Goal: Information Seeking & Learning: Find specific fact

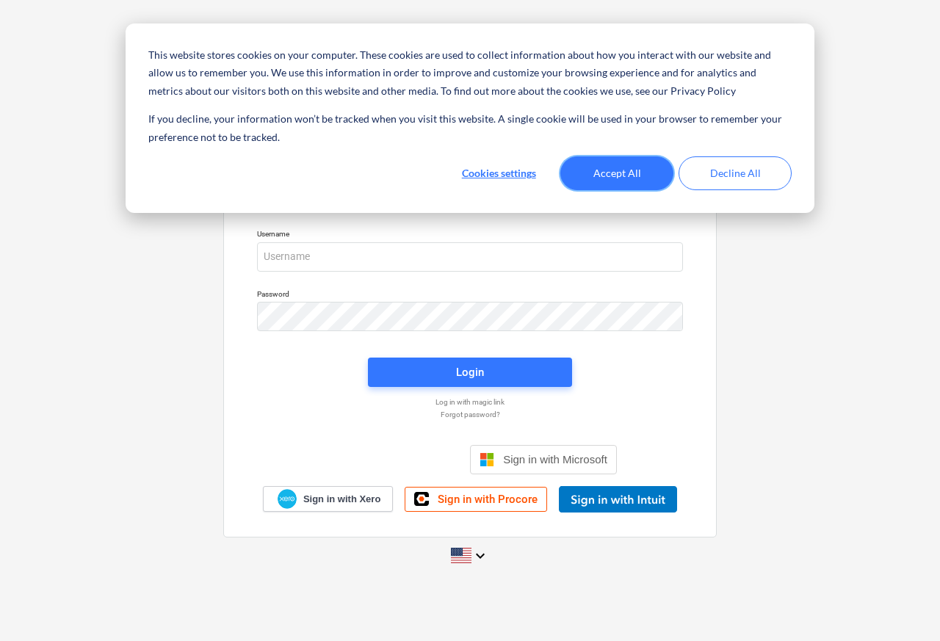
drag, startPoint x: 641, startPoint y: 170, endPoint x: 615, endPoint y: 173, distance: 26.0
click at [640, 170] on button "Accept All" at bounding box center [617, 173] width 113 height 34
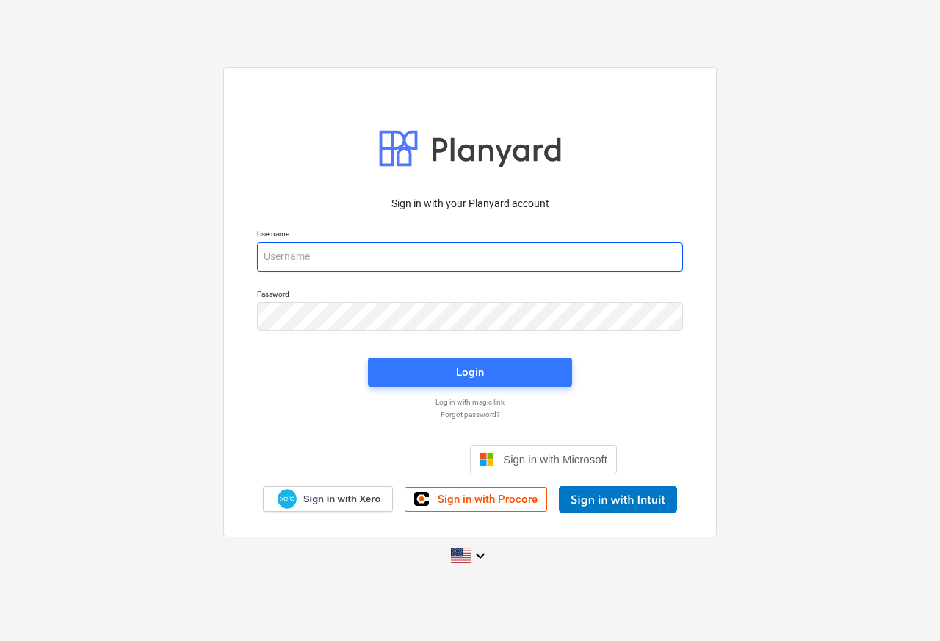
click at [365, 253] on input "email" at bounding box center [470, 256] width 426 height 29
paste input "https://app.planyard.com/#/projects"
type input "https://app.planyard.com/#/projects"
drag, startPoint x: 460, startPoint y: 258, endPoint x: 220, endPoint y: 249, distance: 239.6
click at [220, 249] on div "Sign in with your Planyard account Username https://app.planyard.com/#/projects…" at bounding box center [470, 320] width 940 height 530
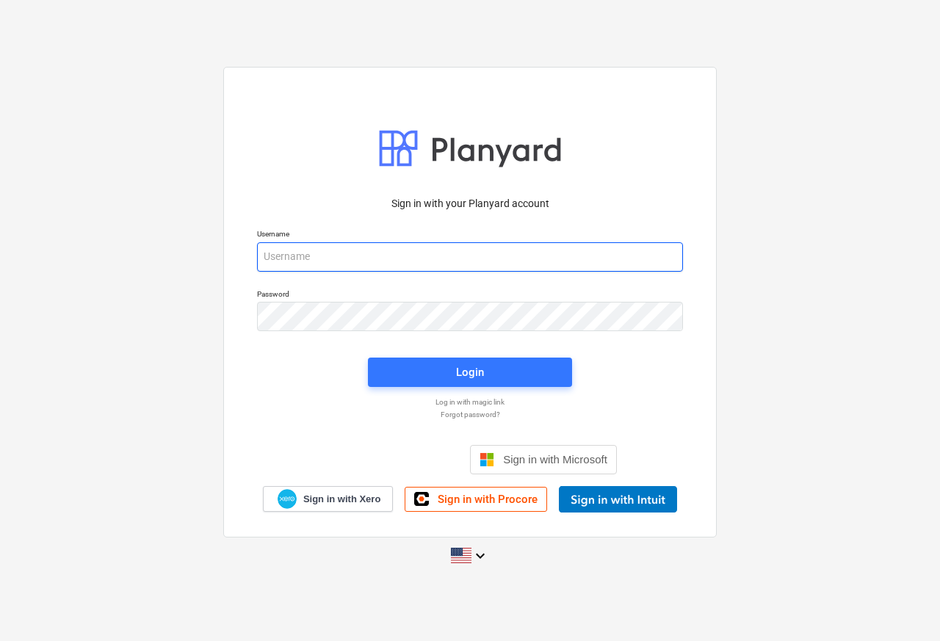
paste input "sam@rosetta-group.co.uk"
type input "sam@rosetta-group.co.uk"
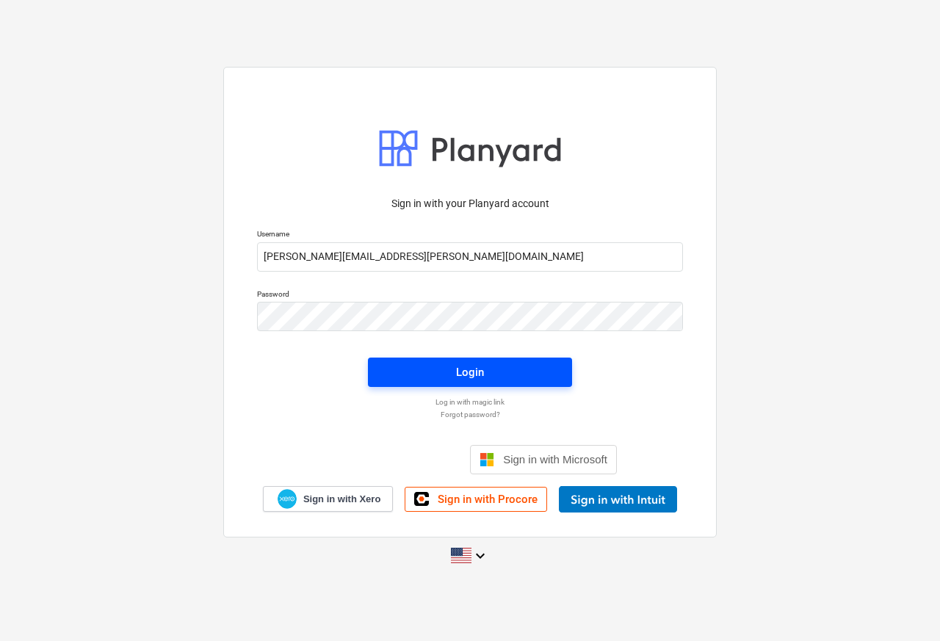
click at [472, 368] on div "Login" at bounding box center [470, 372] width 28 height 19
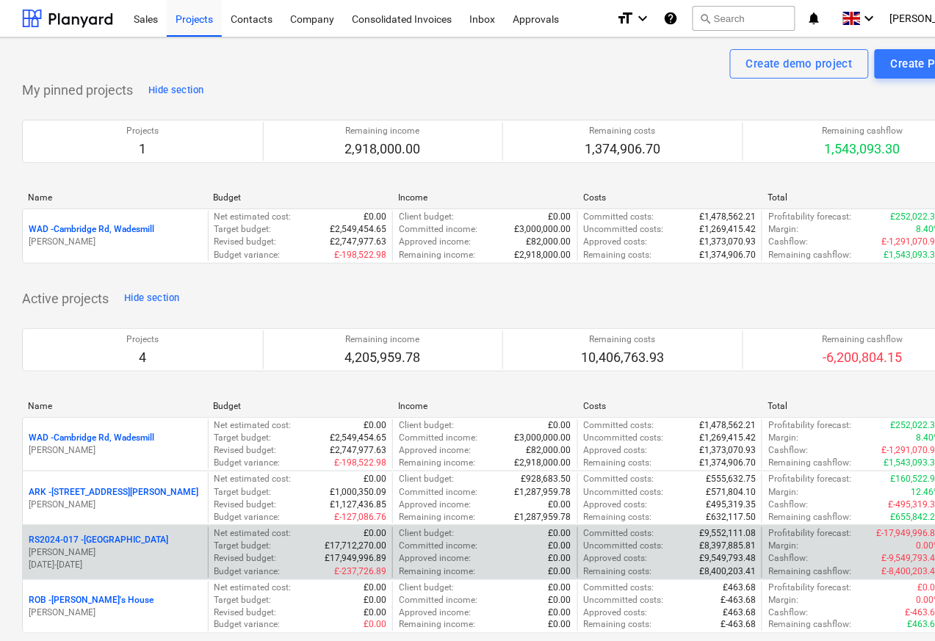
click at [73, 544] on p "RS2024-017 - Lancaster Gate" at bounding box center [99, 540] width 140 height 12
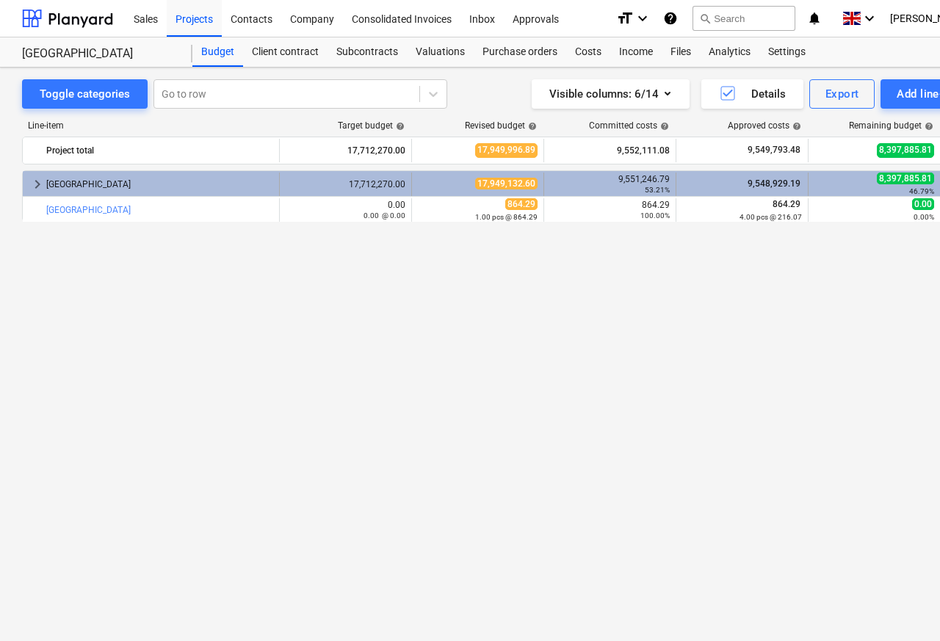
click at [46, 186] on span "keyboard_arrow_right" at bounding box center [38, 185] width 18 height 18
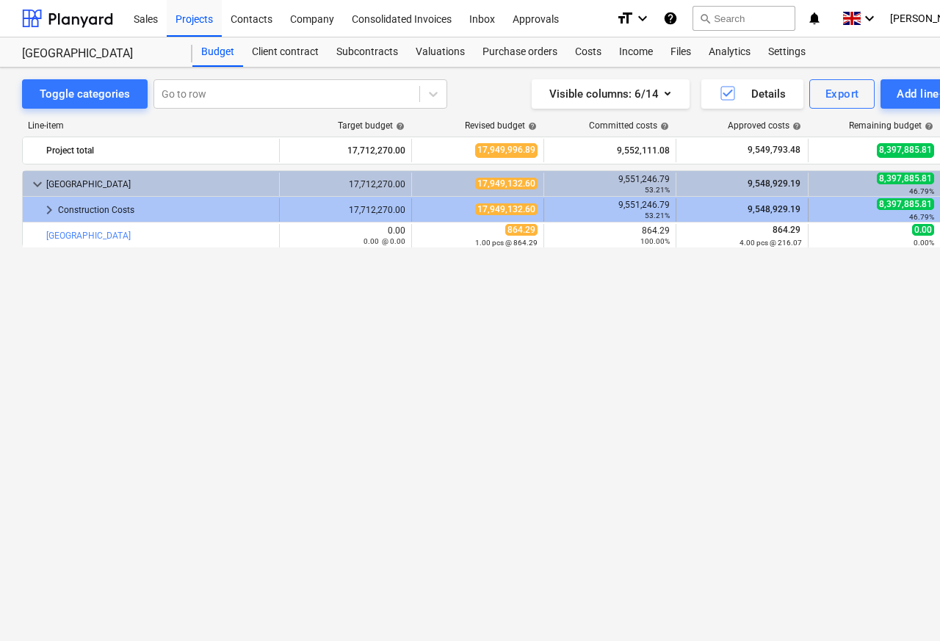
click at [46, 213] on span "keyboard_arrow_right" at bounding box center [49, 210] width 18 height 18
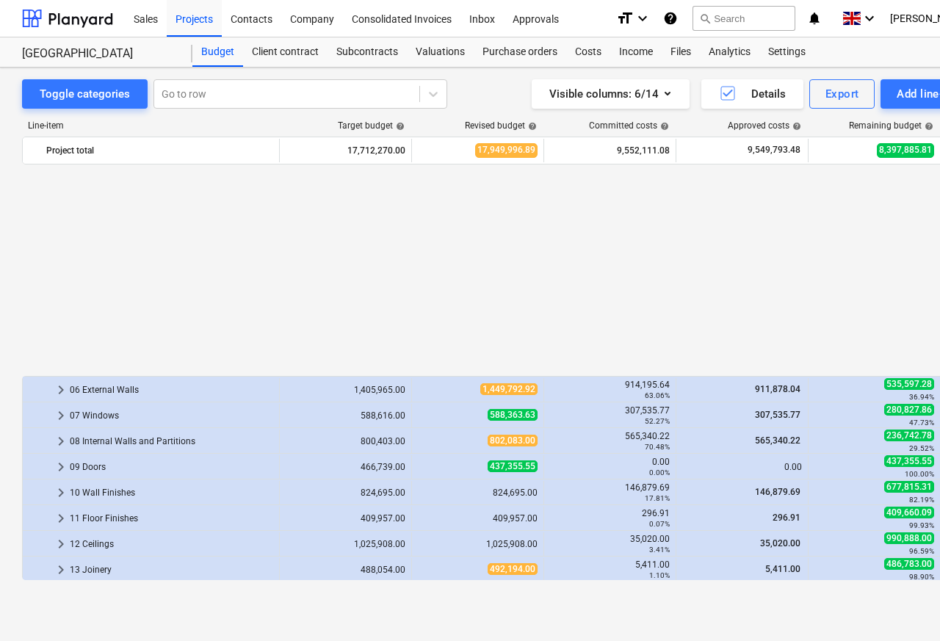
scroll to position [233, 0]
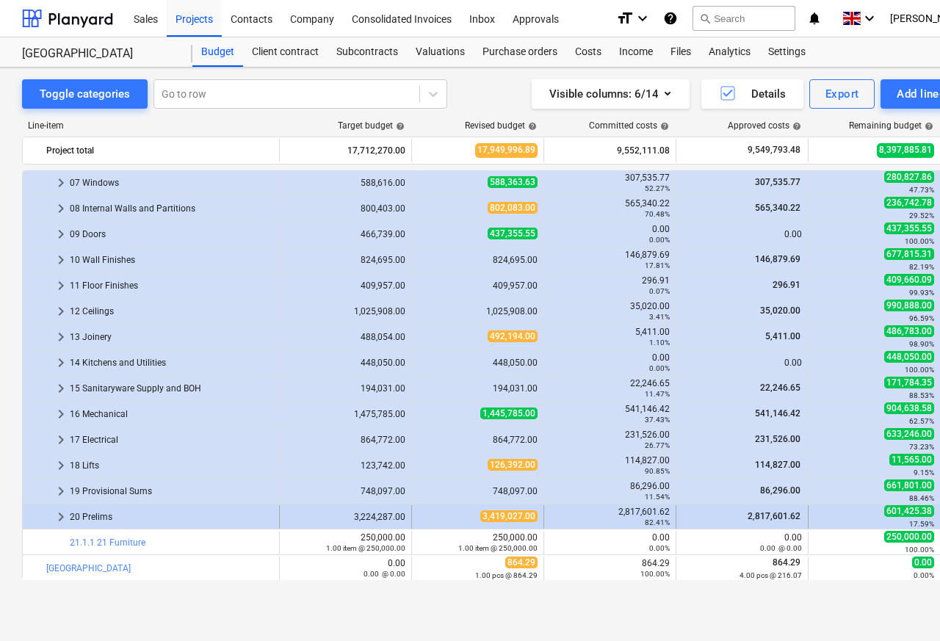
click at [46, 516] on div at bounding box center [41, 517] width 24 height 24
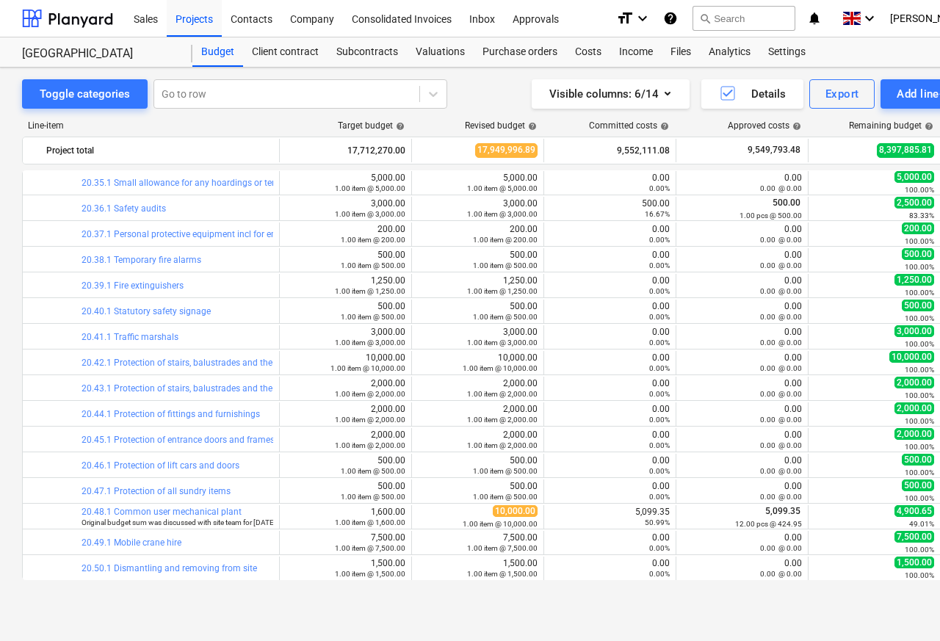
scroll to position [1904, 0]
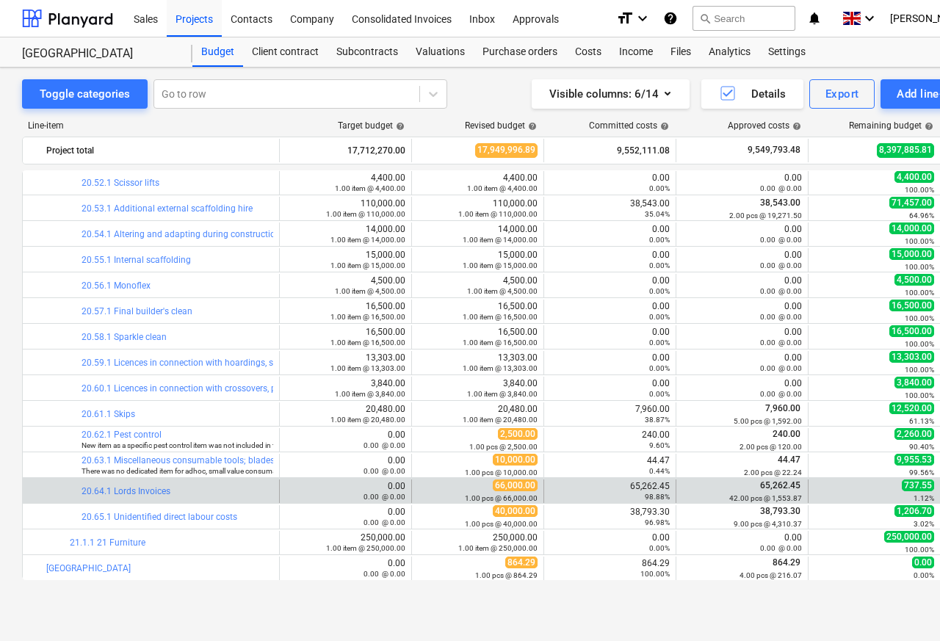
click at [65, 494] on div at bounding box center [73, 492] width 18 height 24
click at [668, 493] on small "98.88%" at bounding box center [657, 497] width 25 height 8
click at [667, 491] on div "98.88%" at bounding box center [610, 496] width 120 height 10
click at [608, 492] on div "98.88%" at bounding box center [610, 496] width 120 height 10
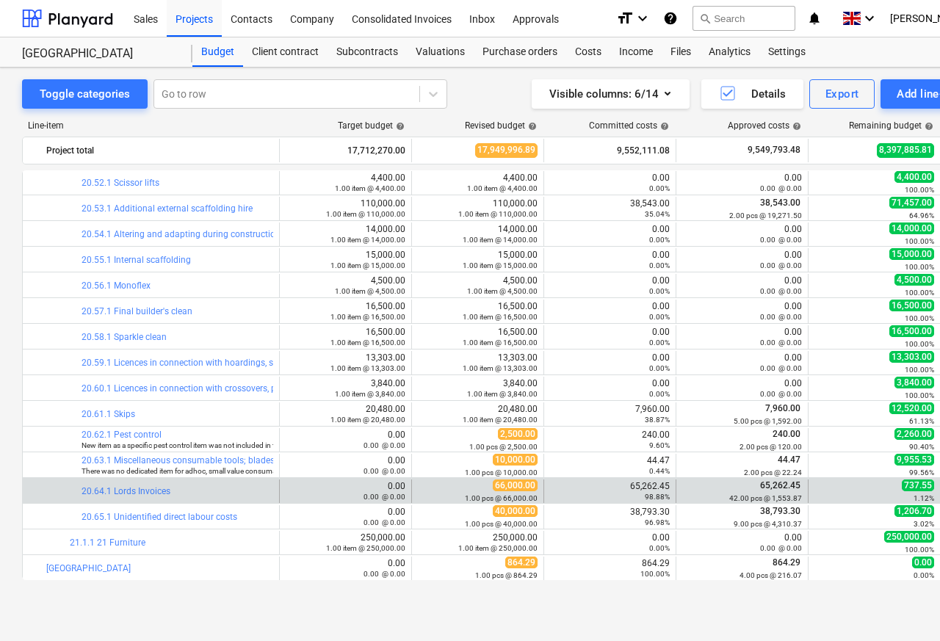
click at [754, 493] on div "42.00 pcs @ 1,553.87" at bounding box center [742, 498] width 120 height 10
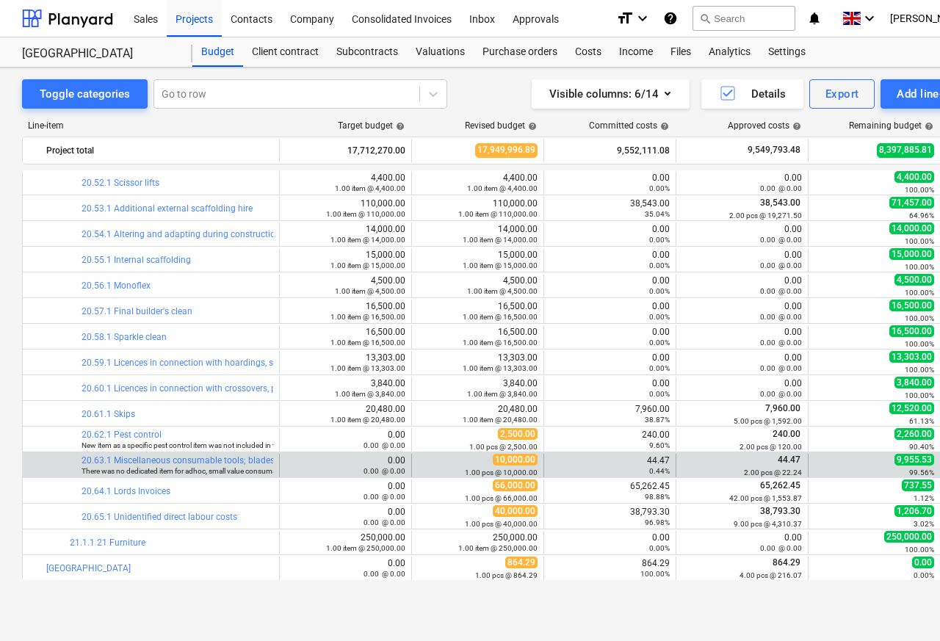
click at [71, 473] on div at bounding box center [73, 466] width 18 height 24
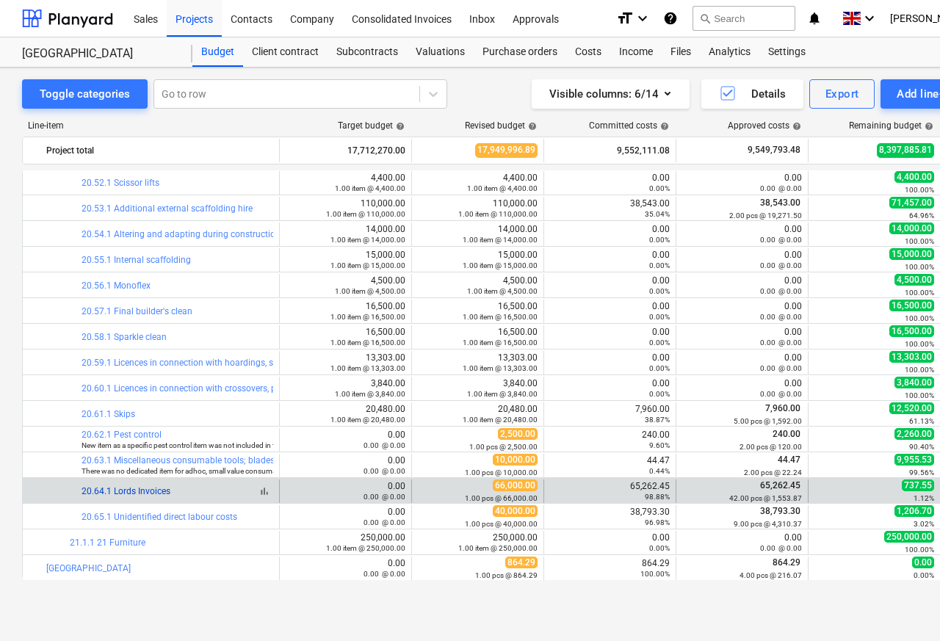
click at [104, 494] on link "20.64.1 Lords Invoices" at bounding box center [126, 491] width 89 height 10
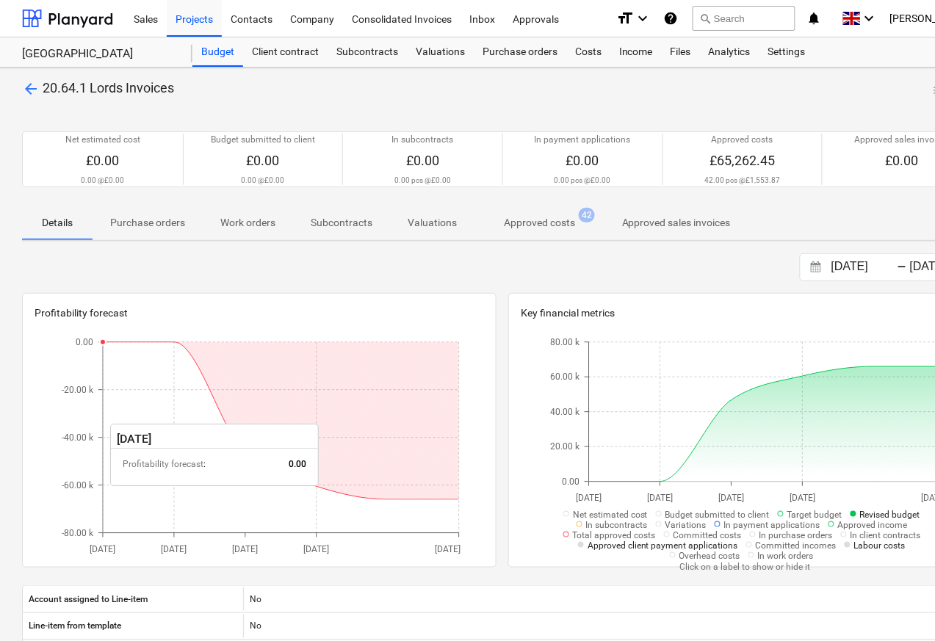
click at [538, 225] on p "Approved costs" at bounding box center [539, 222] width 71 height 15
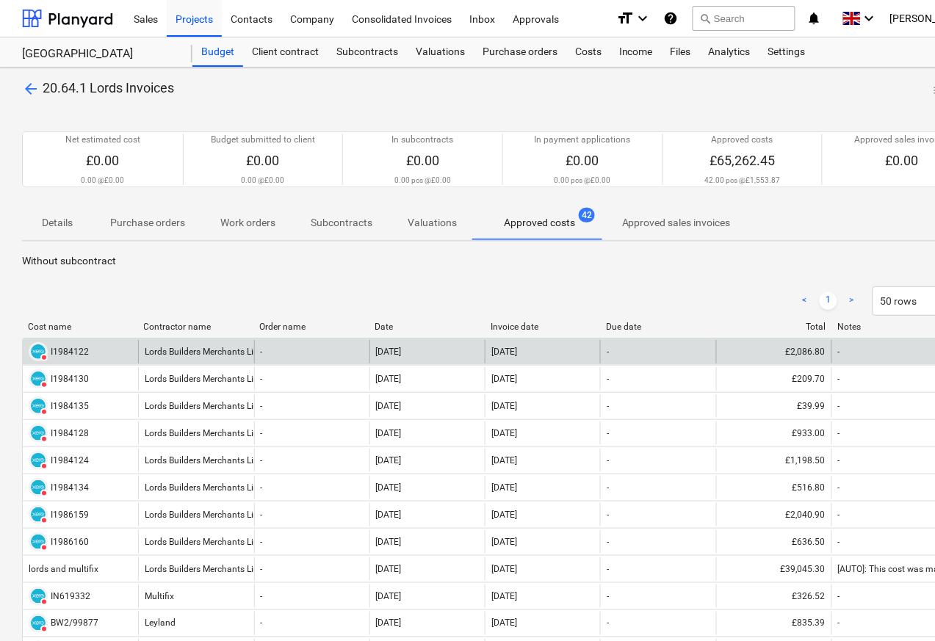
click at [48, 353] on div "DELETED I1984122" at bounding box center [59, 351] width 60 height 19
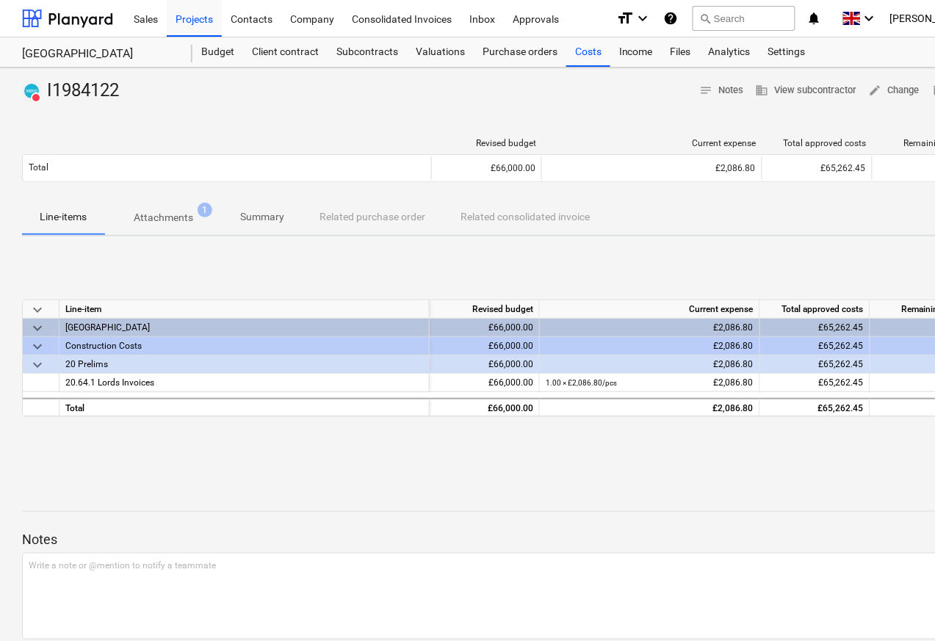
click at [156, 216] on p "Attachments" at bounding box center [164, 217] width 60 height 15
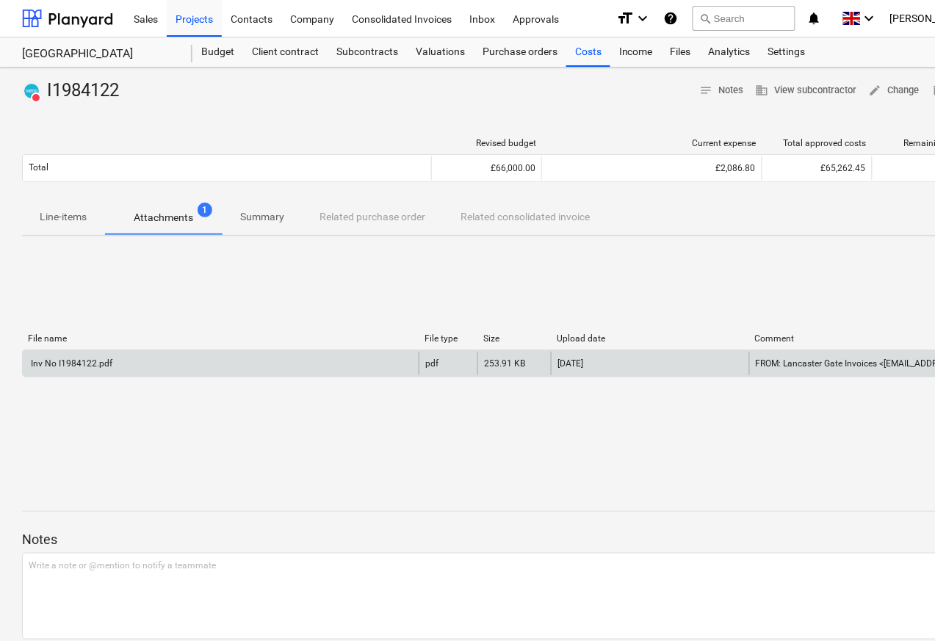
click at [57, 367] on div "Inv No I1984122.pdf" at bounding box center [71, 363] width 84 height 10
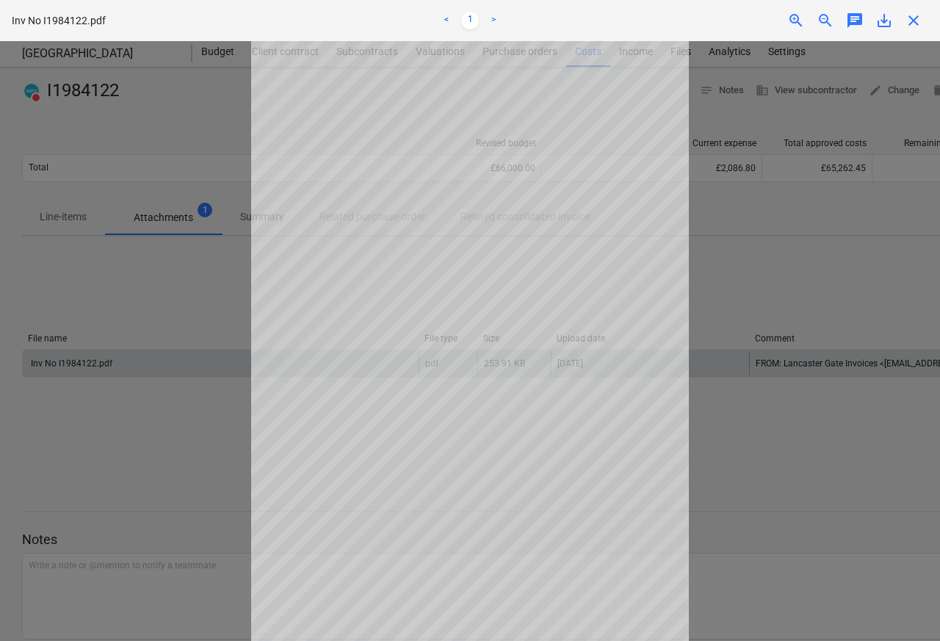
click at [885, 21] on span "save_alt" at bounding box center [885, 21] width 18 height 18
click at [854, 12] on span "chat" at bounding box center [855, 21] width 18 height 18
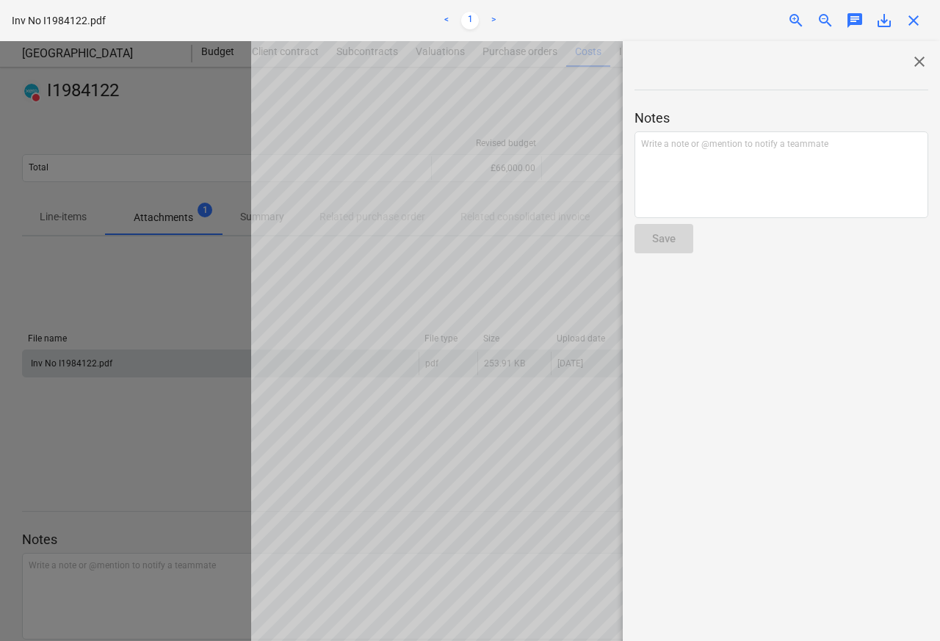
click at [895, 12] on div "save_alt" at bounding box center [884, 21] width 29 height 18
click at [876, 21] on span "save_alt" at bounding box center [885, 21] width 18 height 18
click at [868, 21] on div "chat" at bounding box center [854, 21] width 29 height 18
click at [915, 62] on span "close" at bounding box center [920, 62] width 18 height 18
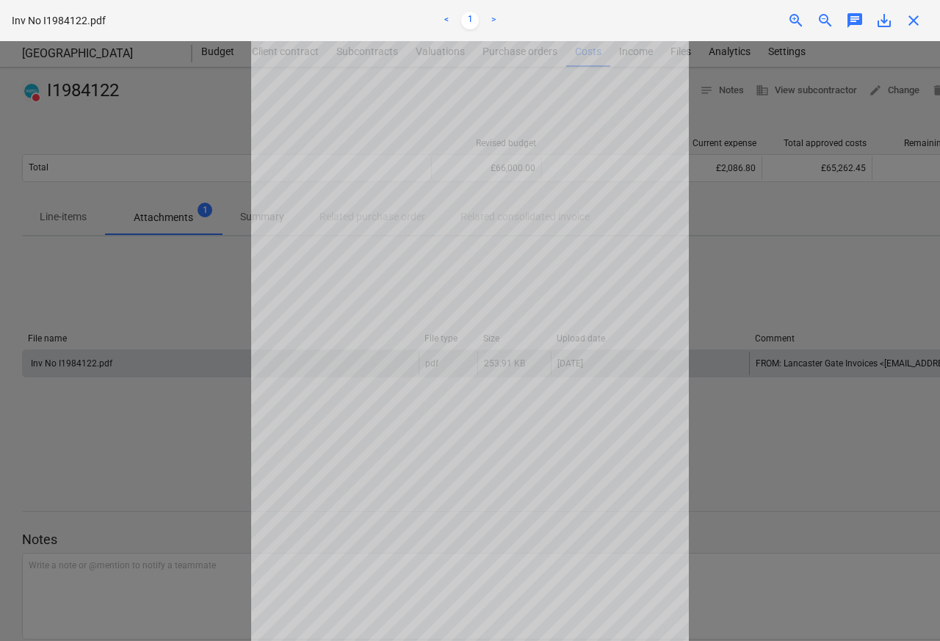
click at [837, 19] on div "zoom_out" at bounding box center [825, 21] width 29 height 18
click at [821, 21] on span "zoom_out" at bounding box center [826, 21] width 18 height 18
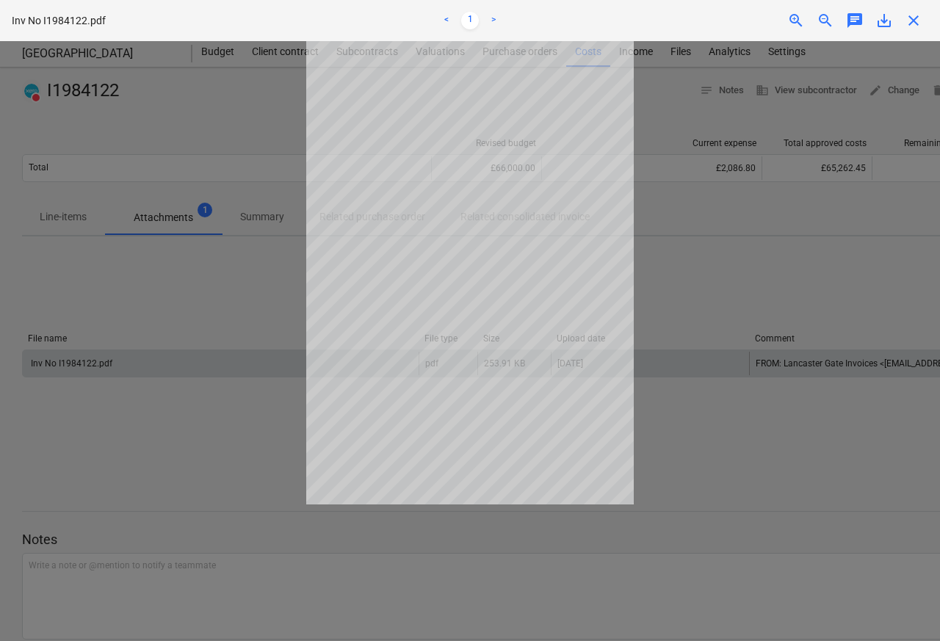
click at [880, 21] on span "save_alt" at bounding box center [885, 21] width 18 height 18
click at [889, 19] on span "save_alt" at bounding box center [885, 21] width 18 height 18
click at [852, 21] on span "chat" at bounding box center [855, 21] width 18 height 18
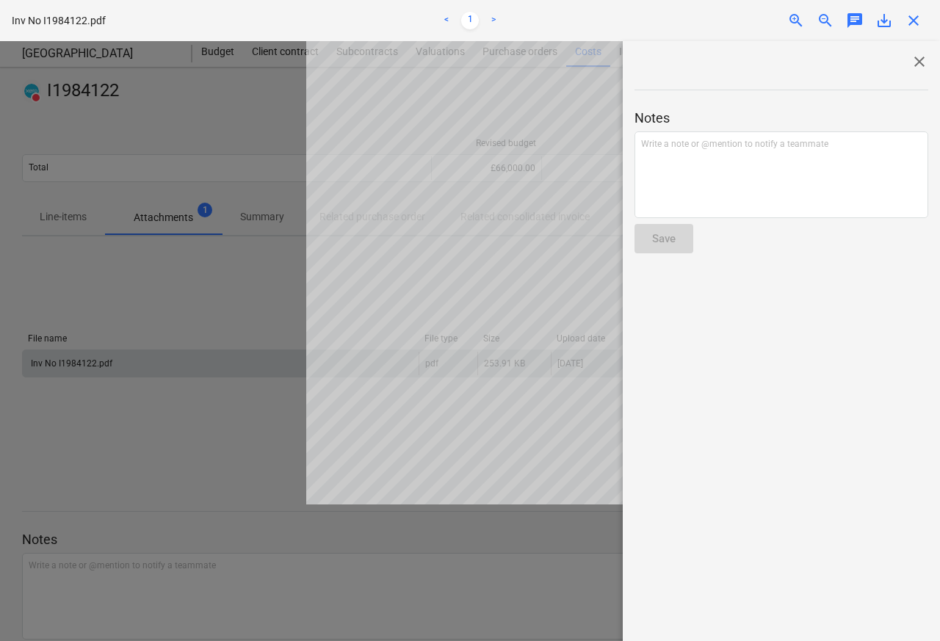
click at [915, 62] on span "close" at bounding box center [920, 62] width 18 height 18
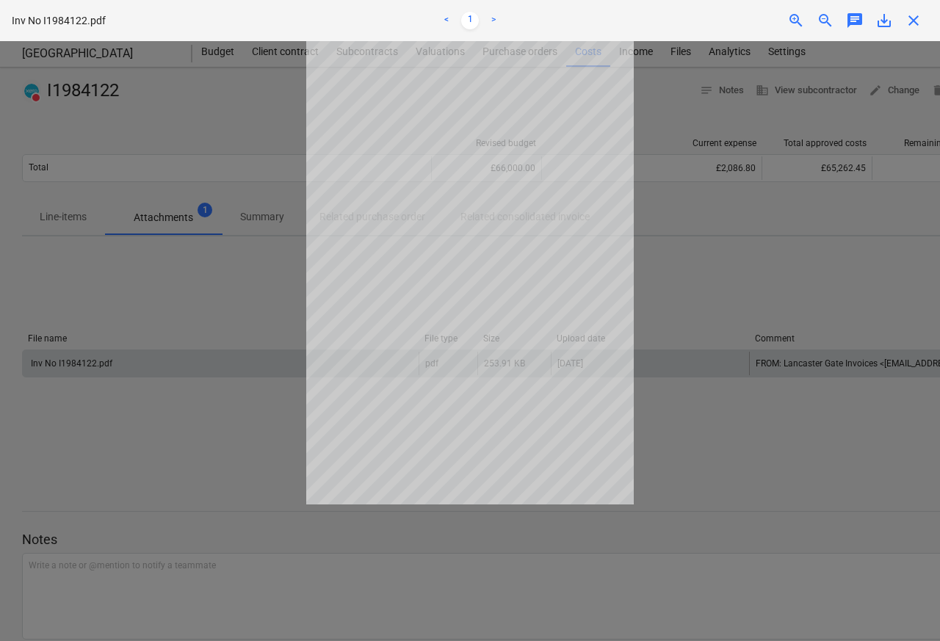
click at [843, 21] on div "chat" at bounding box center [854, 21] width 29 height 18
click at [860, 19] on span "chat" at bounding box center [855, 21] width 18 height 18
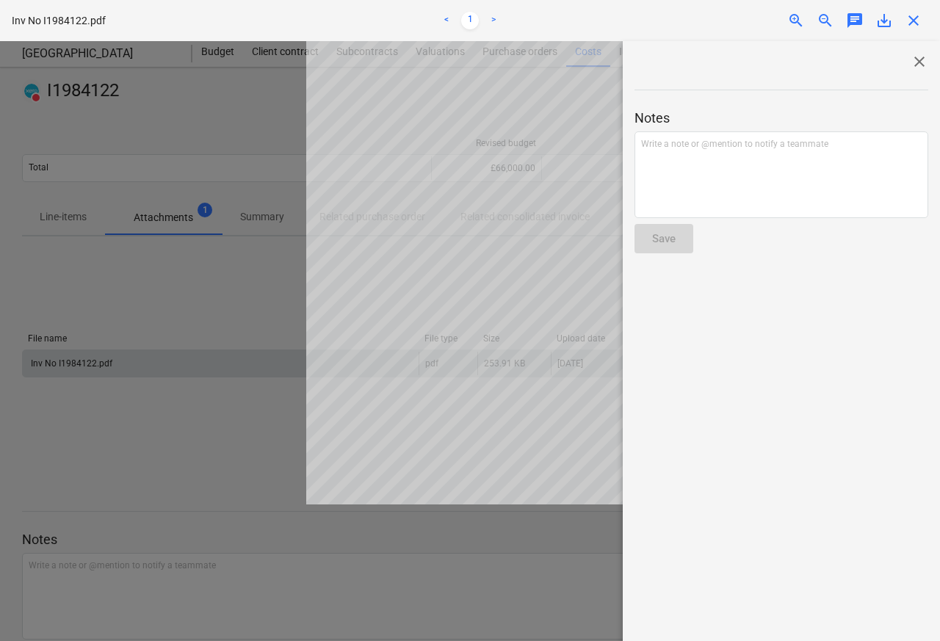
click at [915, 62] on span "close" at bounding box center [920, 62] width 18 height 18
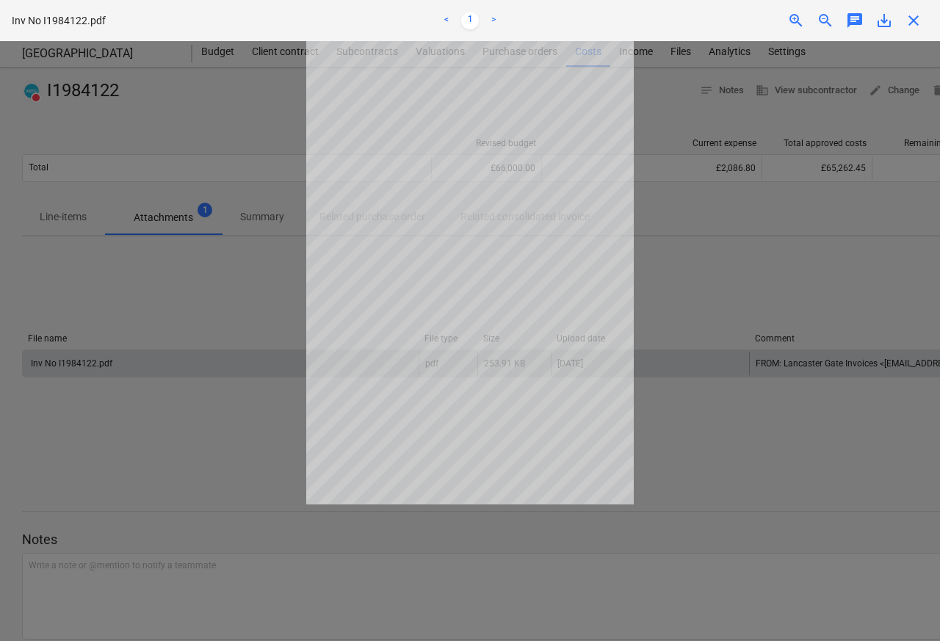
click at [799, 21] on span "zoom_in" at bounding box center [796, 21] width 18 height 18
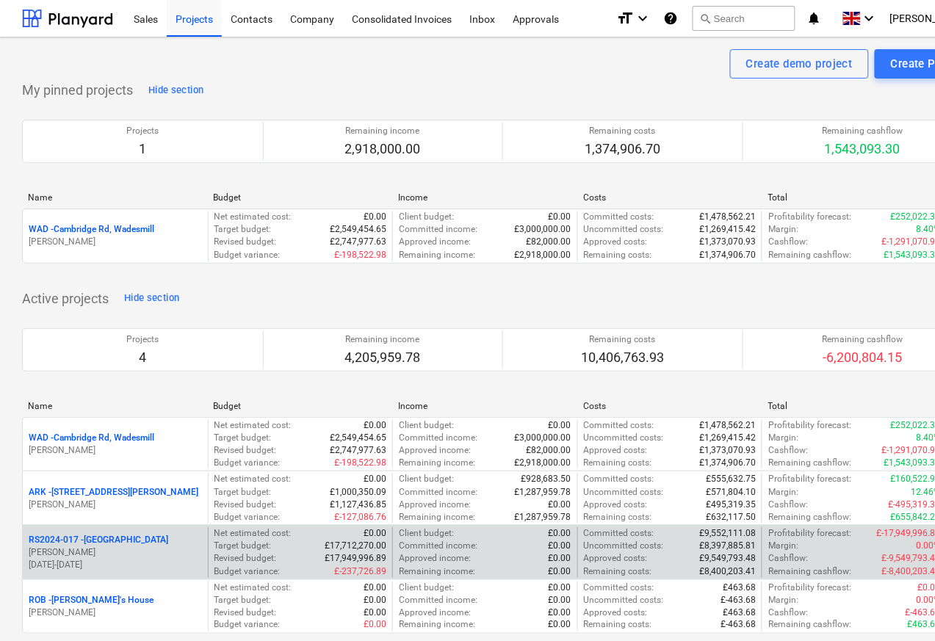
click at [103, 544] on p "RS2024-017 - Lancaster Gate" at bounding box center [99, 540] width 140 height 12
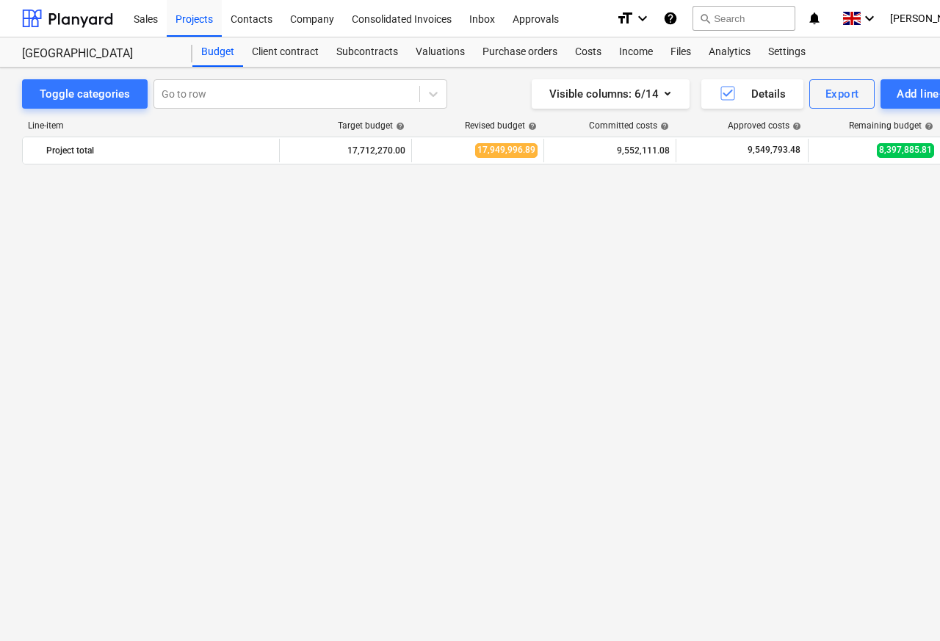
scroll to position [1904, 0]
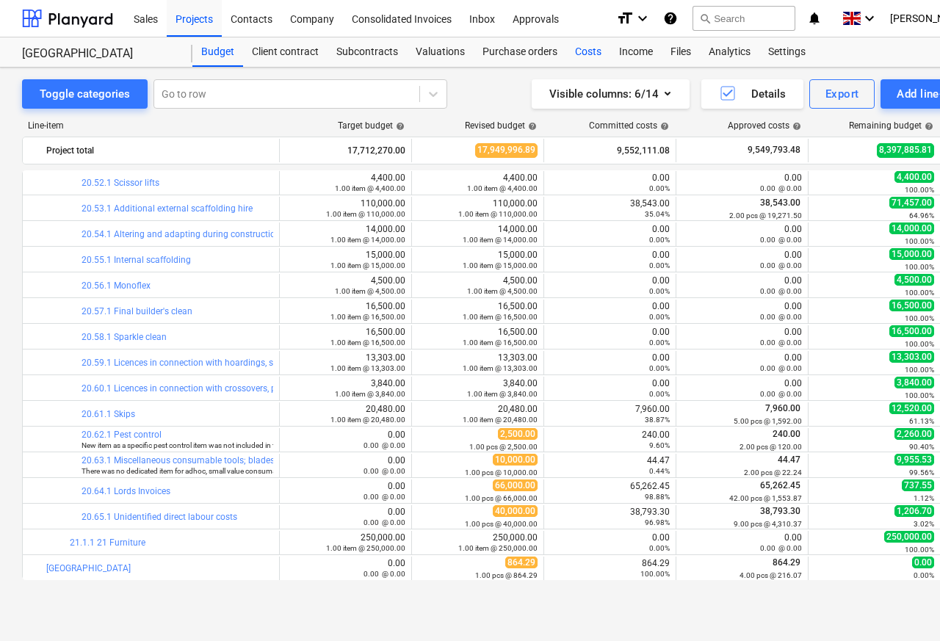
click at [602, 52] on div "Costs" at bounding box center [588, 51] width 44 height 29
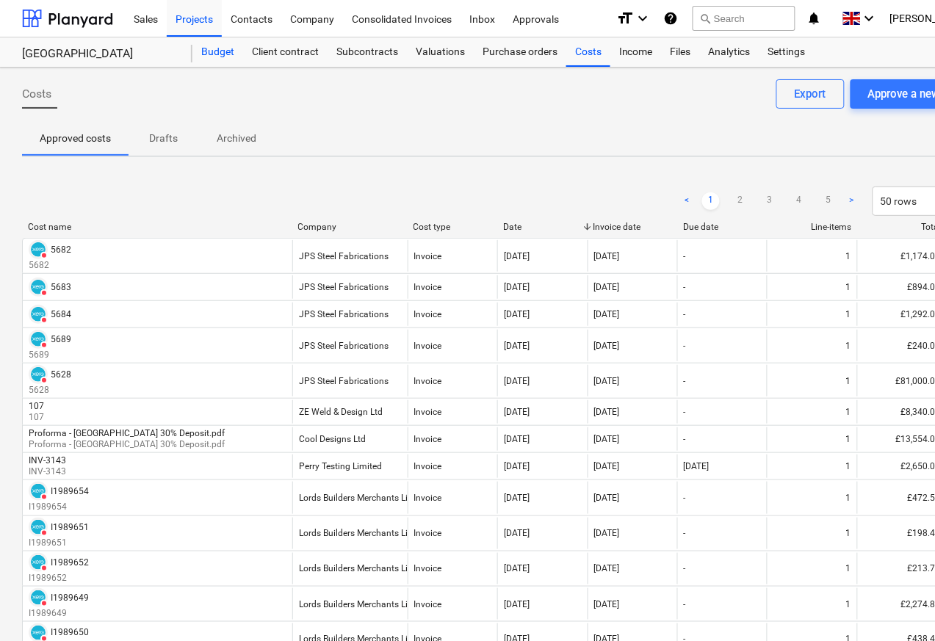
click at [220, 51] on div "Budget" at bounding box center [217, 51] width 51 height 29
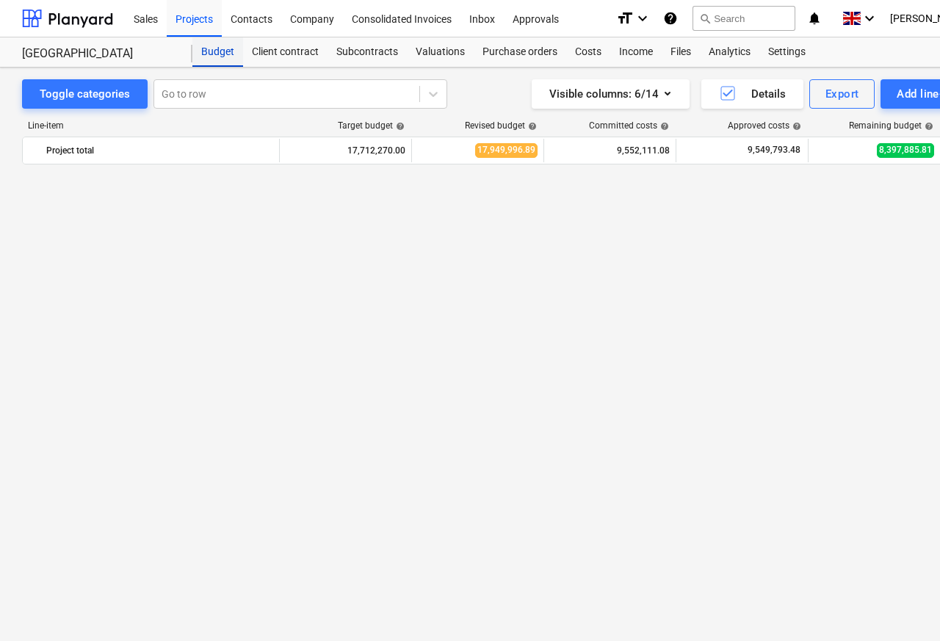
scroll to position [1904, 0]
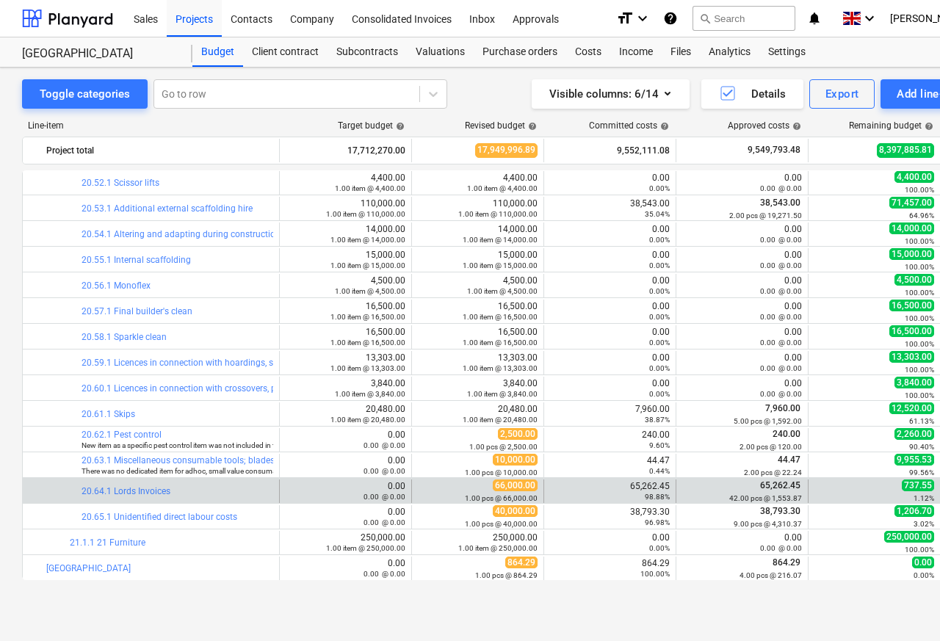
click at [46, 493] on div at bounding box center [46, 492] width 35 height 24
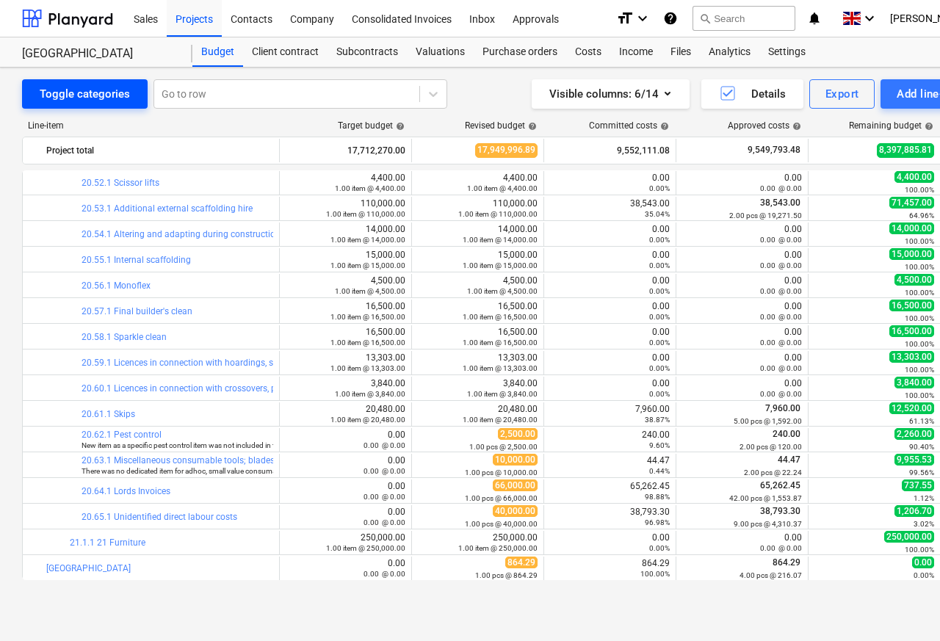
click at [79, 94] on div "Toggle categories" at bounding box center [85, 93] width 90 height 19
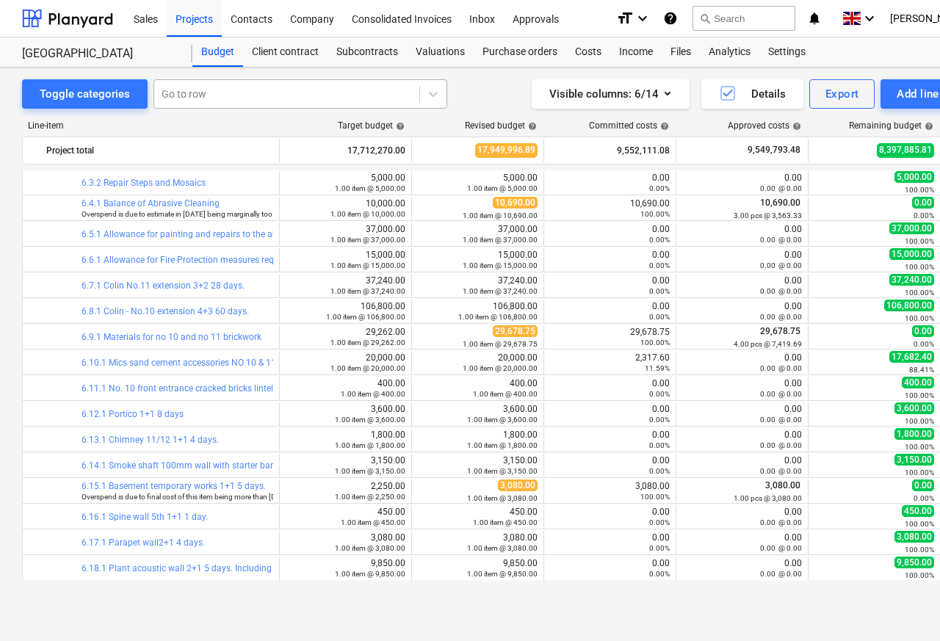
click at [178, 95] on div at bounding box center [287, 94] width 250 height 15
paste input "20.64.1"
type input "20.64.1"
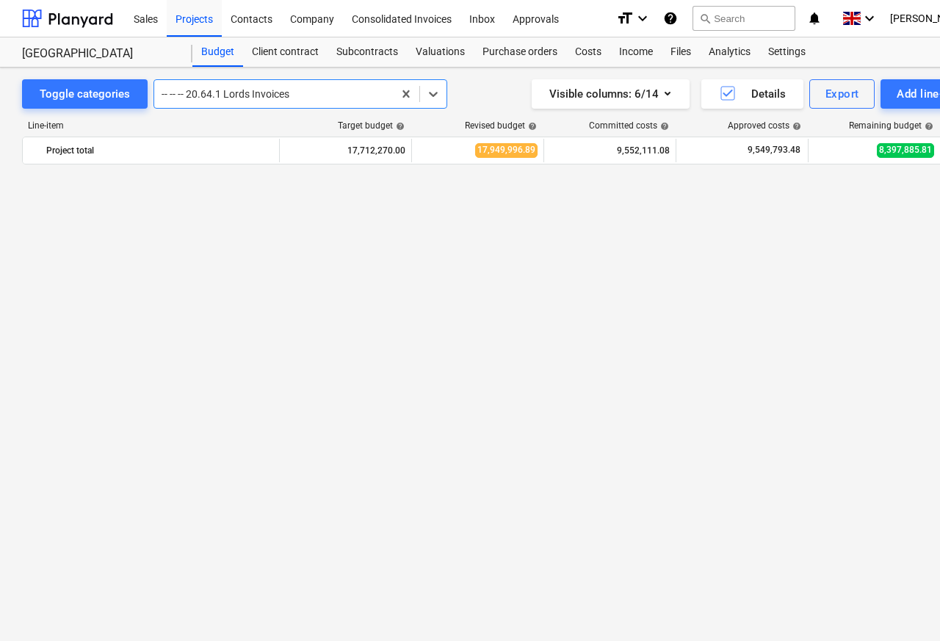
scroll to position [7586, 0]
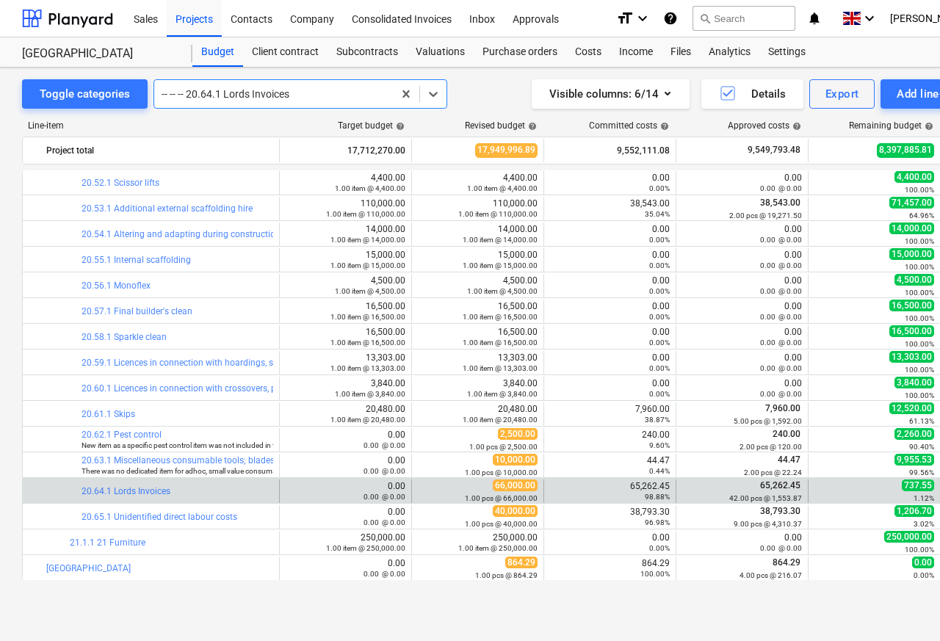
click at [181, 131] on div "Line-item" at bounding box center [150, 125] width 257 height 10
click at [638, 492] on div "98.88%" at bounding box center [610, 496] width 120 height 10
click at [75, 495] on div at bounding box center [73, 492] width 18 height 24
click at [74, 495] on div at bounding box center [73, 492] width 18 height 24
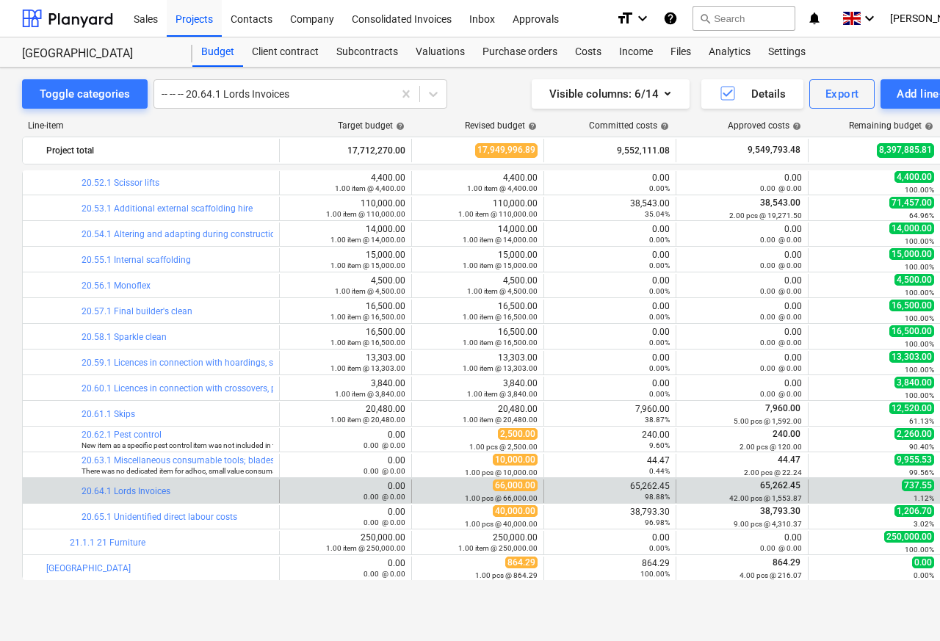
click at [626, 491] on div "98.88%" at bounding box center [610, 496] width 120 height 10
click at [604, 51] on div "Costs" at bounding box center [588, 51] width 44 height 29
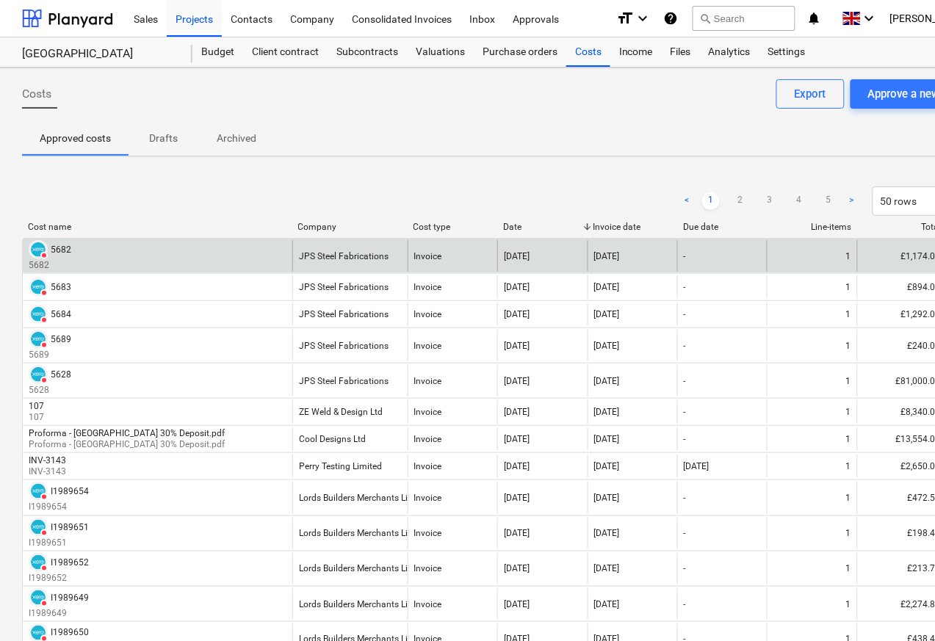
click at [61, 249] on div "5682" at bounding box center [61, 250] width 21 height 10
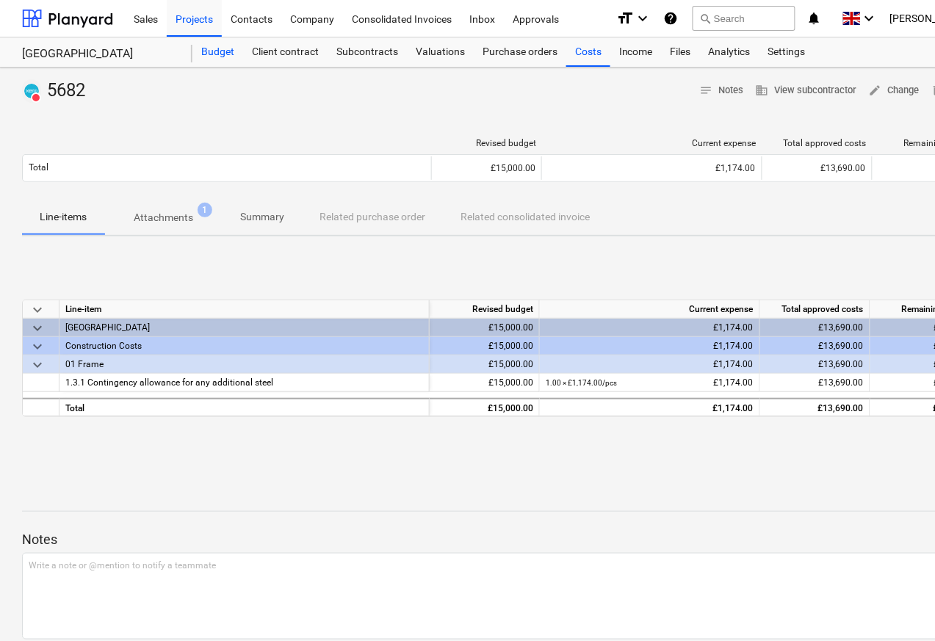
click at [218, 51] on div "Budget" at bounding box center [217, 51] width 51 height 29
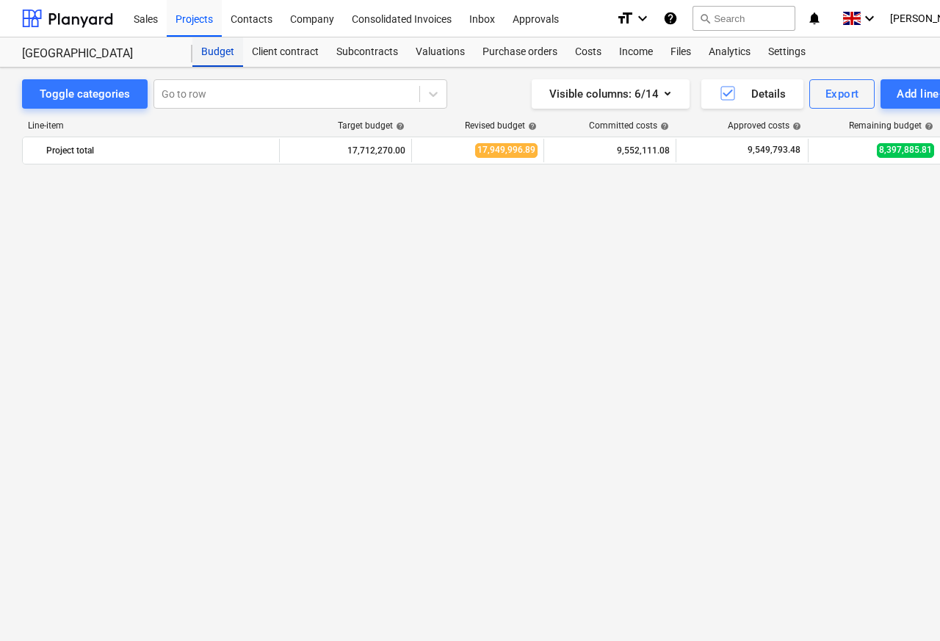
scroll to position [7586, 0]
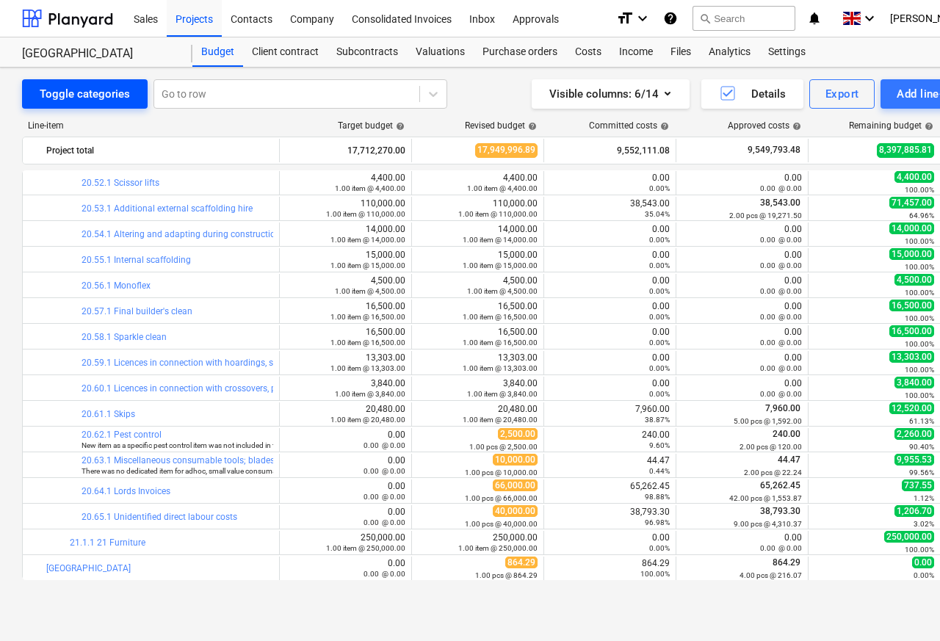
click at [87, 98] on div "Toggle categories" at bounding box center [85, 93] width 90 height 19
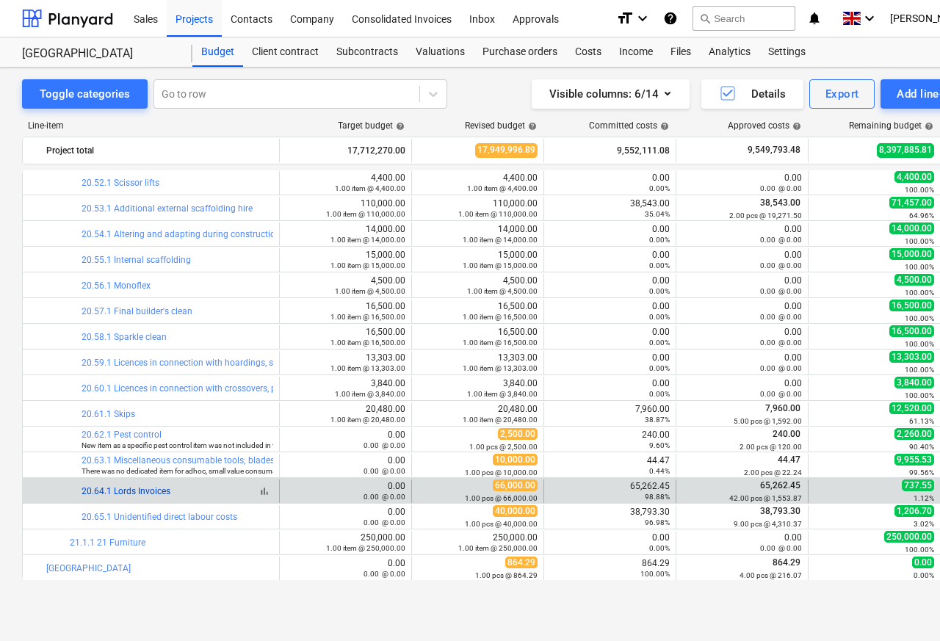
click at [104, 494] on link "20.64.1 Lords Invoices" at bounding box center [126, 491] width 89 height 10
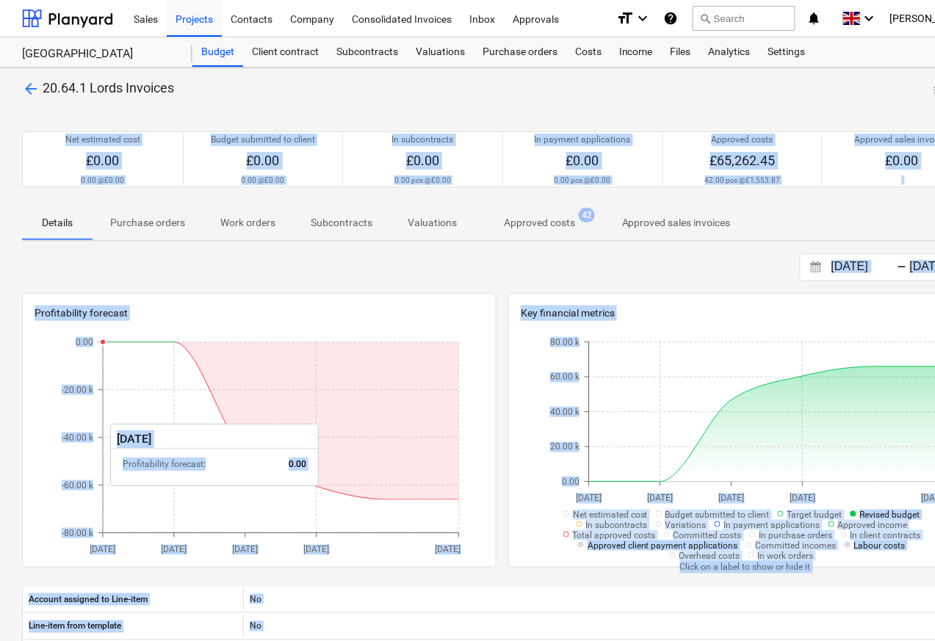
click at [549, 227] on p "Approved costs" at bounding box center [539, 222] width 71 height 15
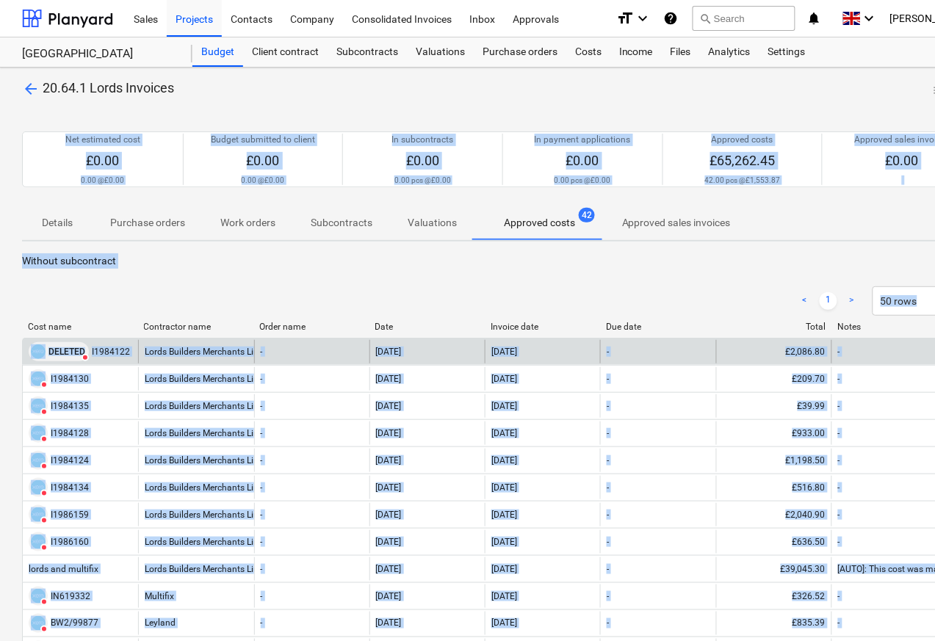
click at [41, 350] on img at bounding box center [38, 352] width 15 height 15
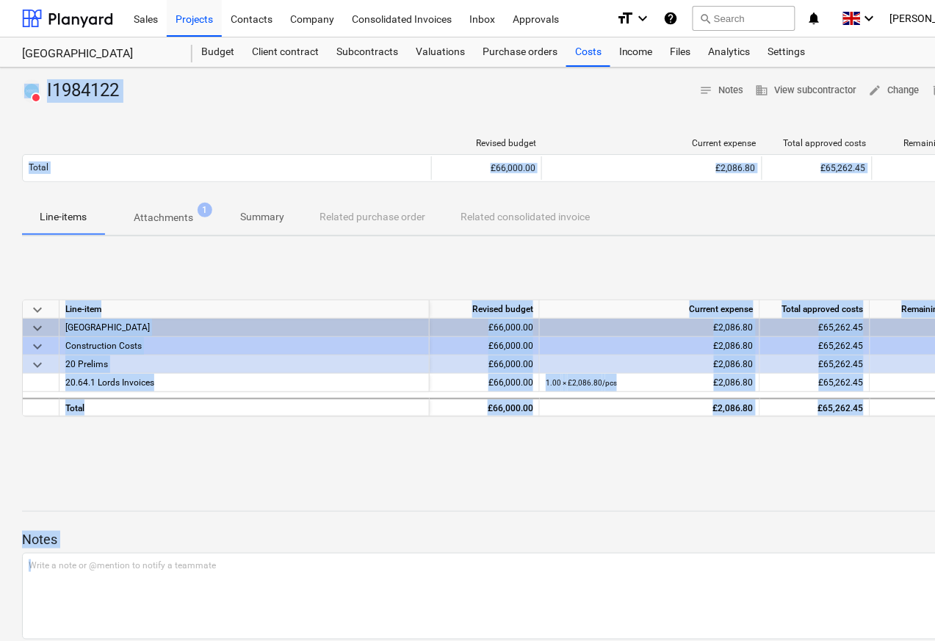
click at [151, 214] on p "Attachments" at bounding box center [164, 217] width 60 height 15
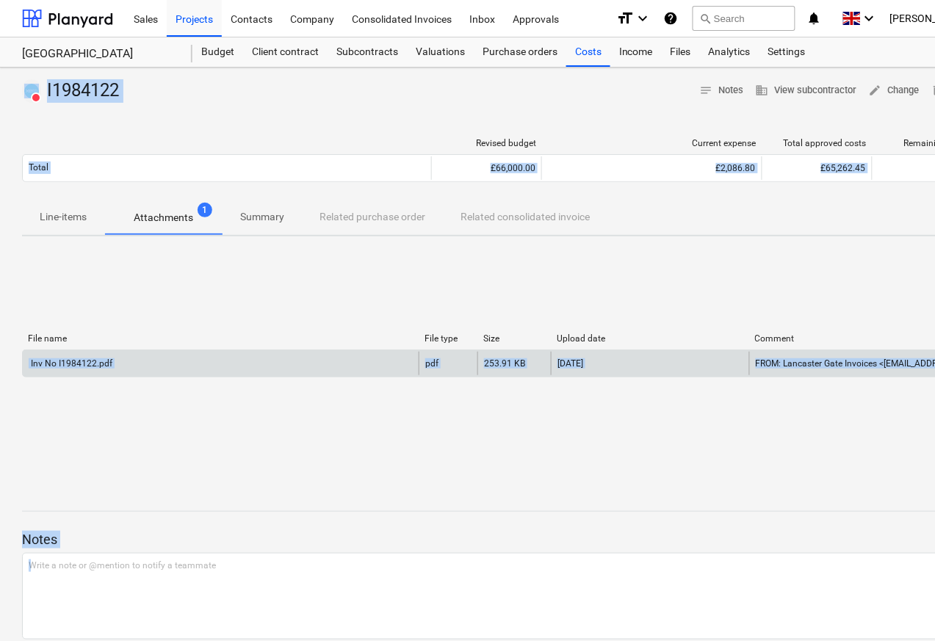
click at [76, 364] on div "Inv No I1984122.pdf" at bounding box center [71, 363] width 84 height 10
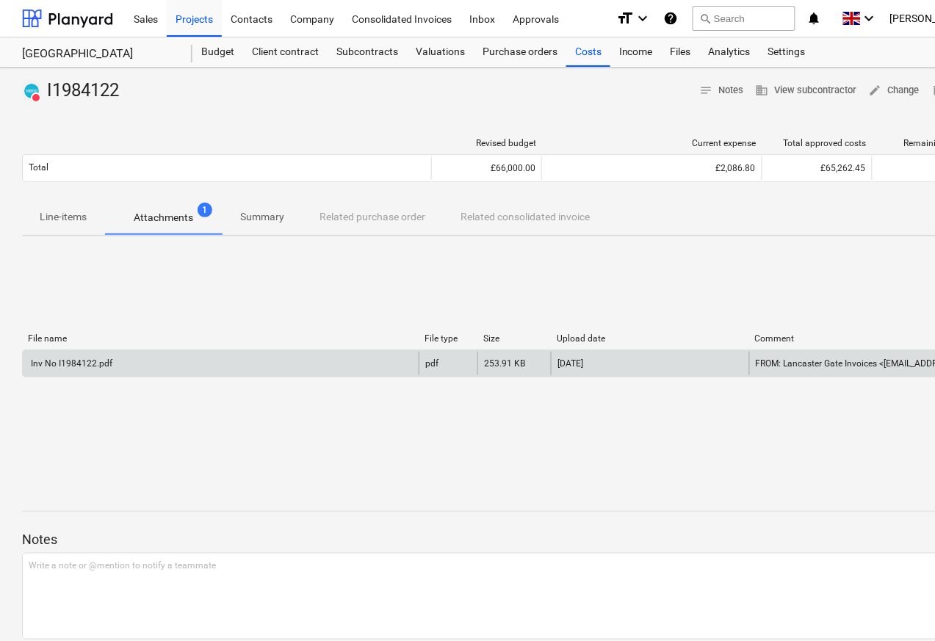
click at [71, 364] on div "Inv No I1984122.pdf" at bounding box center [71, 363] width 84 height 10
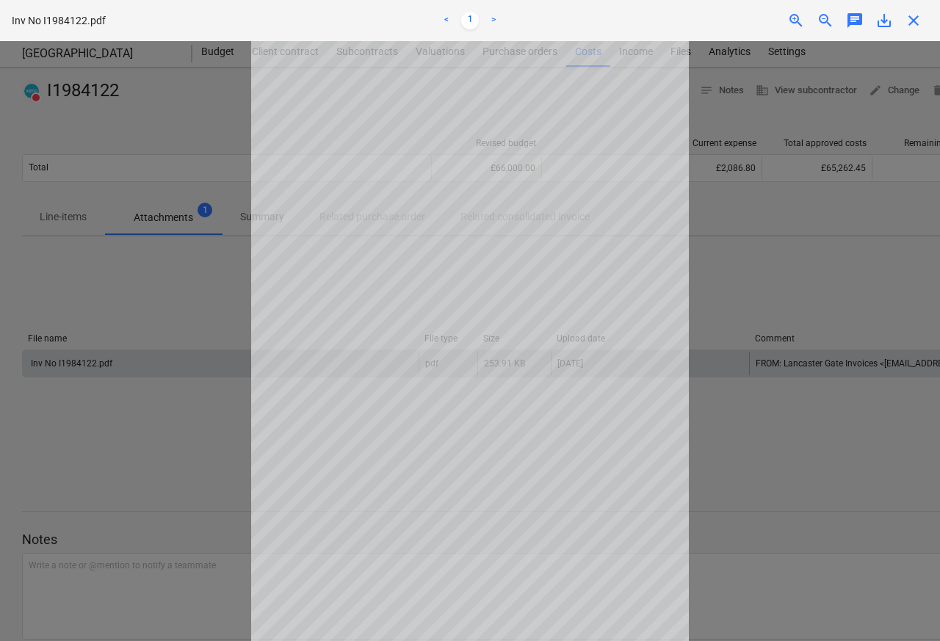
click at [874, 21] on div "save_alt" at bounding box center [884, 21] width 29 height 18
click at [839, 21] on div "zoom_out" at bounding box center [825, 21] width 29 height 18
click at [807, 21] on div "zoom_in" at bounding box center [796, 21] width 29 height 18
click at [887, 21] on span "save_alt" at bounding box center [885, 21] width 18 height 18
click at [920, 21] on span "close" at bounding box center [914, 21] width 18 height 18
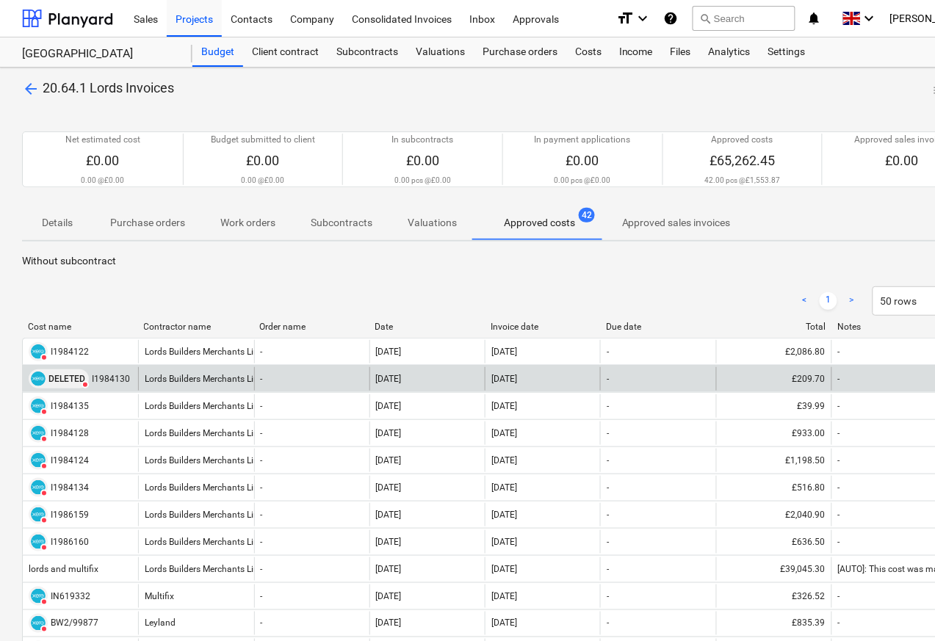
click at [46, 381] on div "DELETED" at bounding box center [59, 379] width 60 height 19
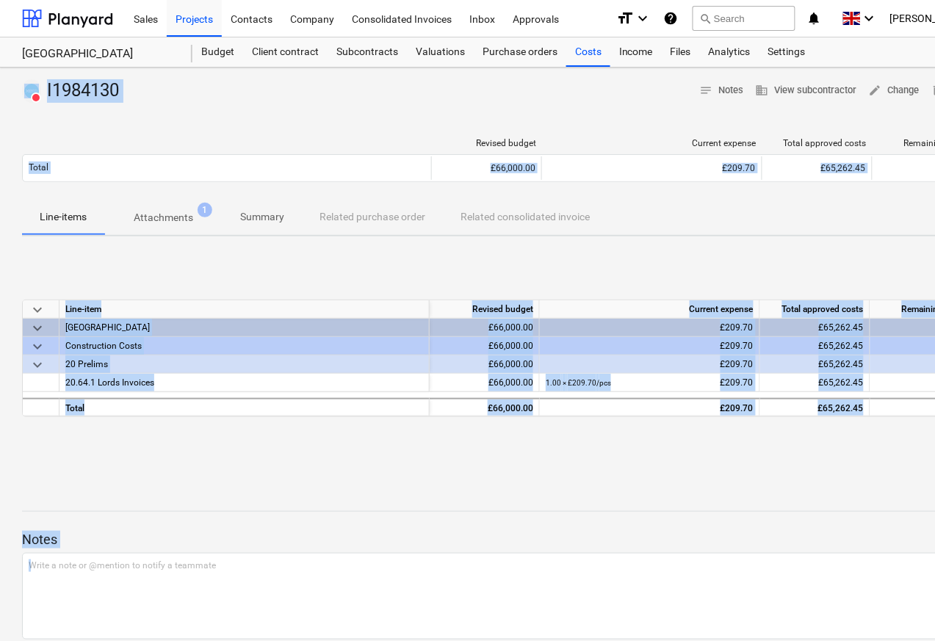
click at [154, 220] on p "Attachments" at bounding box center [164, 217] width 60 height 15
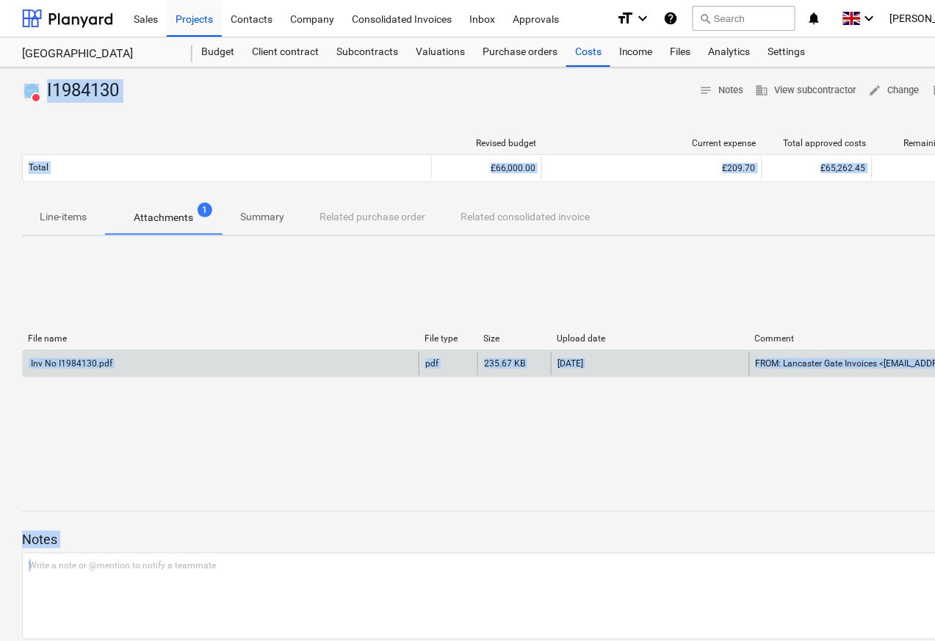
click at [73, 364] on div "Inv No I1984130.pdf" at bounding box center [71, 363] width 84 height 10
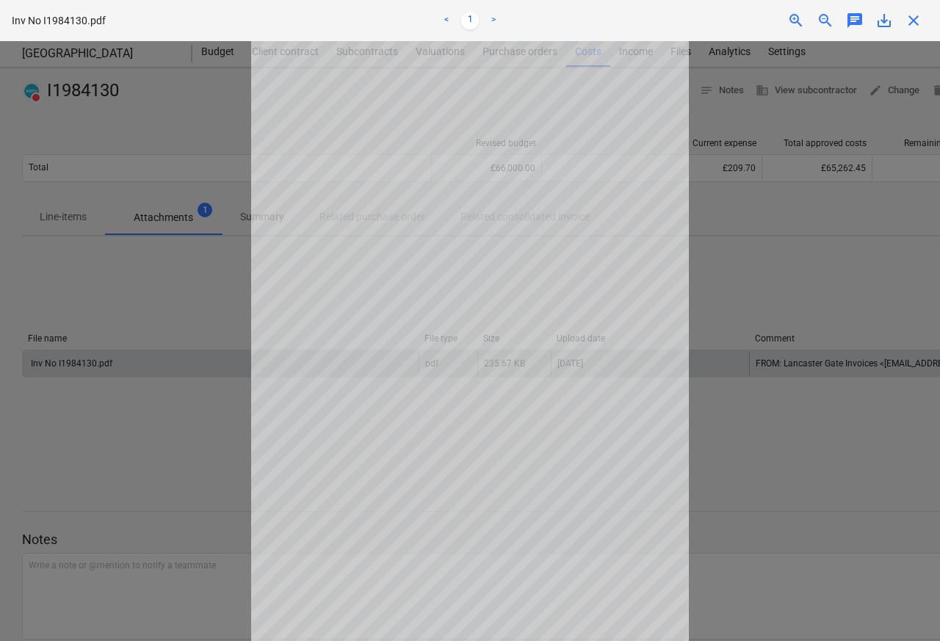
click at [813, 21] on div "zoom_out" at bounding box center [825, 21] width 29 height 18
click at [920, 21] on span "close" at bounding box center [914, 21] width 18 height 18
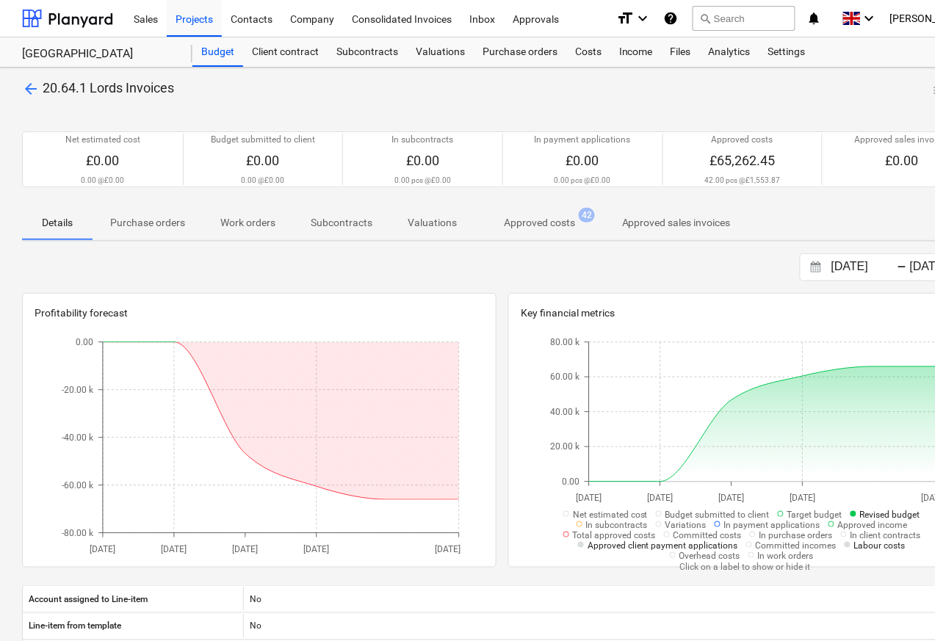
click at [538, 226] on p "Approved costs" at bounding box center [539, 222] width 71 height 15
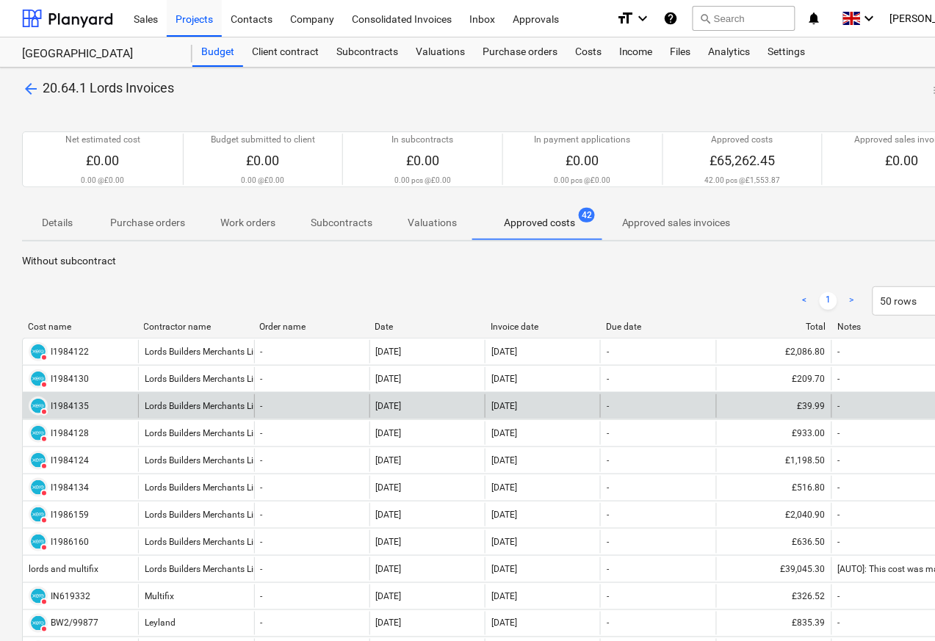
click at [67, 410] on div "I1984135" at bounding box center [70, 406] width 38 height 10
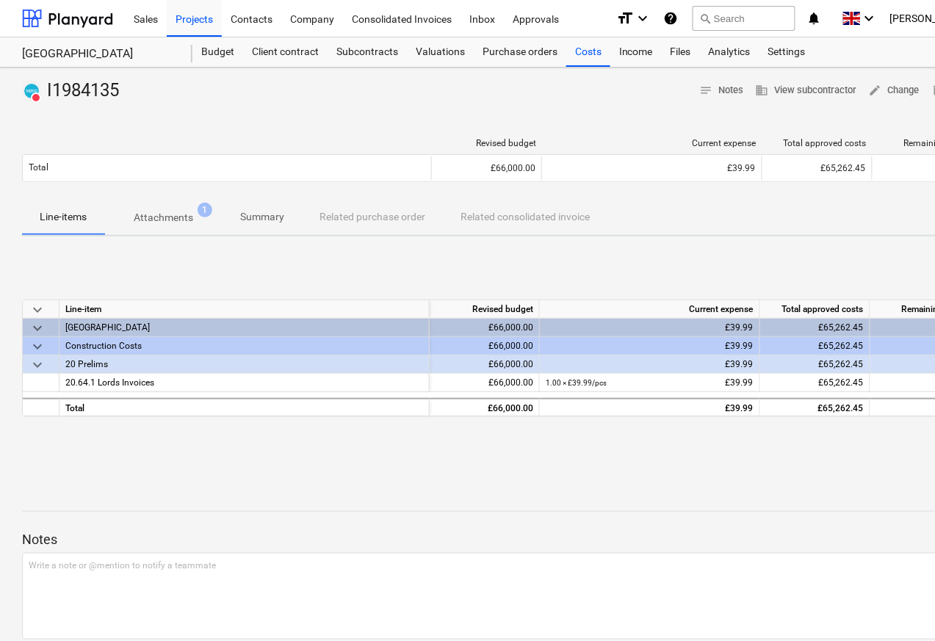
click at [149, 217] on p "Attachments" at bounding box center [164, 217] width 60 height 15
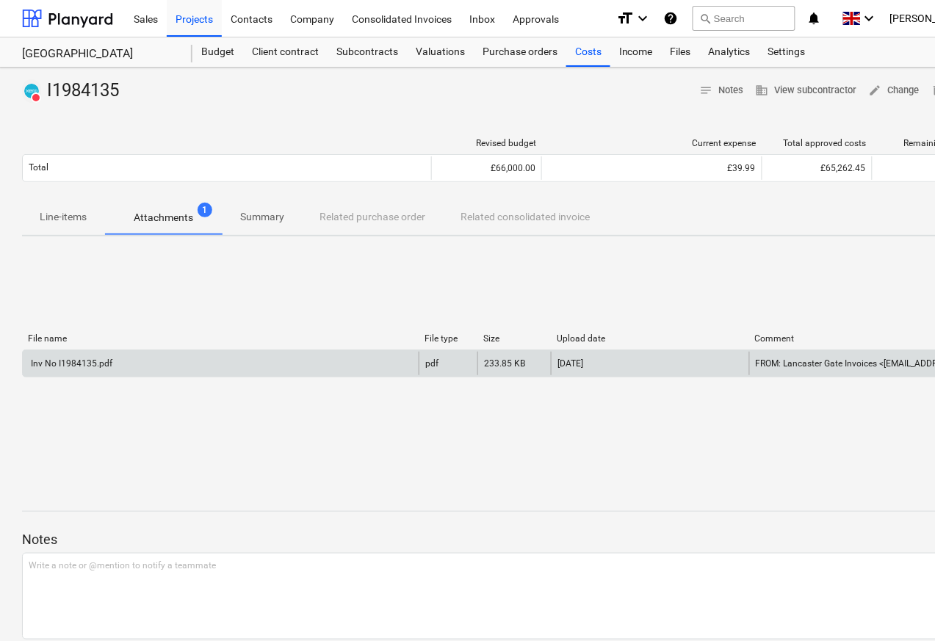
click at [70, 364] on div "Inv No I1984135.pdf" at bounding box center [71, 363] width 84 height 10
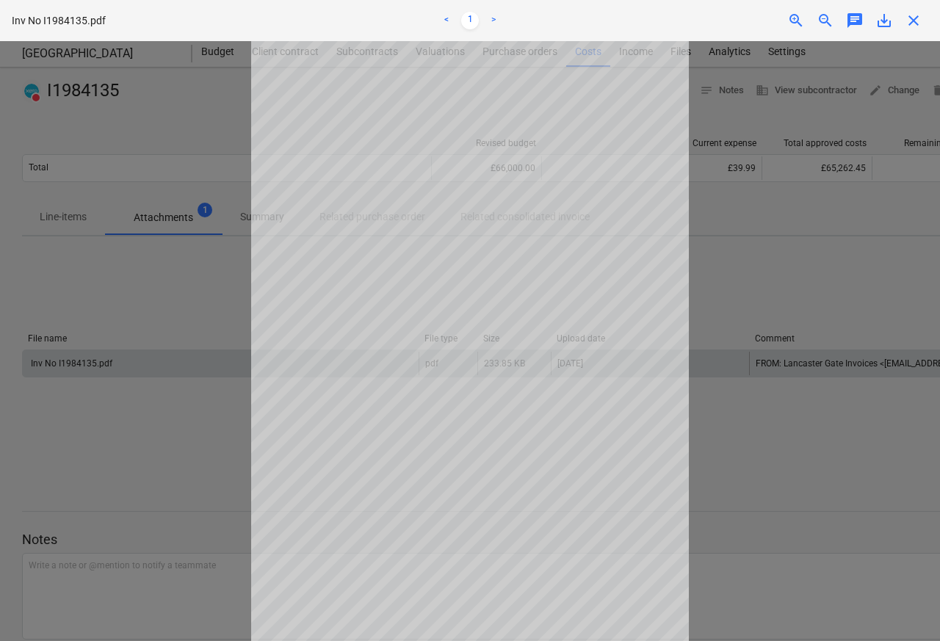
click at [920, 21] on span "close" at bounding box center [914, 21] width 18 height 18
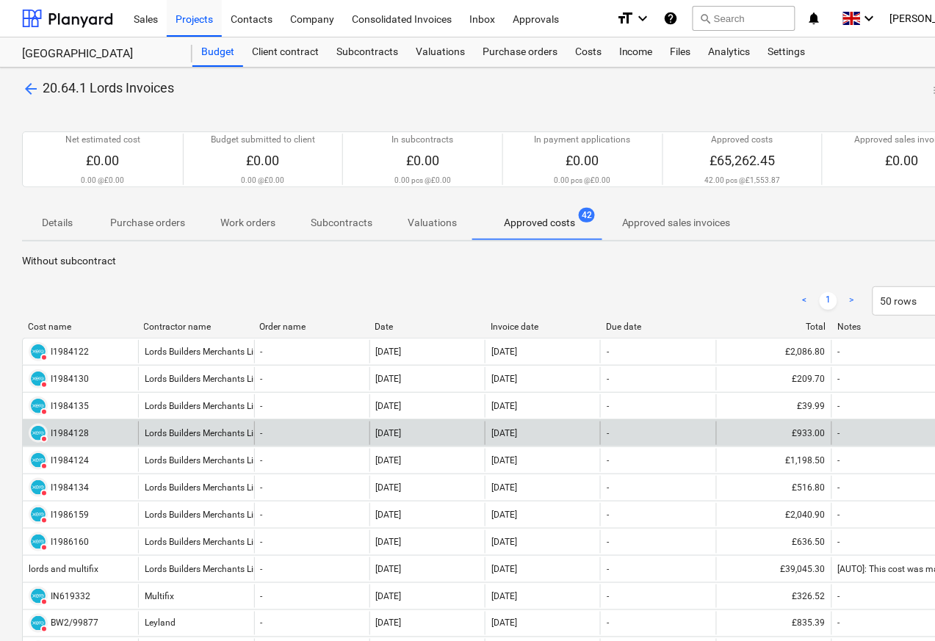
click at [64, 436] on div "I1984128" at bounding box center [70, 433] width 38 height 10
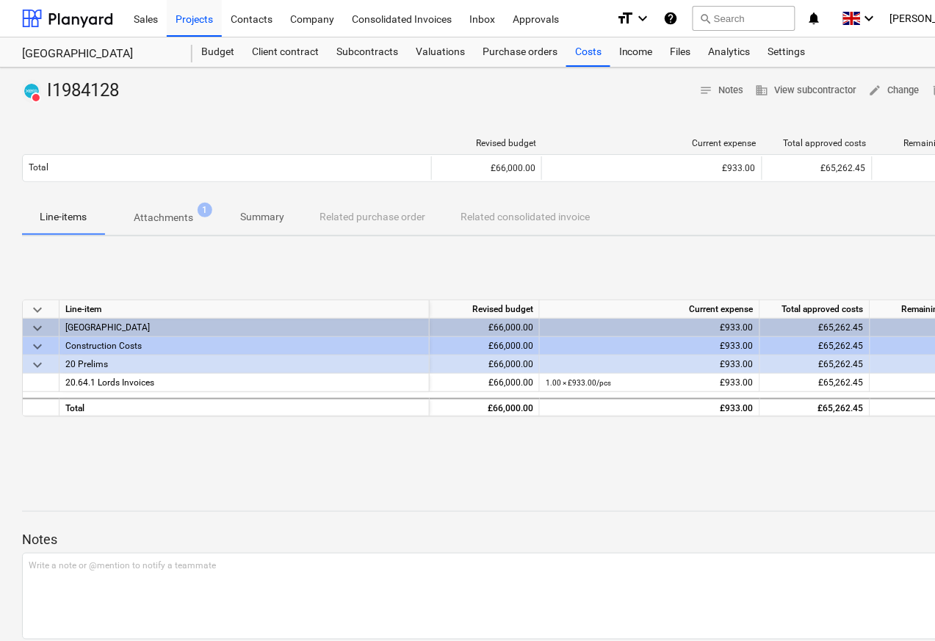
click at [147, 219] on p "Attachments" at bounding box center [164, 217] width 60 height 15
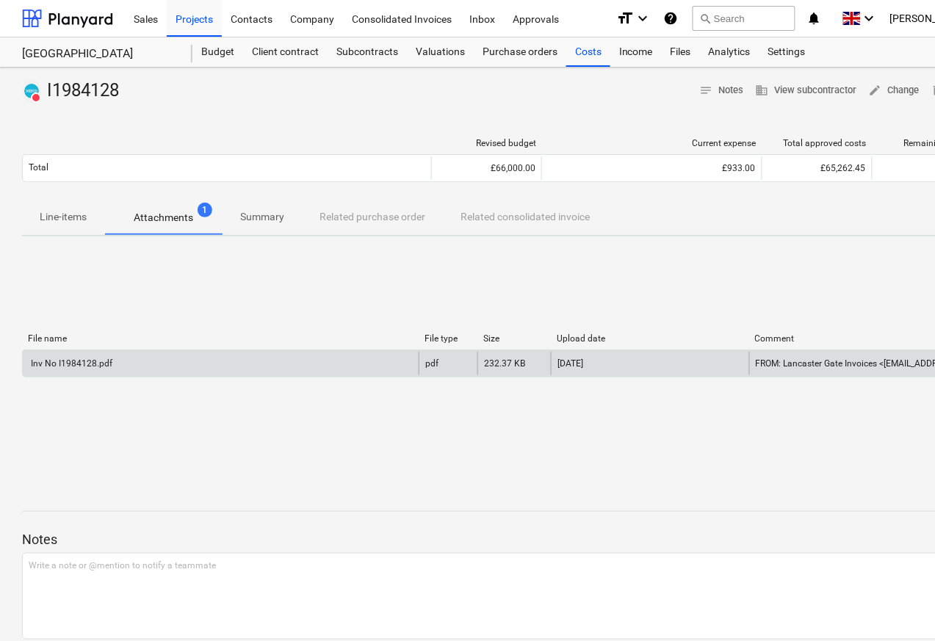
click at [74, 364] on div "Inv No I1984128.pdf" at bounding box center [71, 363] width 84 height 10
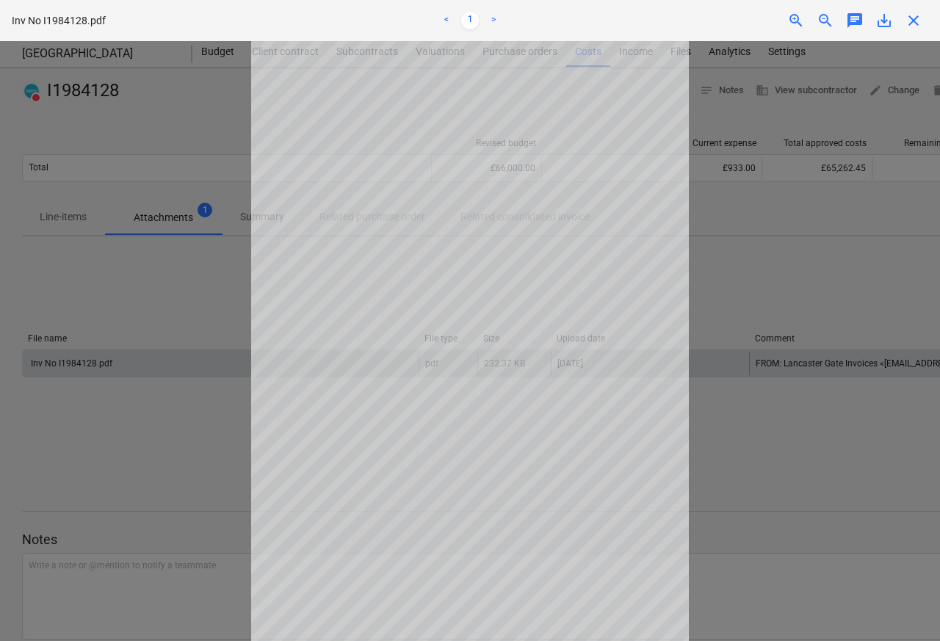
click at [920, 21] on span "close" at bounding box center [914, 21] width 18 height 18
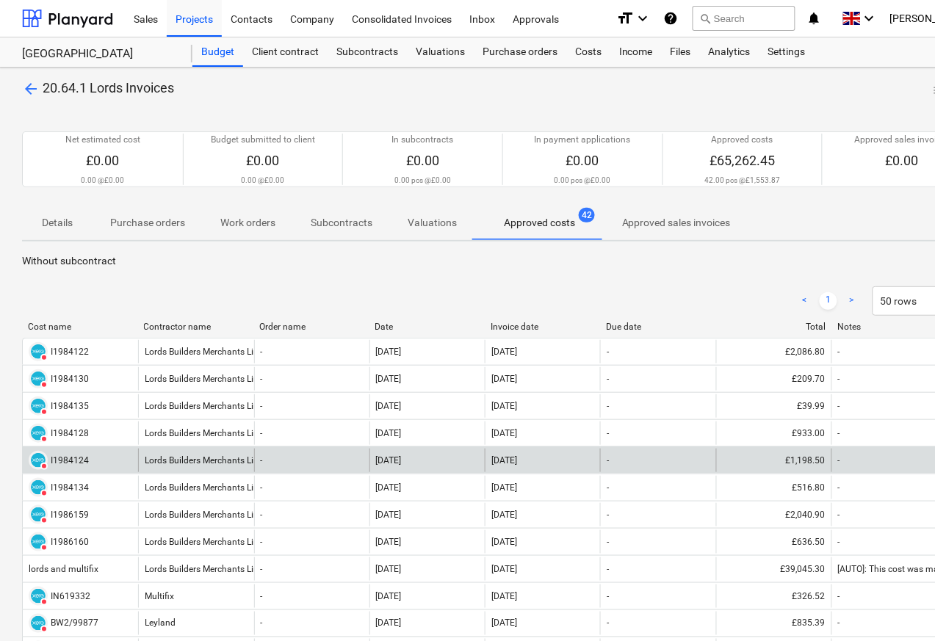
click at [55, 462] on div "I1984124" at bounding box center [70, 460] width 38 height 10
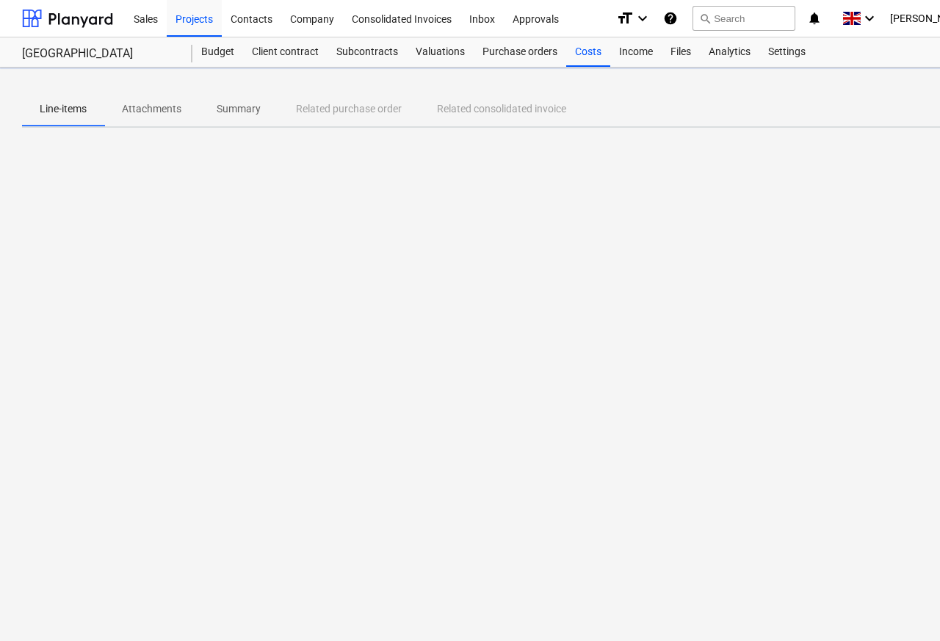
click at [137, 109] on p "Attachments" at bounding box center [152, 108] width 60 height 15
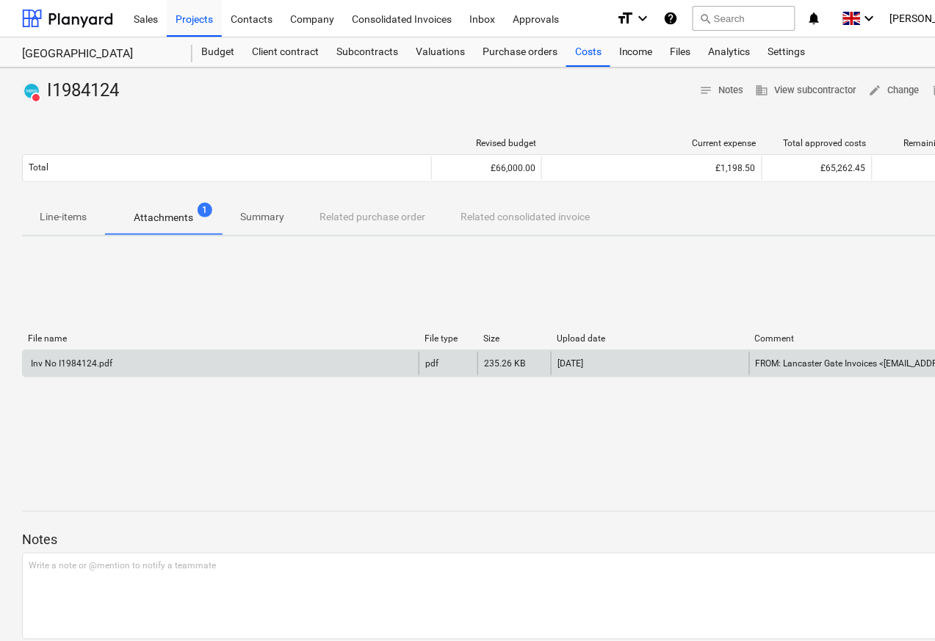
click at [83, 366] on div "Inv No I1984124.pdf" at bounding box center [71, 363] width 84 height 10
click at [74, 366] on div "Inv No I1984124.pdf" at bounding box center [71, 363] width 84 height 10
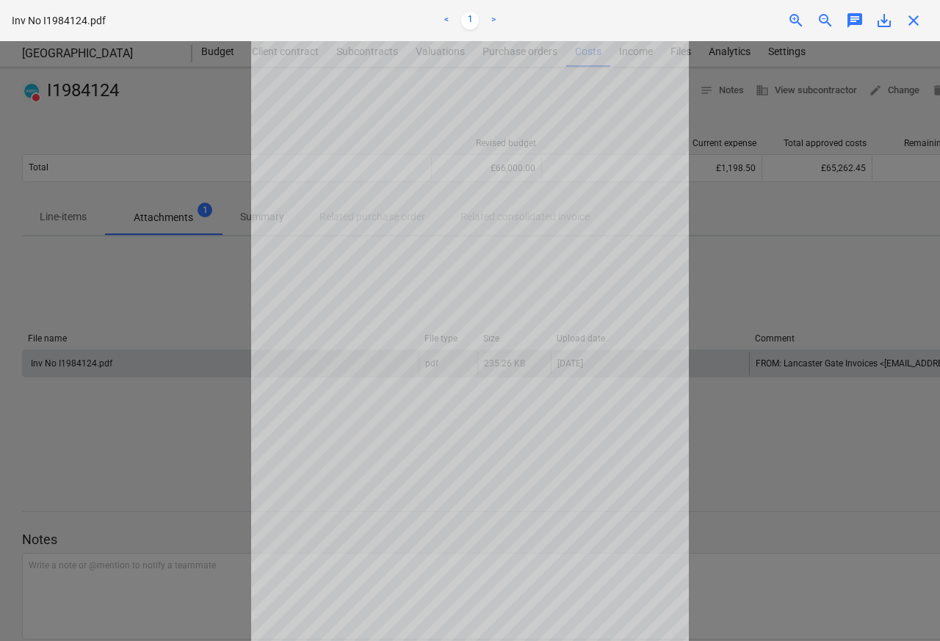
click at [852, 22] on span "chat" at bounding box center [855, 21] width 18 height 18
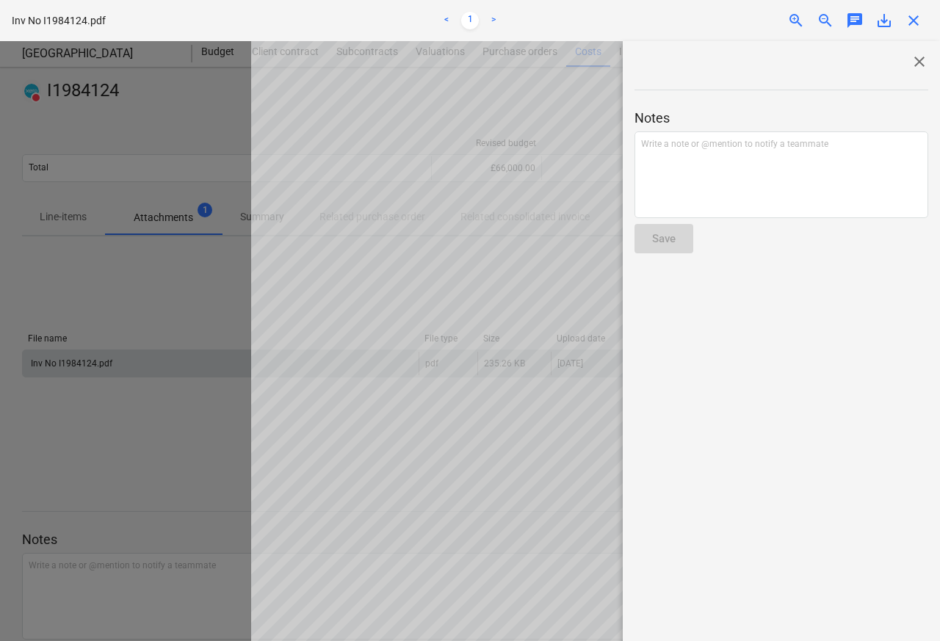
click at [915, 61] on span "close" at bounding box center [920, 62] width 18 height 18
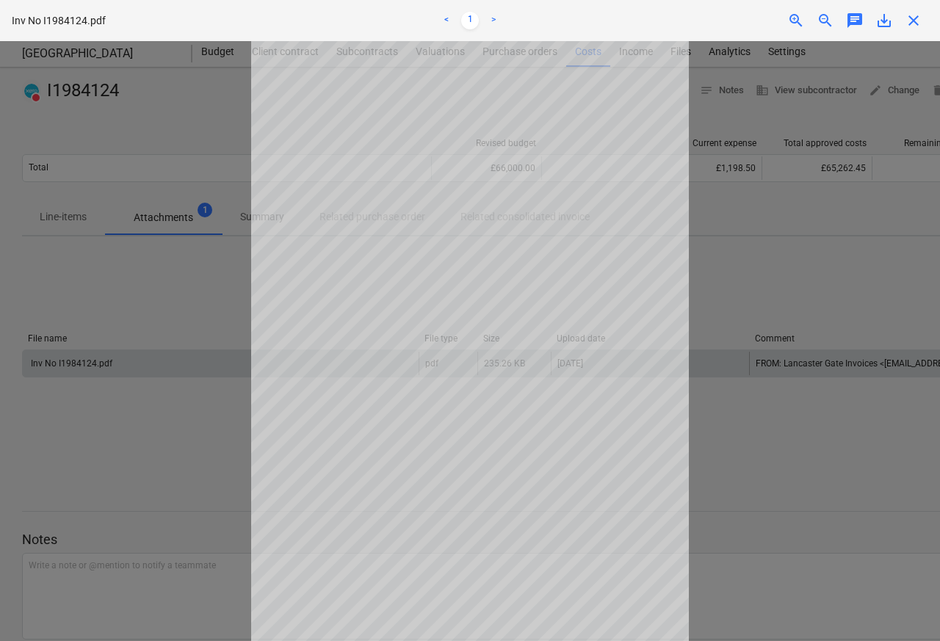
click at [915, 21] on span "close" at bounding box center [914, 21] width 18 height 18
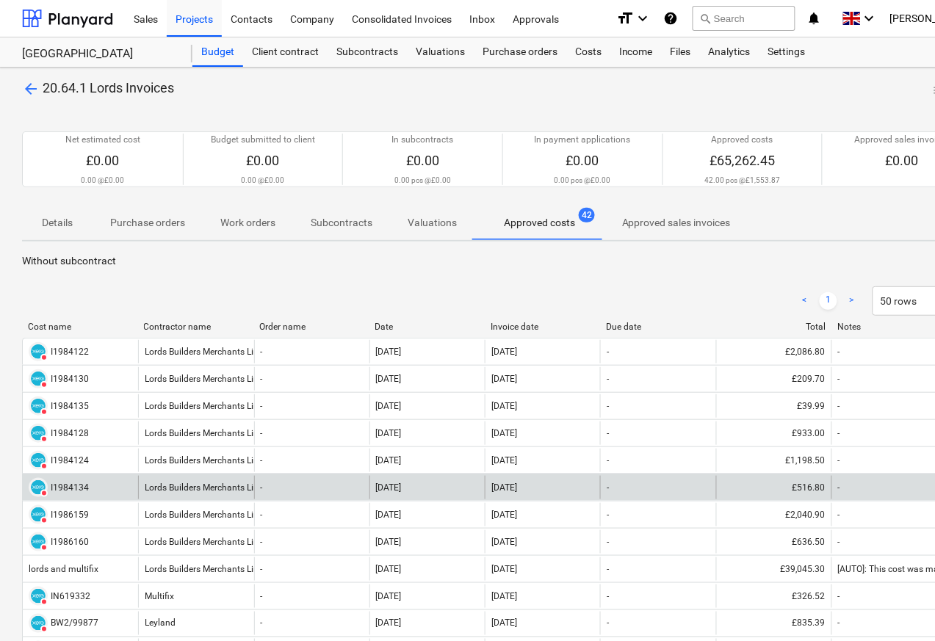
click at [62, 487] on div "I1984134" at bounding box center [70, 488] width 38 height 10
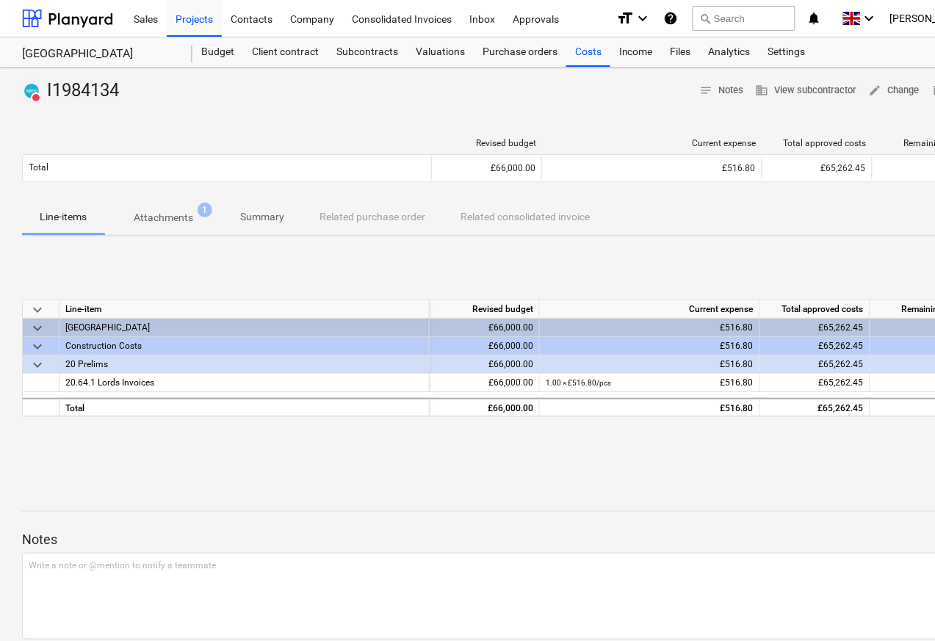
click at [151, 216] on p "Attachments" at bounding box center [164, 217] width 60 height 15
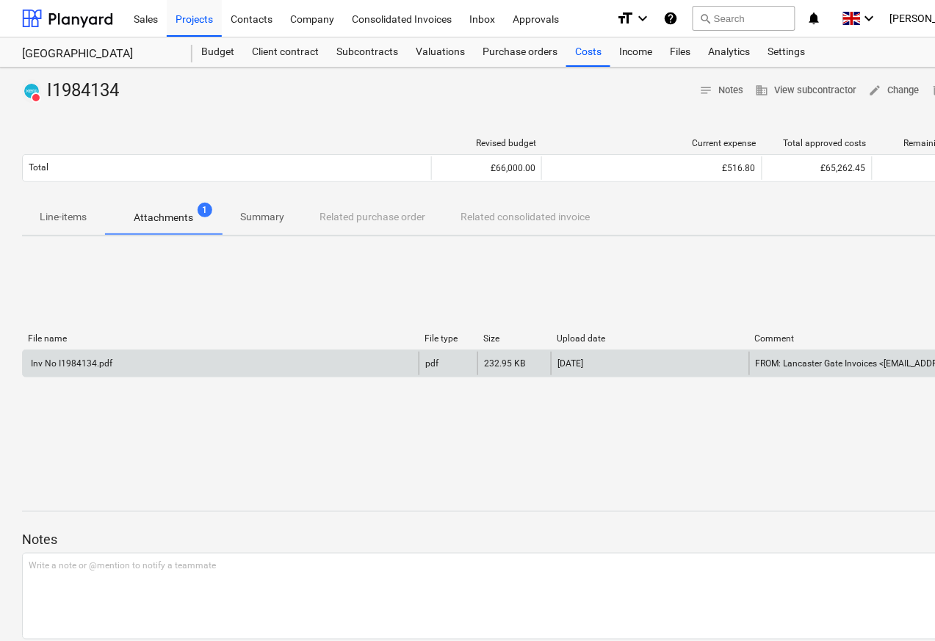
click at [78, 366] on div "Inv No I1984134.pdf" at bounding box center [71, 363] width 84 height 10
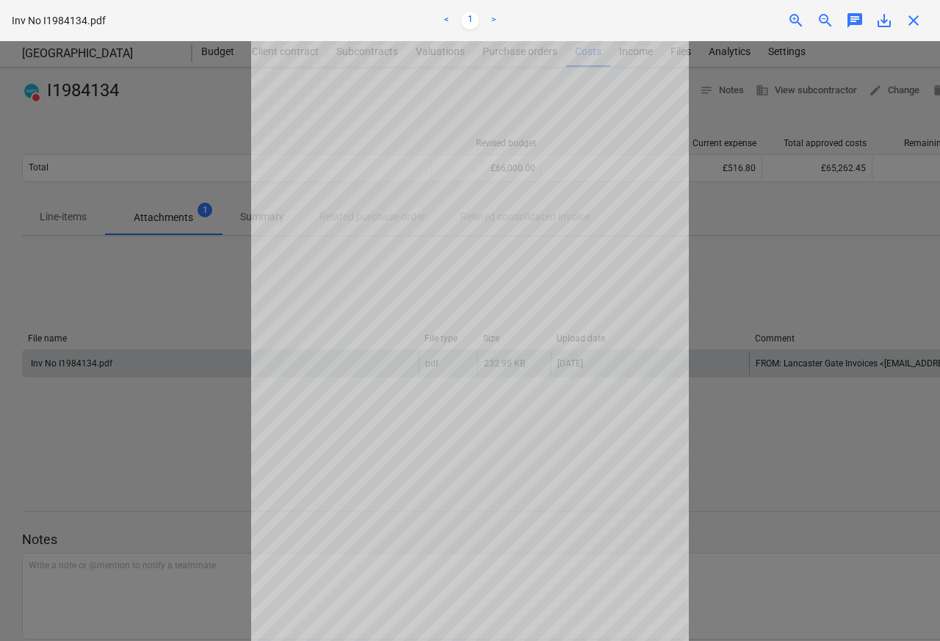
click at [916, 21] on span "close" at bounding box center [914, 21] width 18 height 18
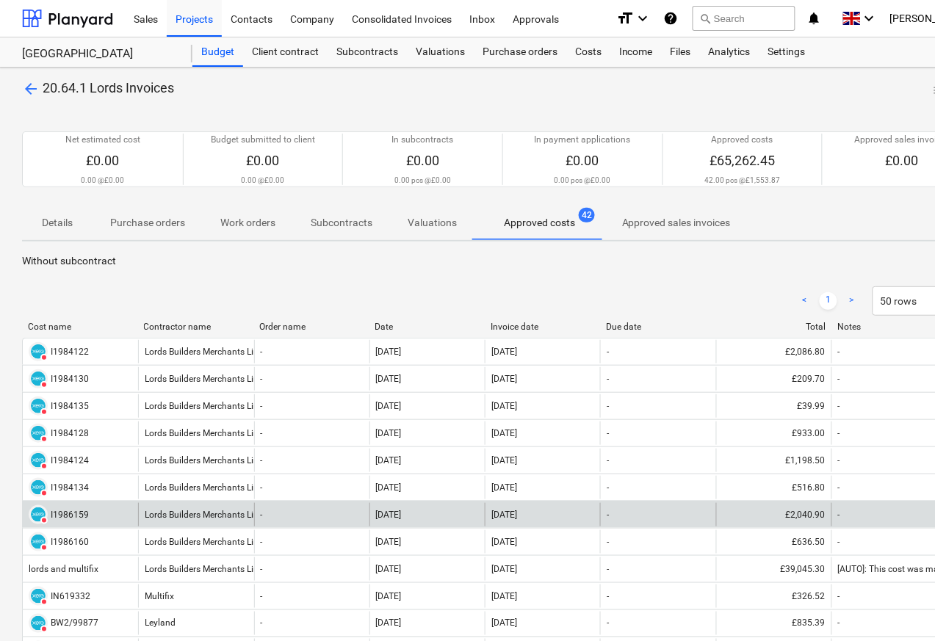
click at [54, 518] on div "I1986159" at bounding box center [70, 515] width 38 height 10
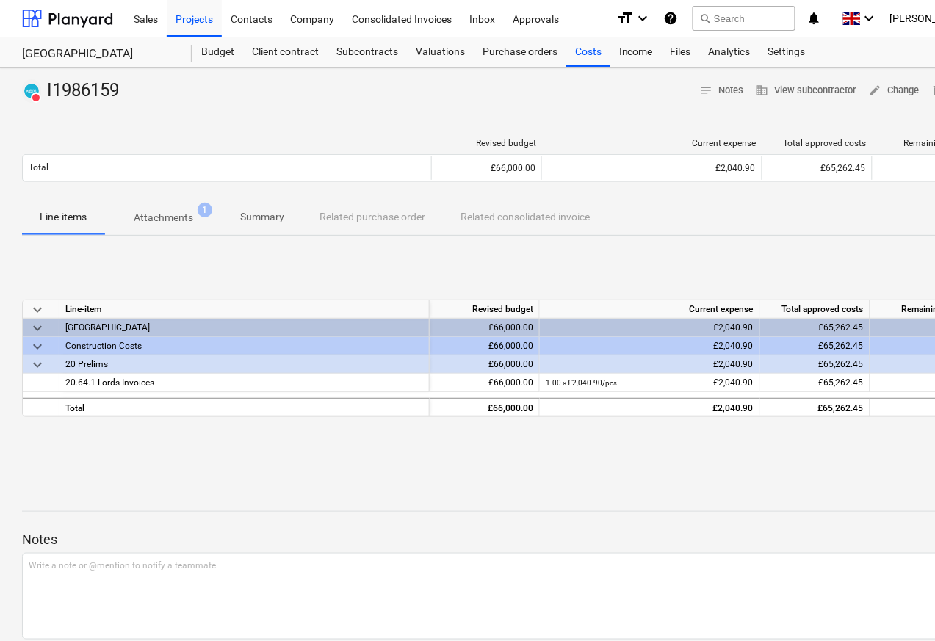
click at [148, 109] on div at bounding box center [502, 109] width 961 height 12
click at [160, 217] on p "Attachments" at bounding box center [164, 217] width 60 height 15
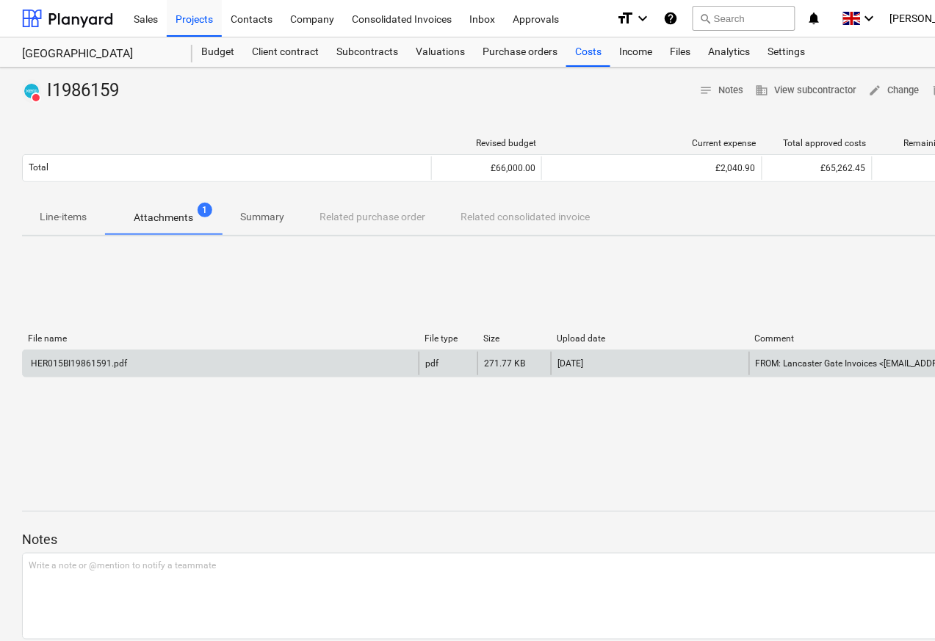
click at [77, 366] on div "HER015BI19861591.pdf" at bounding box center [78, 363] width 98 height 10
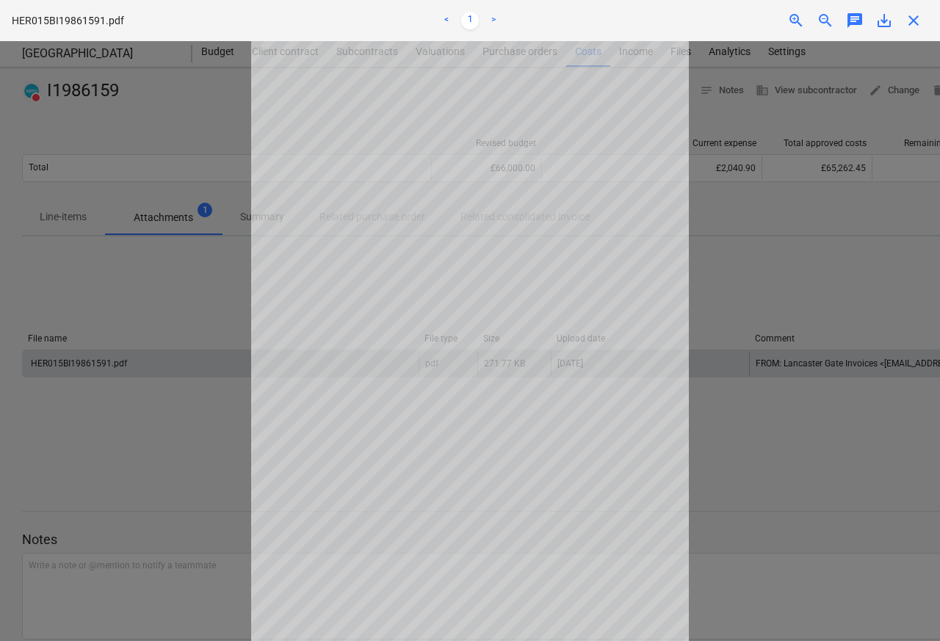
click at [915, 21] on span "close" at bounding box center [914, 21] width 18 height 18
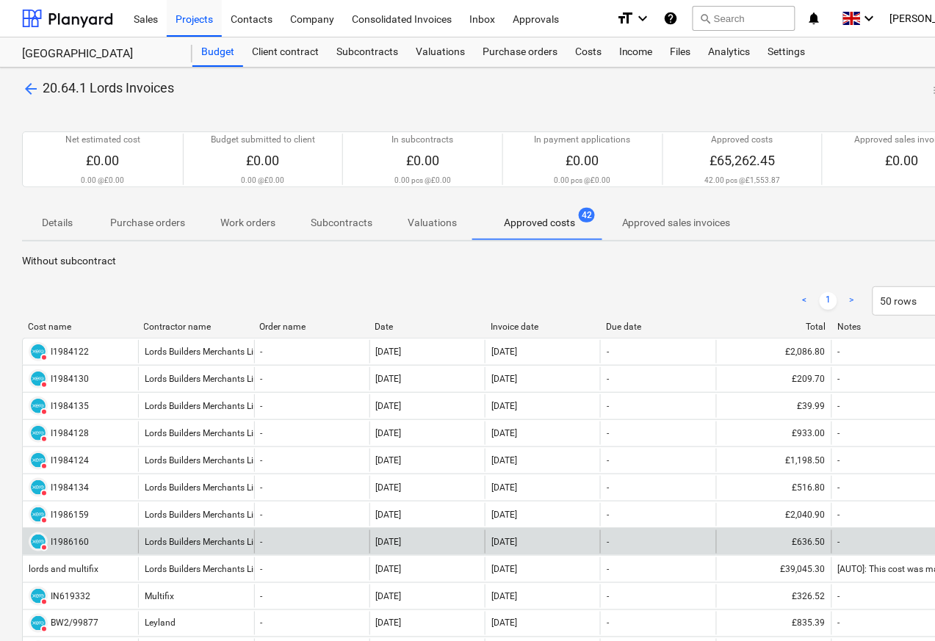
click at [60, 547] on div "I1986160" at bounding box center [70, 542] width 38 height 10
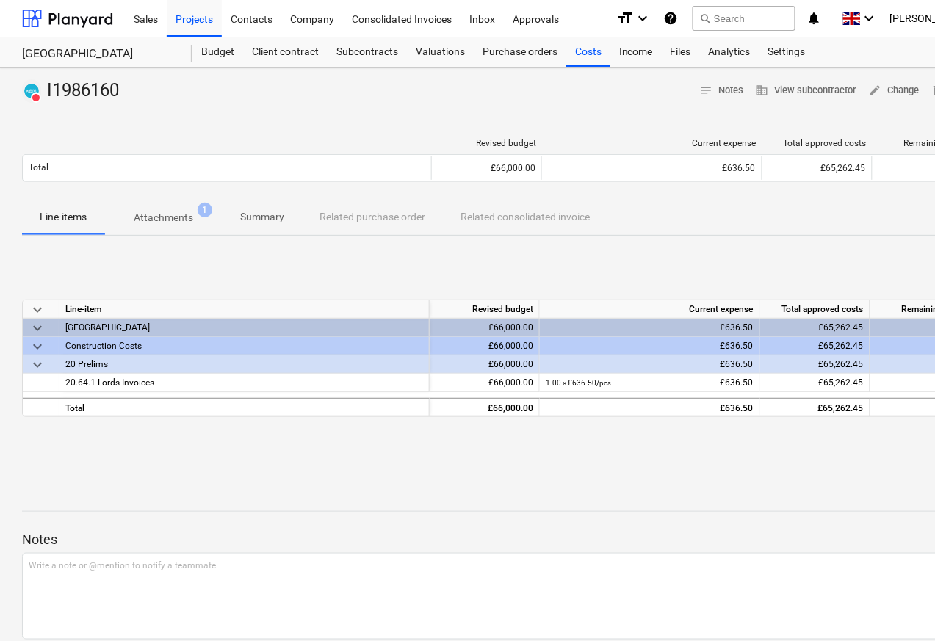
click at [145, 109] on div at bounding box center [502, 109] width 961 height 12
click at [148, 217] on p "Attachments" at bounding box center [164, 217] width 60 height 15
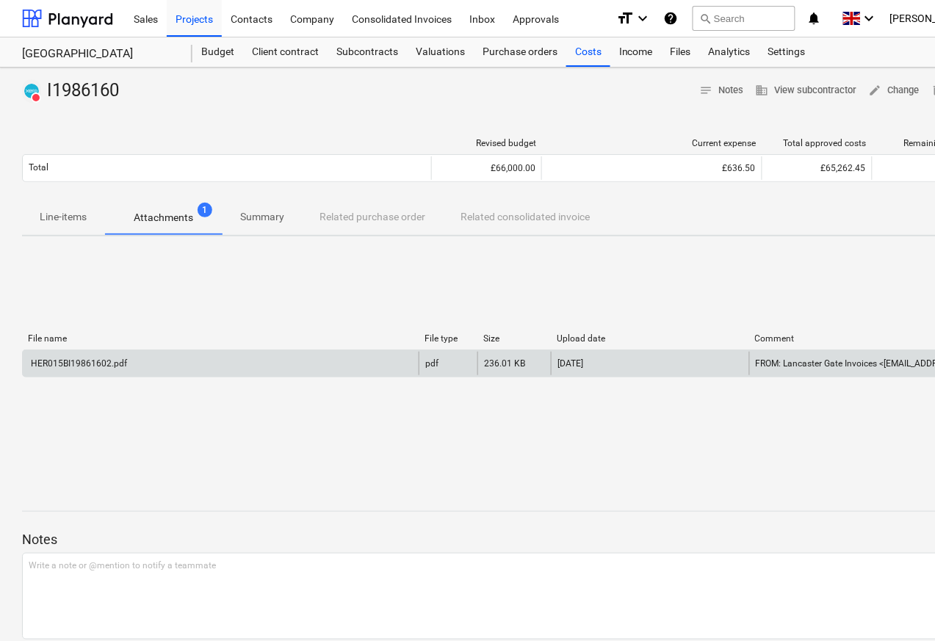
click at [77, 366] on div "HER015BI19861602.pdf" at bounding box center [78, 363] width 98 height 10
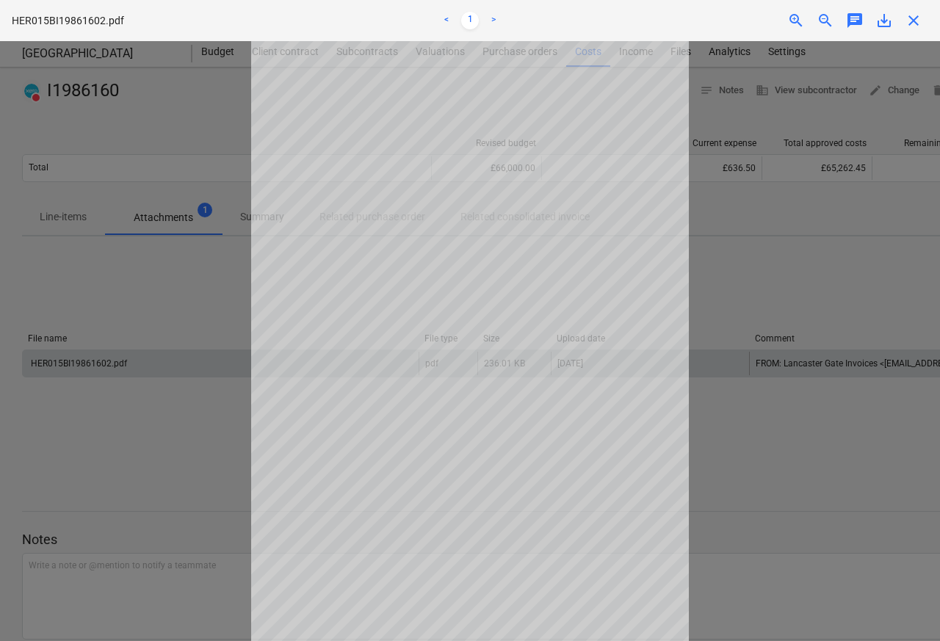
click at [915, 21] on span "close" at bounding box center [914, 21] width 18 height 18
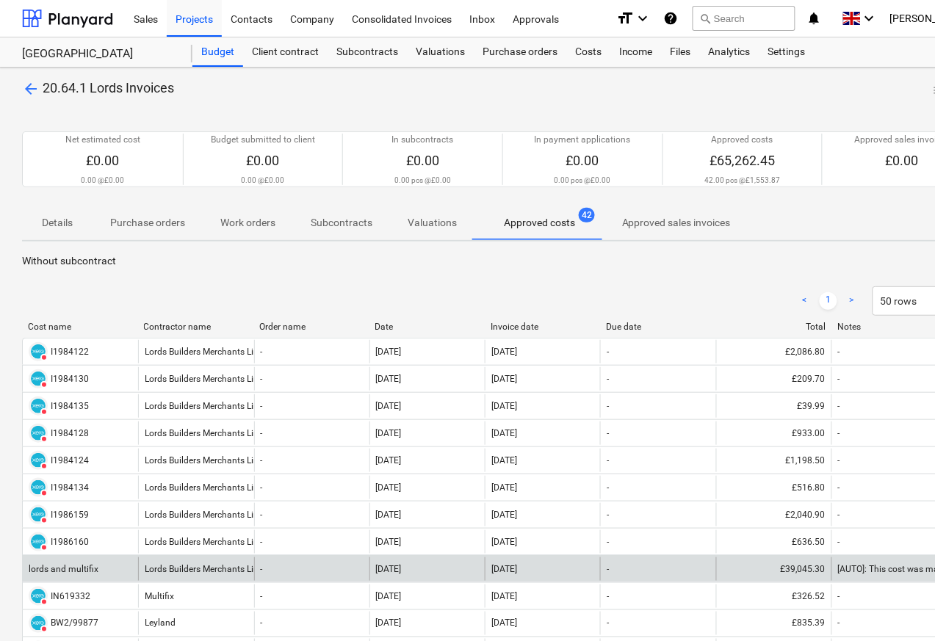
click at [62, 570] on div "lords and multifix" at bounding box center [64, 569] width 70 height 10
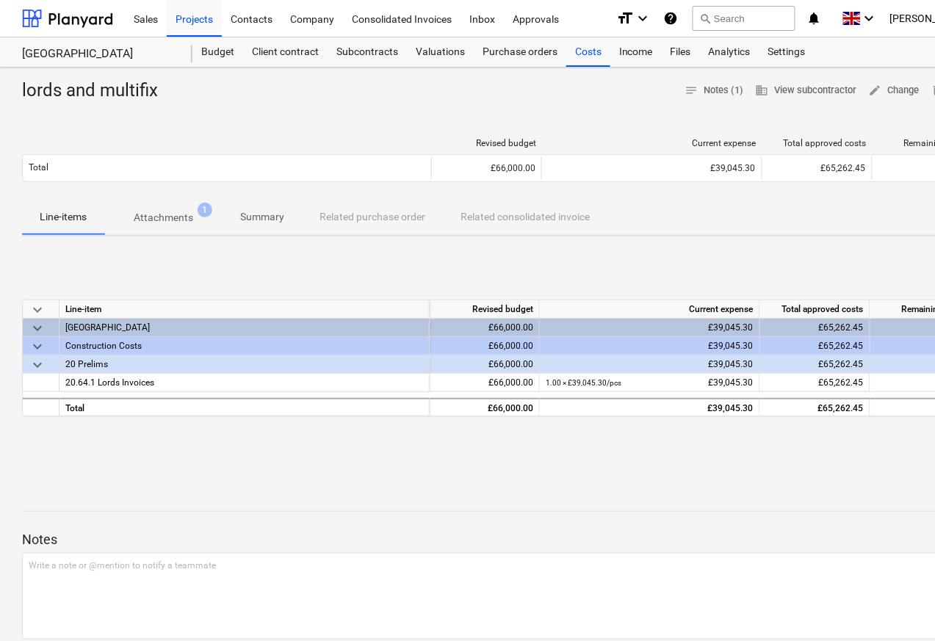
click at [145, 109] on div at bounding box center [502, 109] width 961 height 12
click at [151, 219] on p "Attachments" at bounding box center [164, 217] width 60 height 15
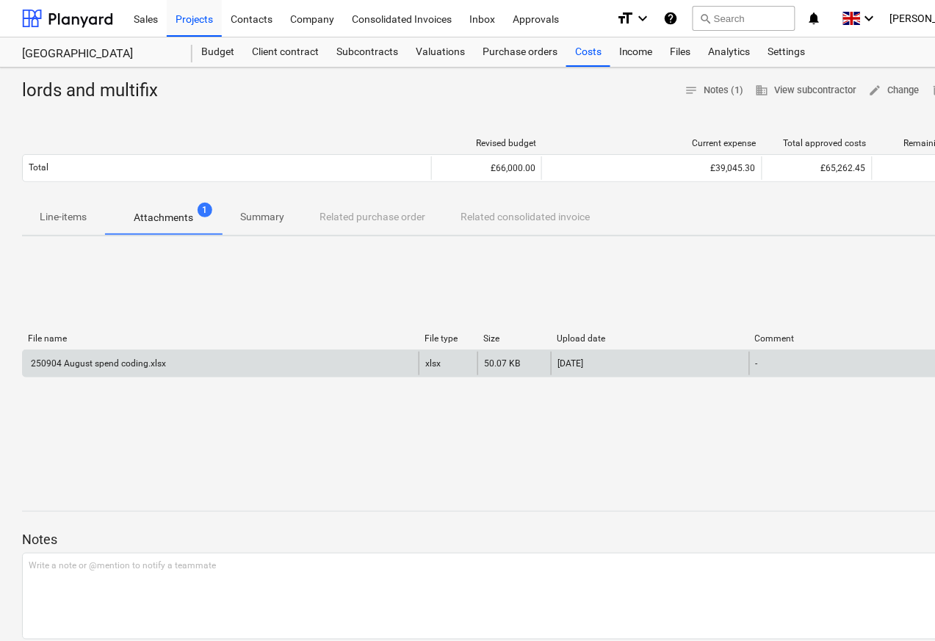
click at [81, 366] on div "250904 August spend coding.xlsx" at bounding box center [97, 363] width 137 height 10
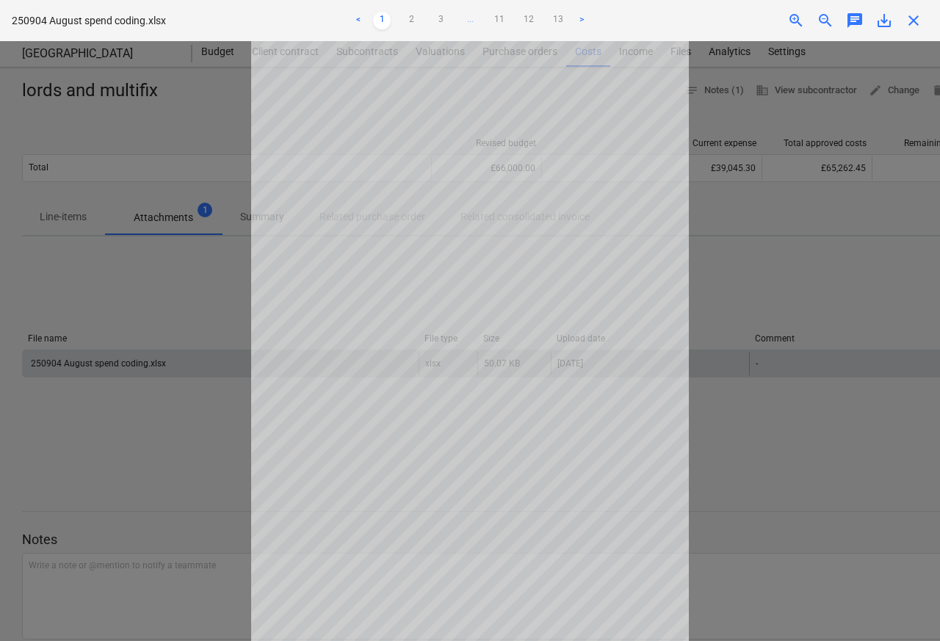
click at [915, 21] on span "close" at bounding box center [914, 21] width 18 height 18
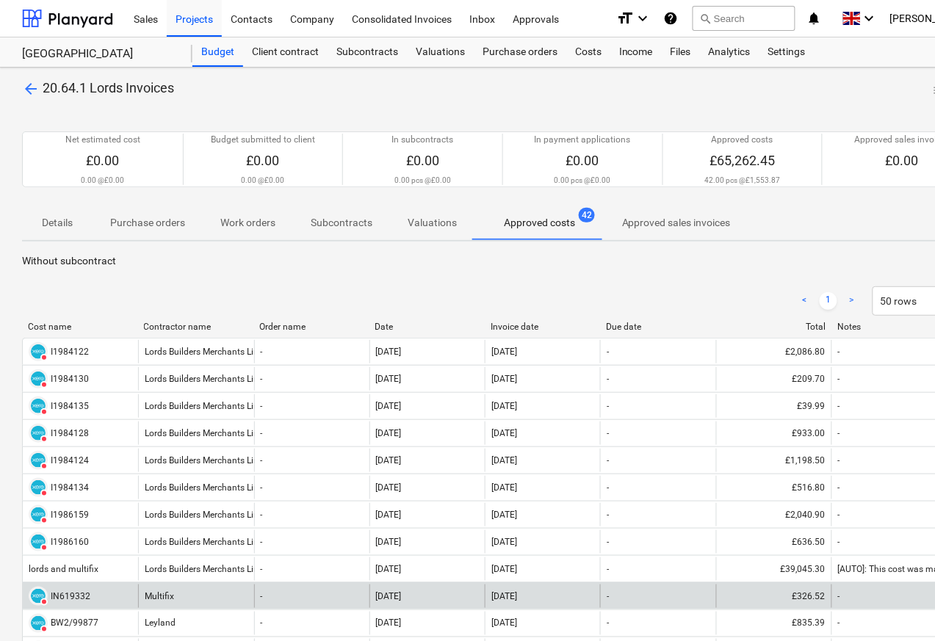
click at [57, 601] on div "IN619332" at bounding box center [71, 596] width 40 height 10
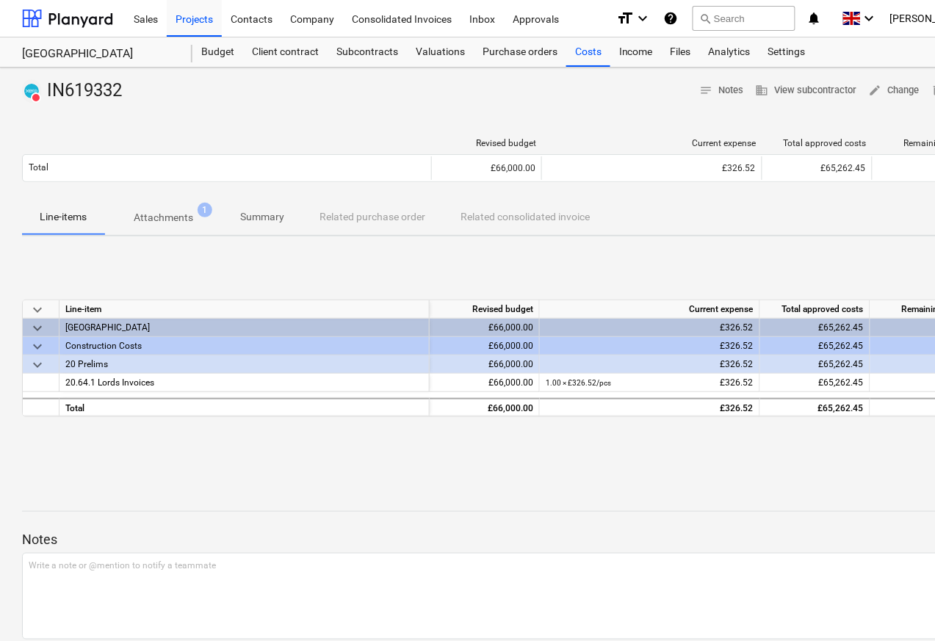
click at [151, 219] on p "Attachments" at bounding box center [164, 217] width 60 height 15
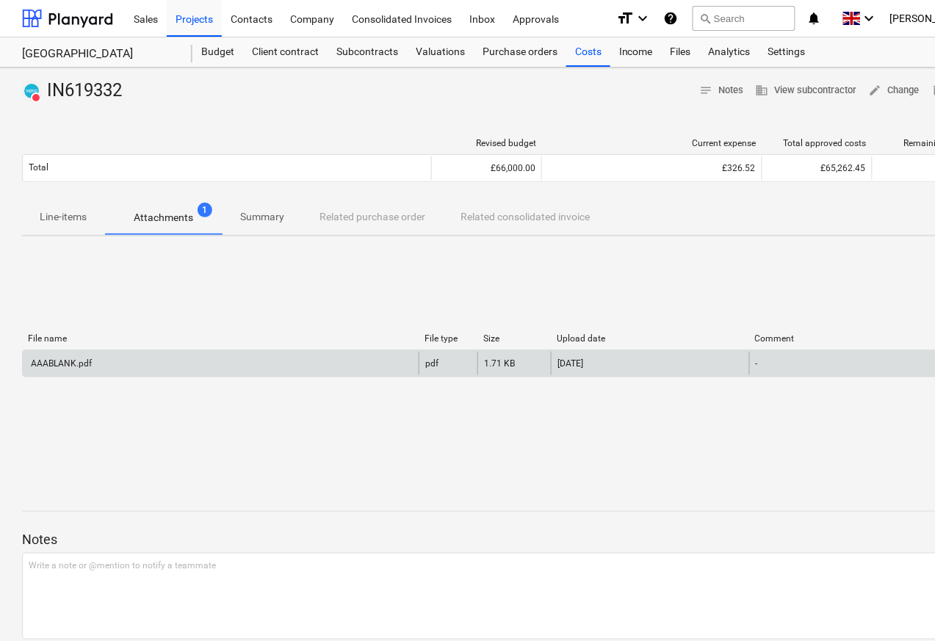
click at [76, 366] on div "AAABLANK.pdf" at bounding box center [60, 363] width 63 height 10
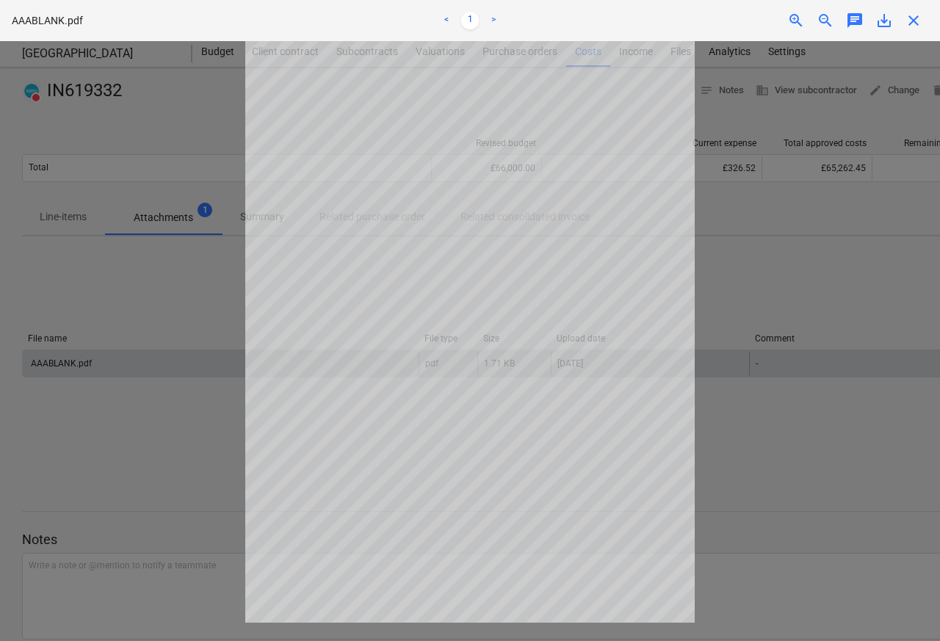
click at [915, 21] on span "close" at bounding box center [914, 21] width 18 height 18
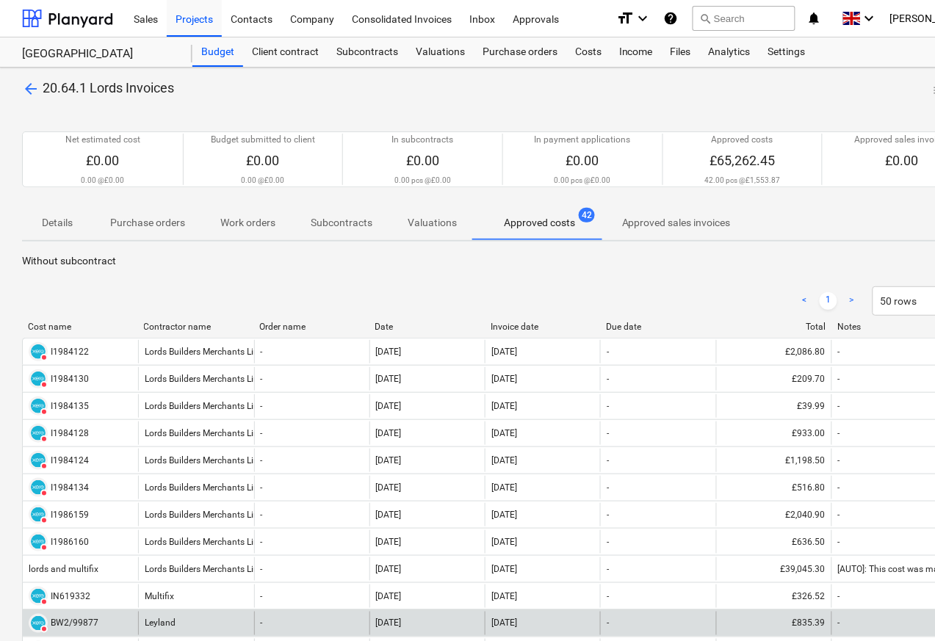
click at [93, 617] on div "DELETED BW2/99877" at bounding box center [64, 623] width 70 height 19
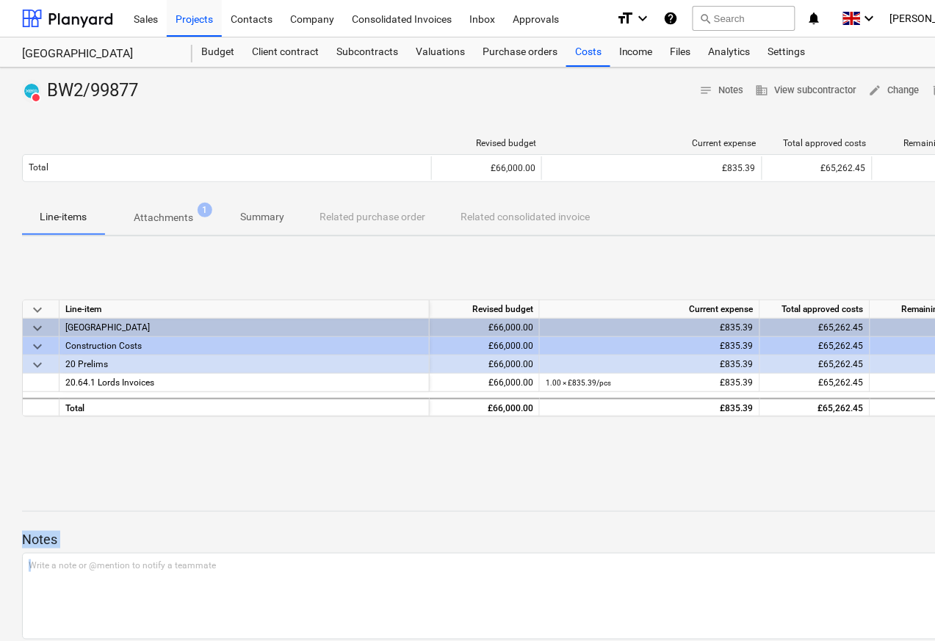
click at [140, 107] on div at bounding box center [502, 109] width 961 height 12
click at [158, 219] on p "Attachments" at bounding box center [164, 217] width 60 height 15
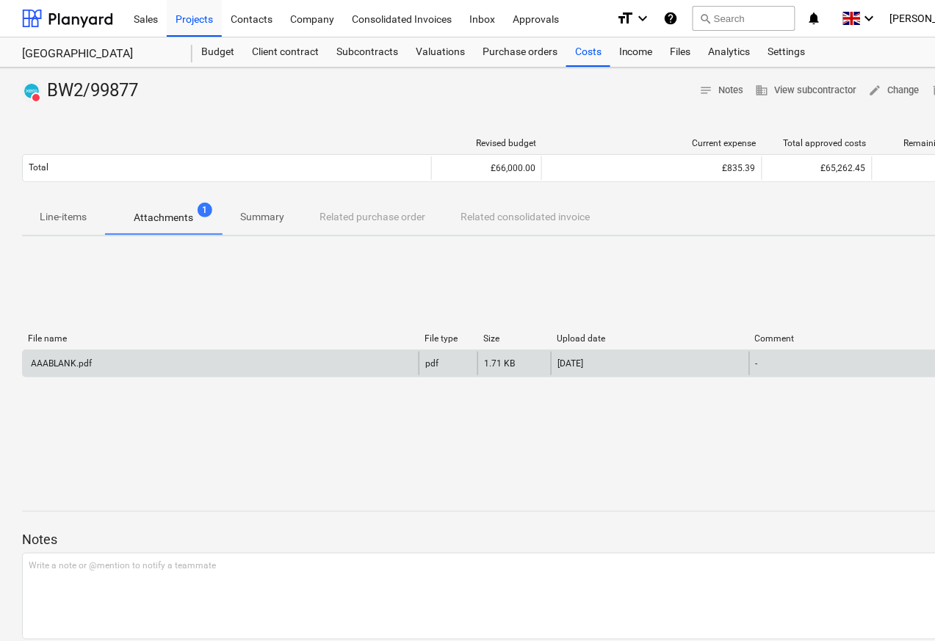
click at [62, 364] on div "AAABLANK.pdf" at bounding box center [60, 363] width 63 height 10
click at [68, 364] on div "AAABLANK.pdf" at bounding box center [60, 363] width 63 height 10
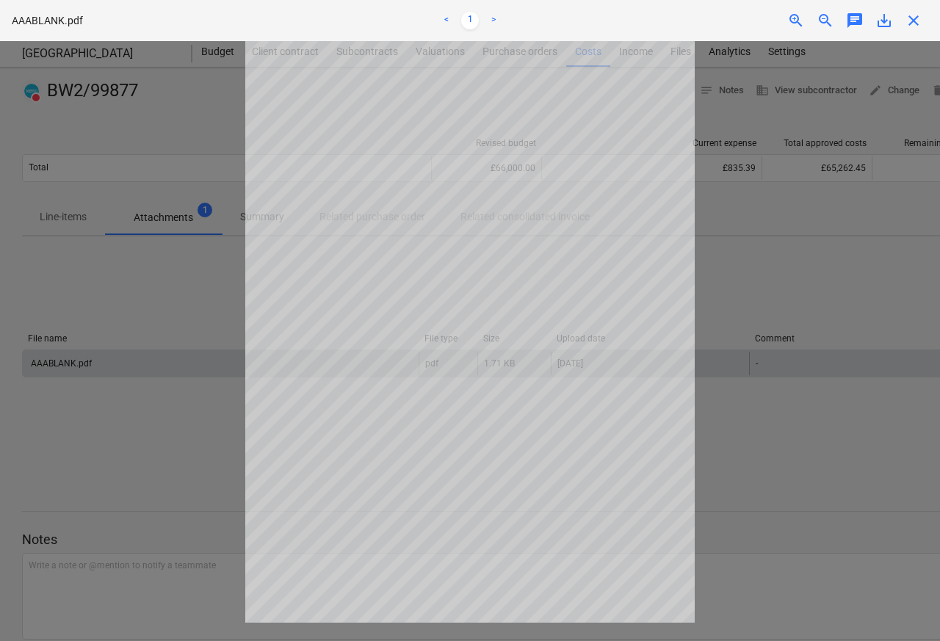
click at [913, 21] on span "close" at bounding box center [914, 21] width 18 height 18
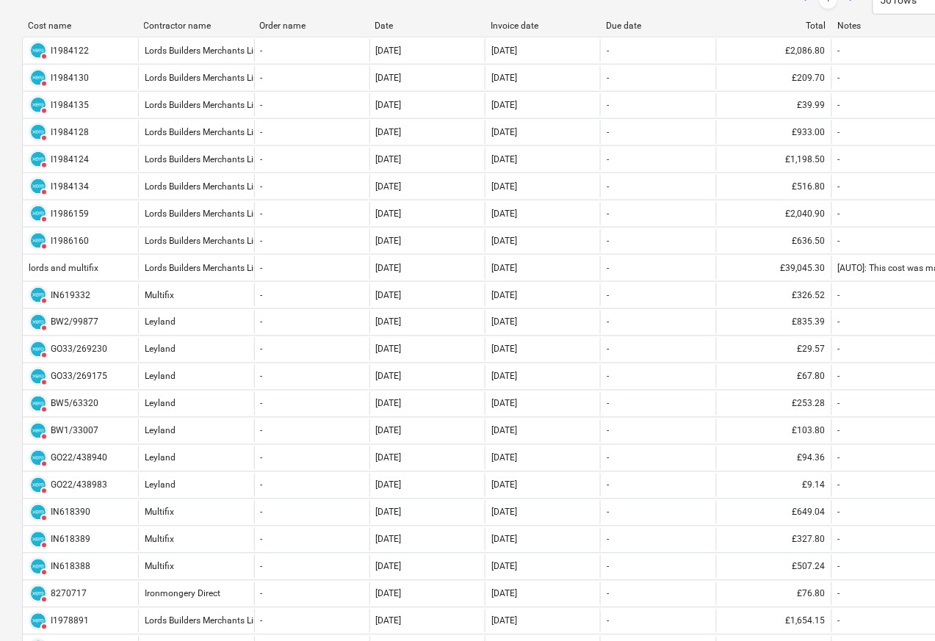
scroll to position [617, 0]
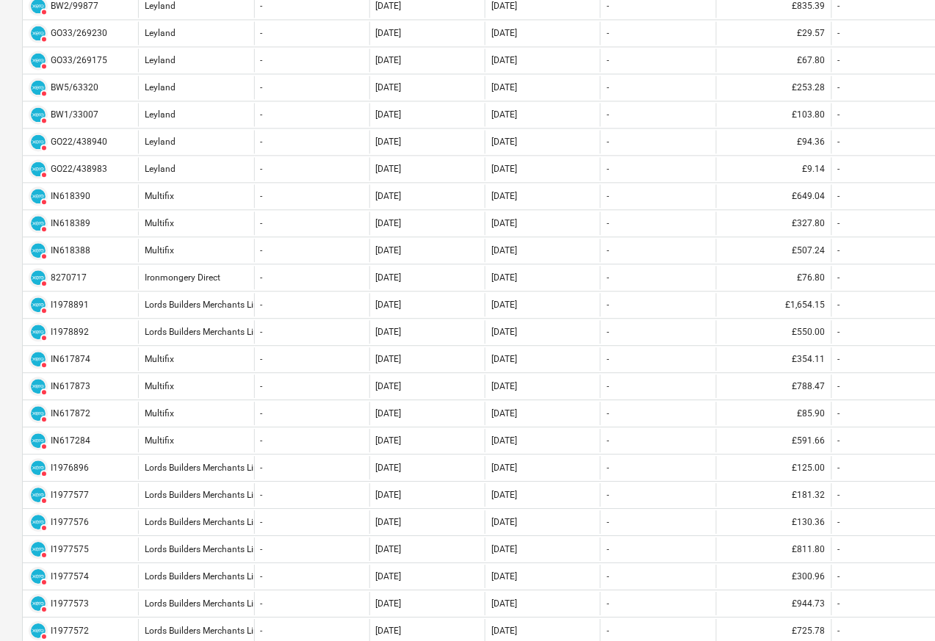
click at [73, 24] on div "DELETED GO33/269230" at bounding box center [80, 34] width 115 height 24
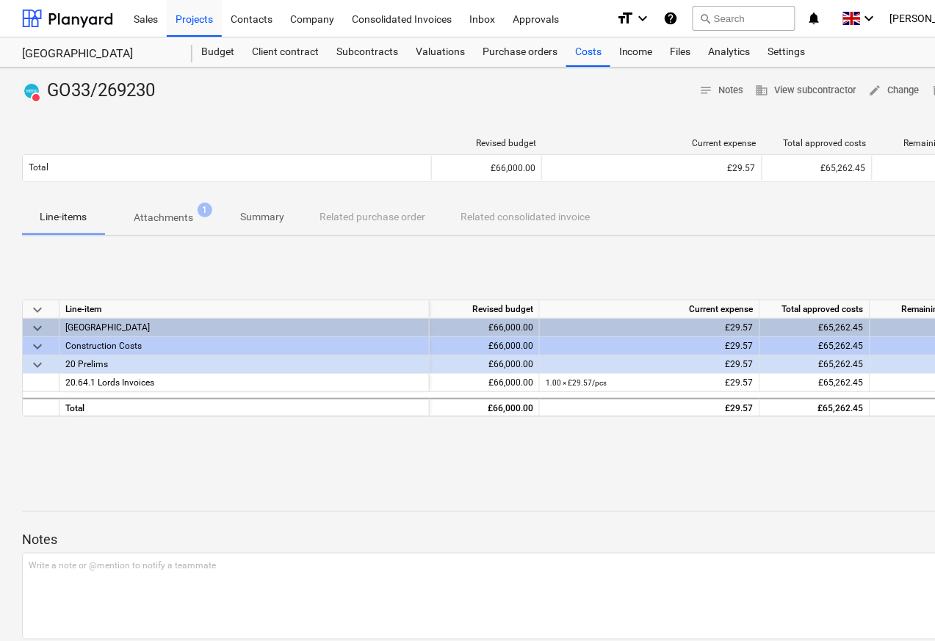
click at [154, 219] on p "Attachments" at bounding box center [164, 217] width 60 height 15
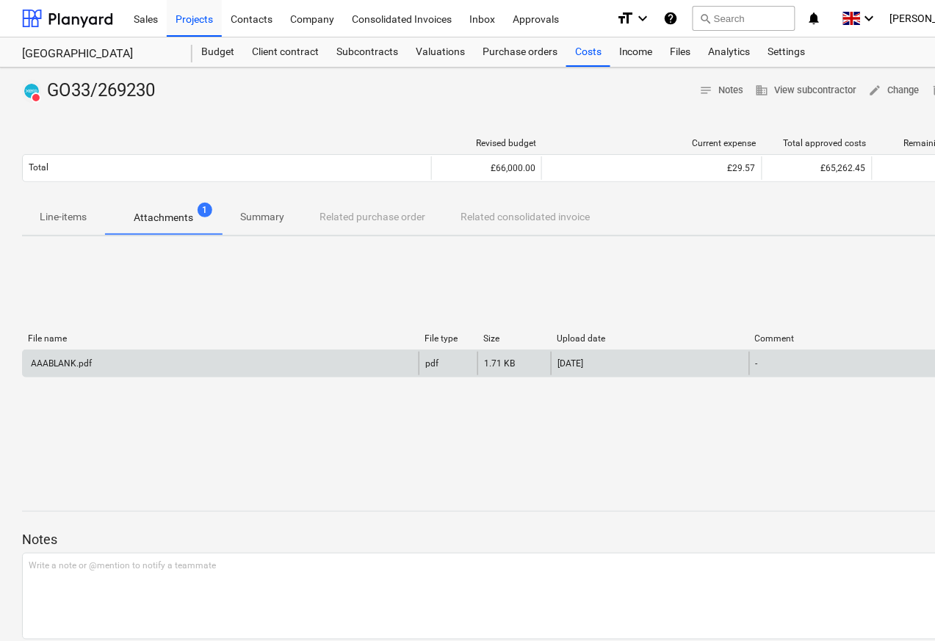
click at [73, 366] on div "AAABLANK.pdf" at bounding box center [60, 363] width 63 height 10
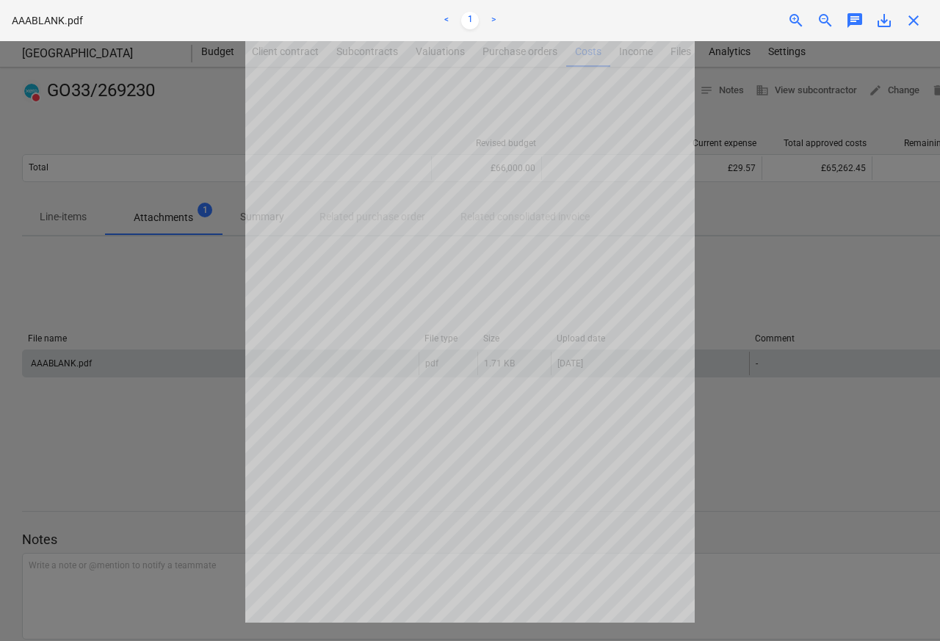
click at [915, 21] on span "close" at bounding box center [914, 21] width 18 height 18
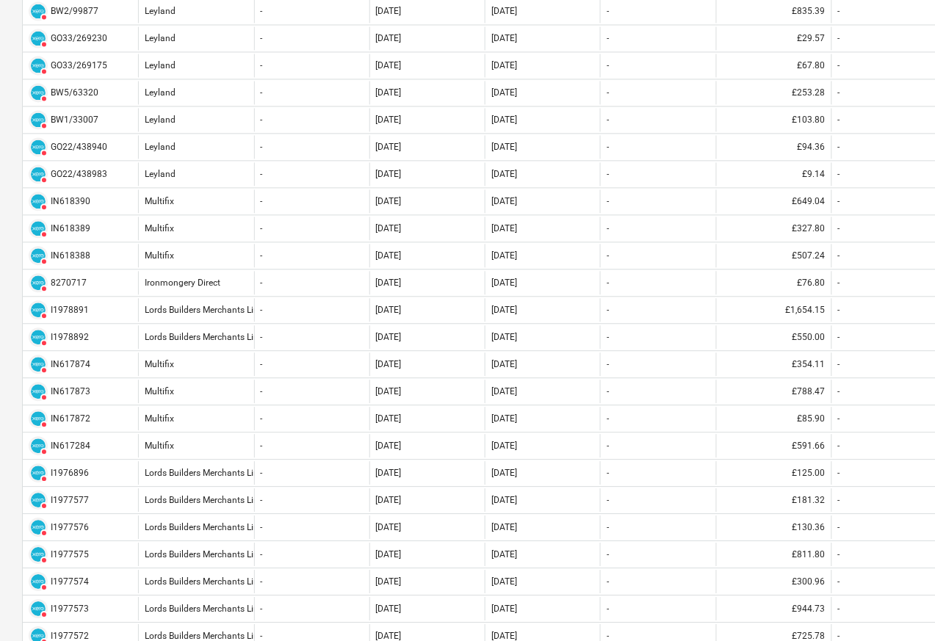
scroll to position [617, 0]
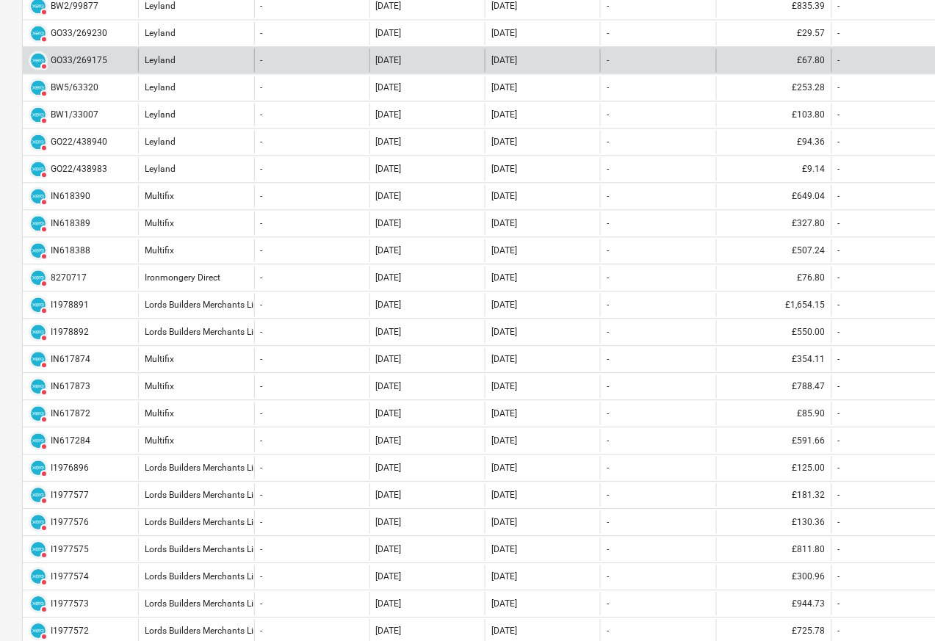
click at [52, 68] on div "DELETED GO33/269175" at bounding box center [68, 60] width 79 height 19
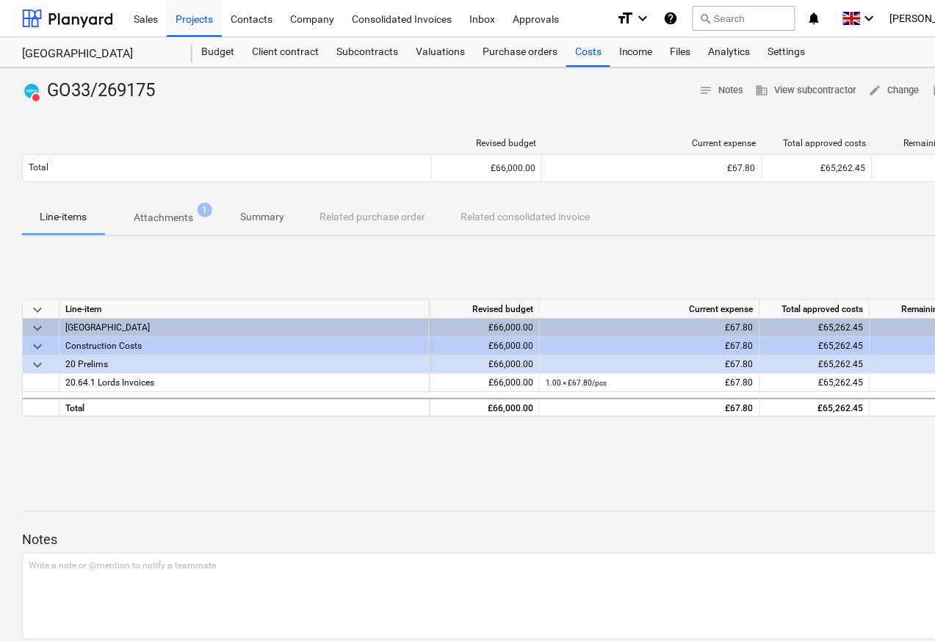
click at [153, 219] on p "Attachments" at bounding box center [164, 217] width 60 height 15
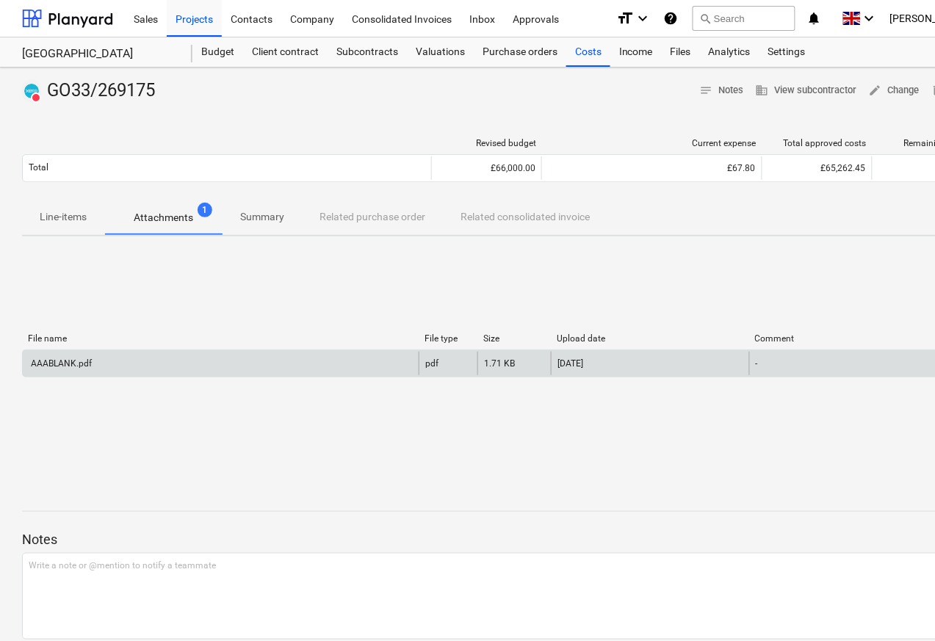
click at [72, 367] on div "AAABLANK.pdf" at bounding box center [60, 363] width 63 height 10
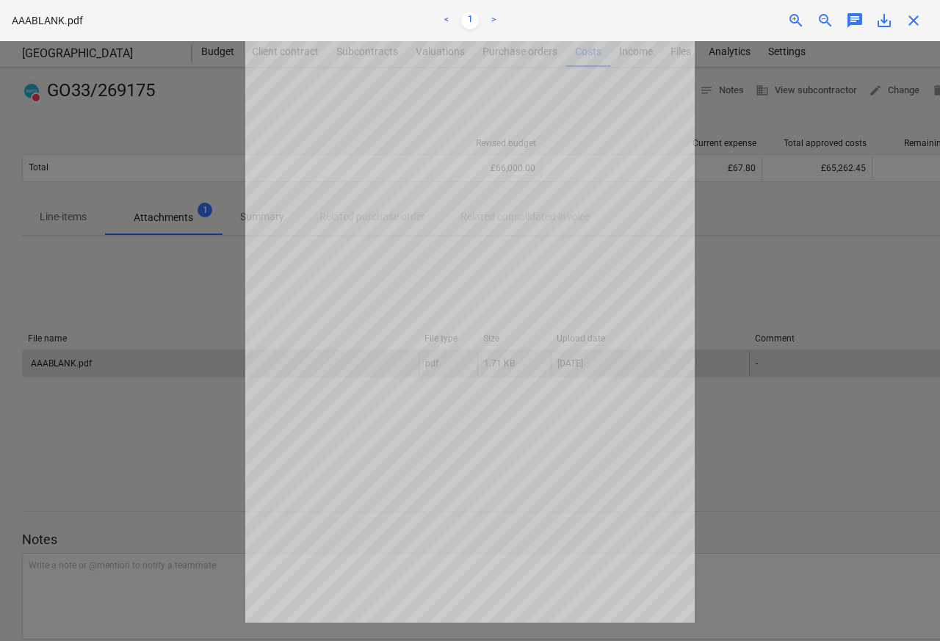
click at [915, 21] on span "close" at bounding box center [914, 21] width 18 height 18
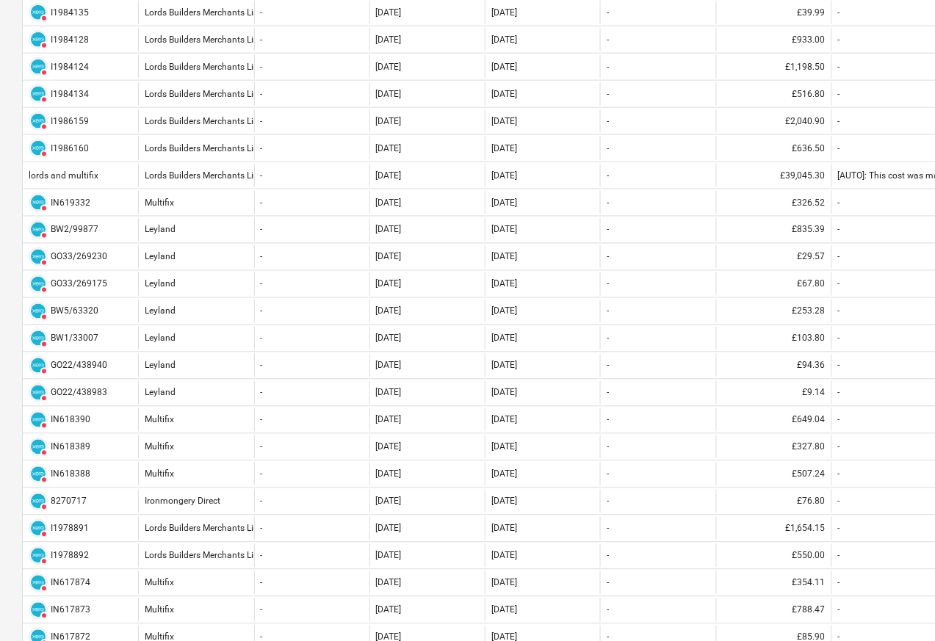
scroll to position [617, 0]
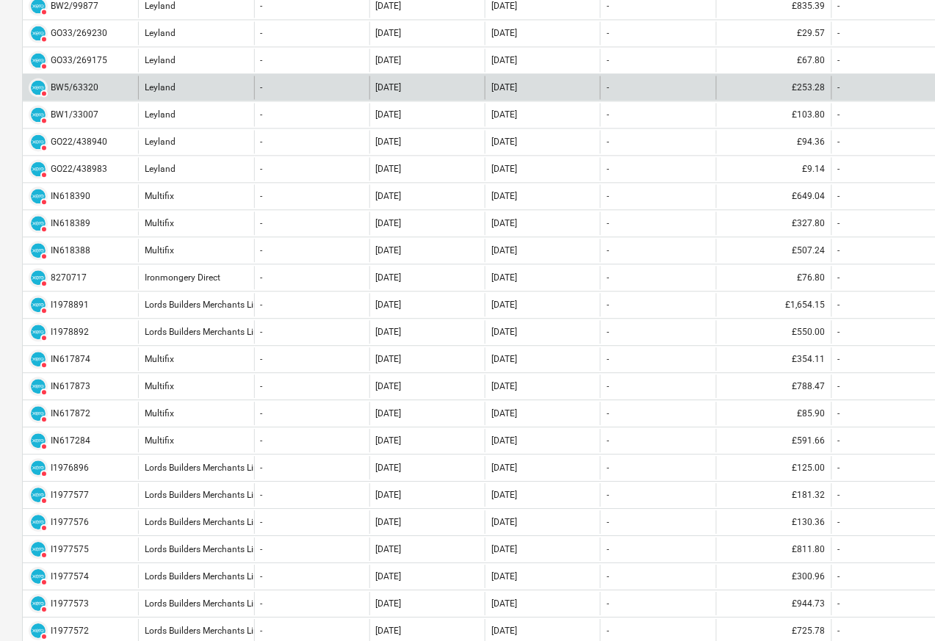
click at [49, 96] on div "DELETED BW5/63320" at bounding box center [64, 88] width 70 height 19
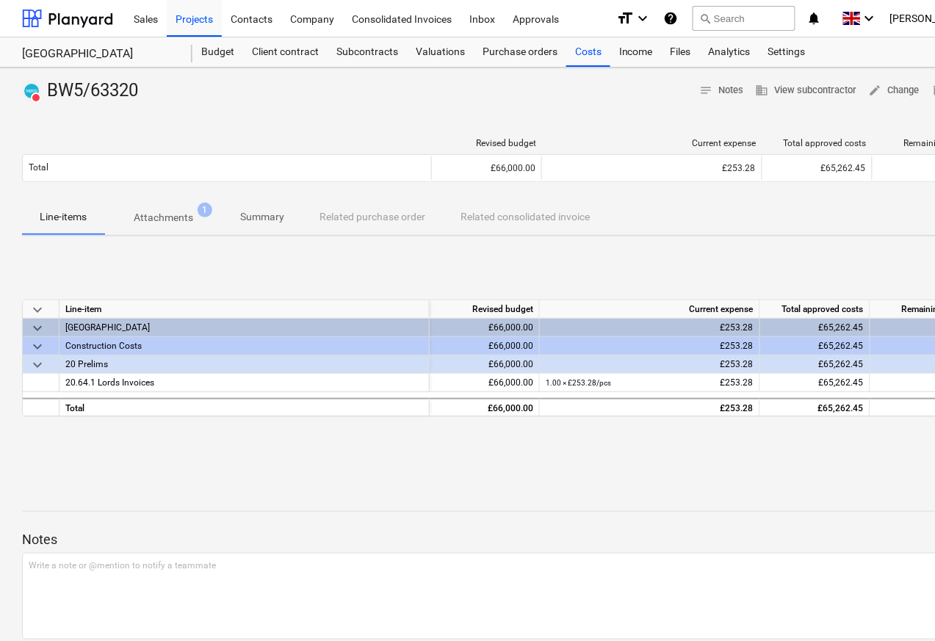
click at [152, 219] on p "Attachments" at bounding box center [164, 217] width 60 height 15
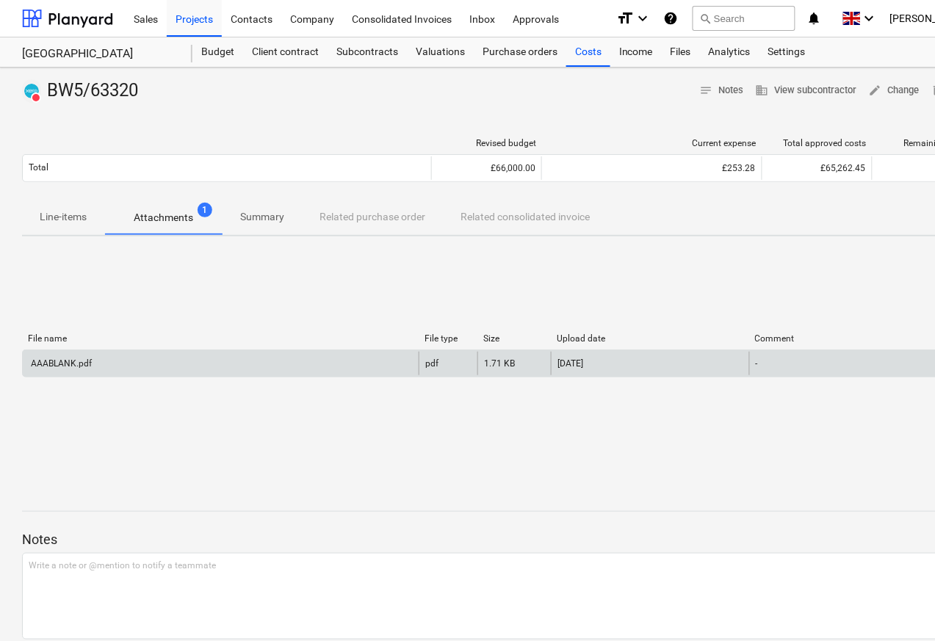
click at [61, 366] on div "AAABLANK.pdf" at bounding box center [60, 363] width 63 height 10
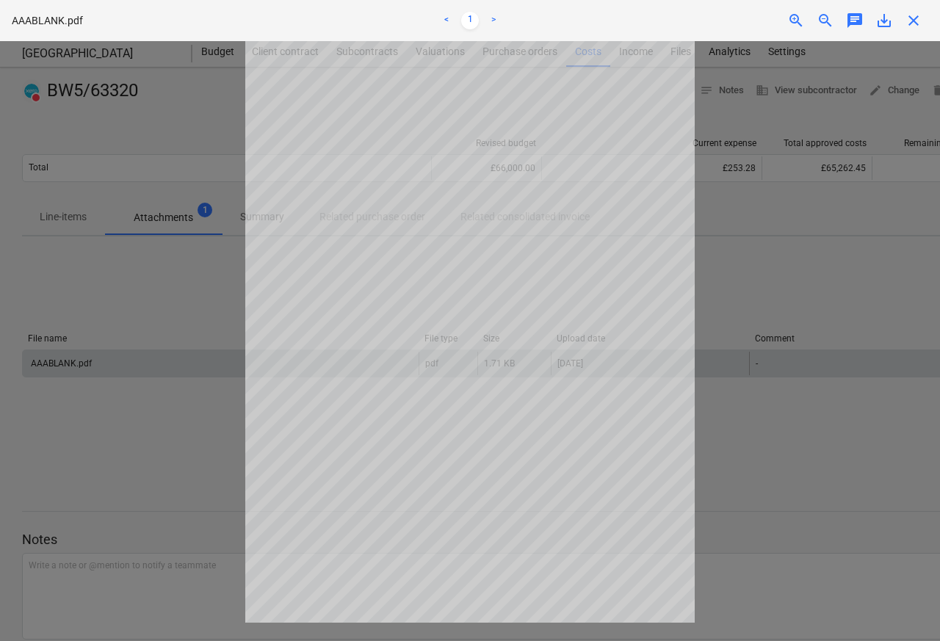
click at [912, 21] on span "close" at bounding box center [914, 21] width 18 height 18
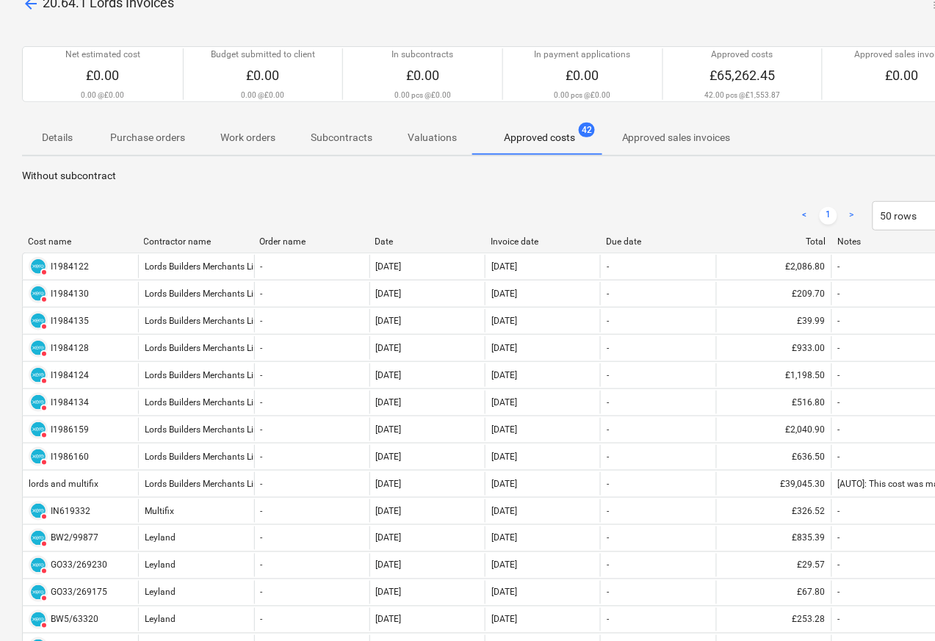
scroll to position [617, 0]
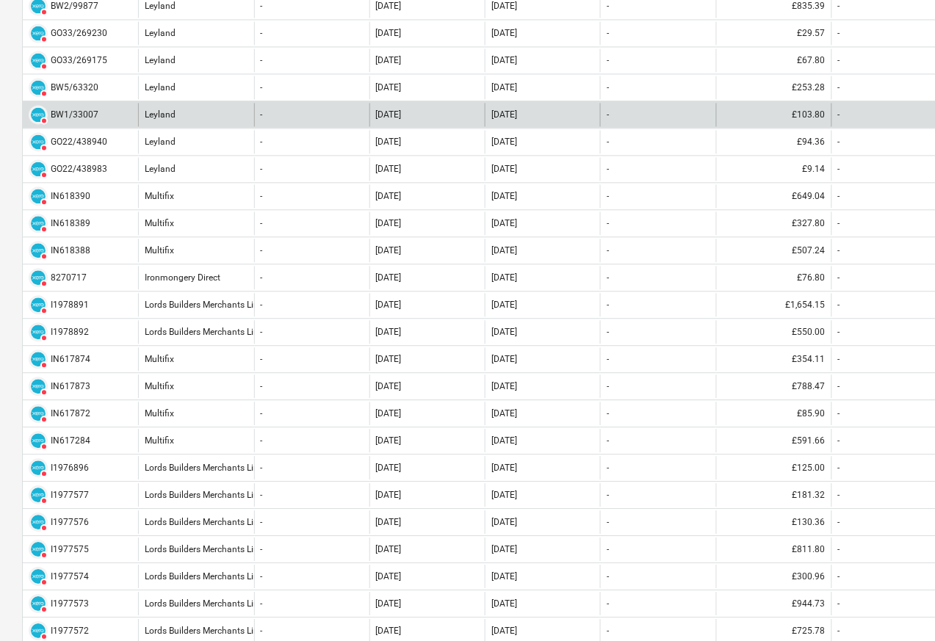
click at [68, 123] on div "DELETED BW1/33007" at bounding box center [64, 115] width 70 height 19
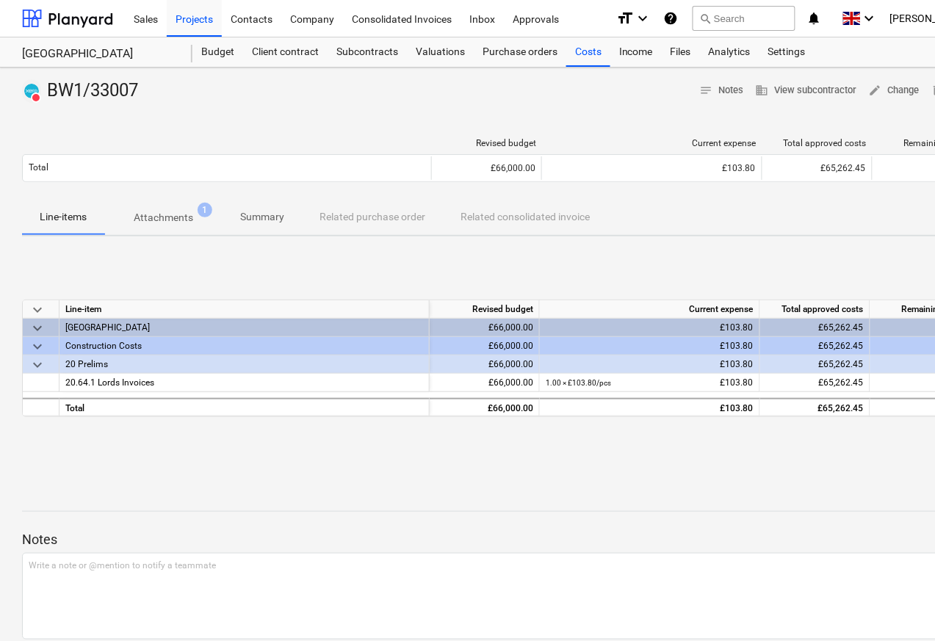
click at [153, 219] on p "Attachments" at bounding box center [164, 217] width 60 height 15
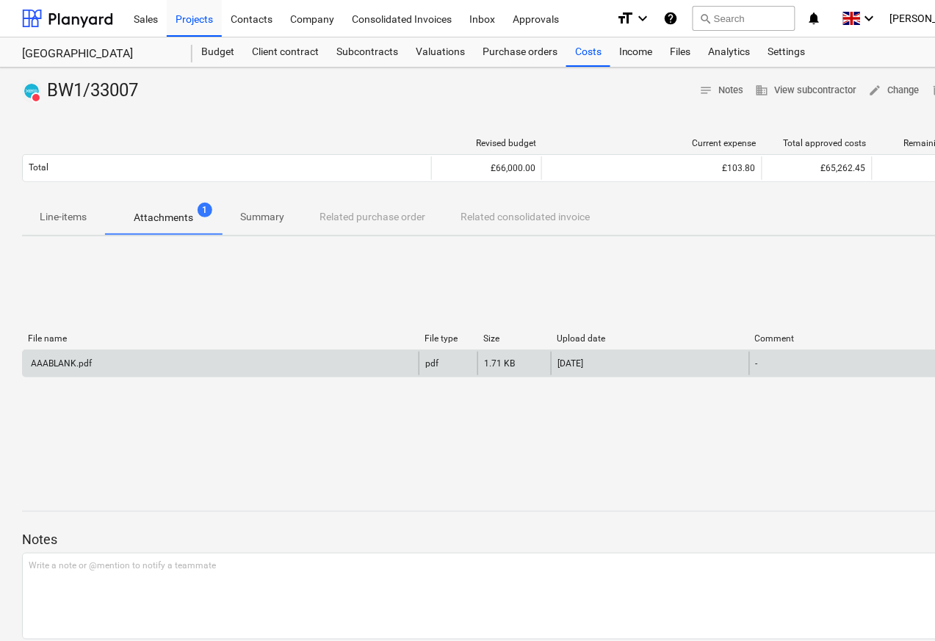
click at [63, 366] on div "AAABLANK.pdf" at bounding box center [60, 363] width 63 height 10
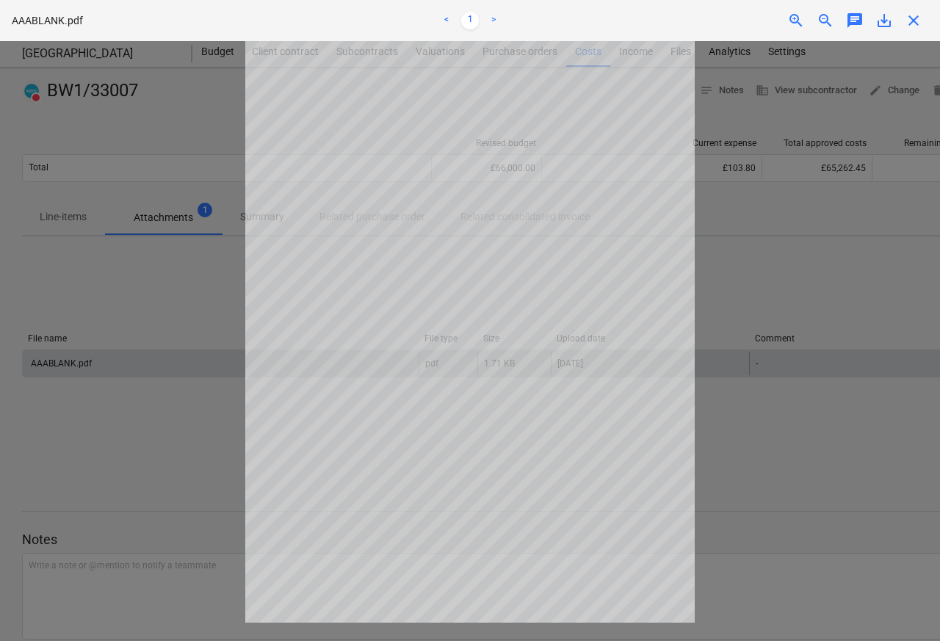
click at [912, 21] on span "close" at bounding box center [914, 21] width 18 height 18
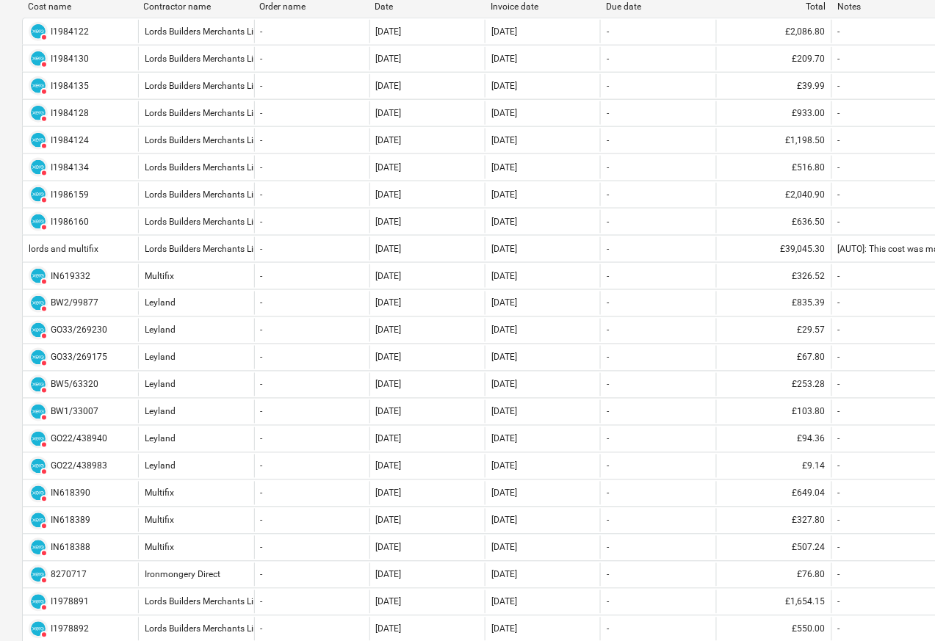
scroll to position [617, 0]
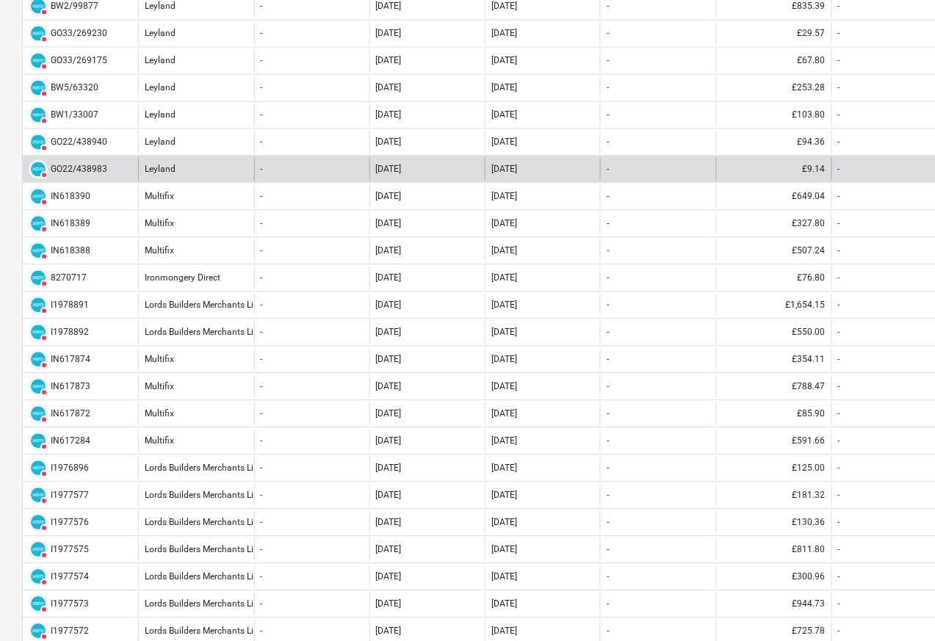
click at [59, 161] on div "DELETED GO22/438983" at bounding box center [80, 170] width 115 height 24
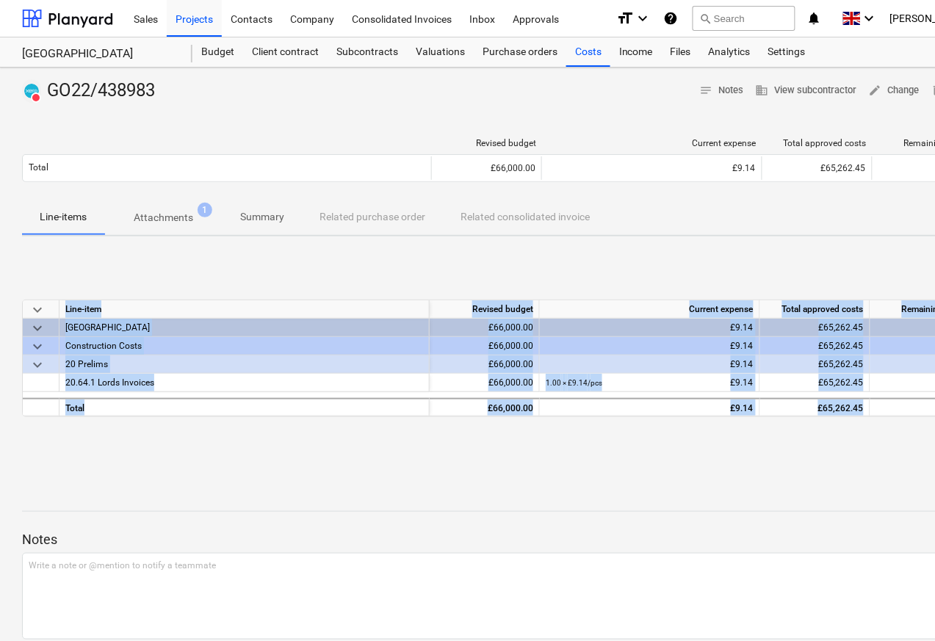
click at [149, 107] on div at bounding box center [502, 109] width 961 height 12
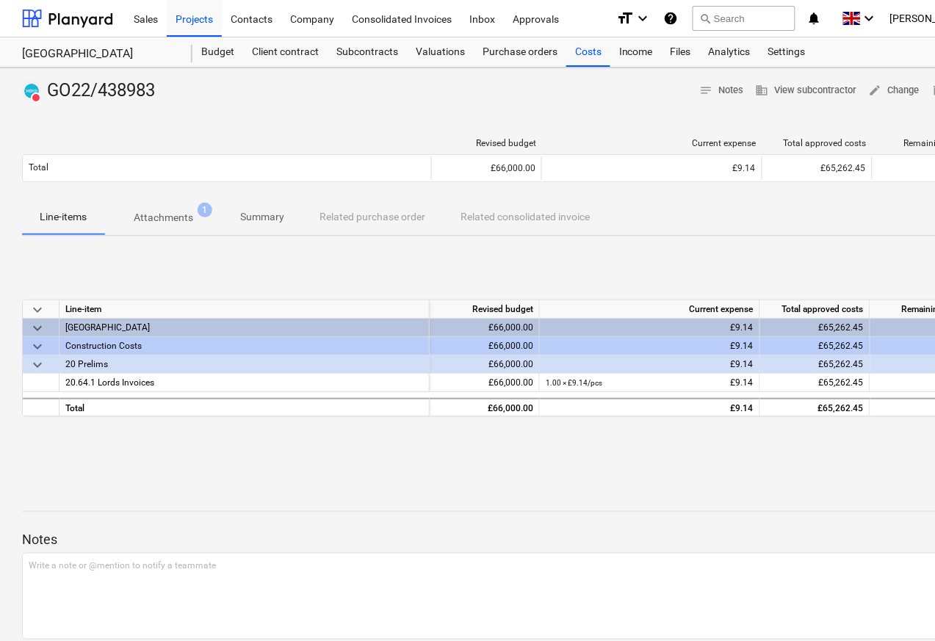
click at [160, 220] on p "Attachments" at bounding box center [164, 217] width 60 height 15
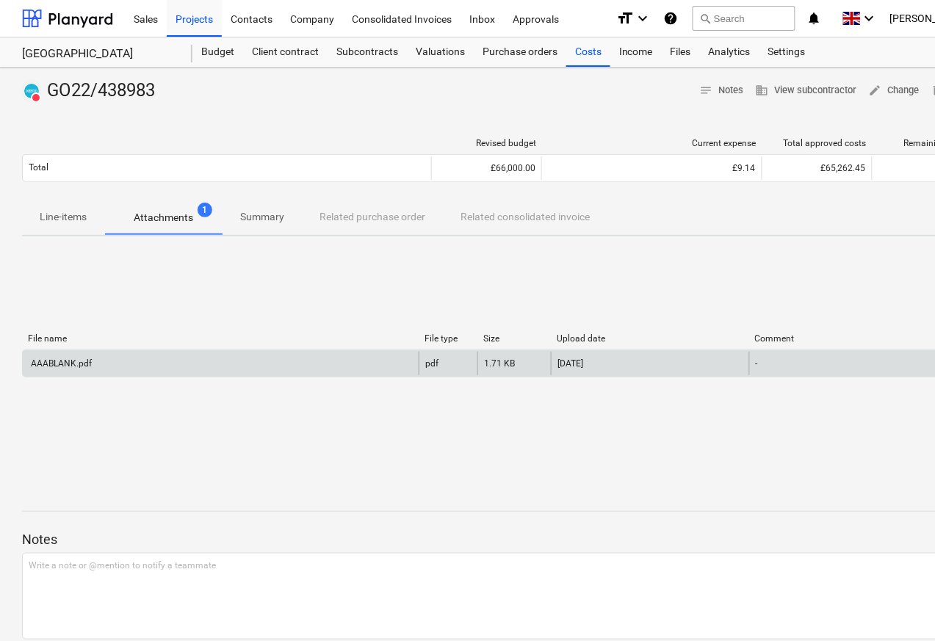
click at [76, 364] on div "AAABLANK.pdf" at bounding box center [60, 363] width 63 height 10
click at [62, 364] on div "AAABLANK.pdf" at bounding box center [60, 363] width 63 height 10
click at [64, 366] on div "AAABLANK.pdf" at bounding box center [60, 363] width 63 height 10
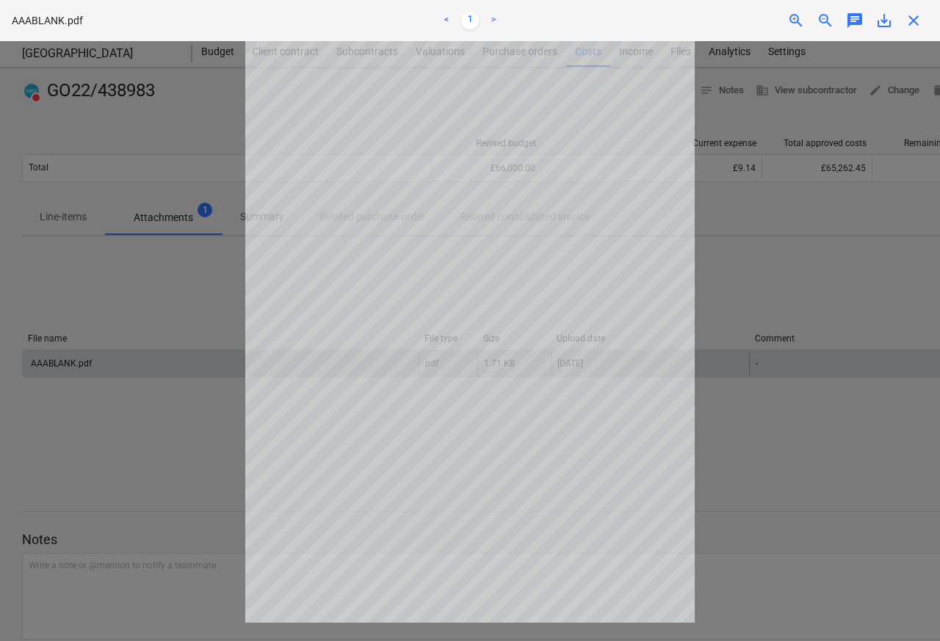
click at [911, 21] on span "close" at bounding box center [914, 21] width 18 height 18
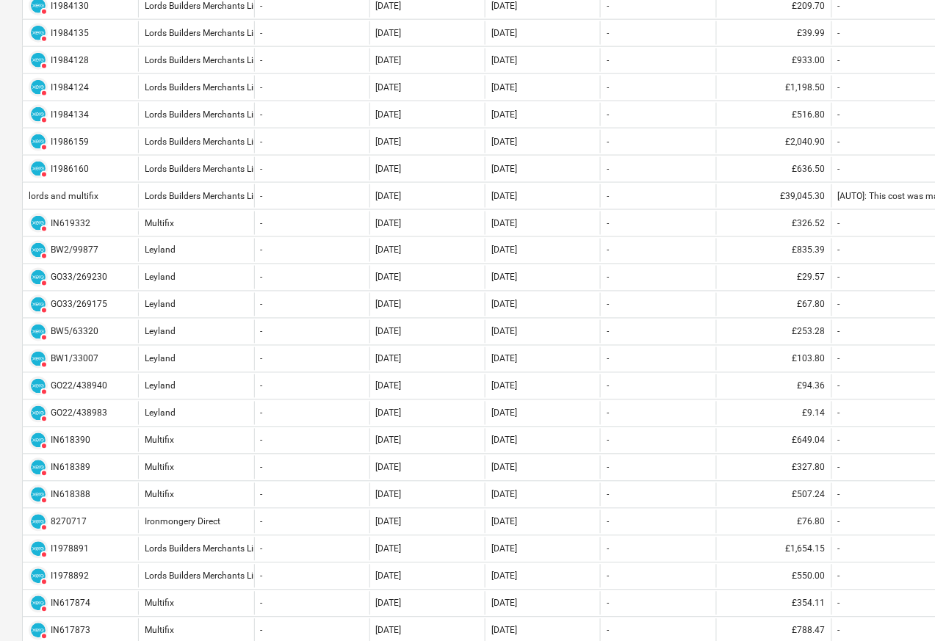
scroll to position [529, 0]
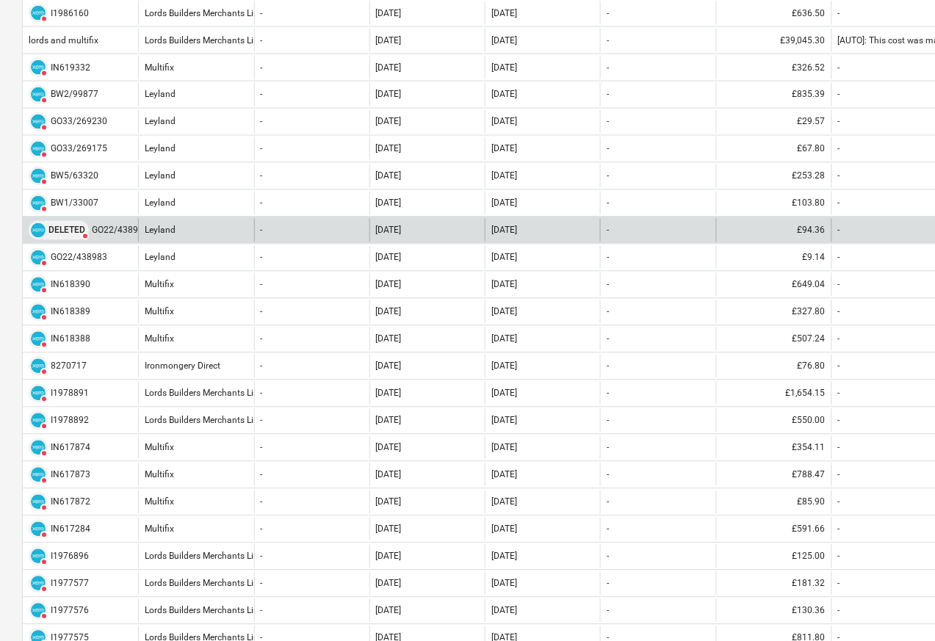
click at [46, 240] on div "DELETED" at bounding box center [59, 230] width 60 height 19
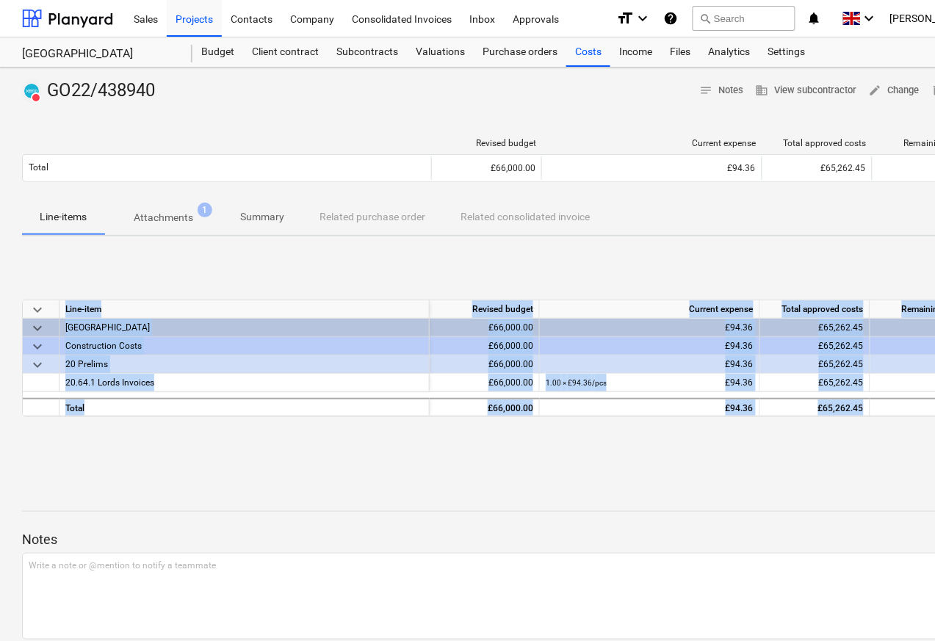
click at [148, 107] on div at bounding box center [502, 109] width 961 height 12
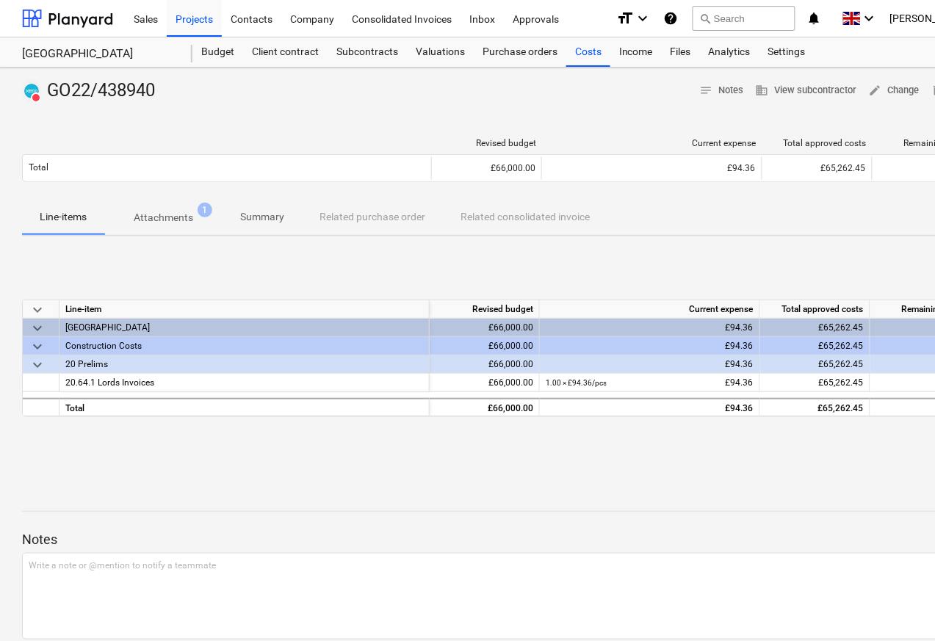
click at [154, 220] on p "Attachments" at bounding box center [164, 217] width 60 height 15
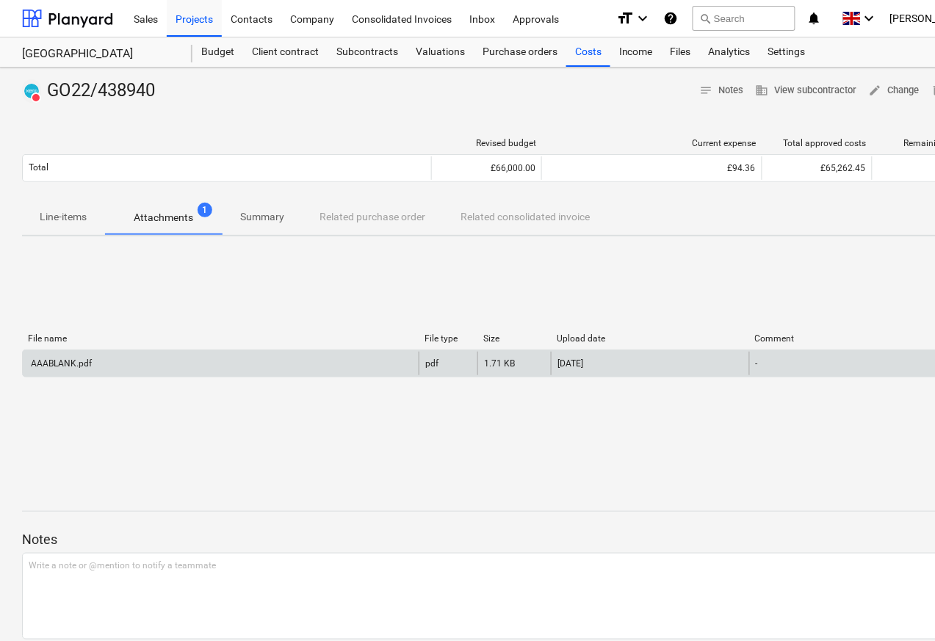
click at [64, 366] on div "AAABLANK.pdf" at bounding box center [60, 363] width 63 height 10
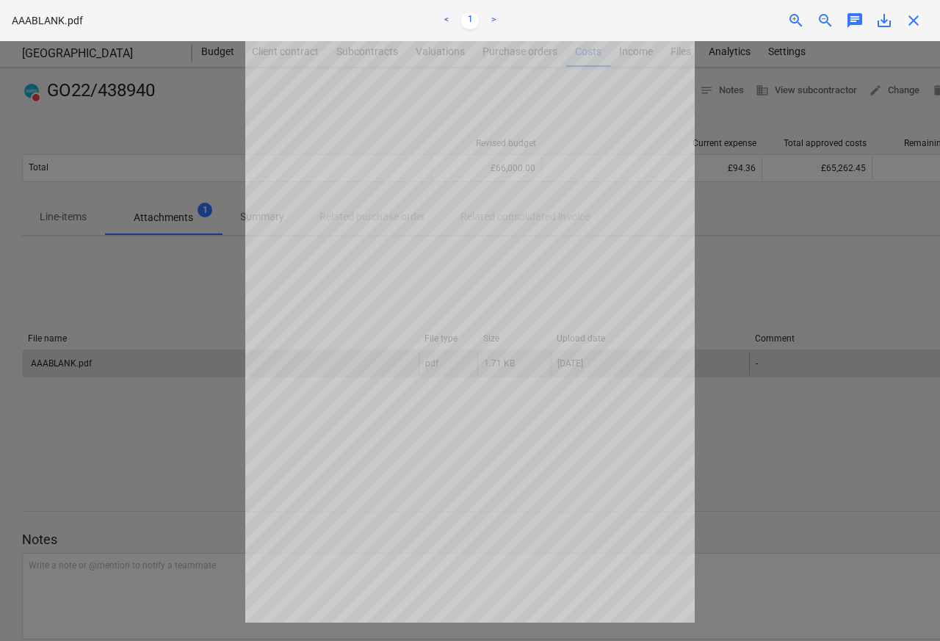
click at [911, 21] on span "close" at bounding box center [914, 21] width 18 height 18
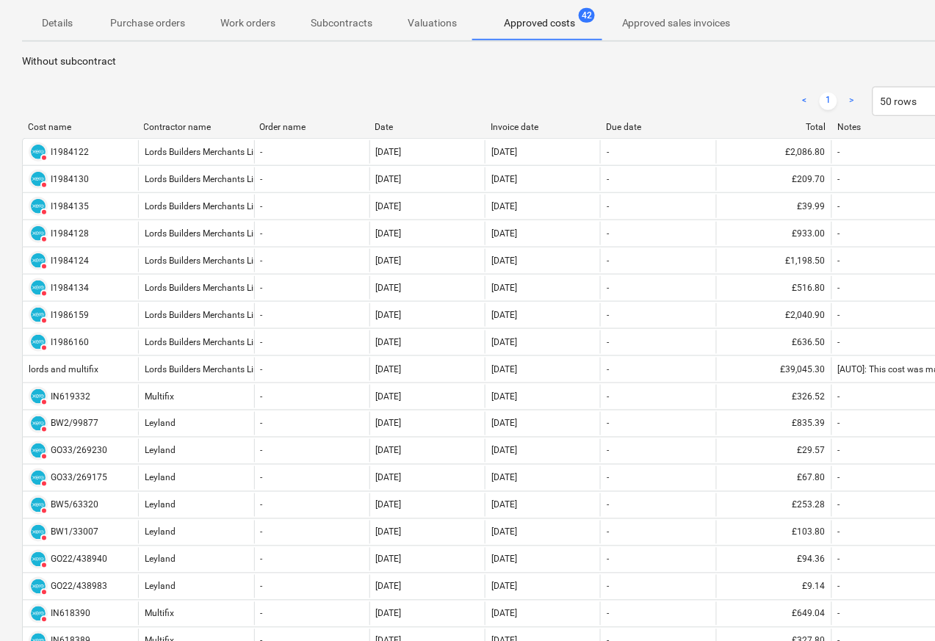
scroll to position [529, 0]
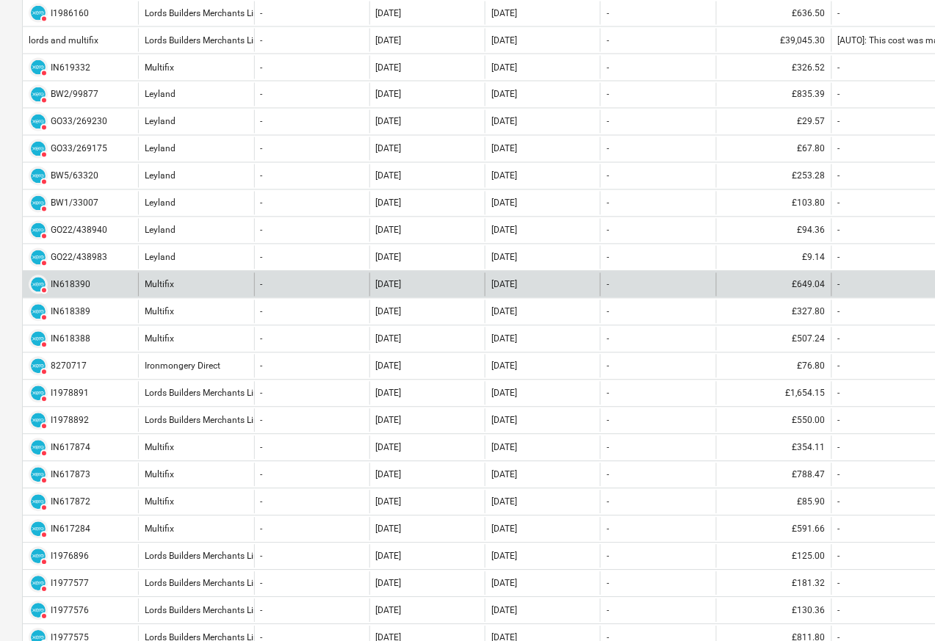
click at [45, 278] on div "DELETED IN618390" at bounding box center [60, 284] width 62 height 19
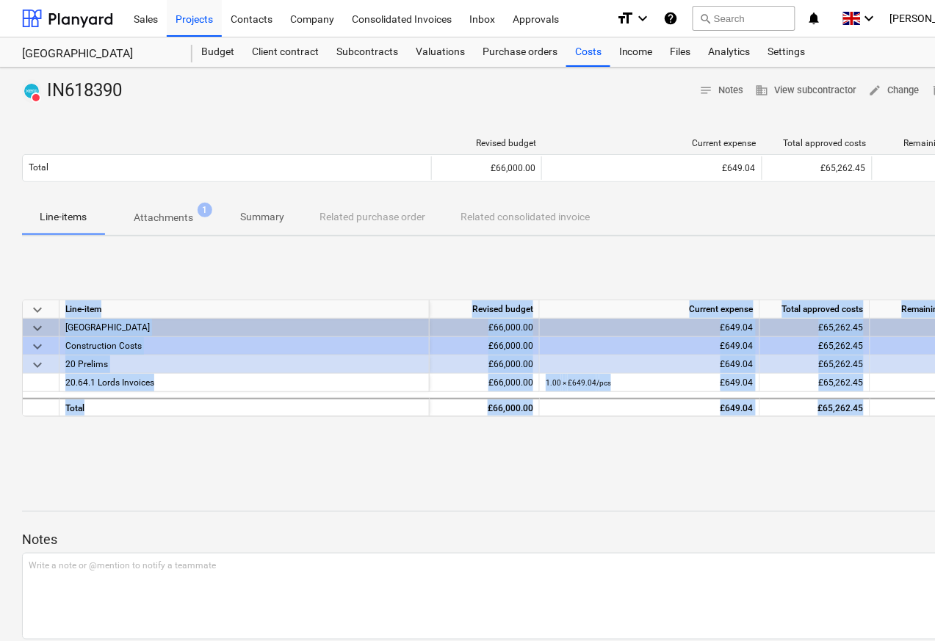
click at [152, 109] on div at bounding box center [502, 109] width 961 height 12
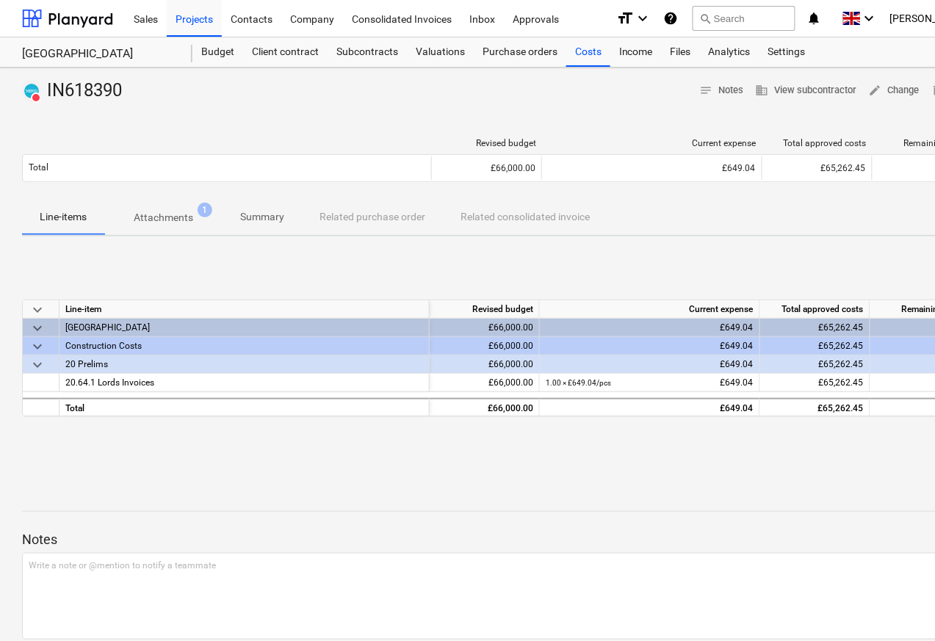
click at [154, 220] on p "Attachments" at bounding box center [164, 217] width 60 height 15
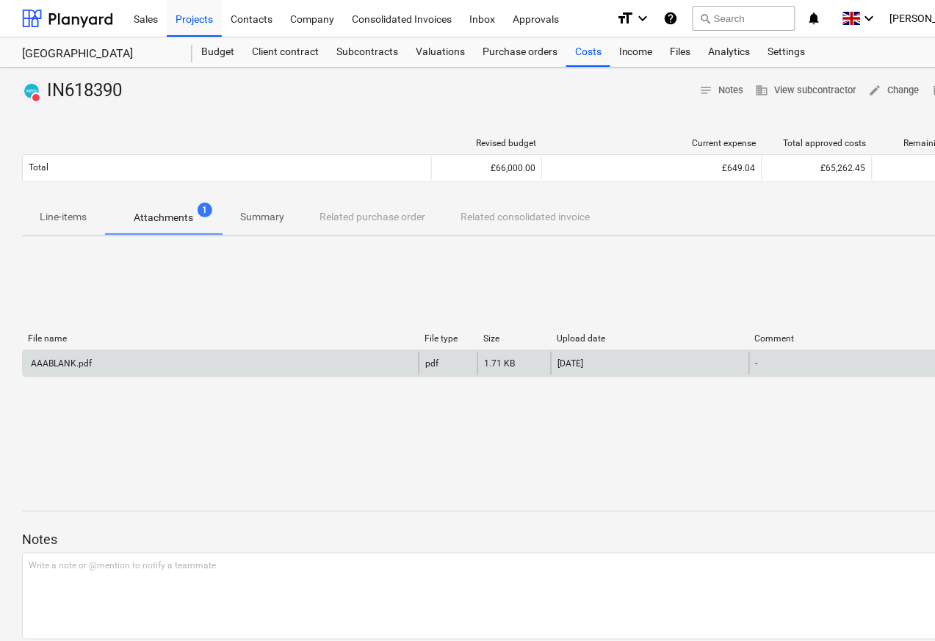
click at [65, 366] on div "AAABLANK.pdf" at bounding box center [60, 363] width 63 height 10
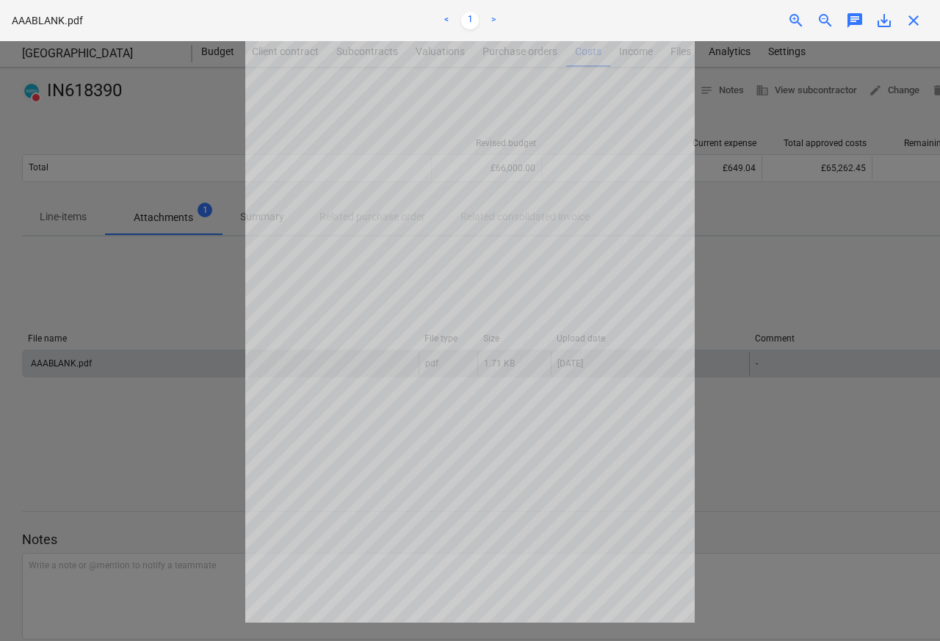
click at [912, 21] on span "close" at bounding box center [914, 21] width 18 height 18
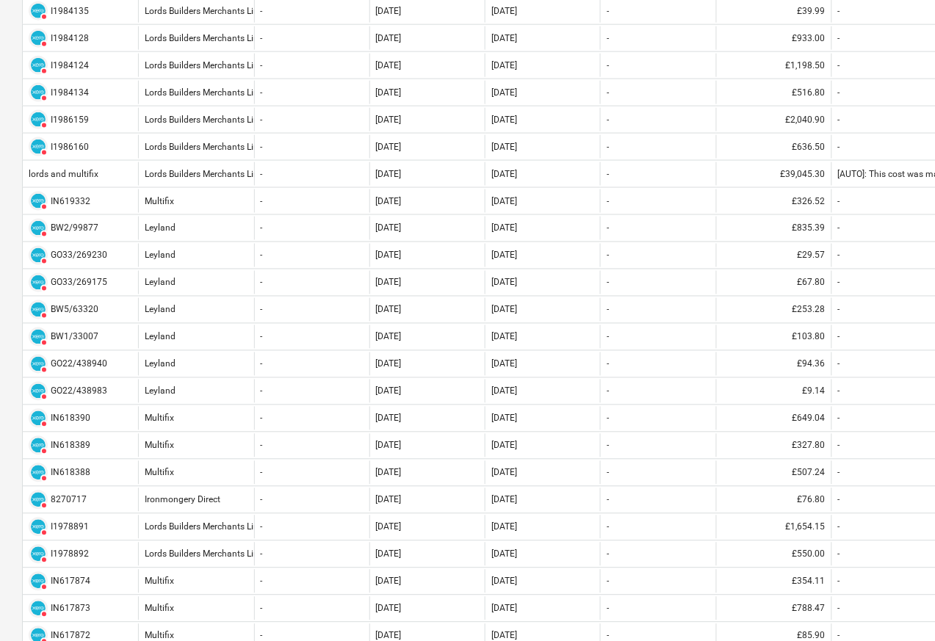
scroll to position [529, 0]
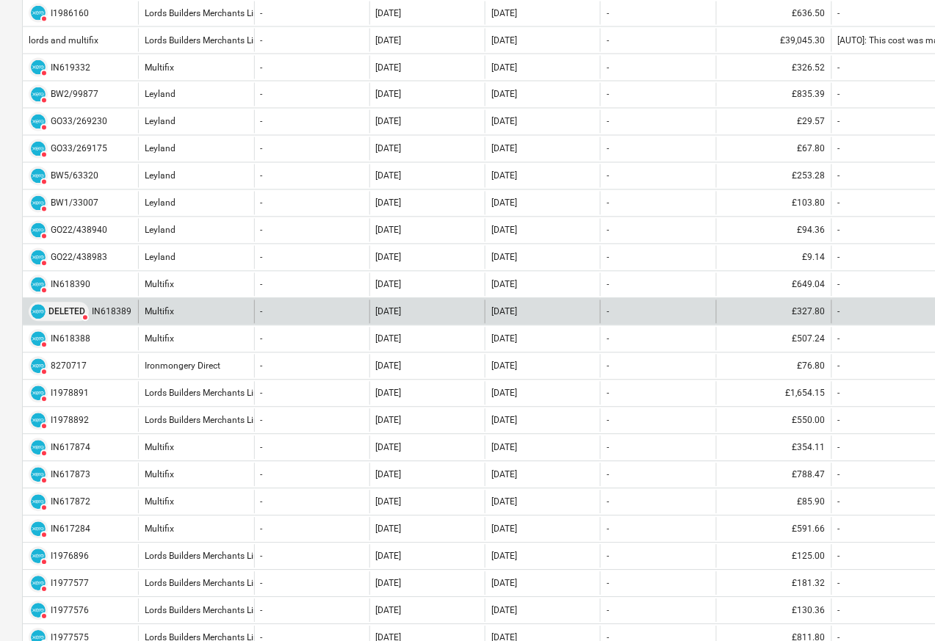
click at [45, 322] on div "DELETED" at bounding box center [59, 312] width 60 height 19
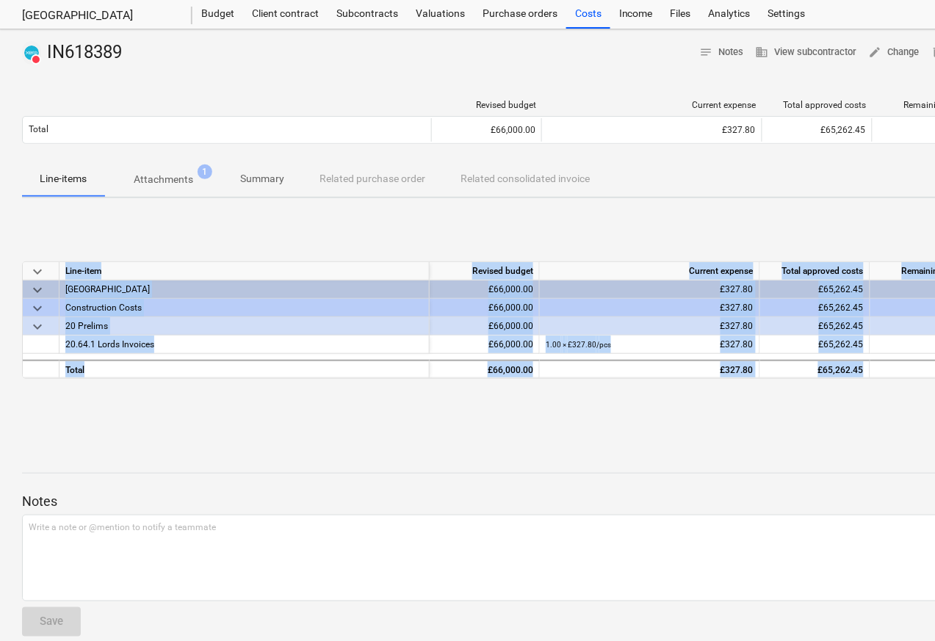
scroll to position [57, 0]
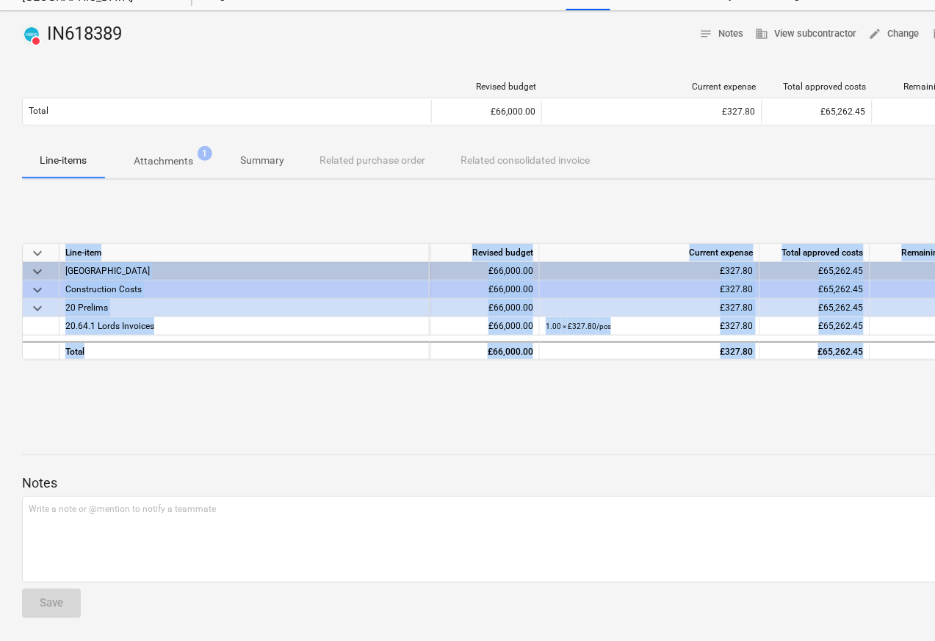
click at [156, 162] on p "Attachments" at bounding box center [164, 161] width 60 height 15
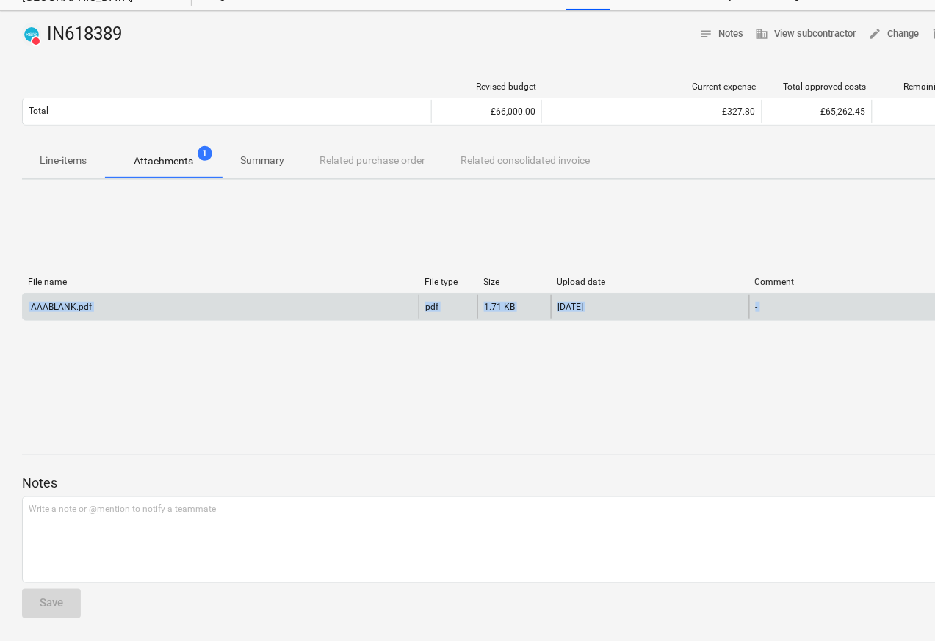
click at [62, 309] on div "AAABLANK.pdf" at bounding box center [60, 307] width 63 height 10
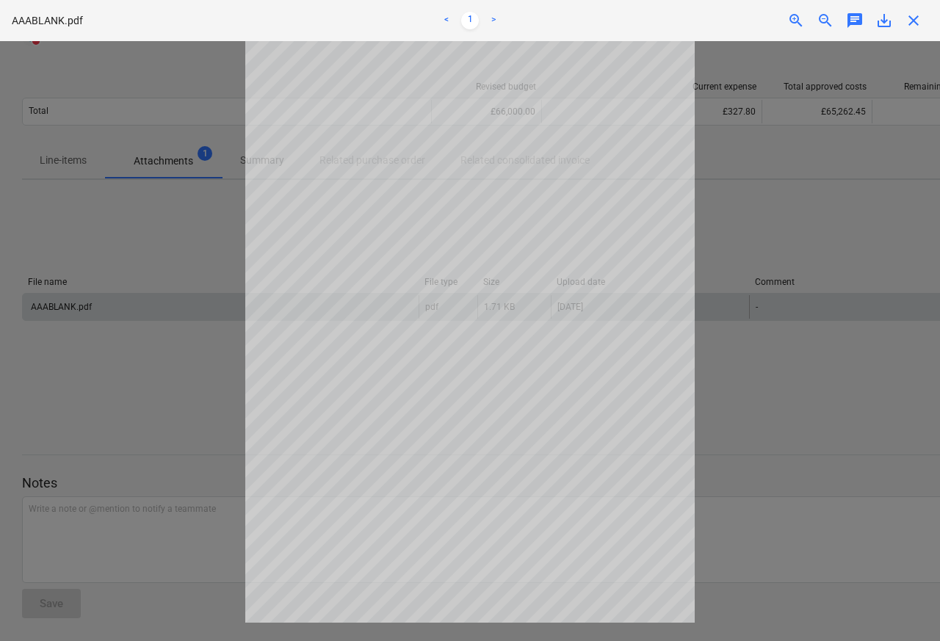
click at [911, 21] on span "close" at bounding box center [914, 21] width 18 height 18
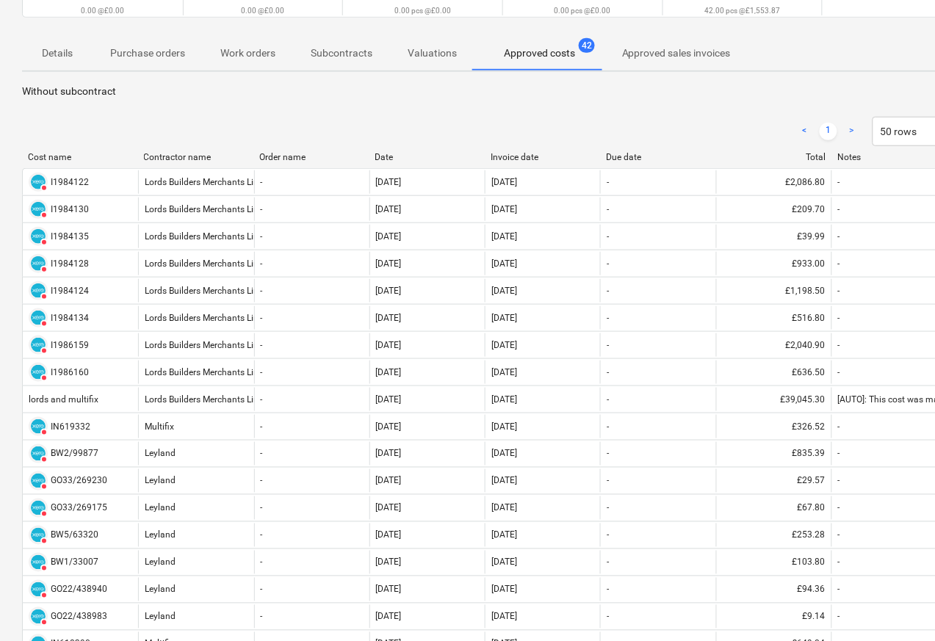
scroll to position [585, 0]
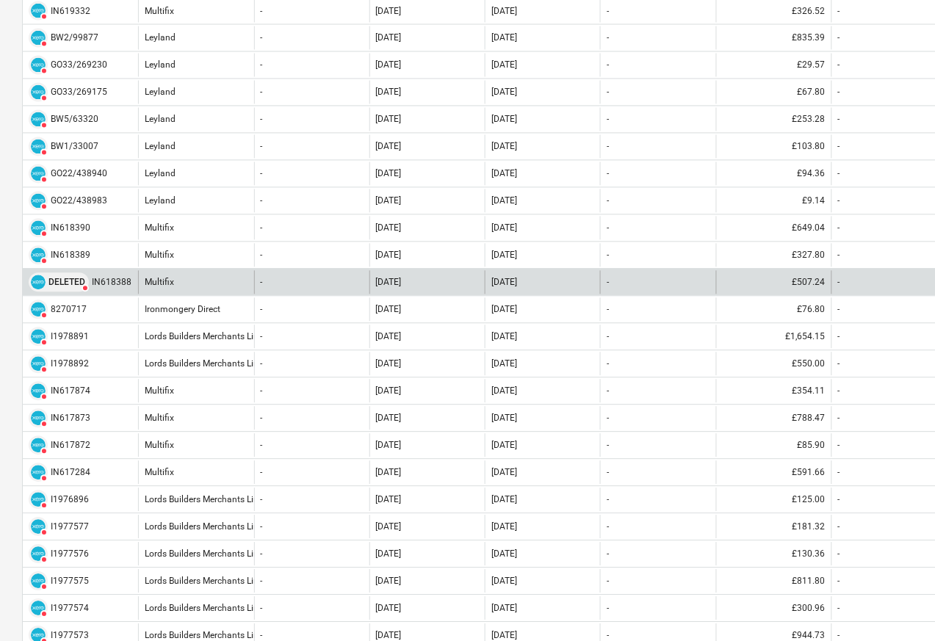
click at [46, 292] on div "DELETED" at bounding box center [59, 282] width 60 height 19
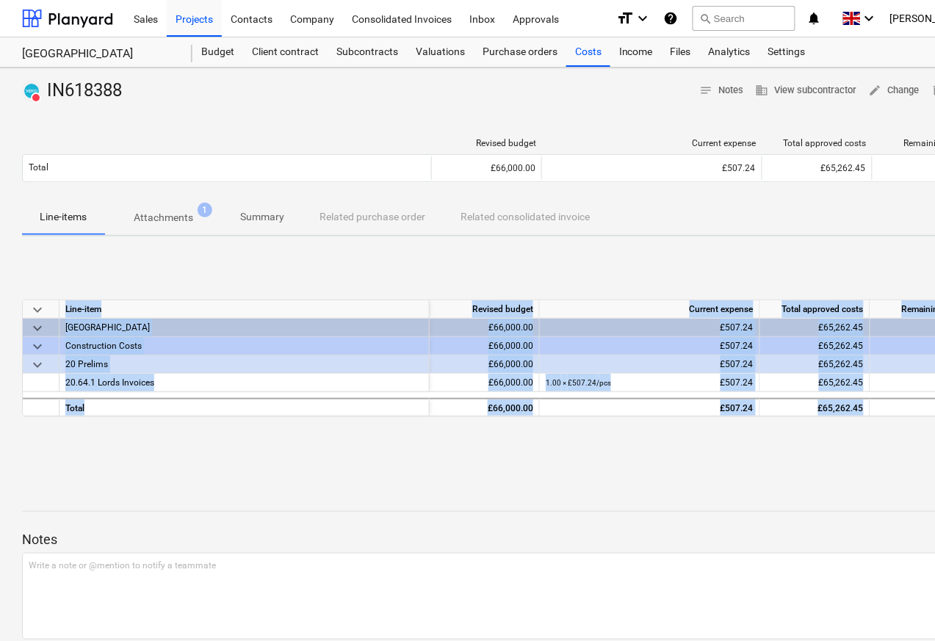
click at [151, 109] on div at bounding box center [502, 109] width 961 height 12
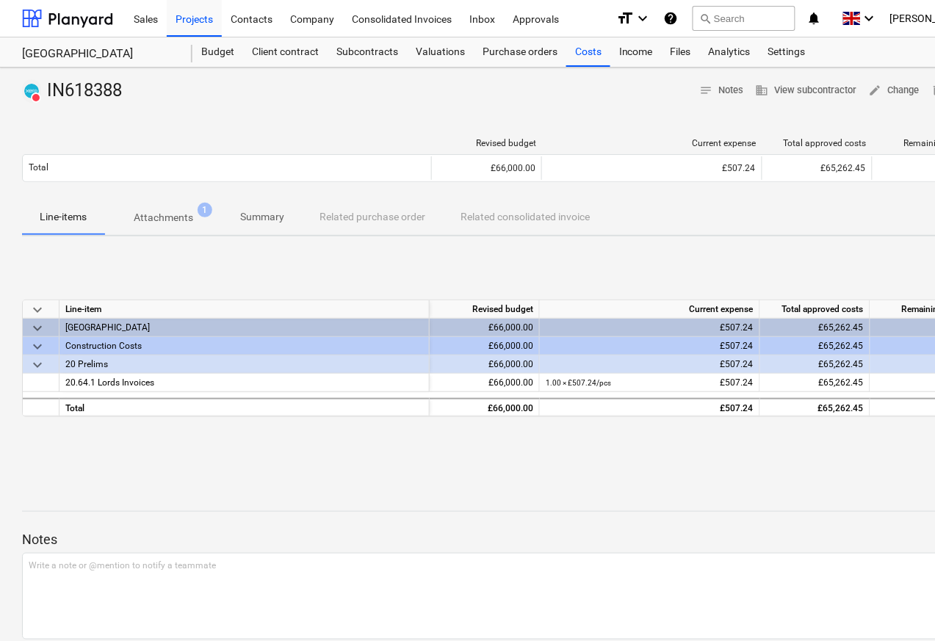
click at [154, 220] on p "Attachments" at bounding box center [164, 217] width 60 height 15
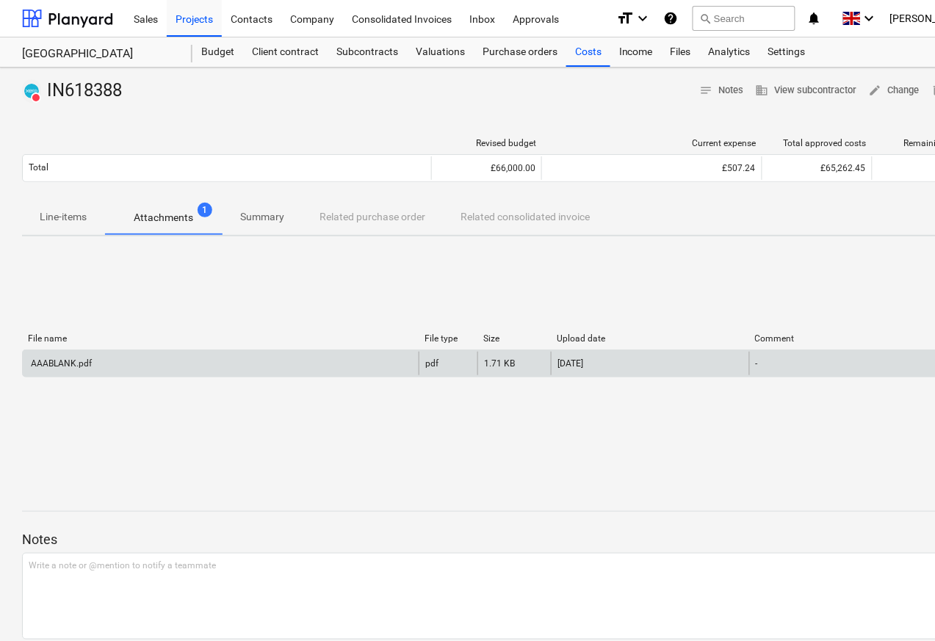
click at [64, 366] on div "AAABLANK.pdf" at bounding box center [60, 363] width 63 height 10
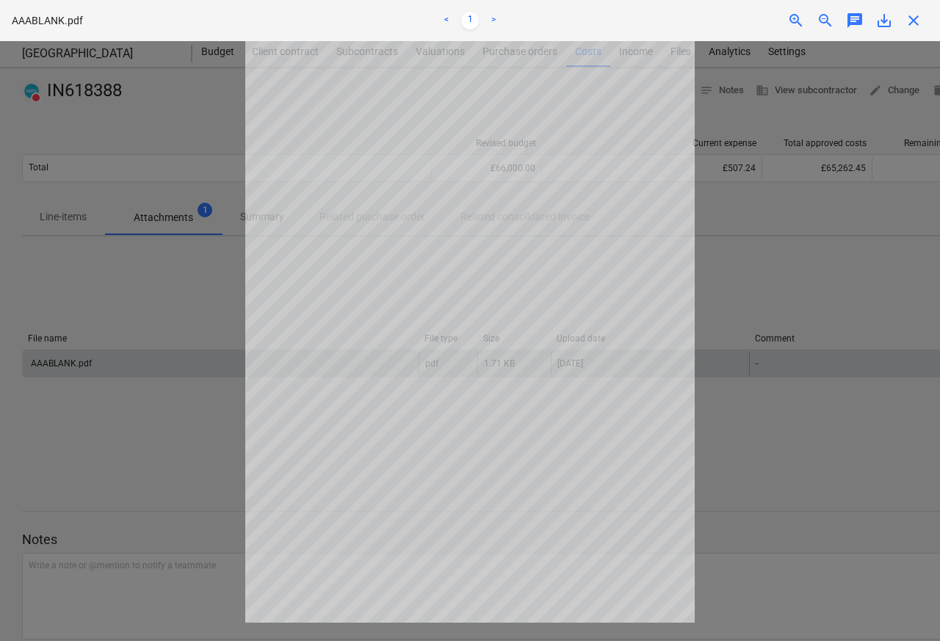
click at [911, 21] on span "close" at bounding box center [914, 21] width 18 height 18
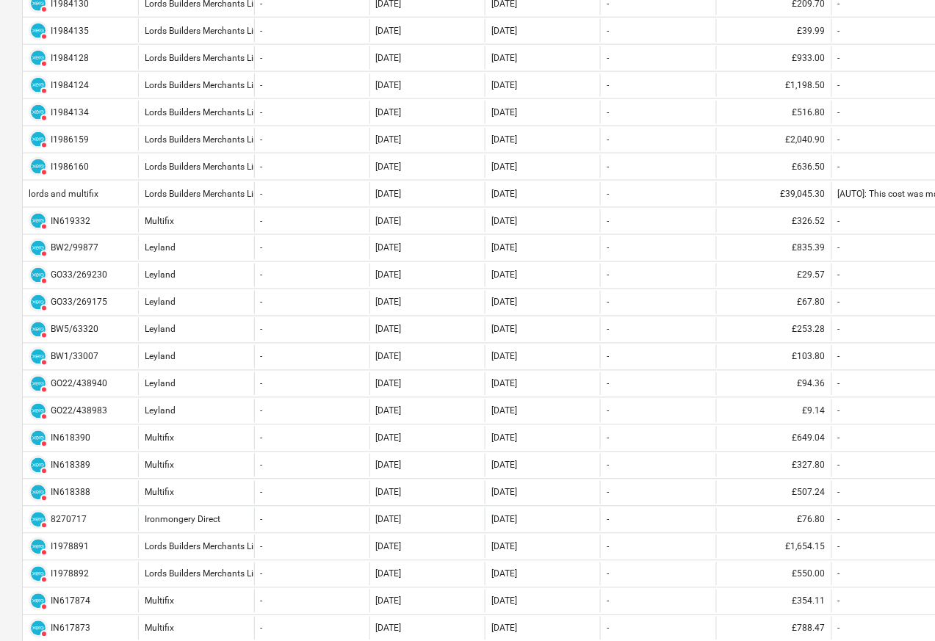
scroll to position [529, 0]
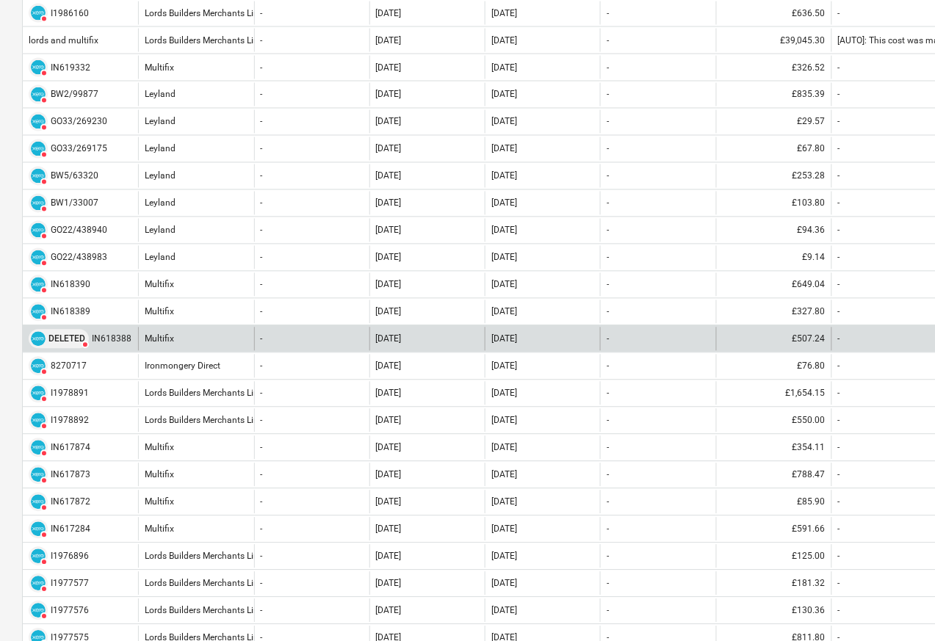
click at [46, 348] on div "DELETED" at bounding box center [59, 339] width 60 height 19
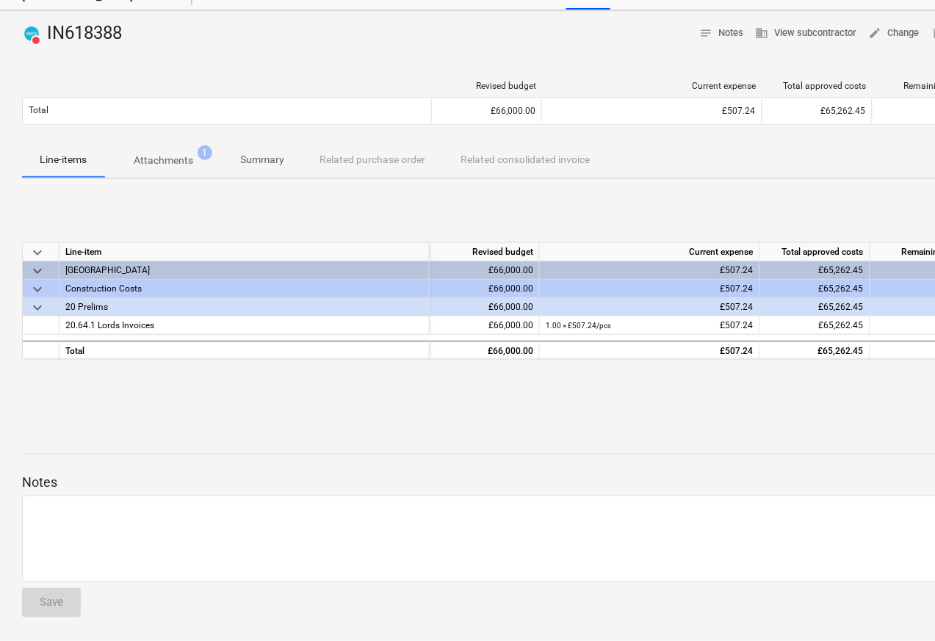
scroll to position [57, 0]
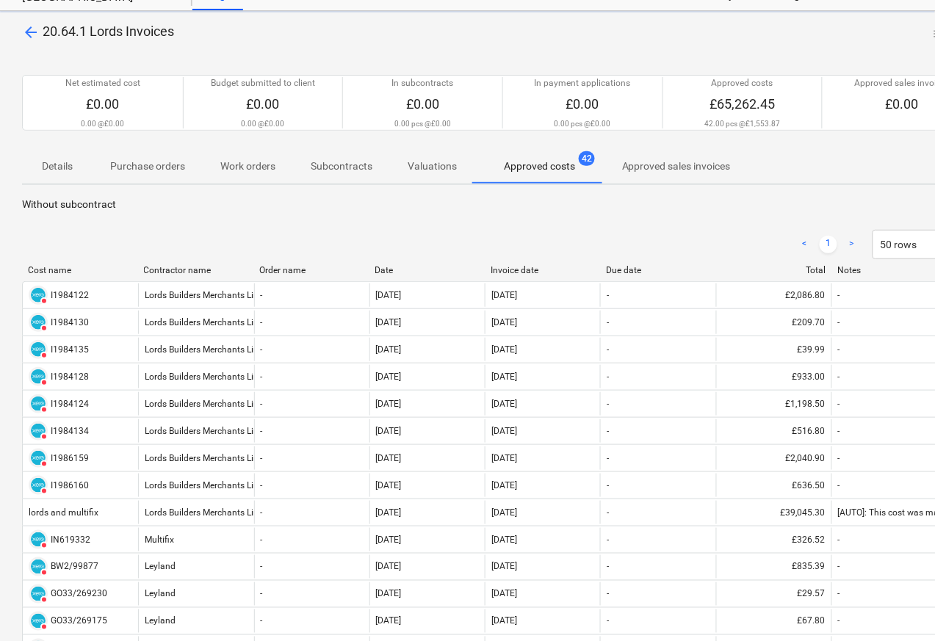
scroll to position [529, 0]
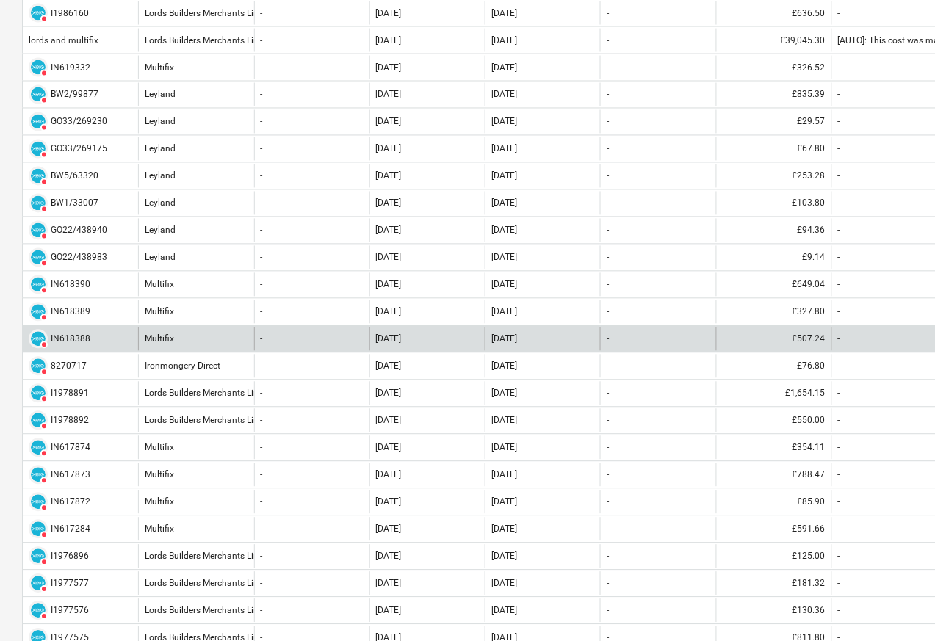
click at [72, 345] on div "IN618388" at bounding box center [71, 339] width 40 height 10
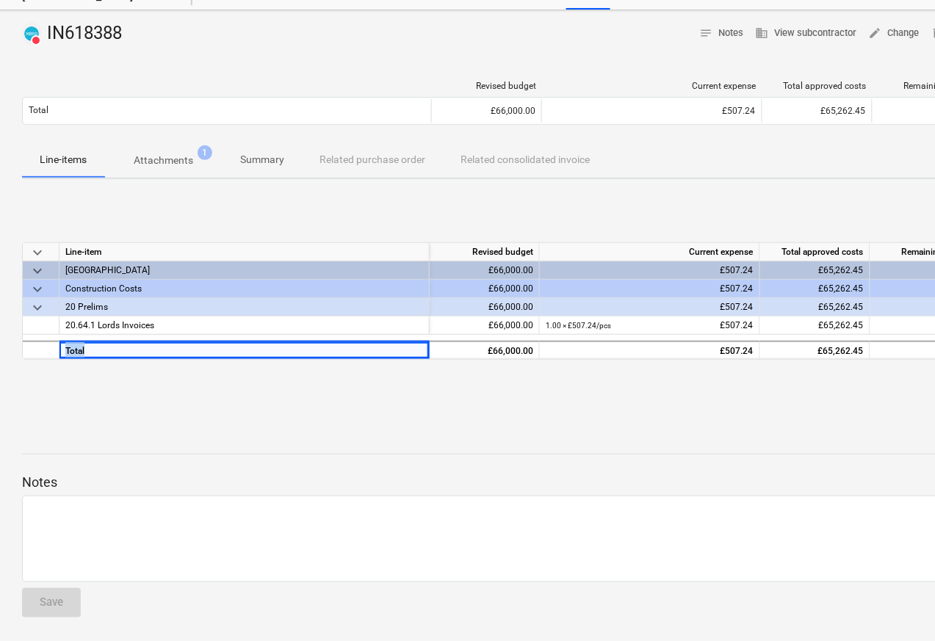
scroll to position [57, 0]
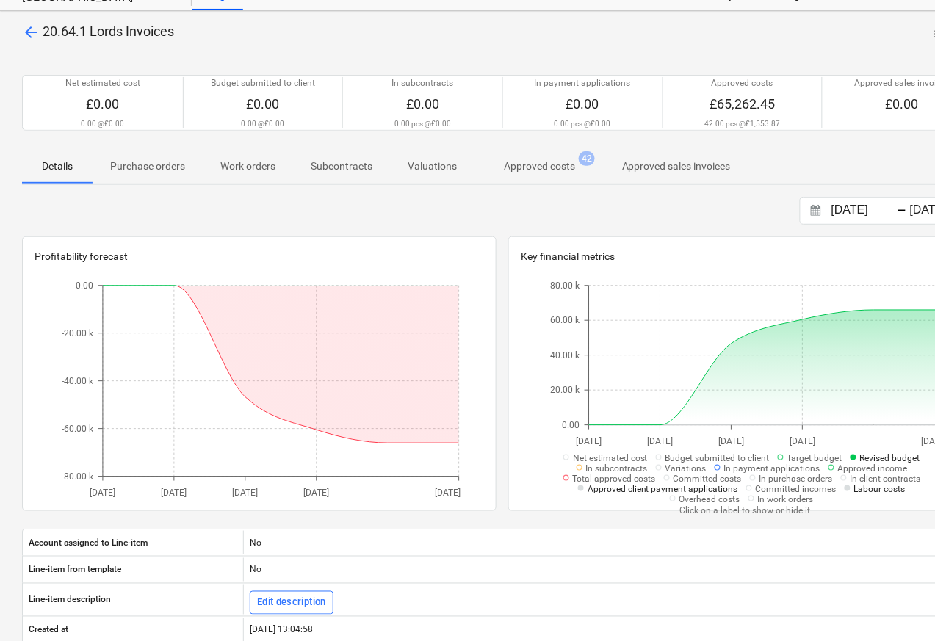
click at [537, 169] on p "Approved costs" at bounding box center [539, 166] width 71 height 15
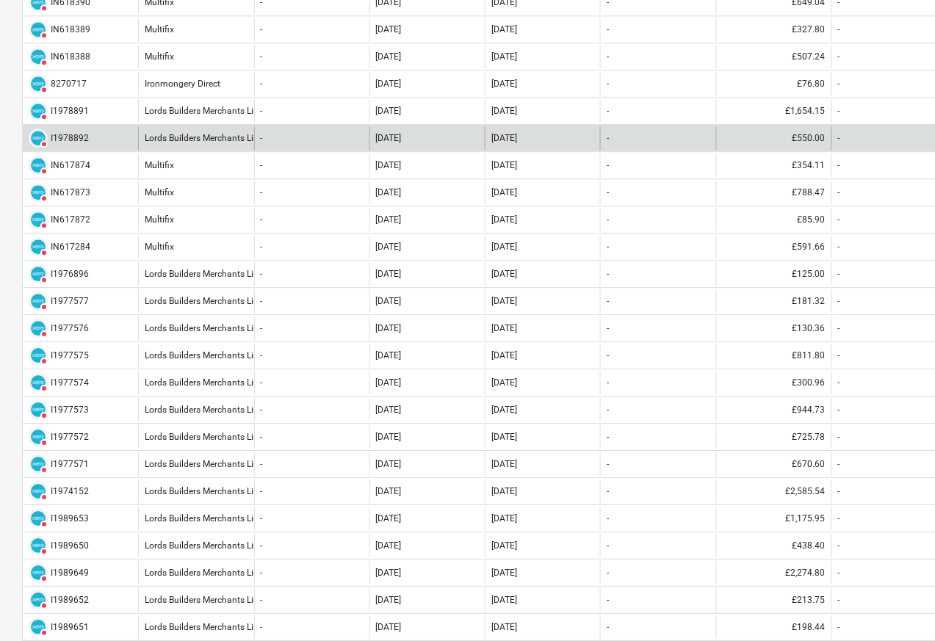
scroll to position [762, 0]
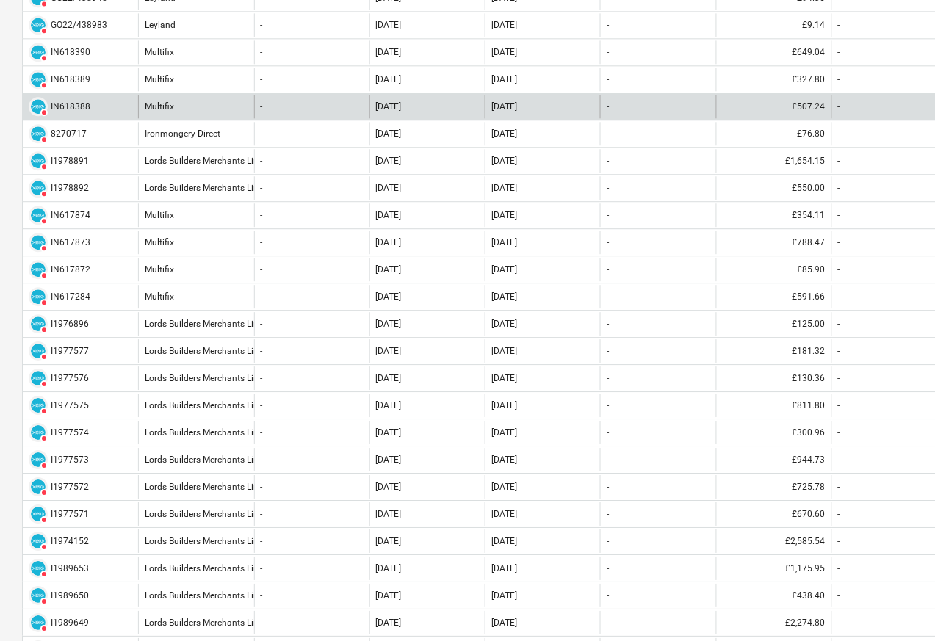
click at [48, 104] on div "DELETED IN618388" at bounding box center [60, 106] width 62 height 19
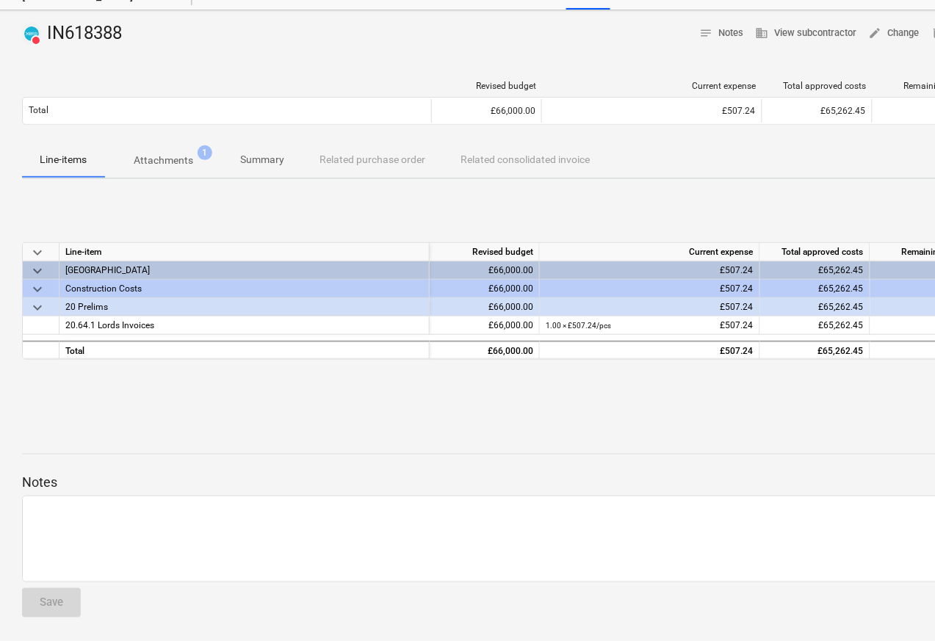
scroll to position [57, 0]
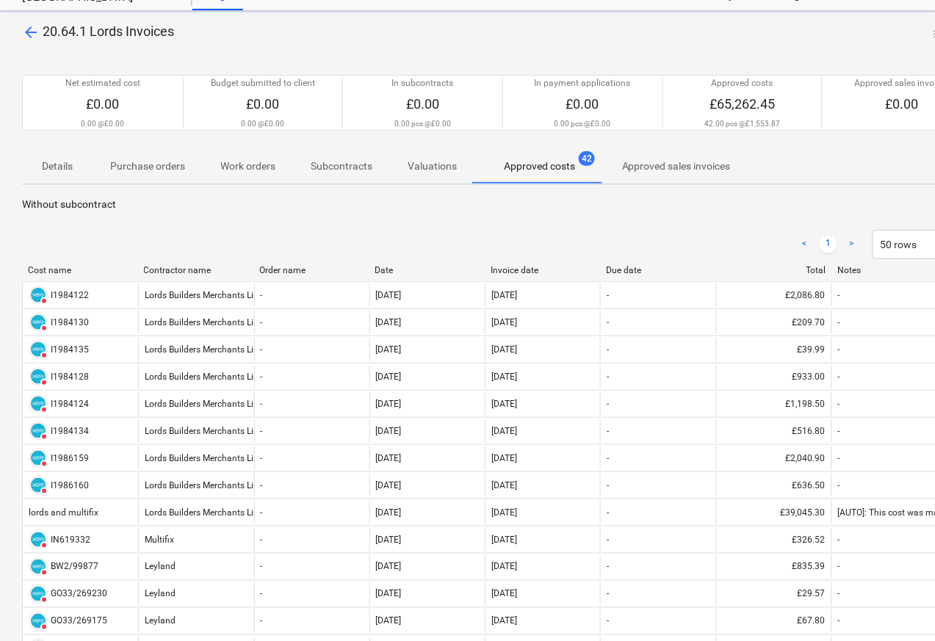
scroll to position [762, 0]
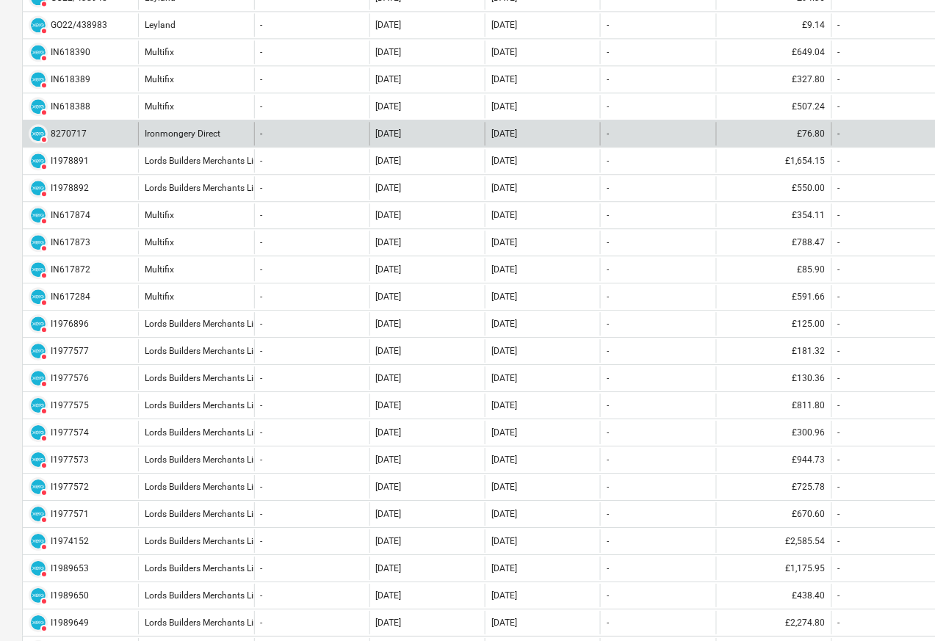
click at [48, 136] on div "DELETED 8270717" at bounding box center [58, 133] width 58 height 19
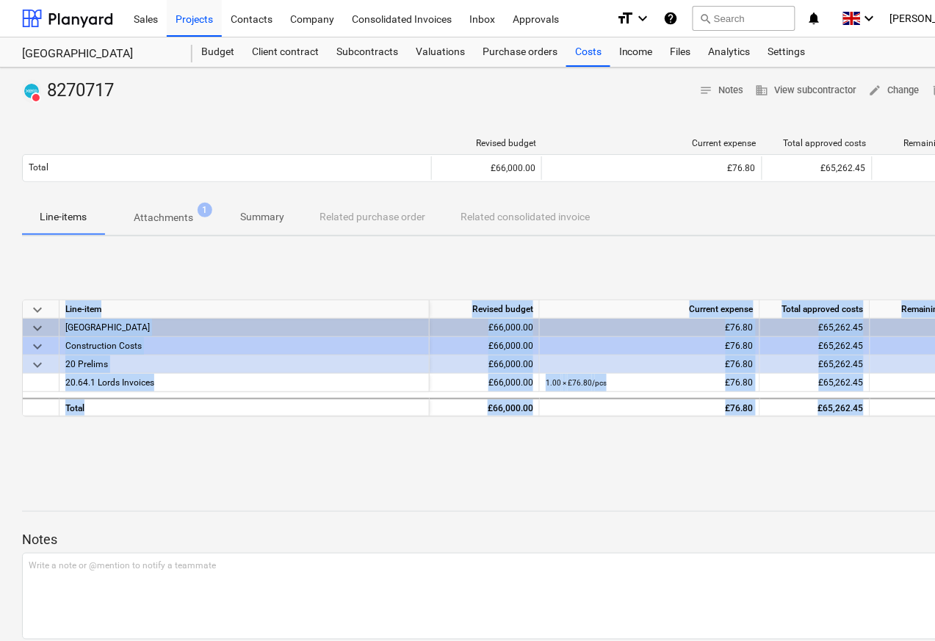
click at [162, 217] on p "Attachments" at bounding box center [164, 217] width 60 height 15
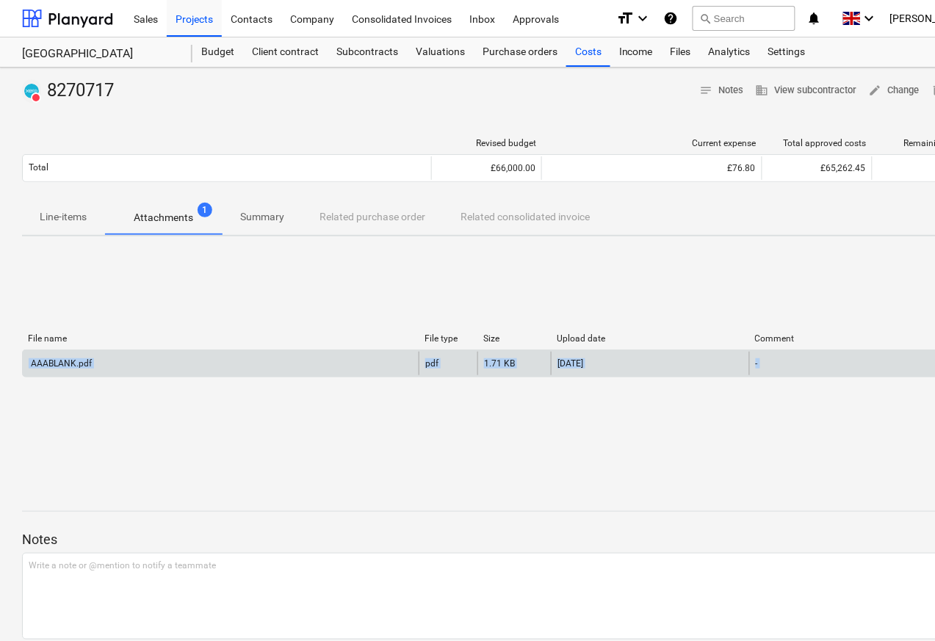
click at [67, 366] on div "AAABLANK.pdf" at bounding box center [60, 363] width 63 height 10
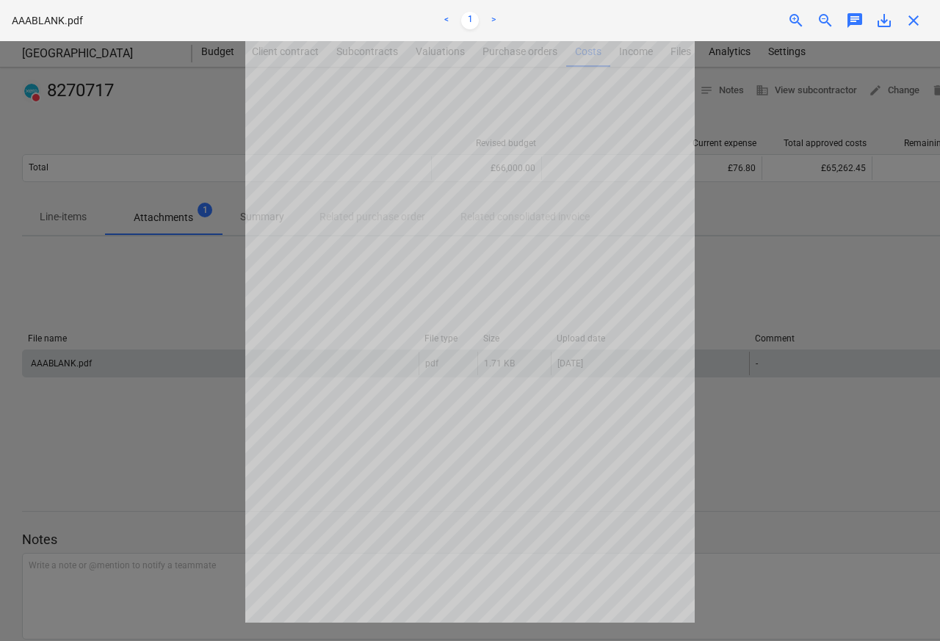
click at [912, 21] on span "close" at bounding box center [914, 21] width 18 height 18
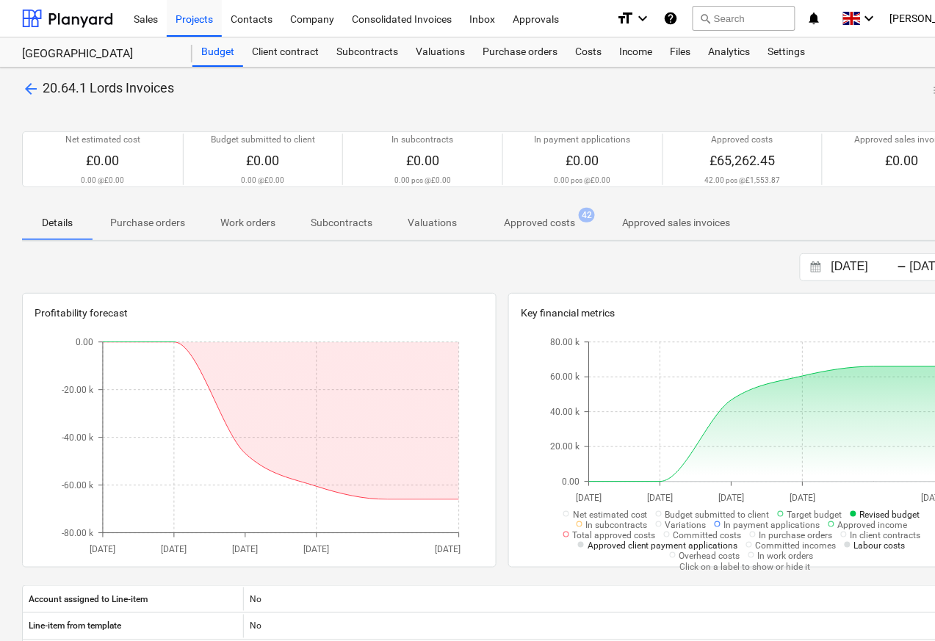
click at [535, 228] on p "Approved costs" at bounding box center [539, 222] width 71 height 15
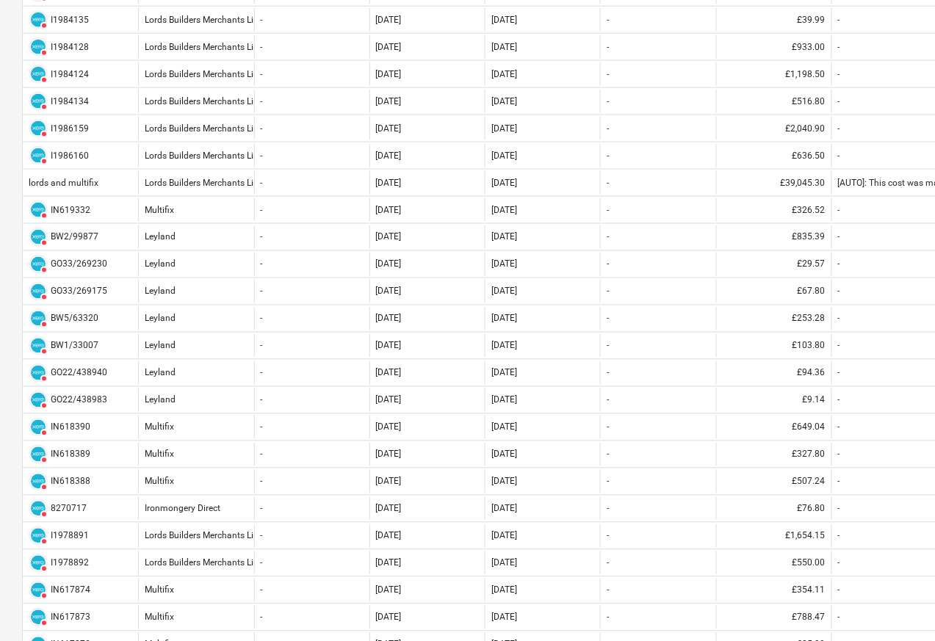
scroll to position [793, 0]
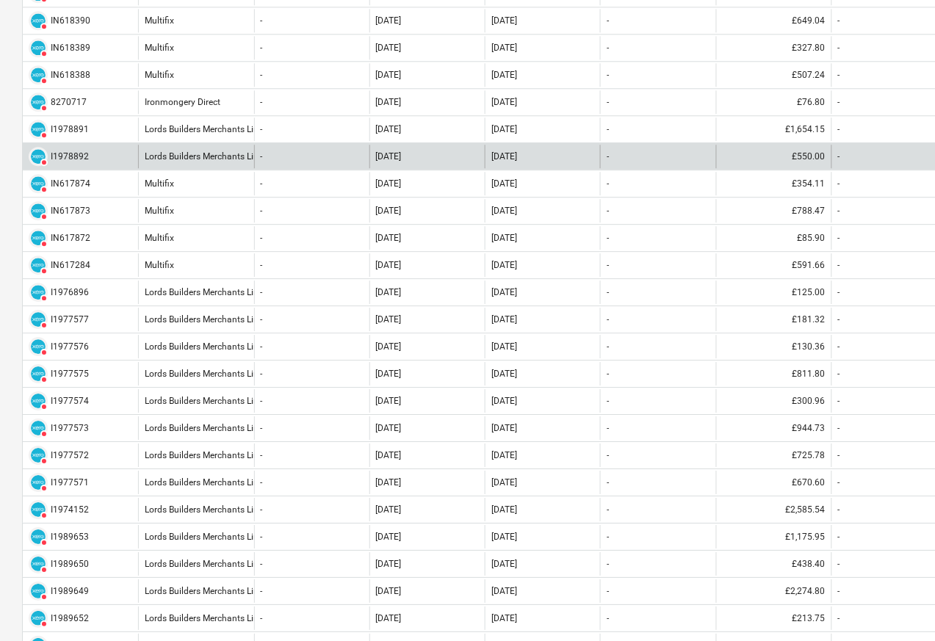
click at [46, 149] on div "DELETED I1978892" at bounding box center [80, 157] width 115 height 24
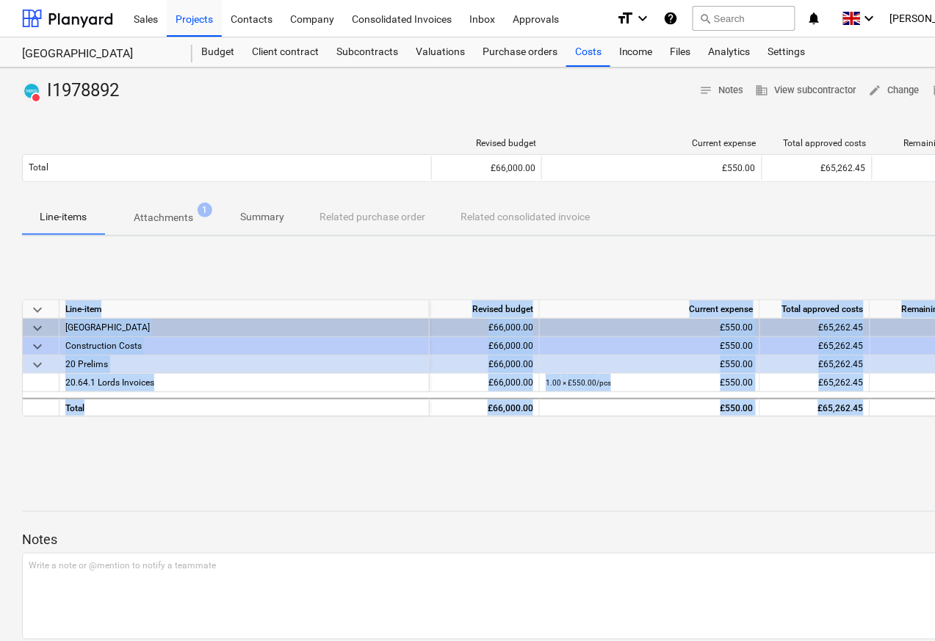
click at [154, 217] on p "Attachments" at bounding box center [164, 217] width 60 height 15
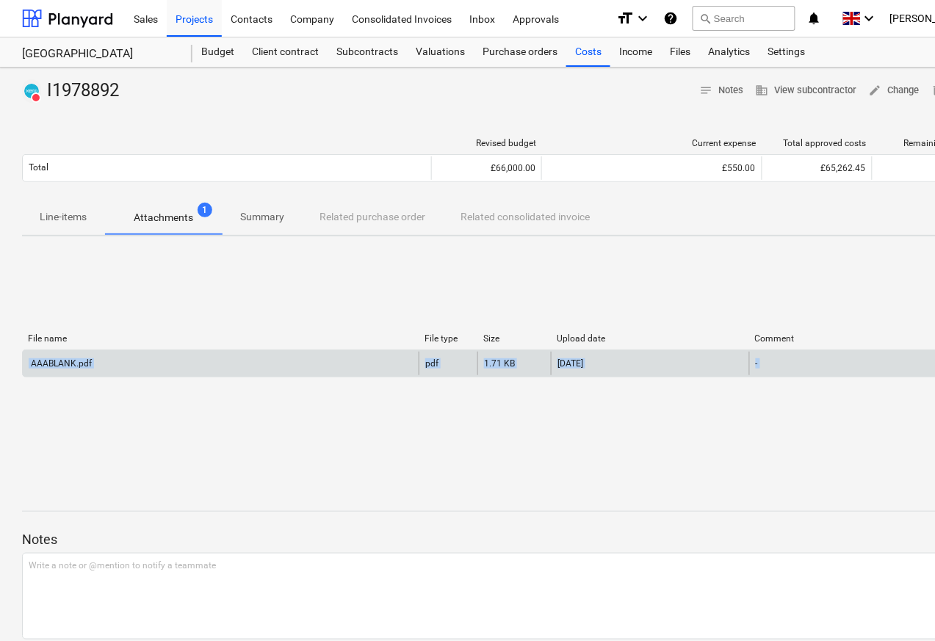
click at [68, 366] on div "AAABLANK.pdf" at bounding box center [60, 363] width 63 height 10
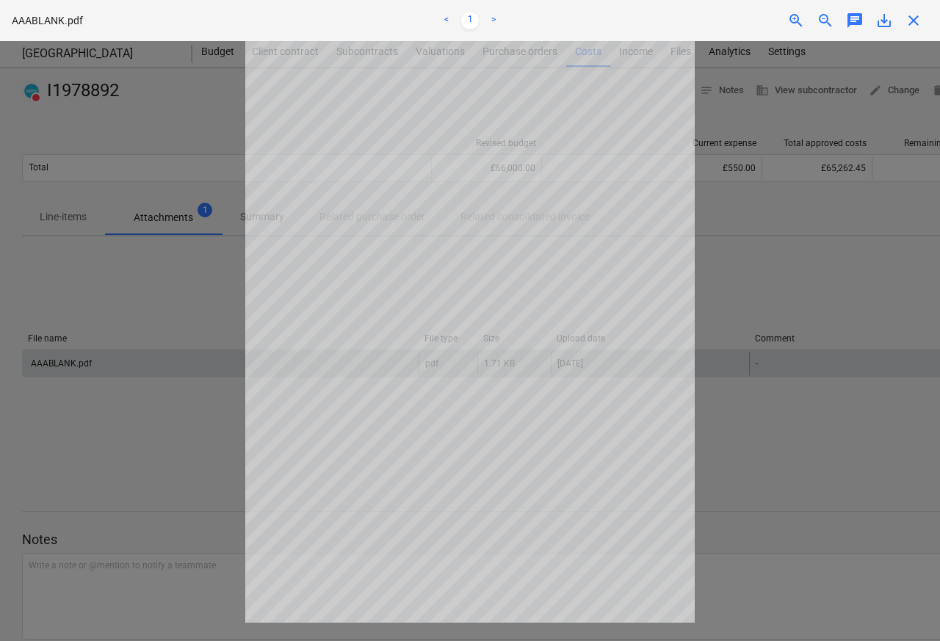
click at [913, 21] on span "close" at bounding box center [914, 21] width 18 height 18
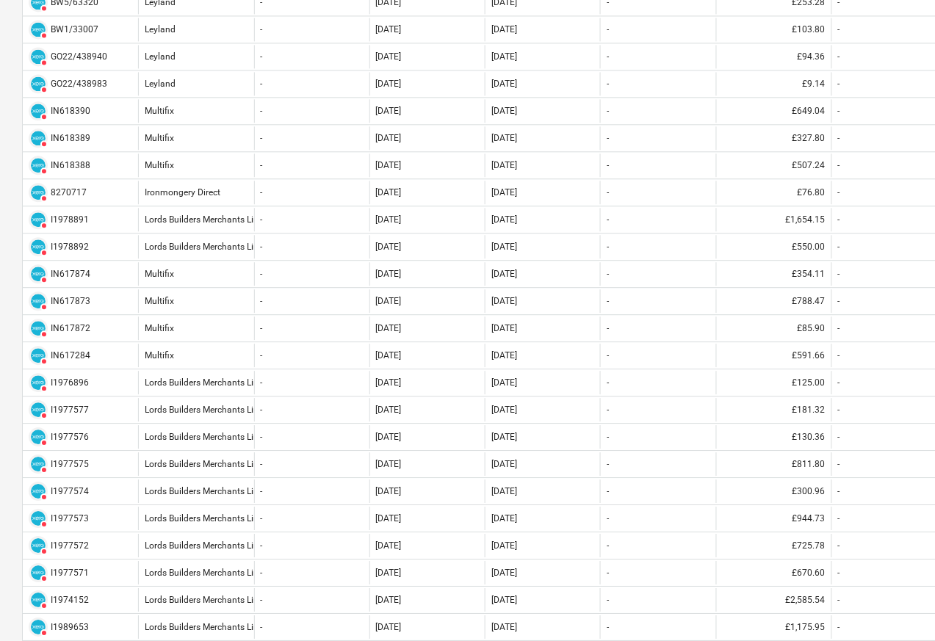
scroll to position [705, 0]
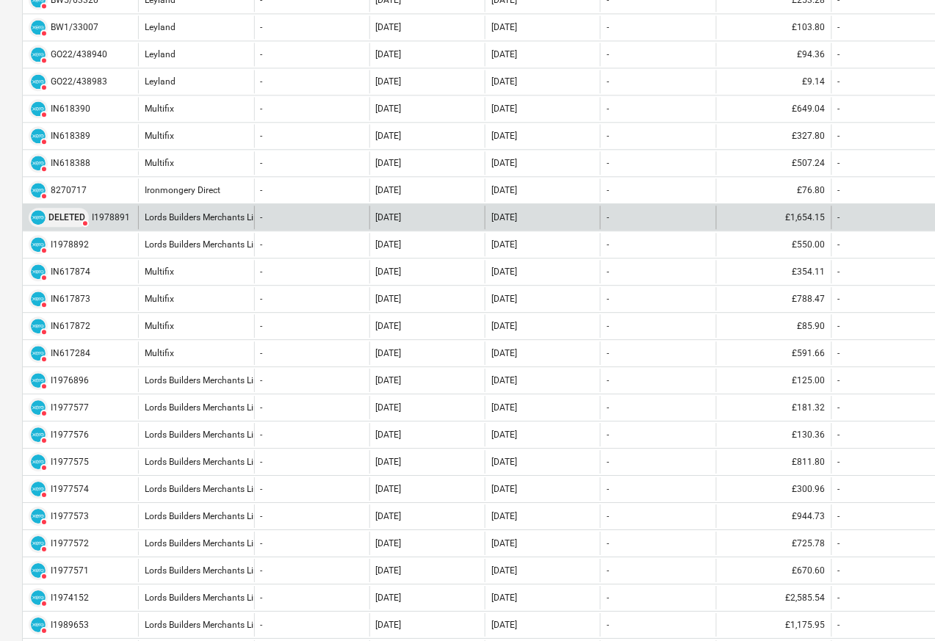
click at [46, 225] on div "DELETED" at bounding box center [59, 217] width 60 height 19
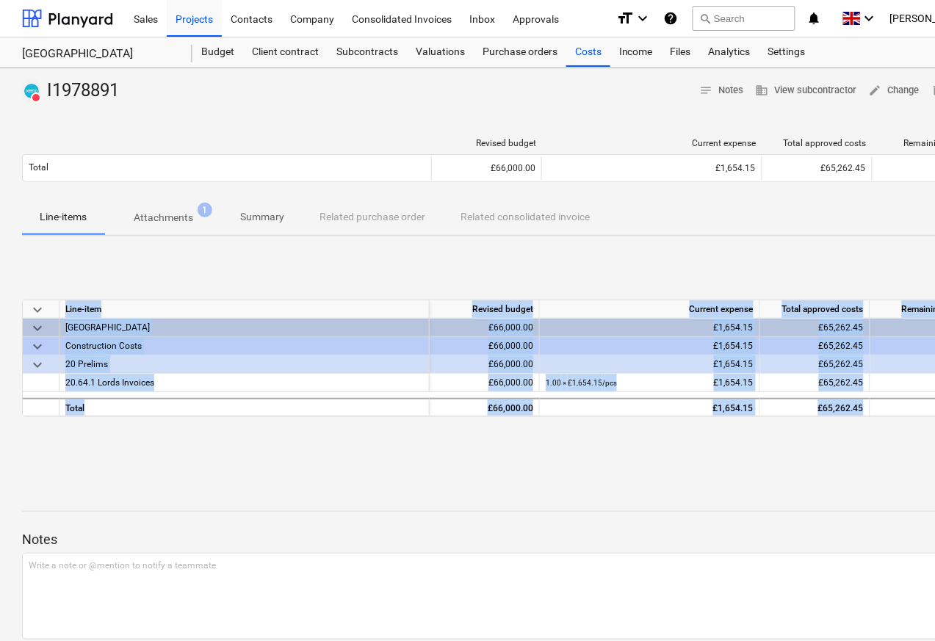
click at [156, 217] on p "Attachments" at bounding box center [164, 217] width 60 height 15
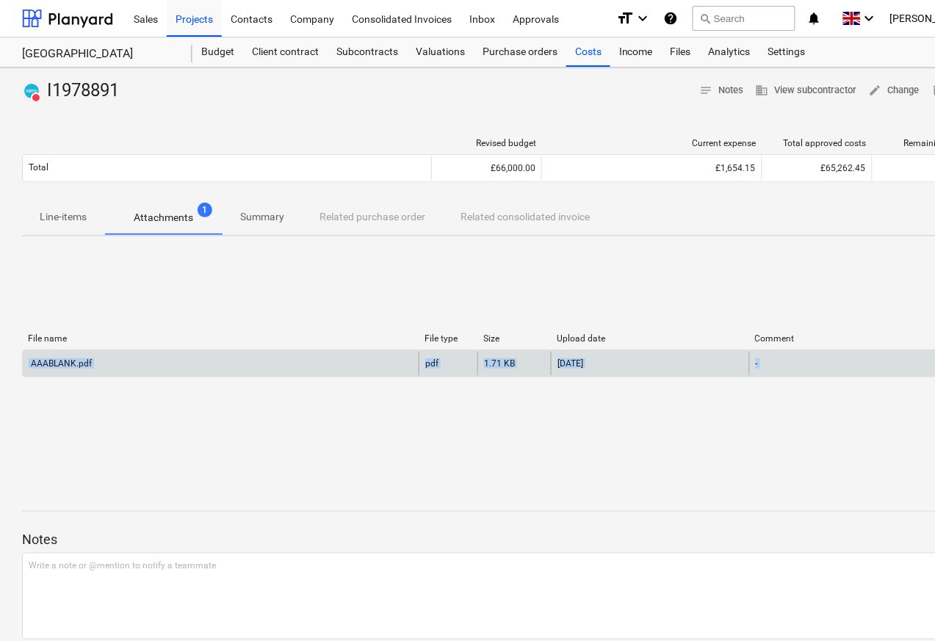
click at [67, 366] on div "AAABLANK.pdf" at bounding box center [60, 363] width 63 height 10
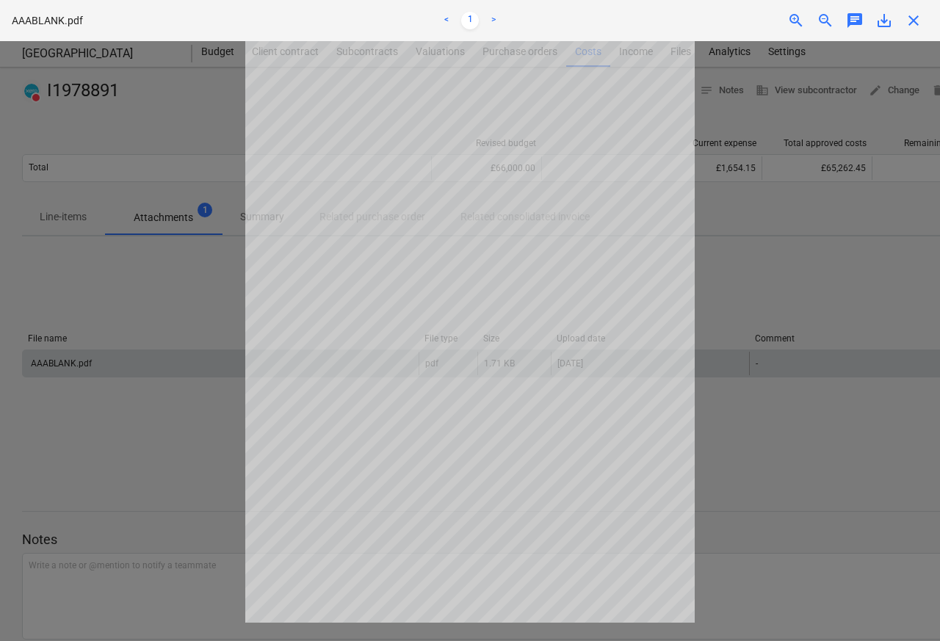
click at [912, 21] on span "close" at bounding box center [914, 21] width 18 height 18
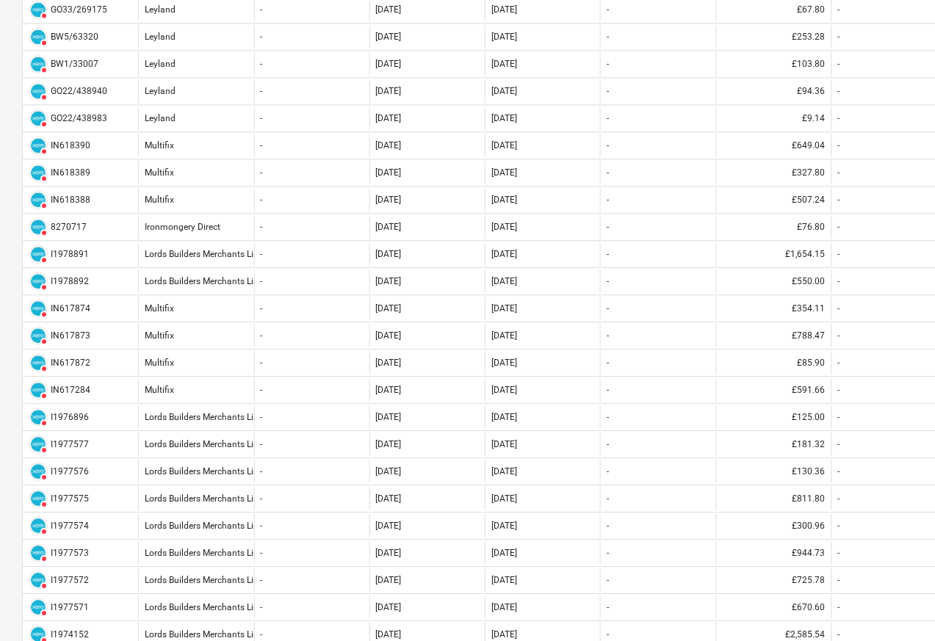
scroll to position [705, 0]
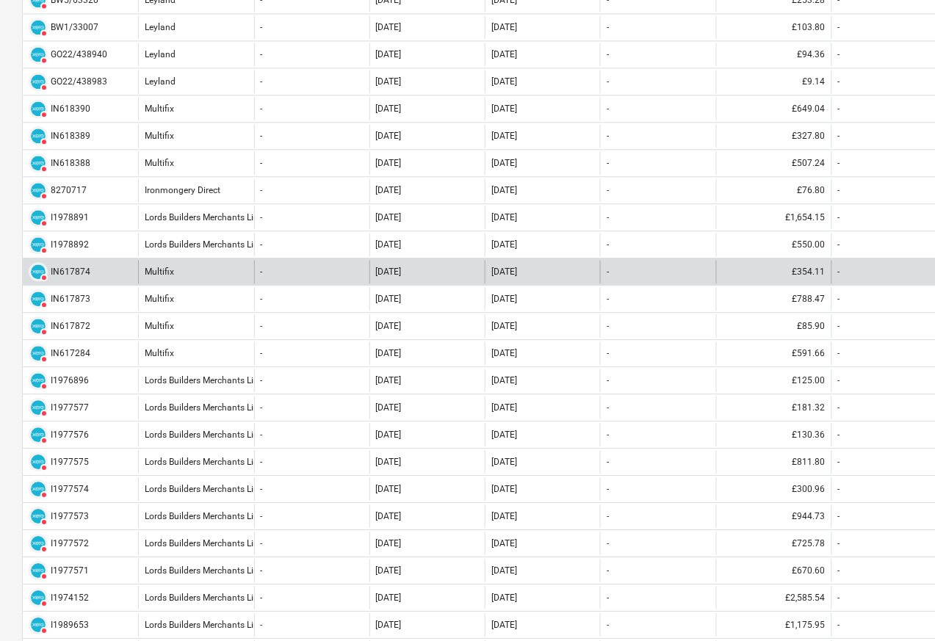
click at [48, 267] on div "DELETED IN617874" at bounding box center [60, 271] width 62 height 19
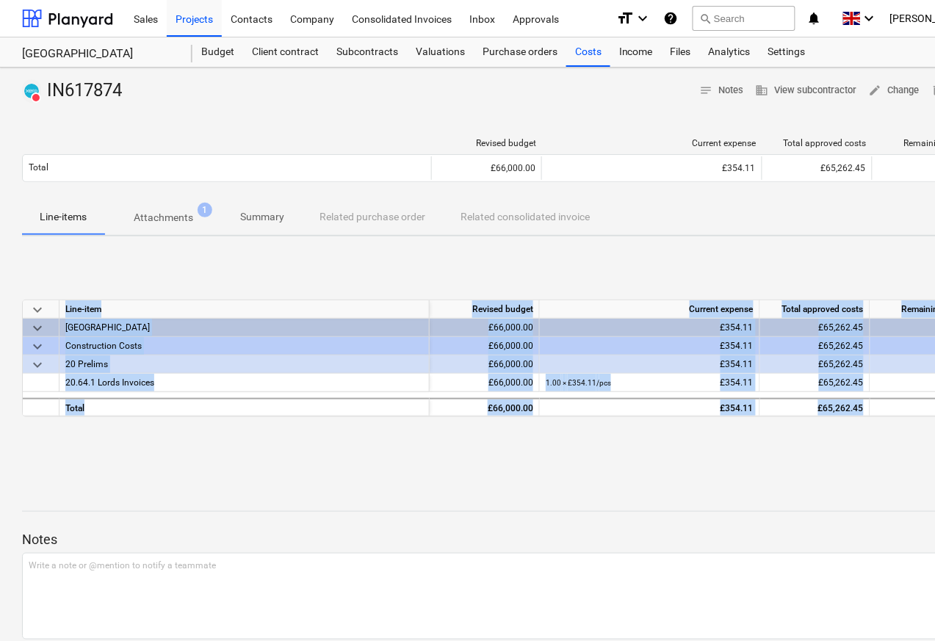
click at [152, 217] on p "Attachments" at bounding box center [164, 217] width 60 height 15
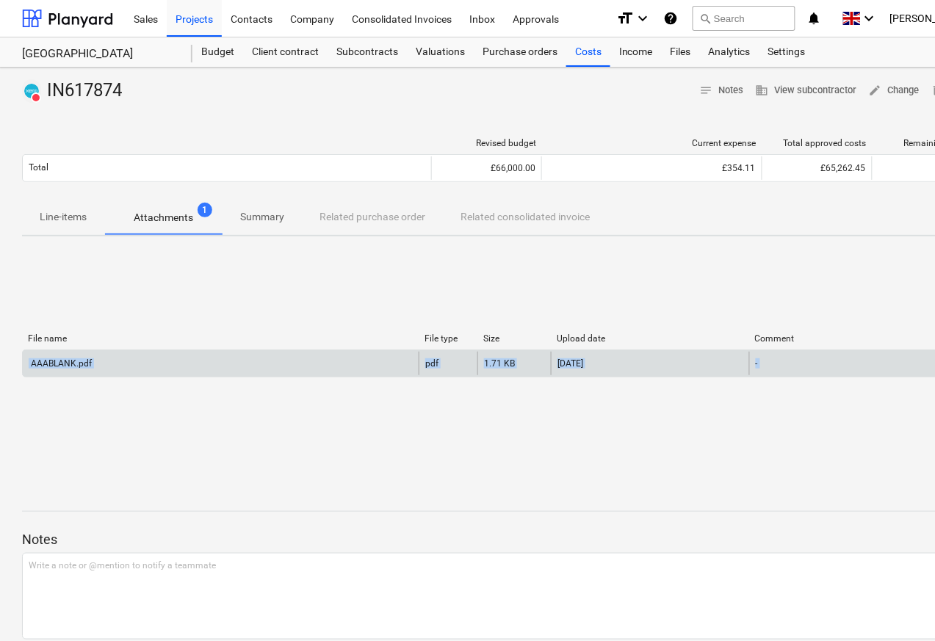
click at [62, 367] on div "AAABLANK.pdf" at bounding box center [60, 363] width 63 height 10
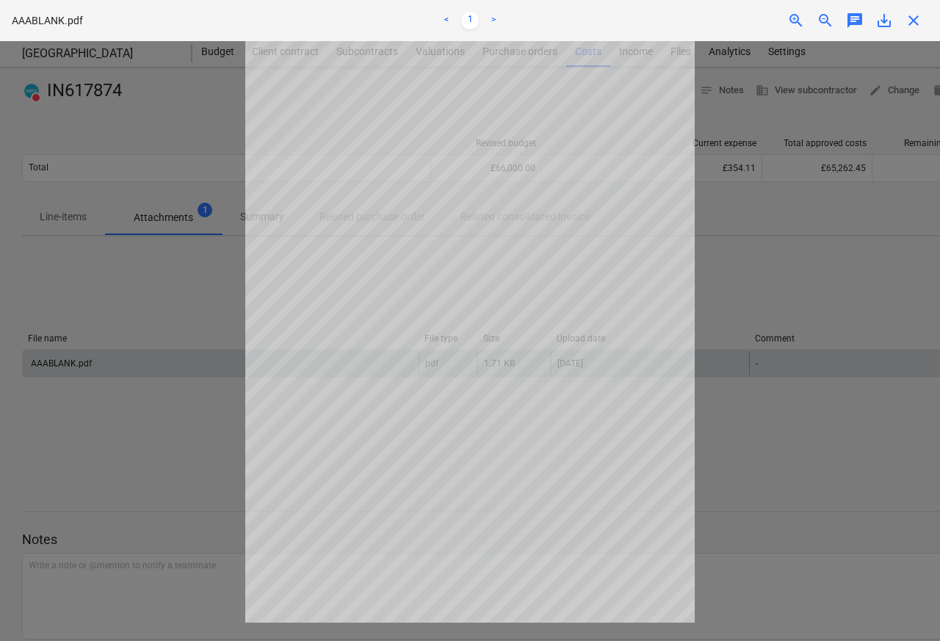
click at [912, 21] on span "close" at bounding box center [914, 21] width 18 height 18
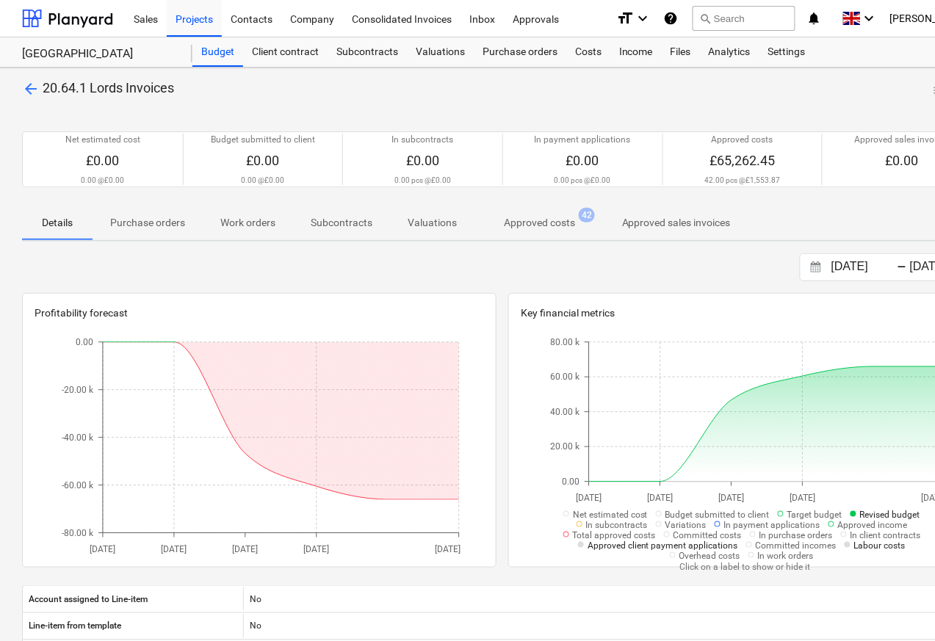
click at [537, 228] on p "Approved costs" at bounding box center [539, 222] width 71 height 15
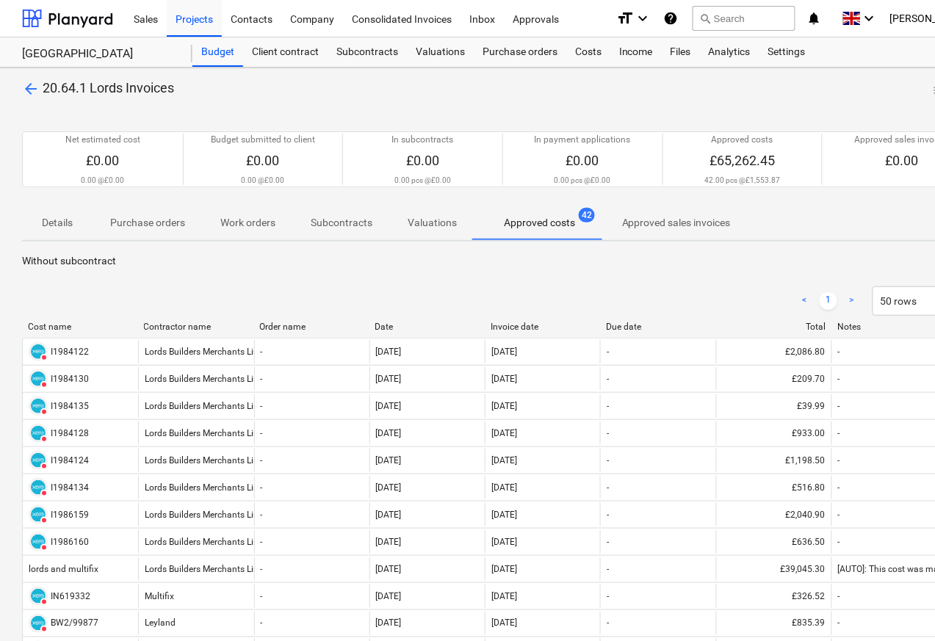
click at [46, 294] on div "< 1 > 50 rows" at bounding box center [502, 300] width 961 height 29
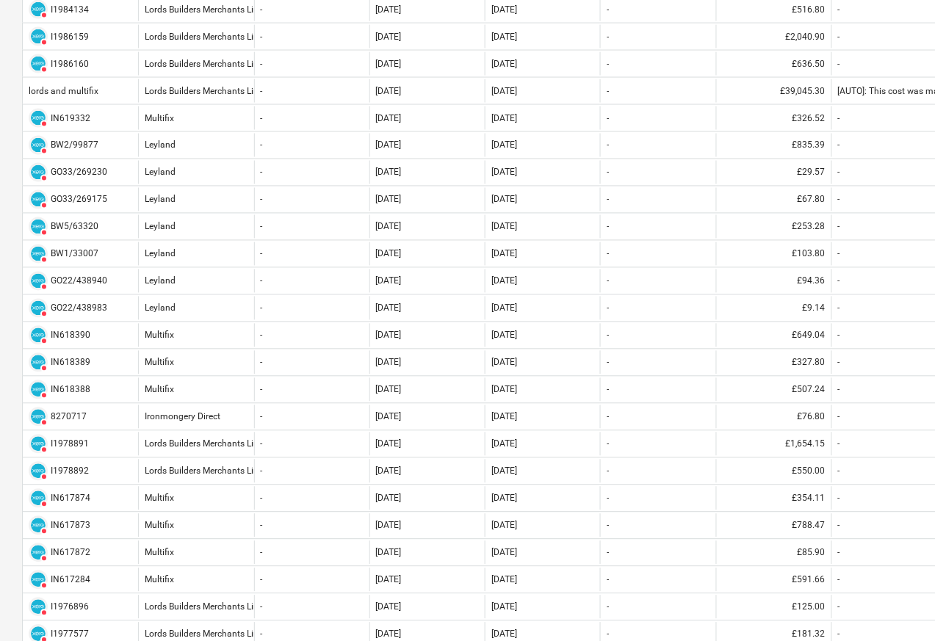
scroll to position [529, 0]
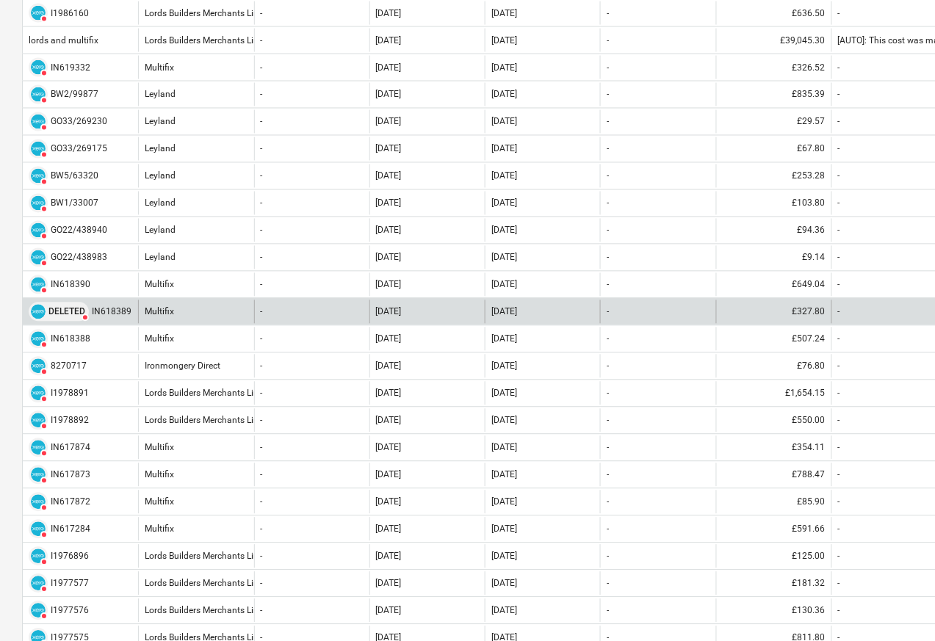
click at [45, 320] on span at bounding box center [38, 312] width 15 height 15
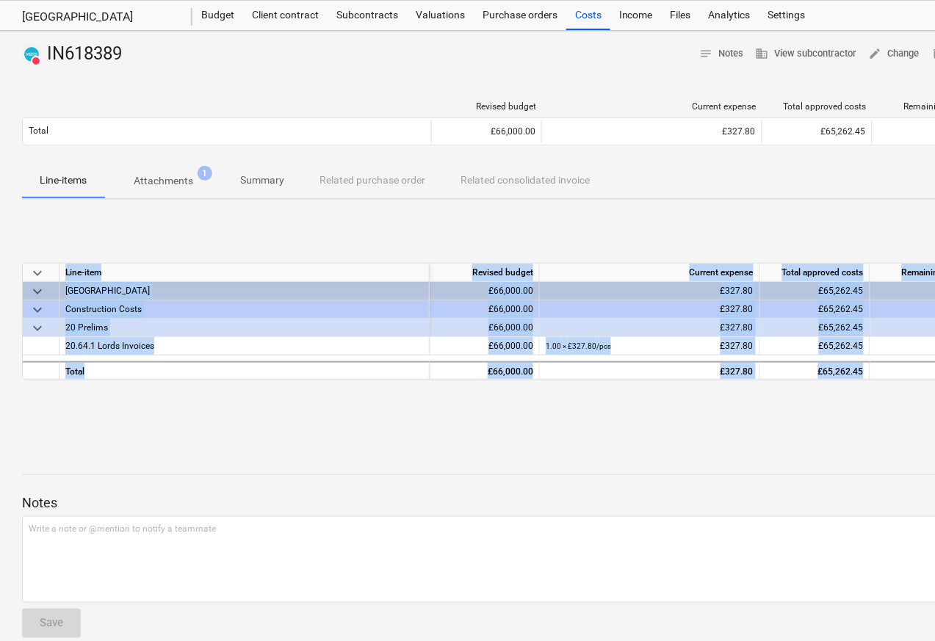
scroll to position [57, 0]
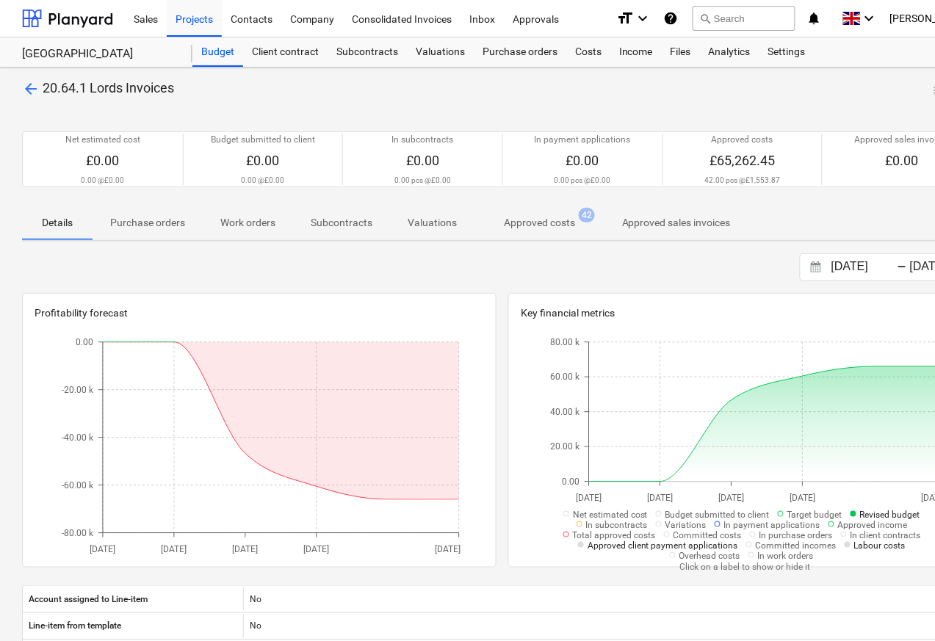
click at [541, 228] on p "Approved costs" at bounding box center [539, 222] width 71 height 15
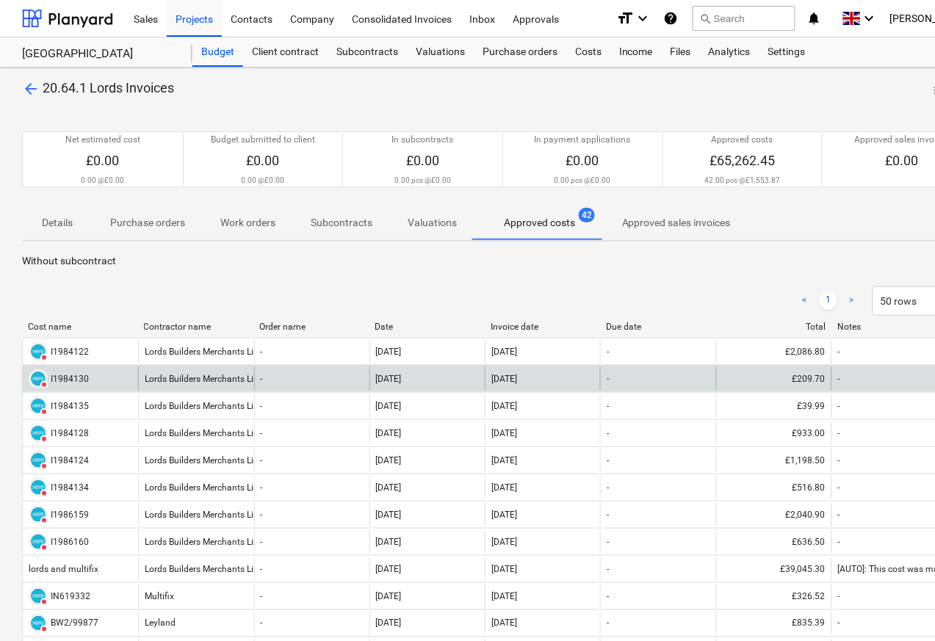
click at [72, 382] on div "I1984130" at bounding box center [70, 379] width 38 height 10
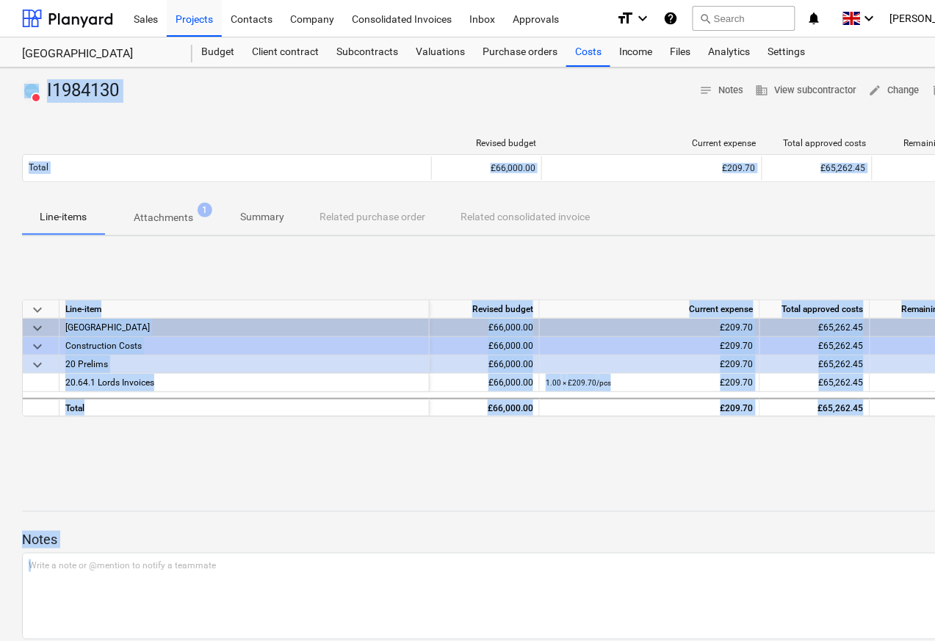
click at [156, 216] on p "Attachments" at bounding box center [164, 217] width 60 height 15
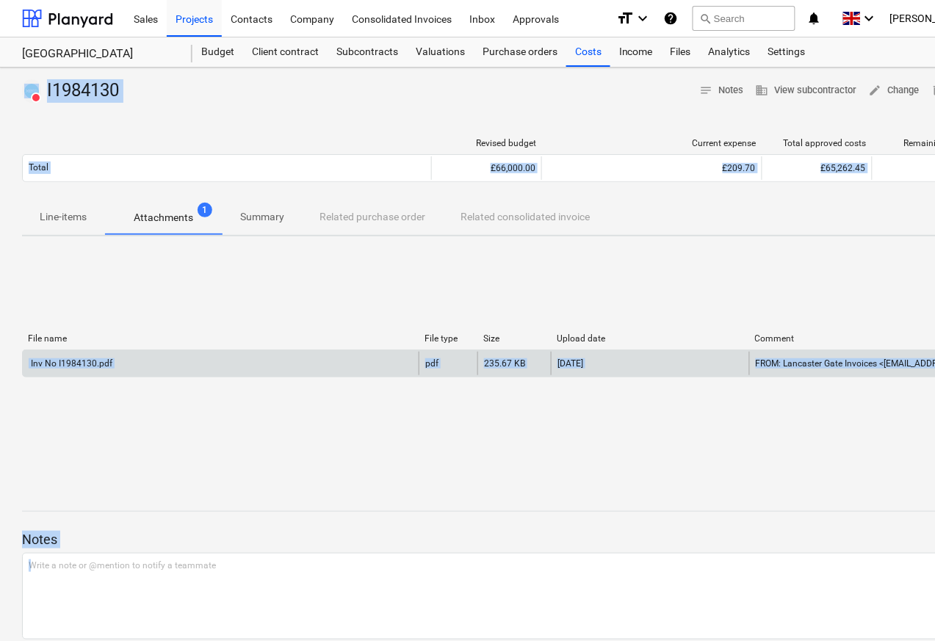
click at [93, 367] on div "Inv No I1984130.pdf" at bounding box center [71, 363] width 84 height 10
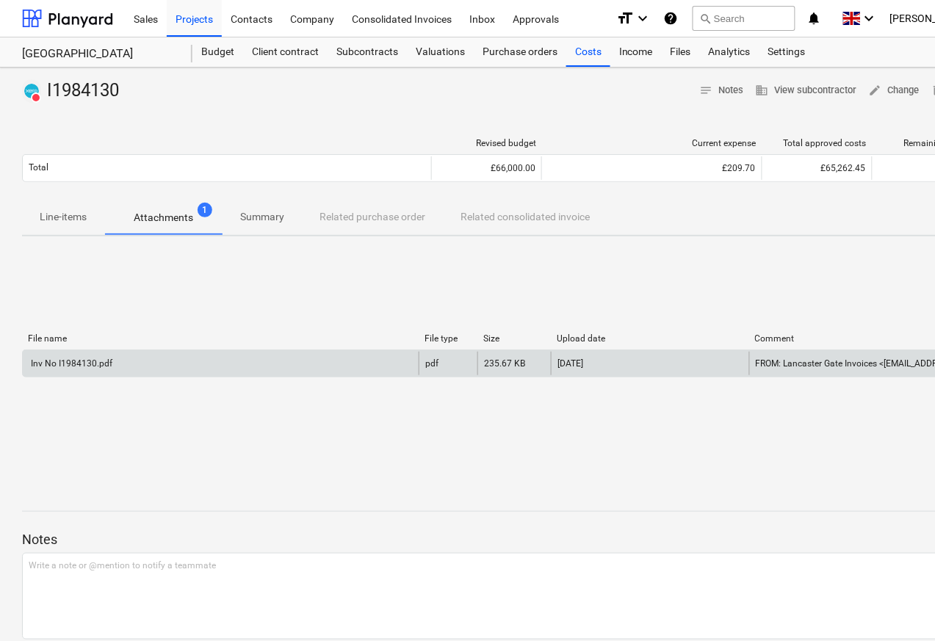
click at [64, 366] on div "Inv No I1984130.pdf" at bounding box center [71, 363] width 84 height 10
click at [60, 364] on div "Inv No I1984130.pdf" at bounding box center [71, 363] width 84 height 10
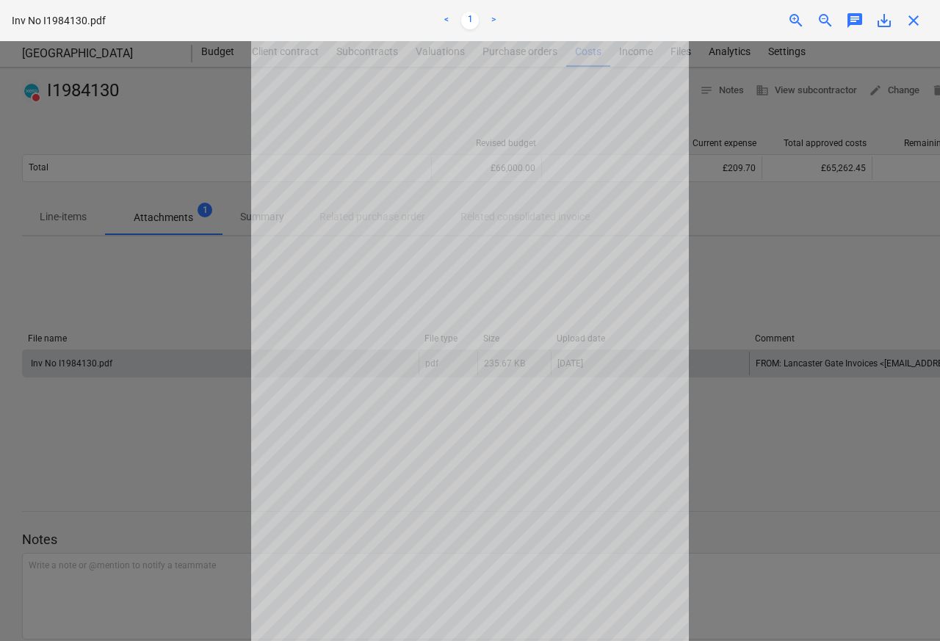
click at [854, 21] on span "chat" at bounding box center [855, 21] width 18 height 18
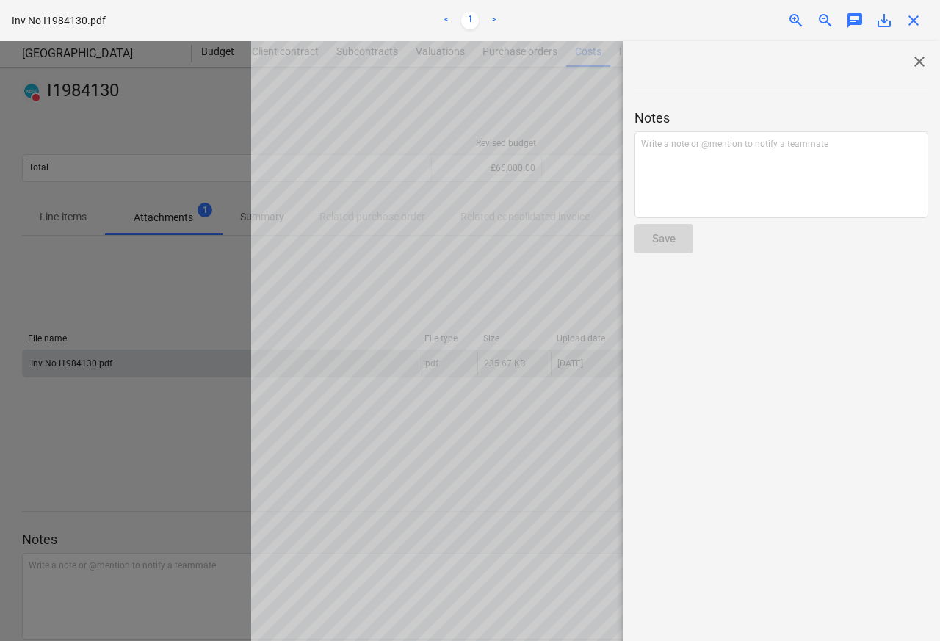
click at [912, 62] on span "close" at bounding box center [920, 62] width 18 height 18
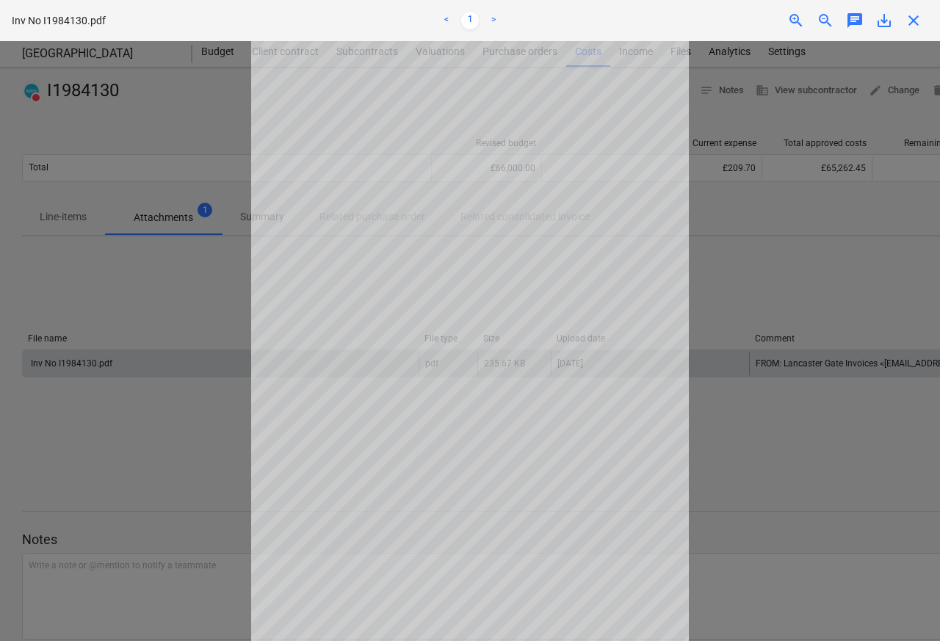
click at [836, 21] on div "zoom_out" at bounding box center [825, 21] width 29 height 18
click at [865, 21] on div "chat" at bounding box center [854, 21] width 29 height 18
click at [886, 21] on span "save_alt" at bounding box center [885, 21] width 18 height 18
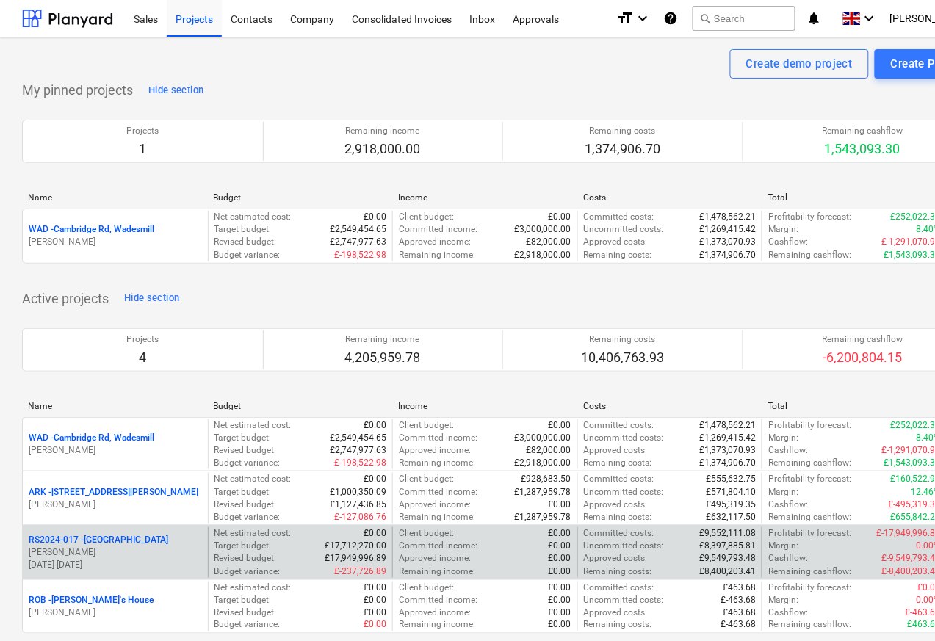
click at [73, 540] on p "RS2024-017 - [GEOGRAPHIC_DATA]" at bounding box center [99, 540] width 140 height 12
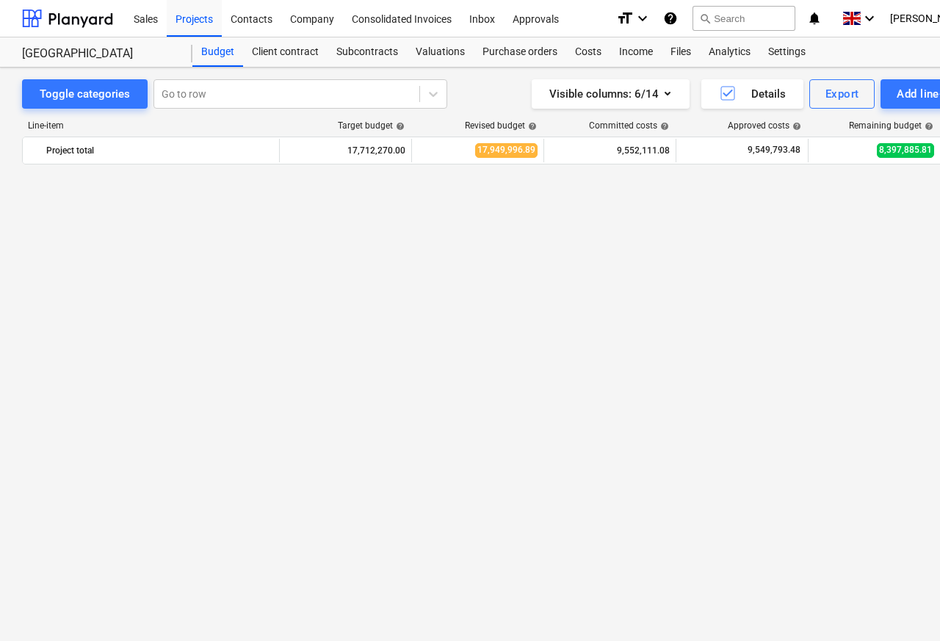
scroll to position [7586, 0]
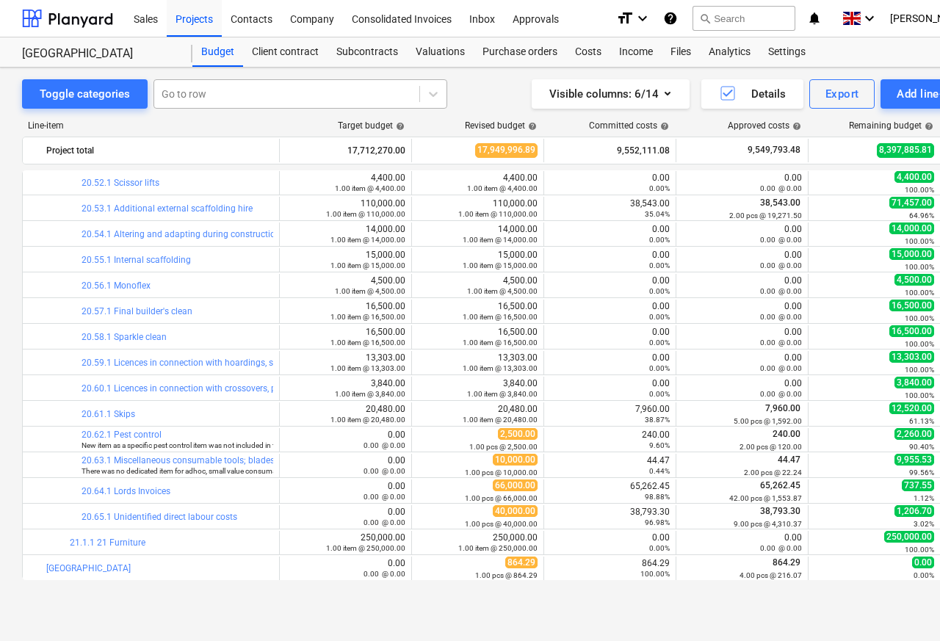
click at [186, 95] on div at bounding box center [287, 94] width 250 height 15
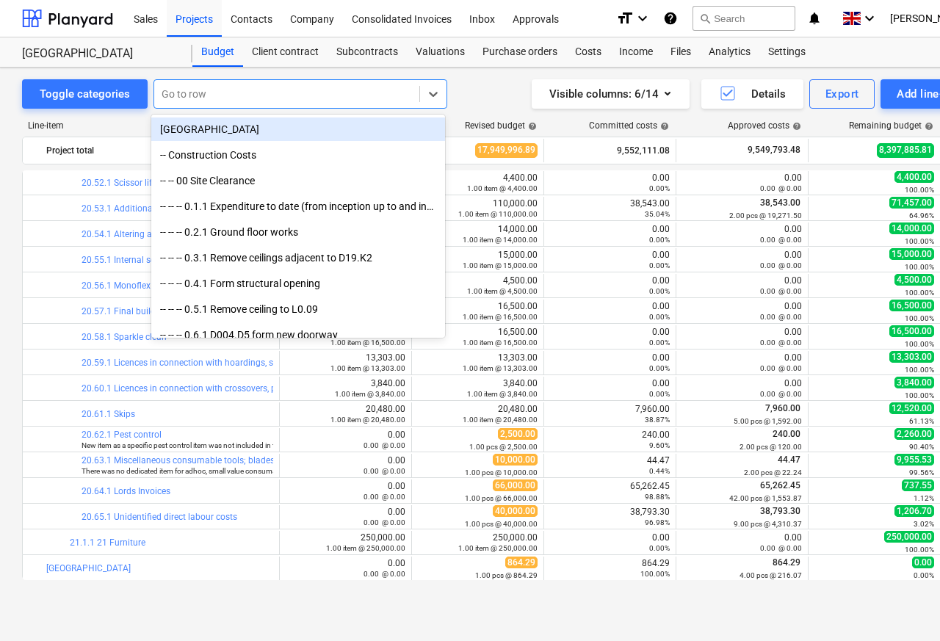
paste input "20.64.1"
type input "20.64.1"
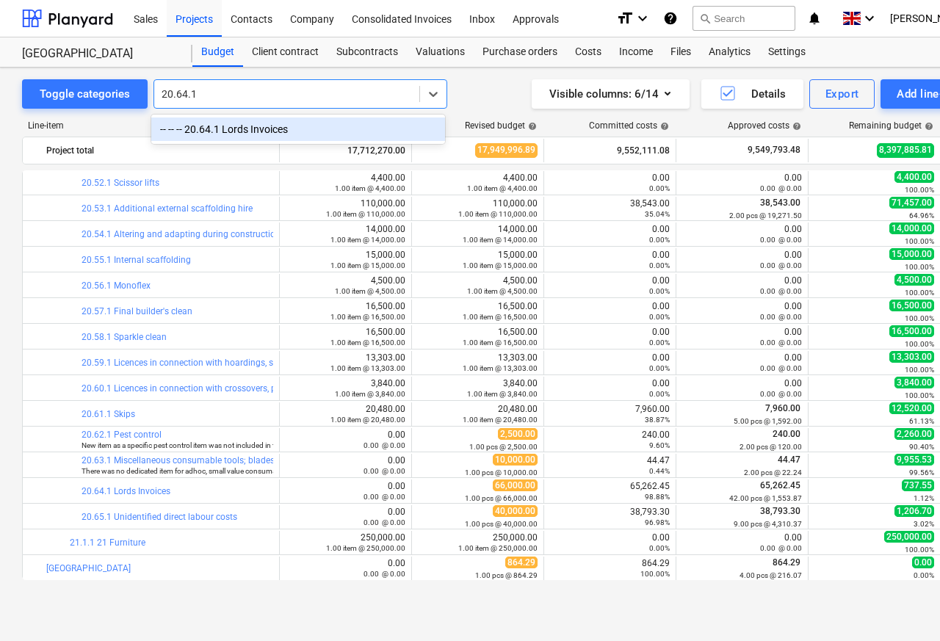
click at [225, 129] on div "-- -- -- 20.64.1 Lords Invoices" at bounding box center [298, 130] width 294 height 24
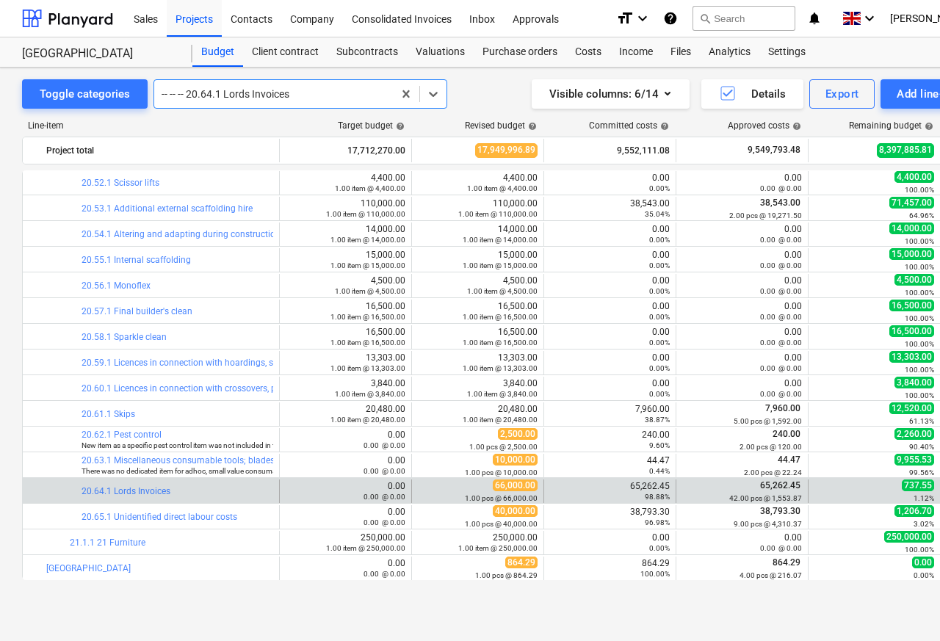
click at [782, 491] on span "65,262.45" at bounding box center [780, 485] width 43 height 10
click at [577, 51] on div "Costs" at bounding box center [588, 51] width 44 height 29
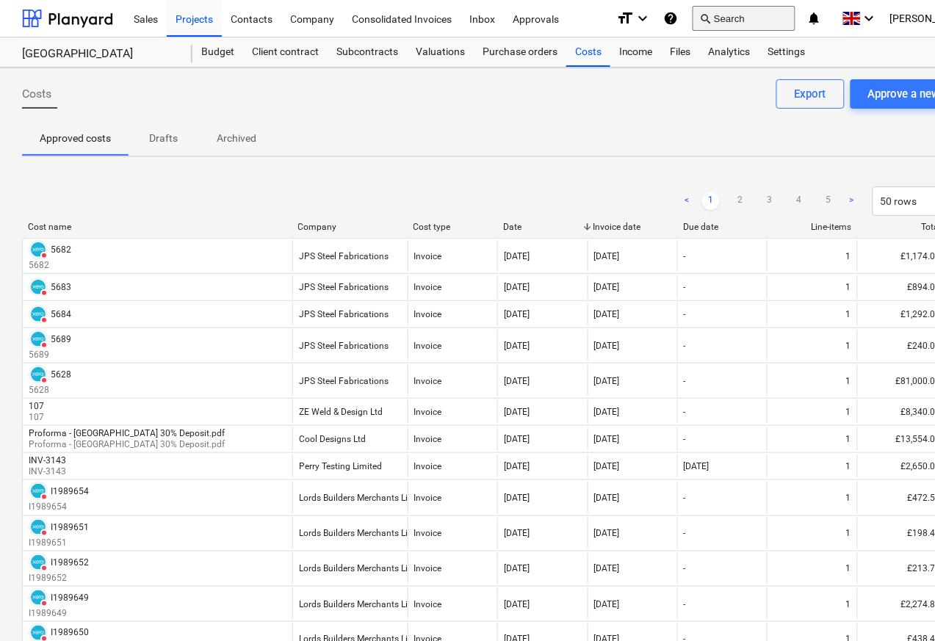
click at [751, 18] on button "search Search" at bounding box center [744, 18] width 103 height 25
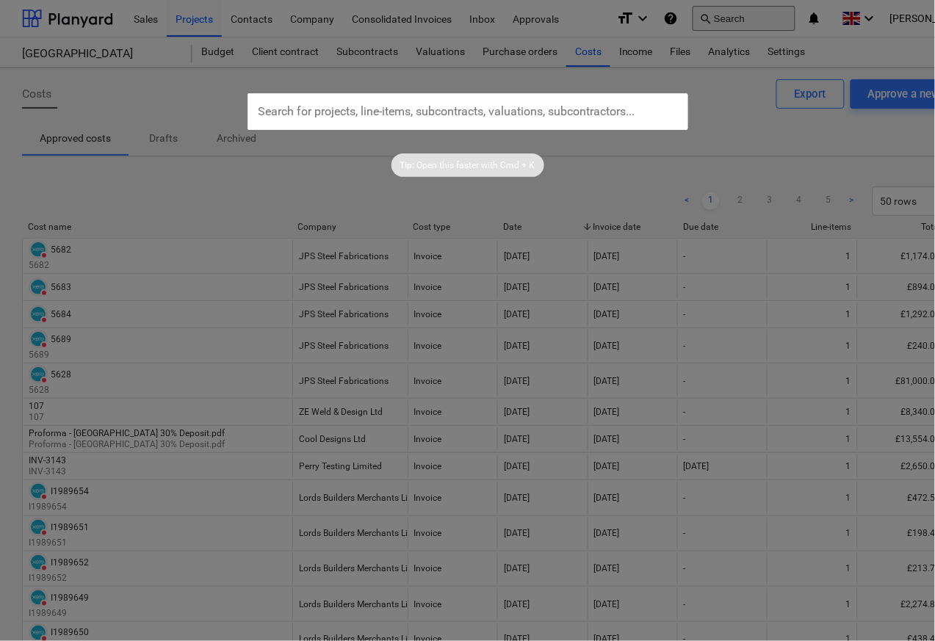
type input "11984130"
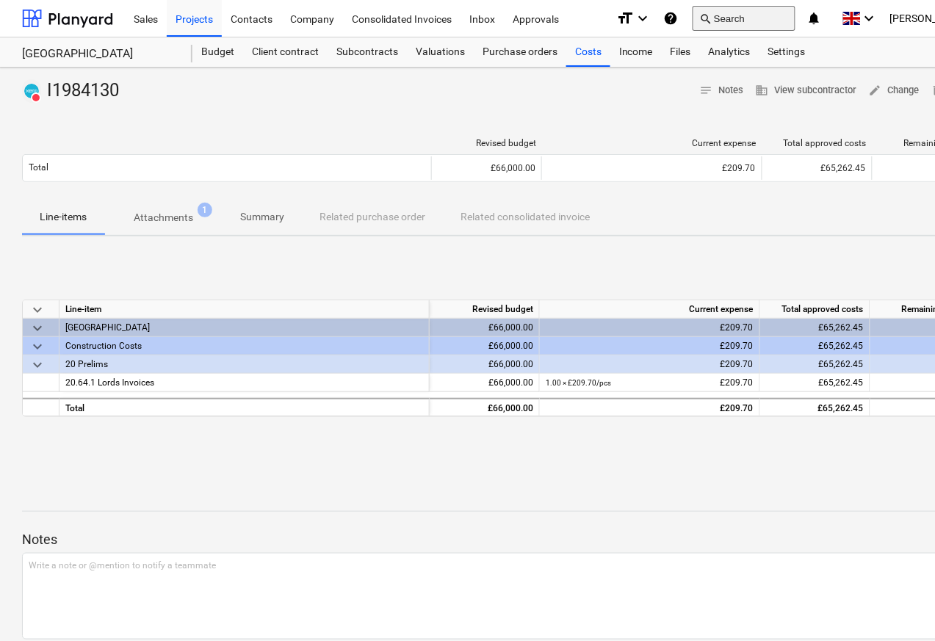
click at [751, 18] on button "search Search" at bounding box center [744, 18] width 103 height 25
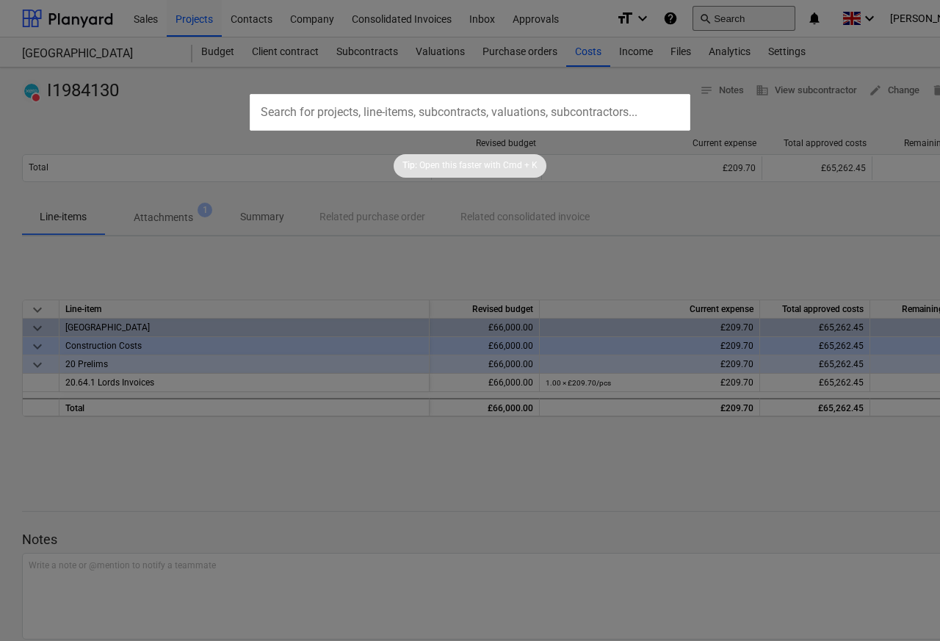
type input "I1984135"
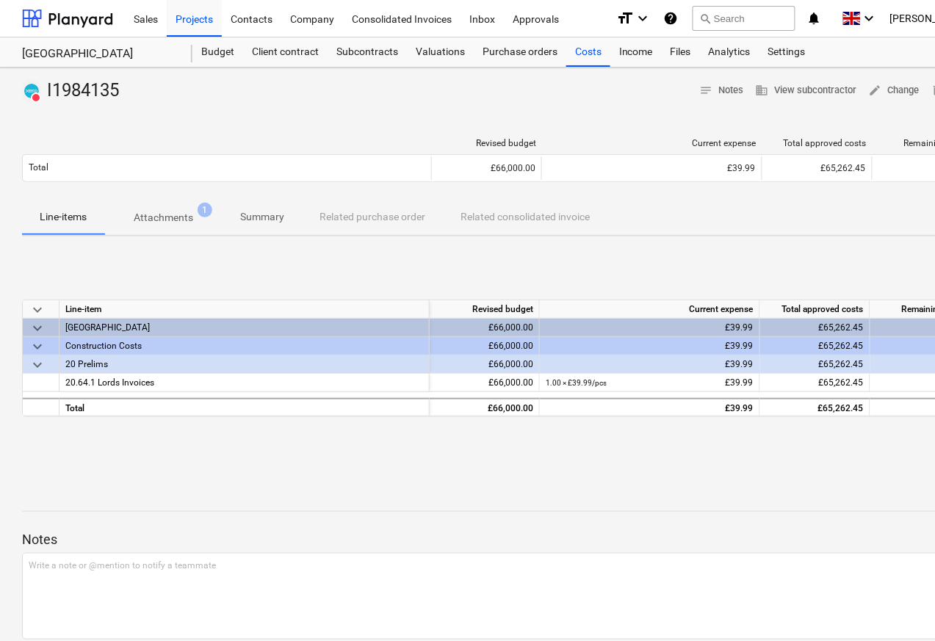
click at [159, 216] on p "Attachments" at bounding box center [164, 217] width 60 height 15
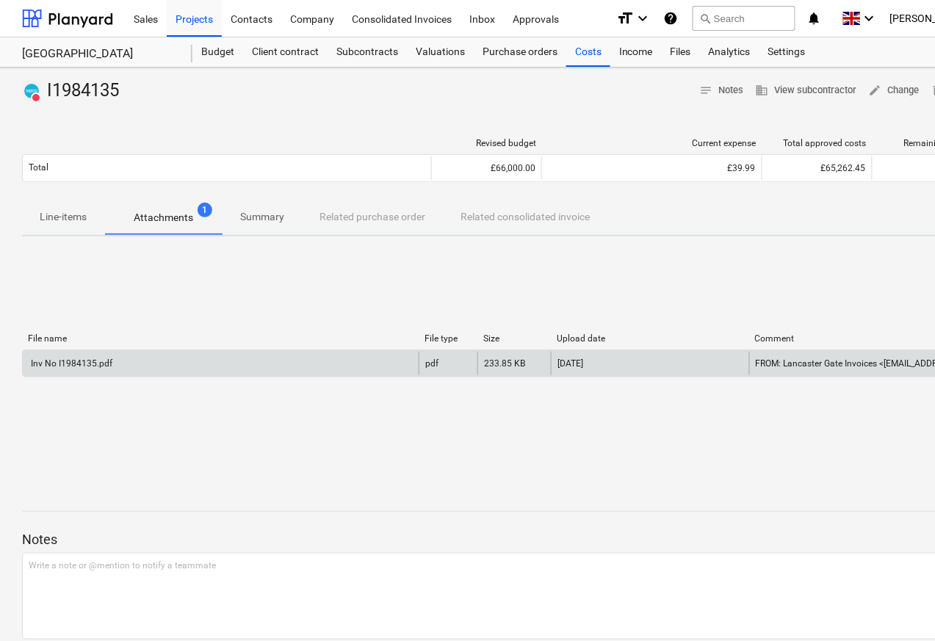
click at [73, 366] on div "Inv No I1984135.pdf" at bounding box center [71, 363] width 84 height 10
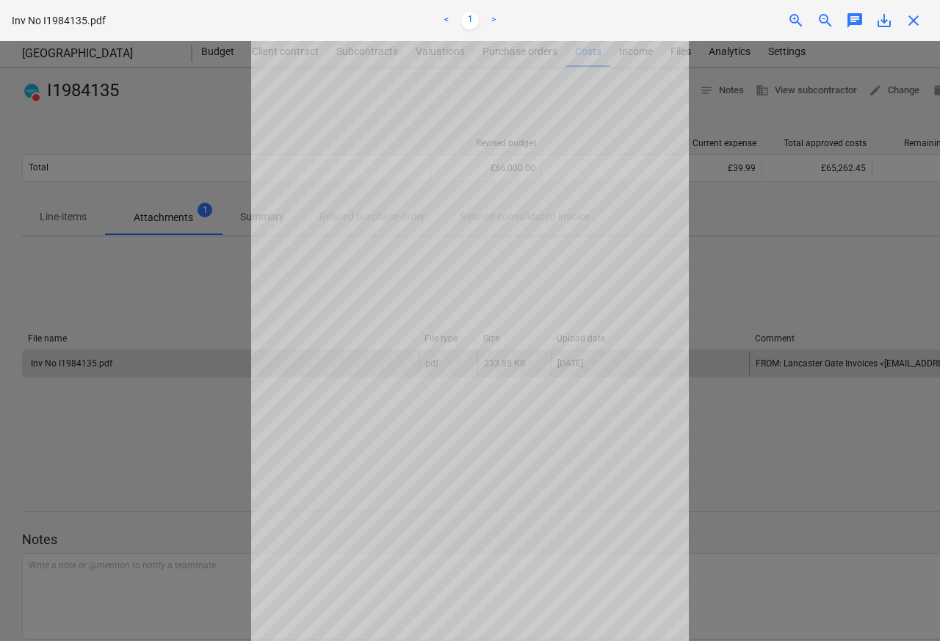
click at [915, 21] on span "close" at bounding box center [914, 21] width 18 height 18
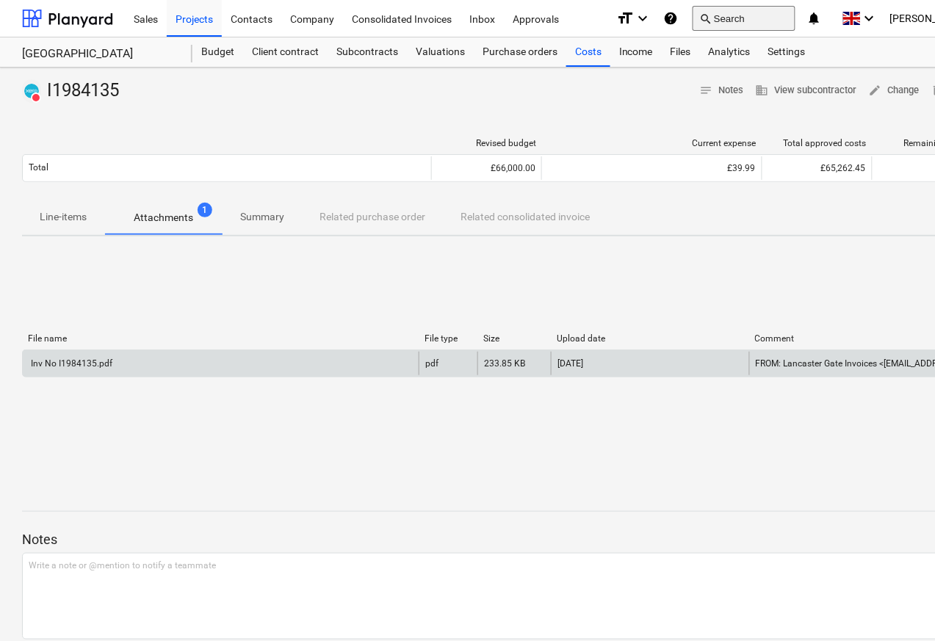
click at [751, 18] on button "search Search" at bounding box center [744, 18] width 103 height 25
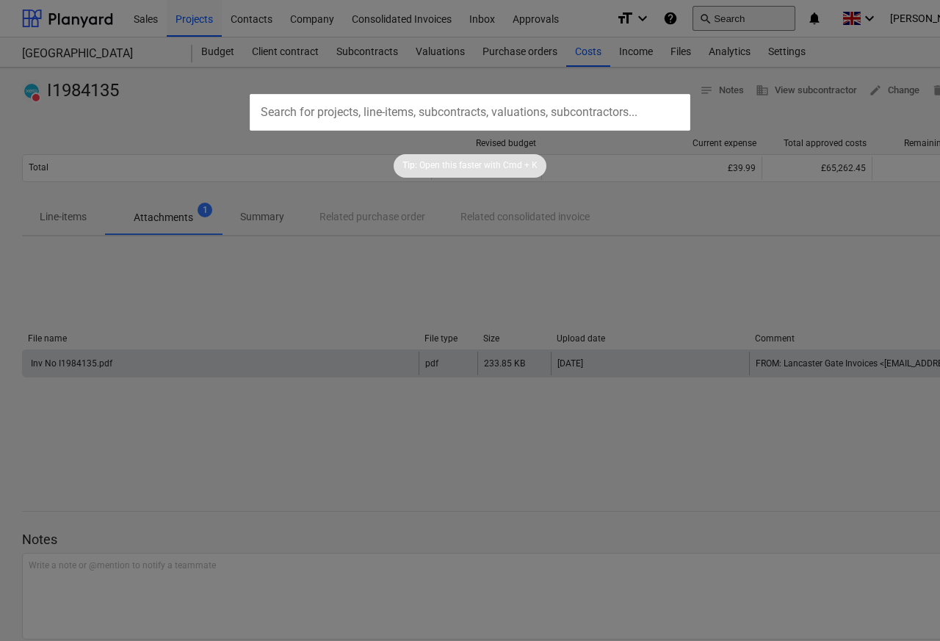
type input "I1984128"
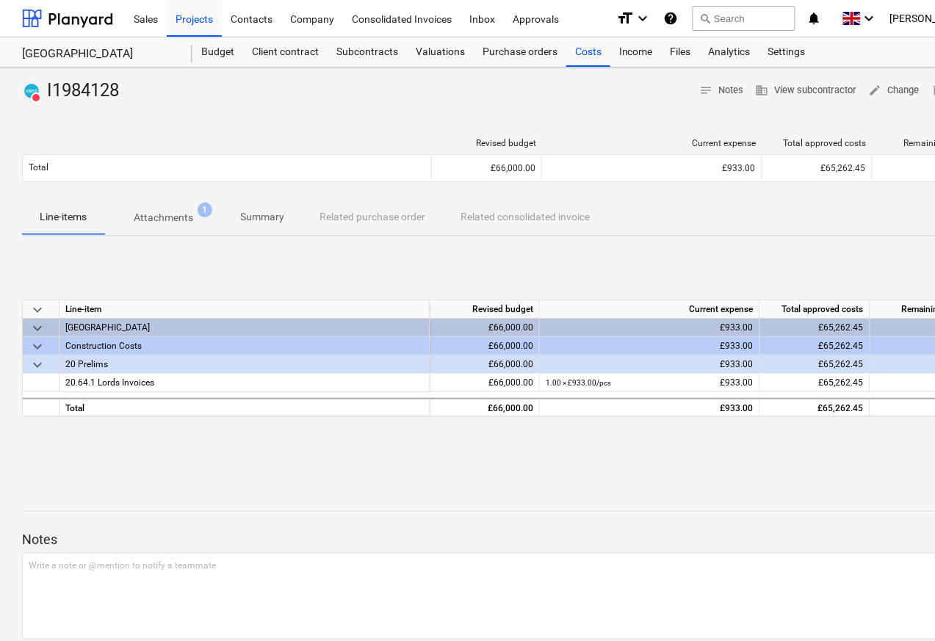
click at [156, 216] on p "Attachments" at bounding box center [164, 217] width 60 height 15
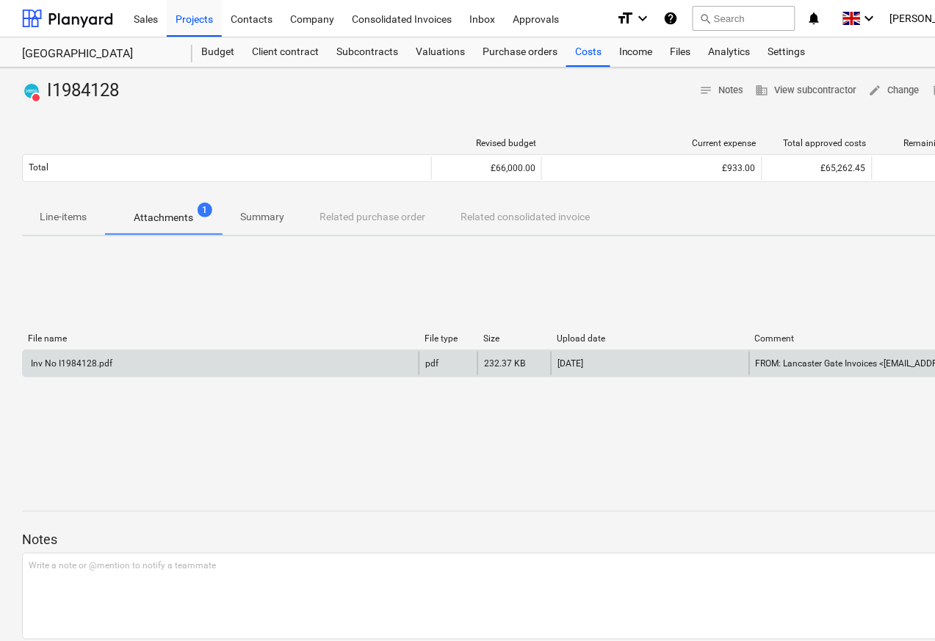
click at [77, 366] on div "Inv No I1984128.pdf" at bounding box center [71, 363] width 84 height 10
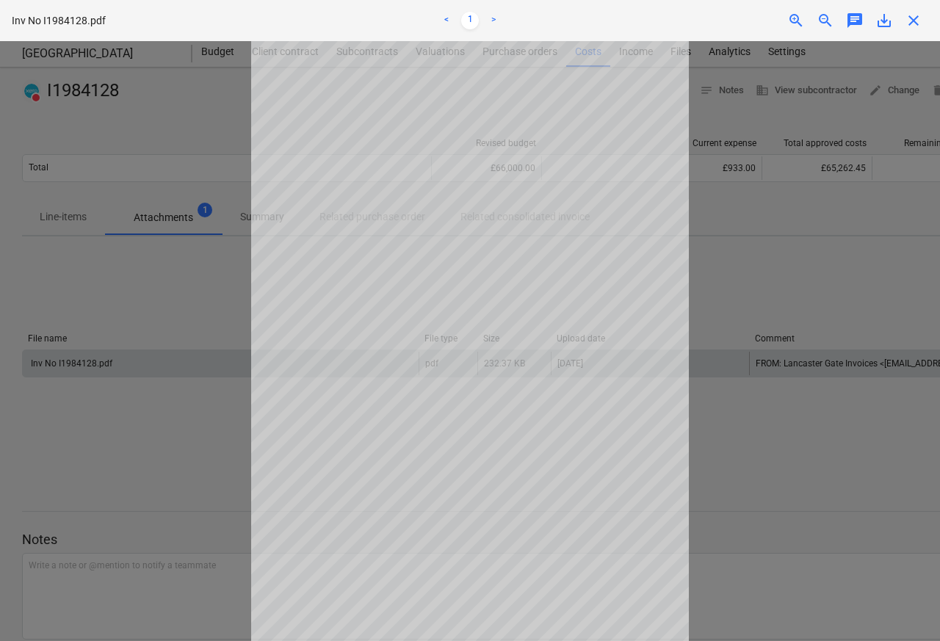
click at [915, 21] on span "close" at bounding box center [914, 21] width 18 height 18
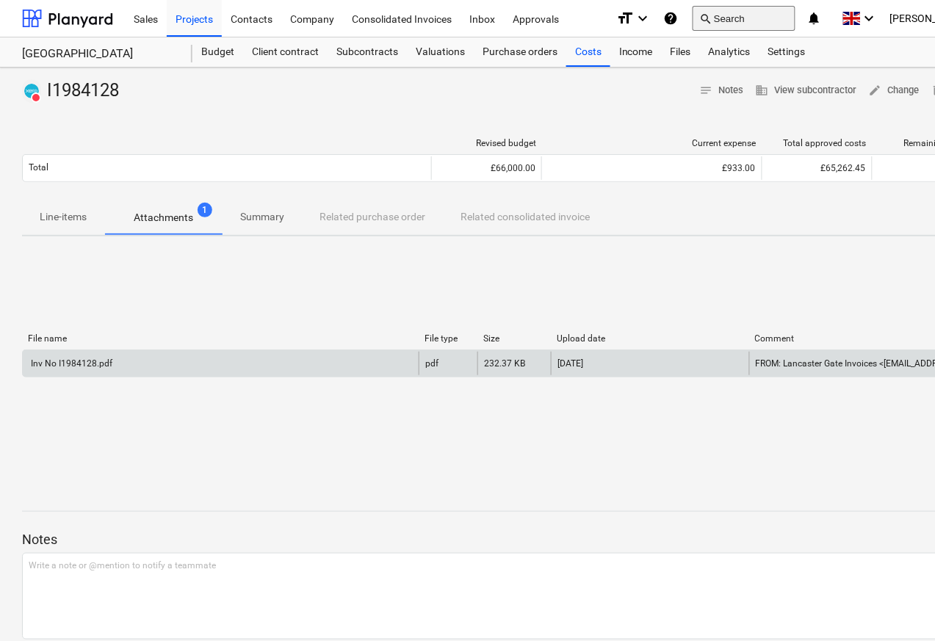
click at [751, 18] on button "search Search" at bounding box center [744, 18] width 103 height 25
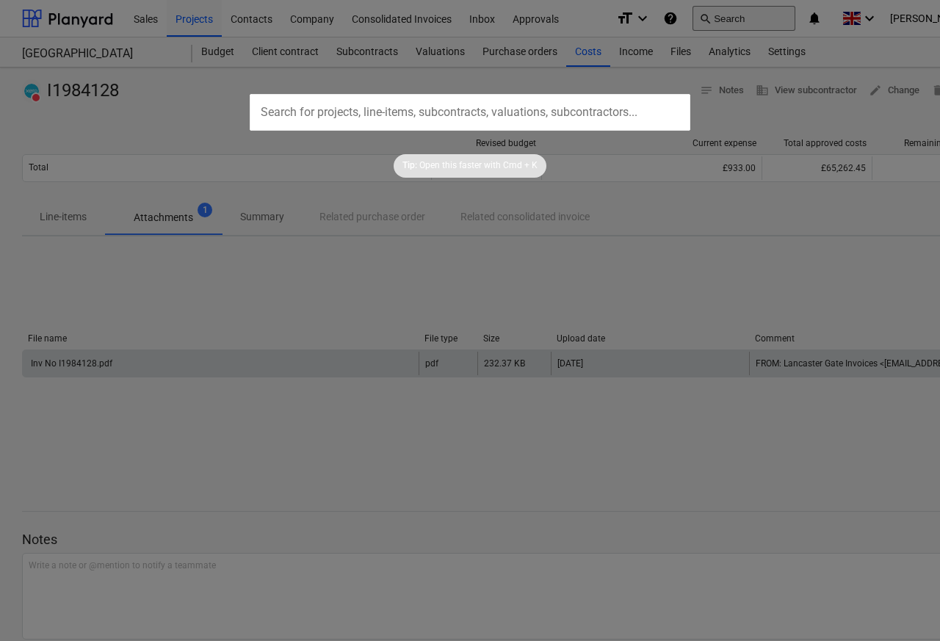
type input "I1984124"
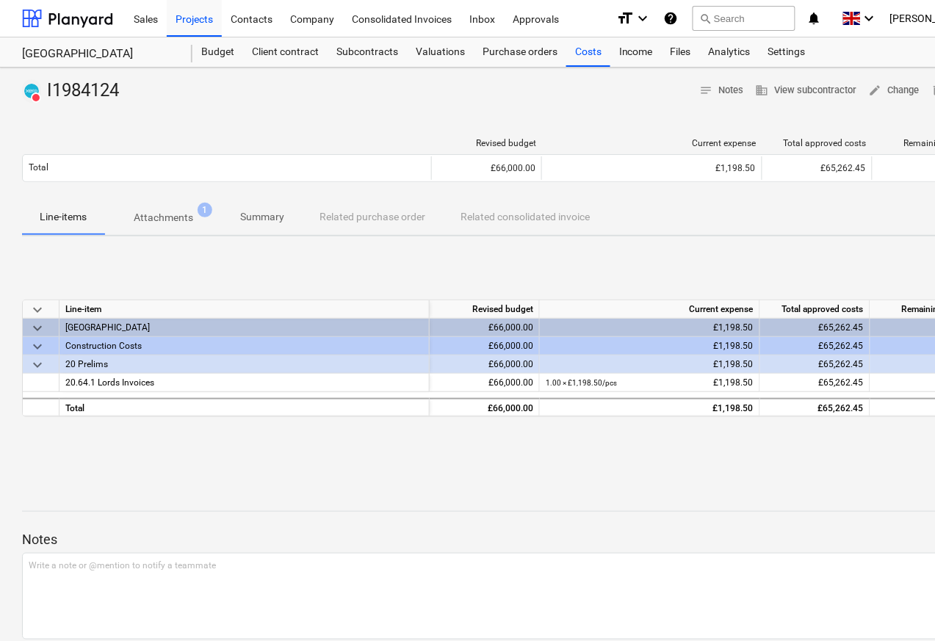
click at [155, 216] on p "Attachments" at bounding box center [164, 217] width 60 height 15
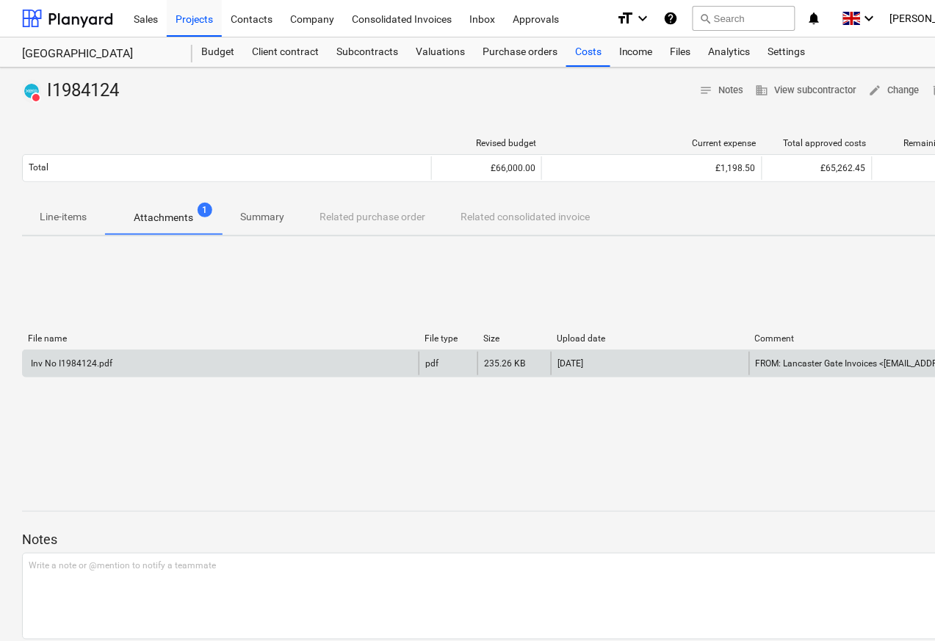
click at [62, 366] on div "Inv No I1984124.pdf" at bounding box center [71, 363] width 84 height 10
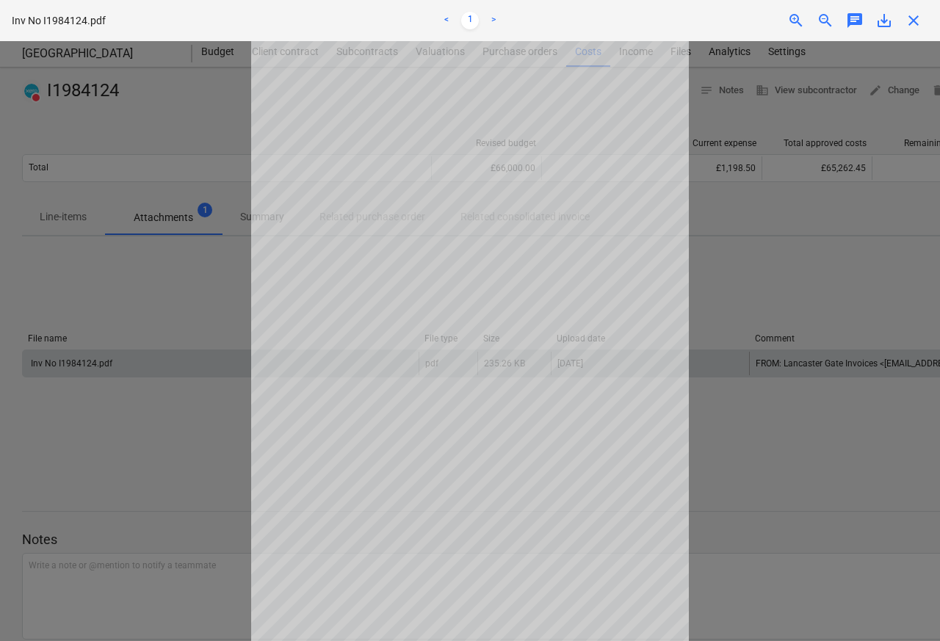
click at [915, 21] on span "close" at bounding box center [914, 21] width 18 height 18
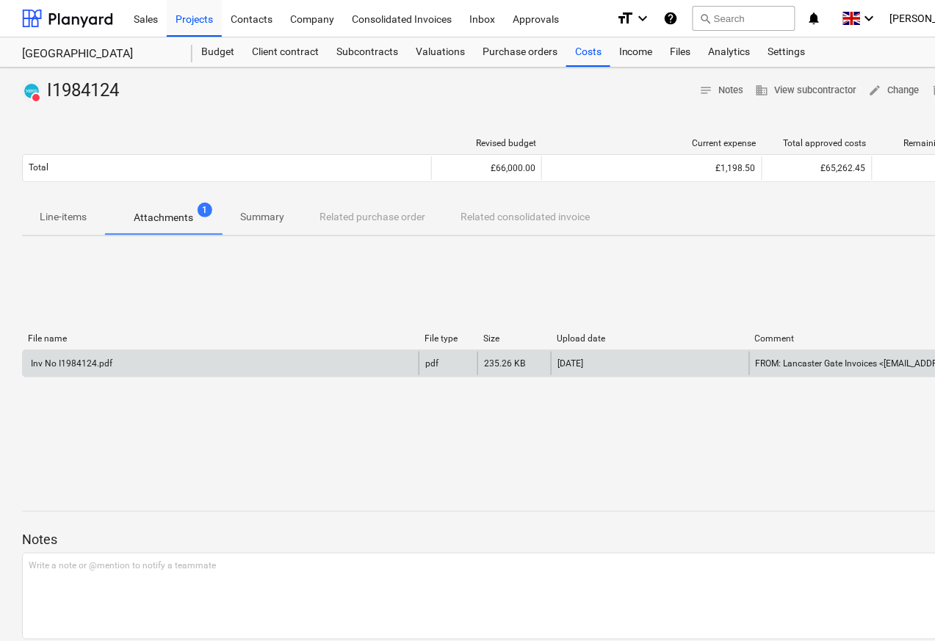
click at [92, 366] on div "Inv No I1984124.pdf" at bounding box center [71, 363] width 84 height 10
click at [82, 366] on div "Inv No I1984124.pdf" at bounding box center [71, 363] width 84 height 10
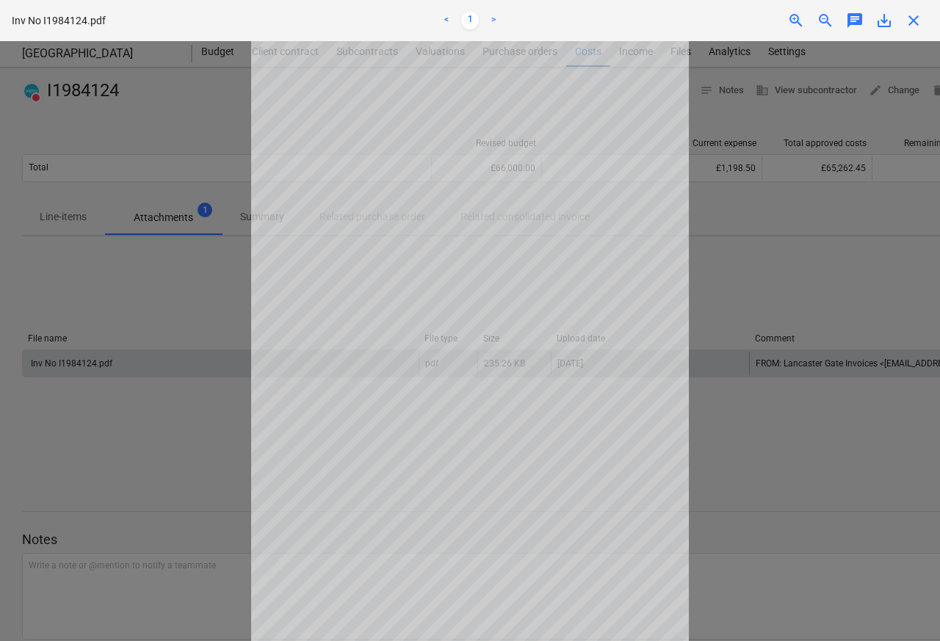
click at [840, 23] on div "chat" at bounding box center [854, 21] width 29 height 18
click at [854, 23] on span "chat" at bounding box center [855, 21] width 18 height 18
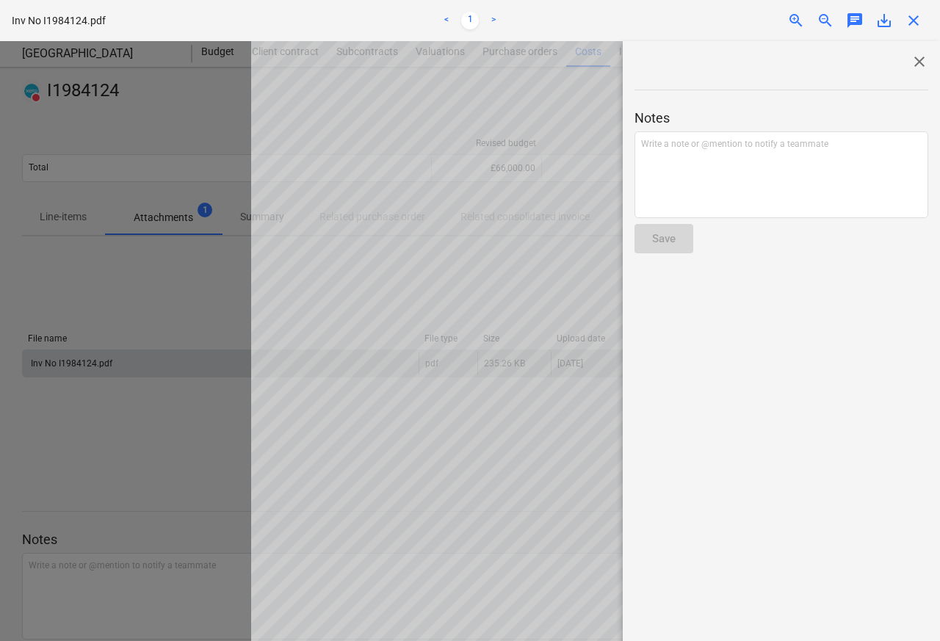
click at [912, 62] on span "close" at bounding box center [920, 62] width 18 height 18
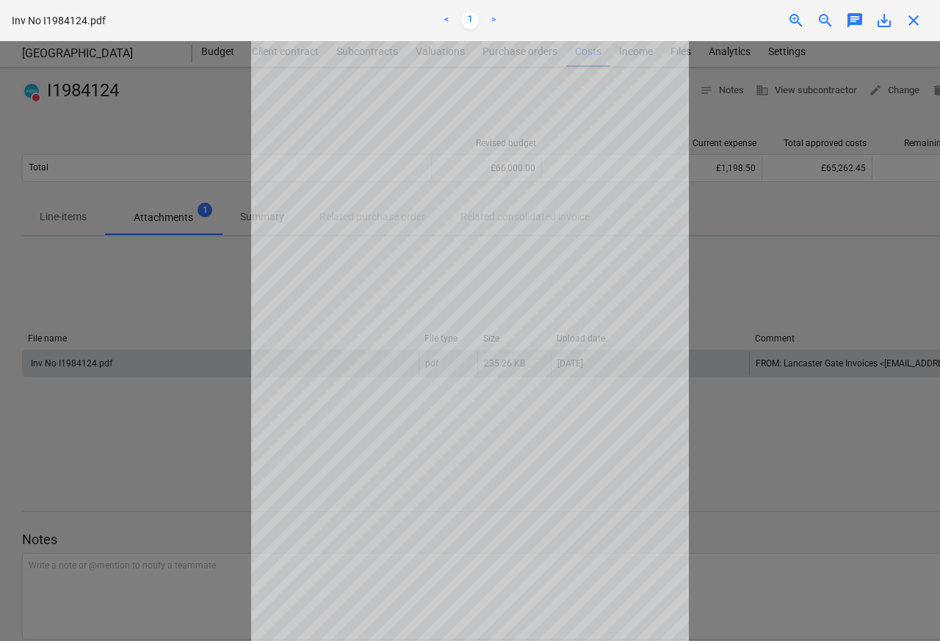
click at [831, 22] on span "zoom_out" at bounding box center [826, 21] width 18 height 18
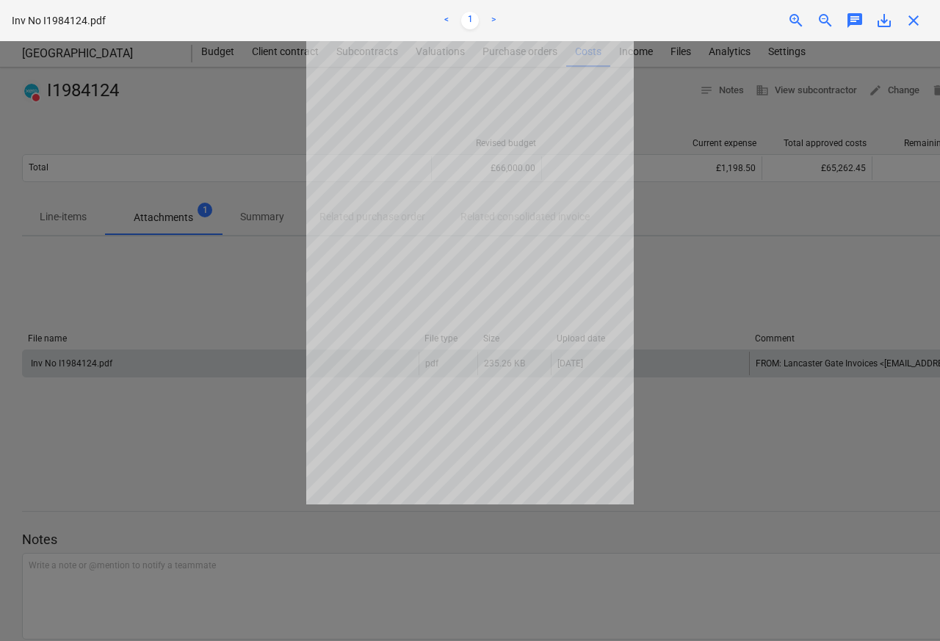
click at [913, 21] on span "close" at bounding box center [914, 21] width 18 height 18
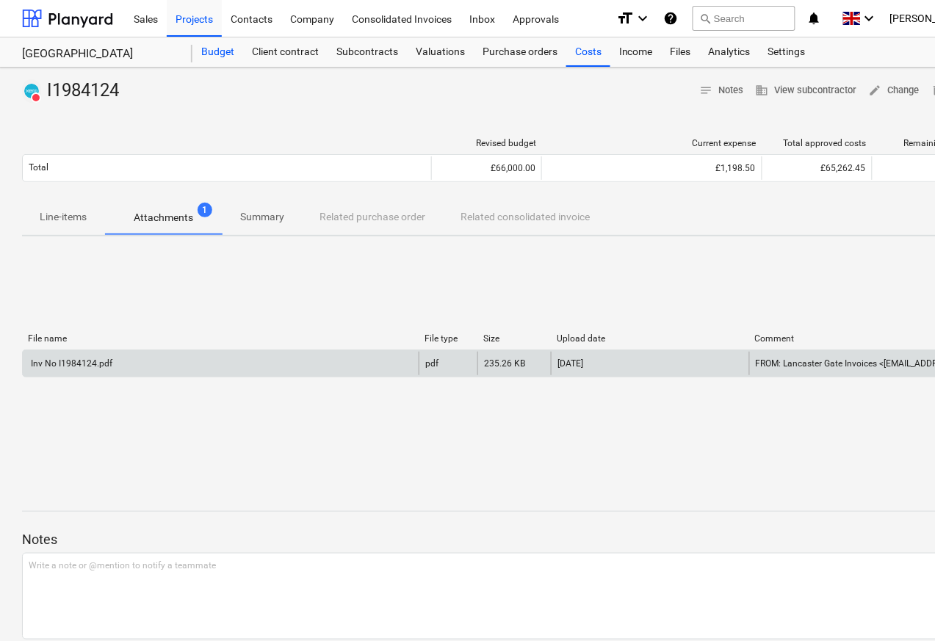
click at [217, 54] on div "Budget" at bounding box center [217, 51] width 51 height 29
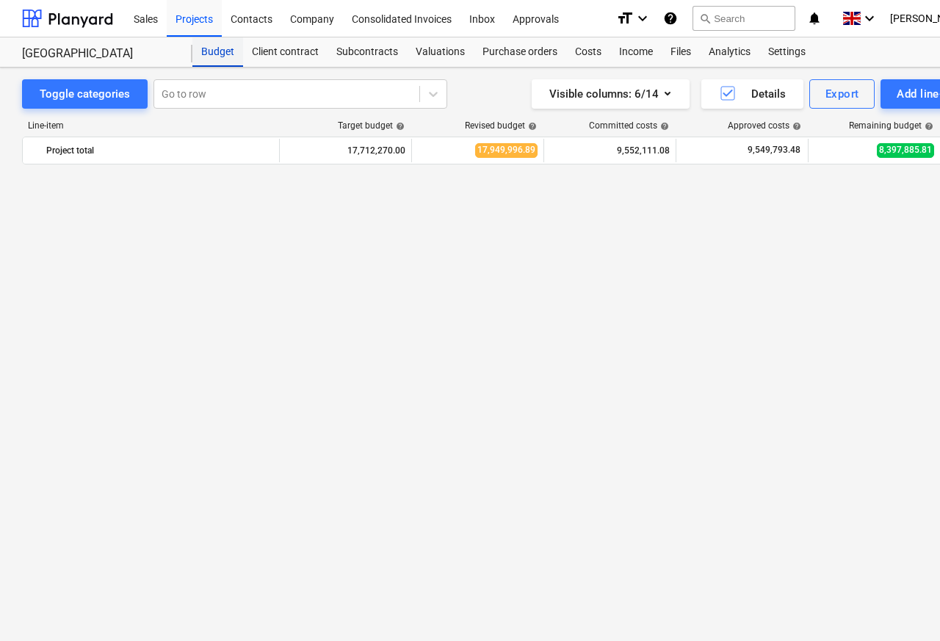
scroll to position [7586, 0]
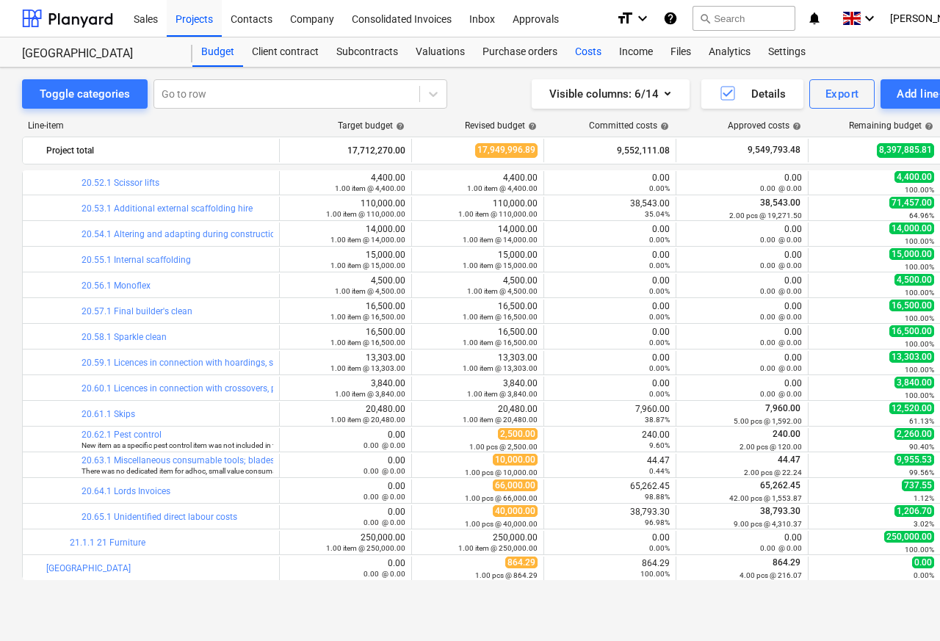
click at [569, 52] on div "Costs" at bounding box center [588, 51] width 44 height 29
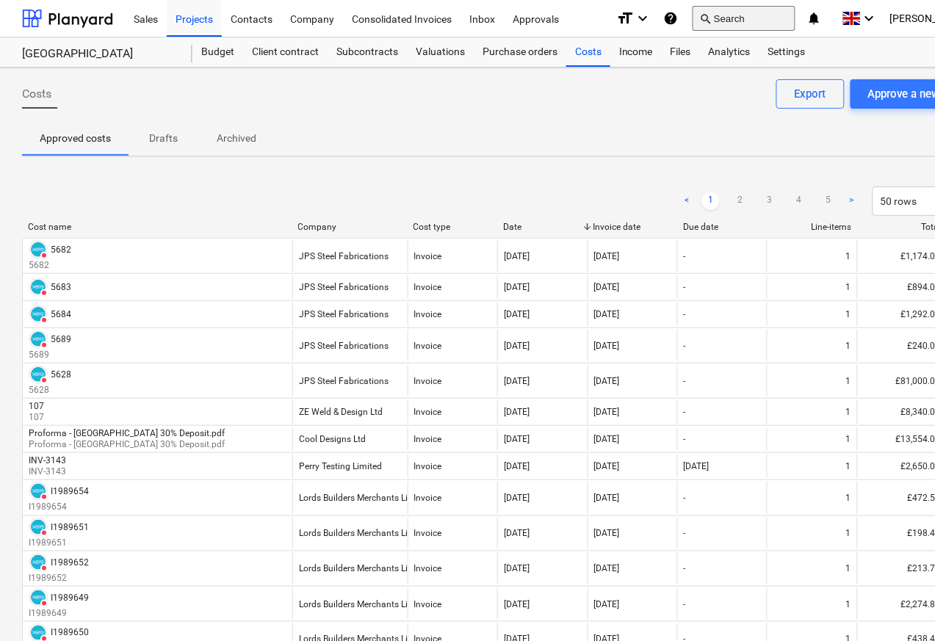
click at [711, 18] on span "search" at bounding box center [705, 18] width 12 height 12
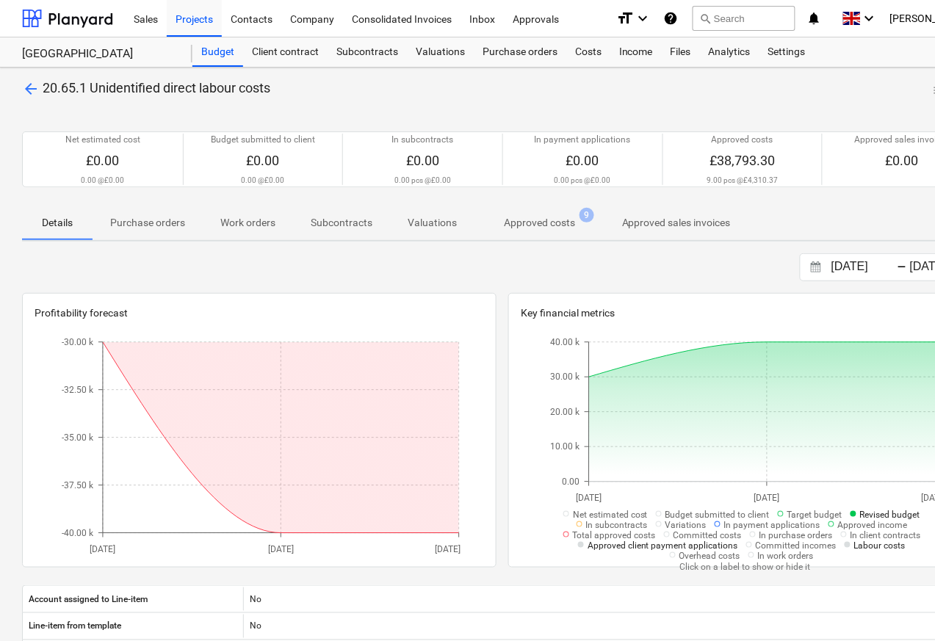
click at [519, 225] on p "Approved costs" at bounding box center [539, 222] width 71 height 15
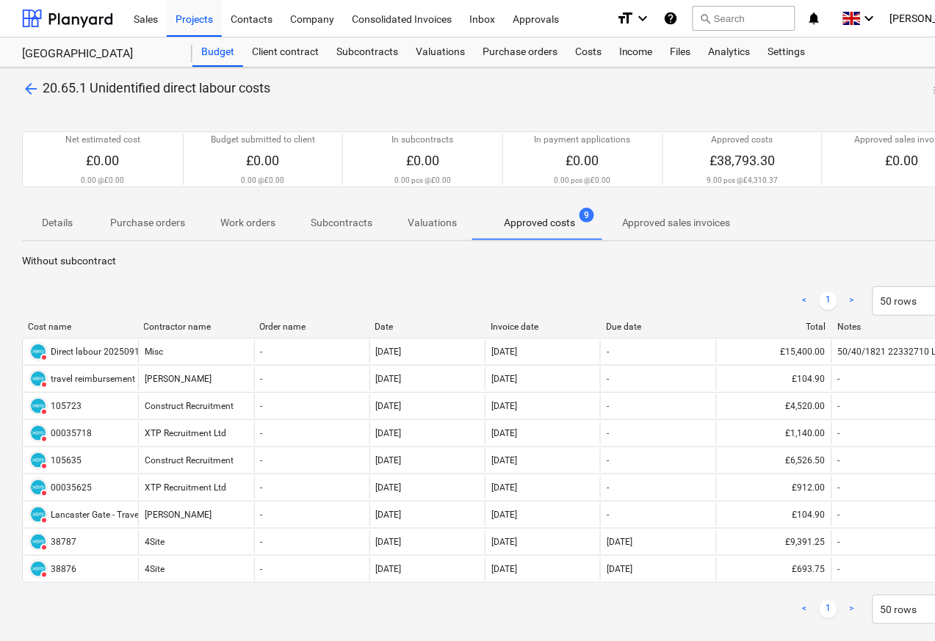
click at [72, 334] on div "Cost name Contractor name Order name Date Invoice date Due date Total Notes" at bounding box center [502, 330] width 961 height 16
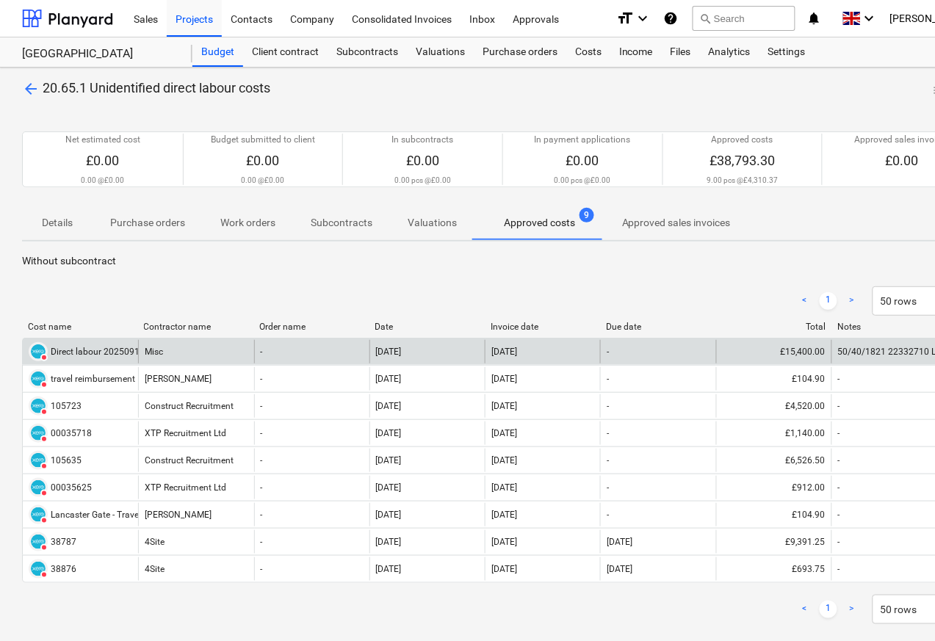
click at [84, 352] on div "Direct labour 20250918" at bounding box center [98, 352] width 94 height 10
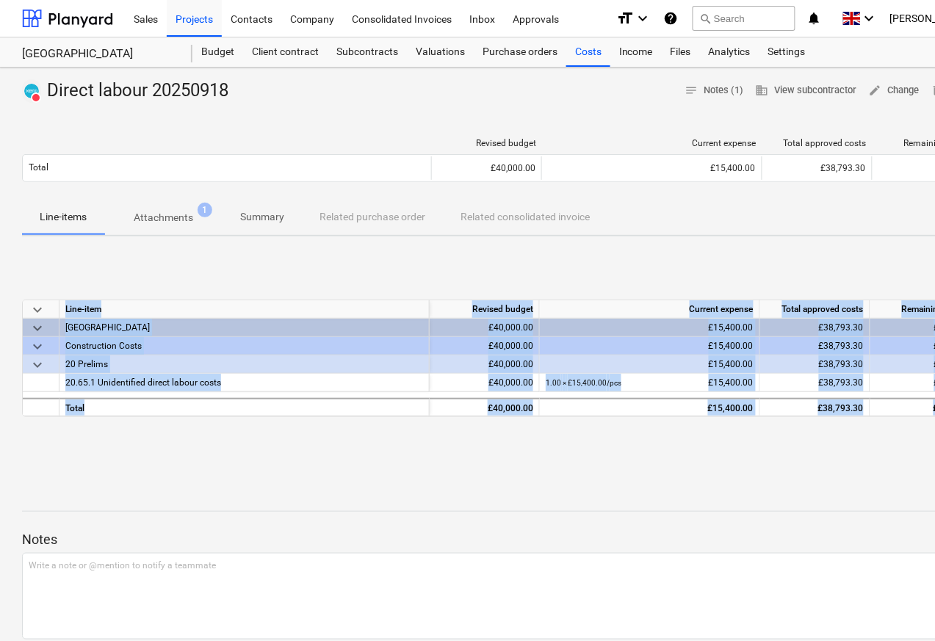
click at [162, 217] on p "Attachments" at bounding box center [164, 217] width 60 height 15
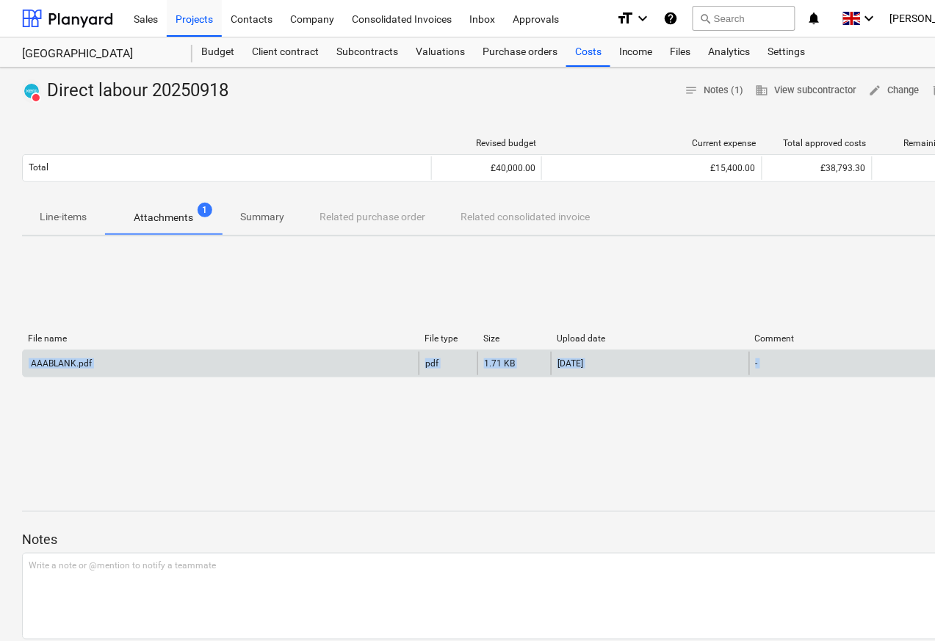
click at [65, 367] on div "AAABLANK.pdf" at bounding box center [60, 363] width 63 height 10
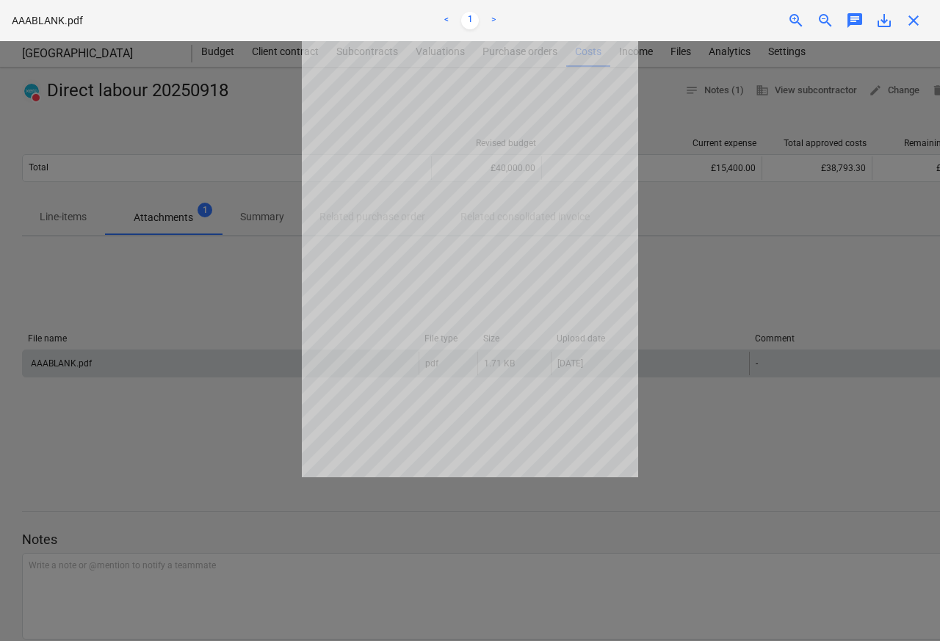
click at [915, 21] on span "close" at bounding box center [914, 21] width 18 height 18
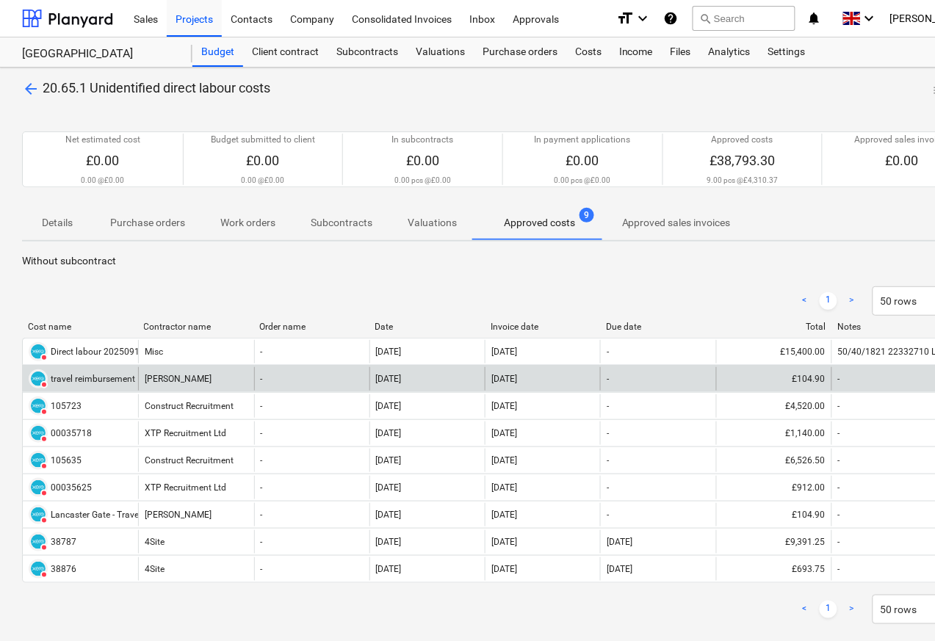
click at [71, 379] on div "travel reimbursement" at bounding box center [93, 379] width 84 height 10
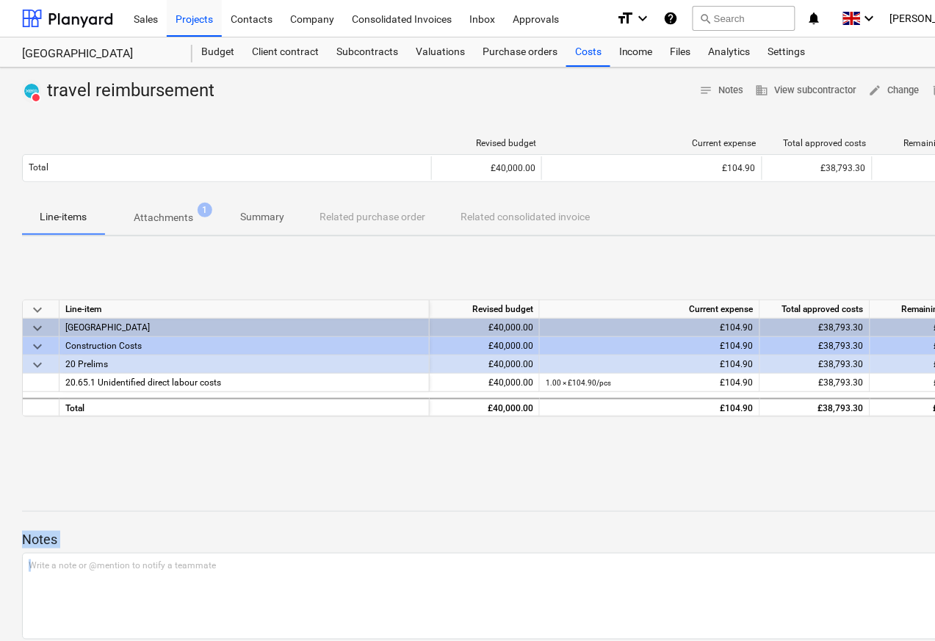
click at [145, 217] on p "Attachments" at bounding box center [164, 217] width 60 height 15
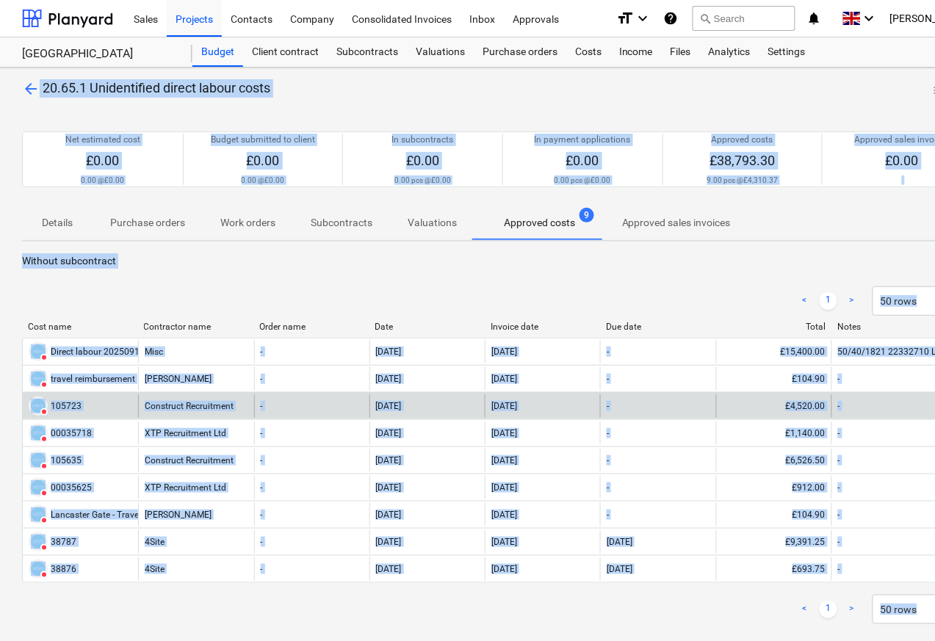
click at [60, 407] on div "105723" at bounding box center [66, 406] width 31 height 10
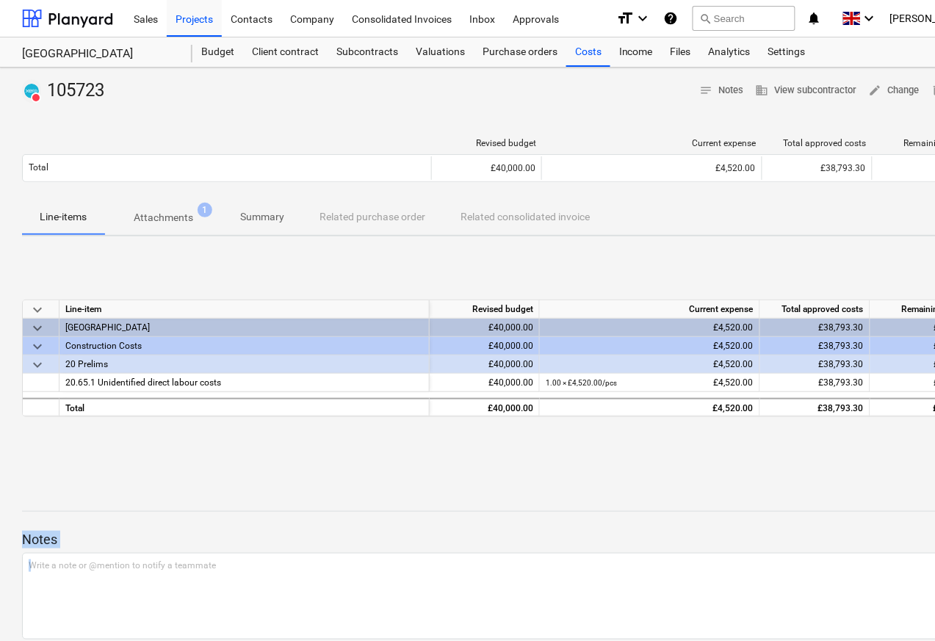
click at [151, 217] on p "Attachments" at bounding box center [164, 217] width 60 height 15
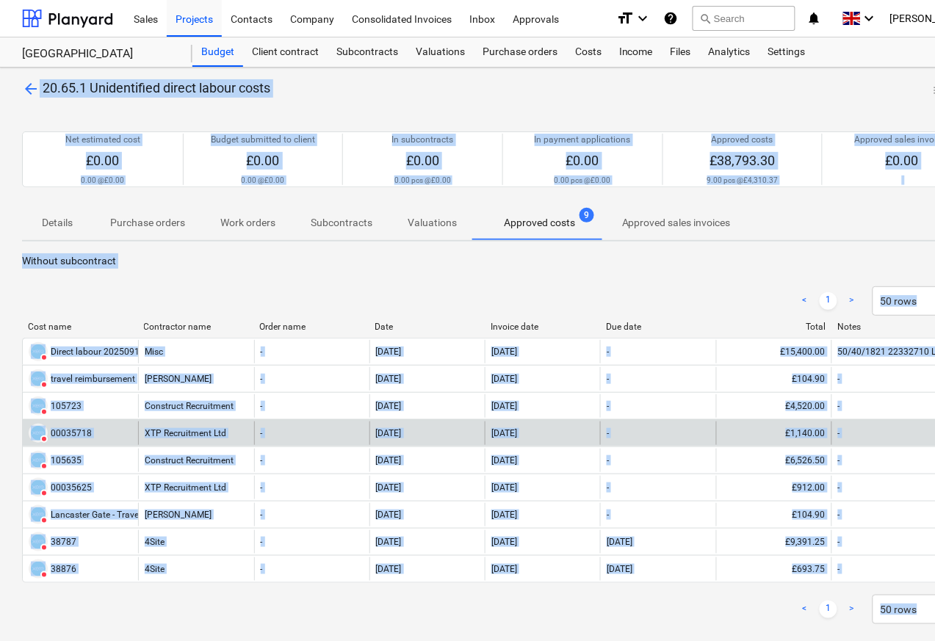
click at [54, 437] on div "00035718" at bounding box center [71, 433] width 41 height 10
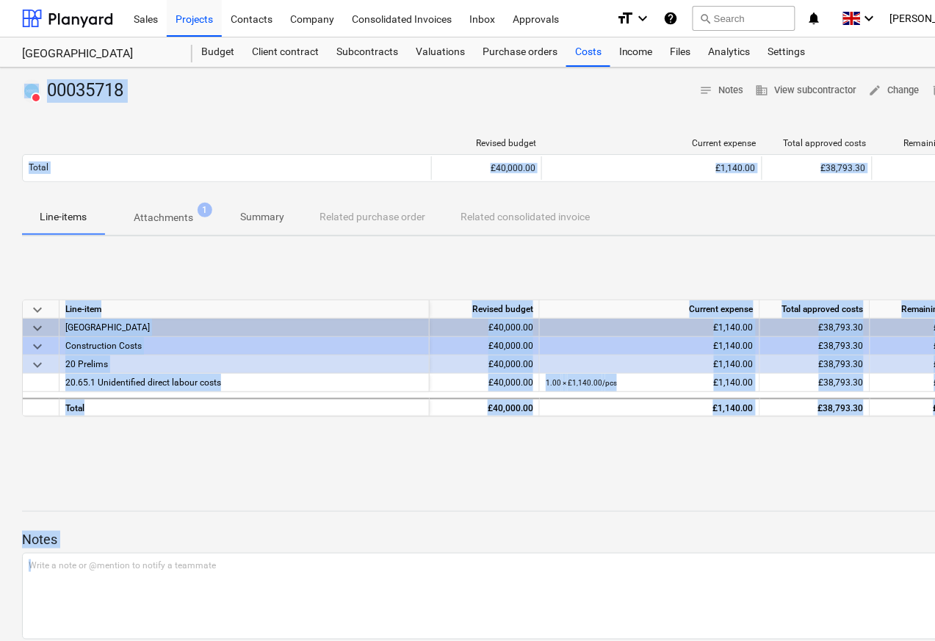
click at [148, 220] on p "Attachments" at bounding box center [164, 217] width 60 height 15
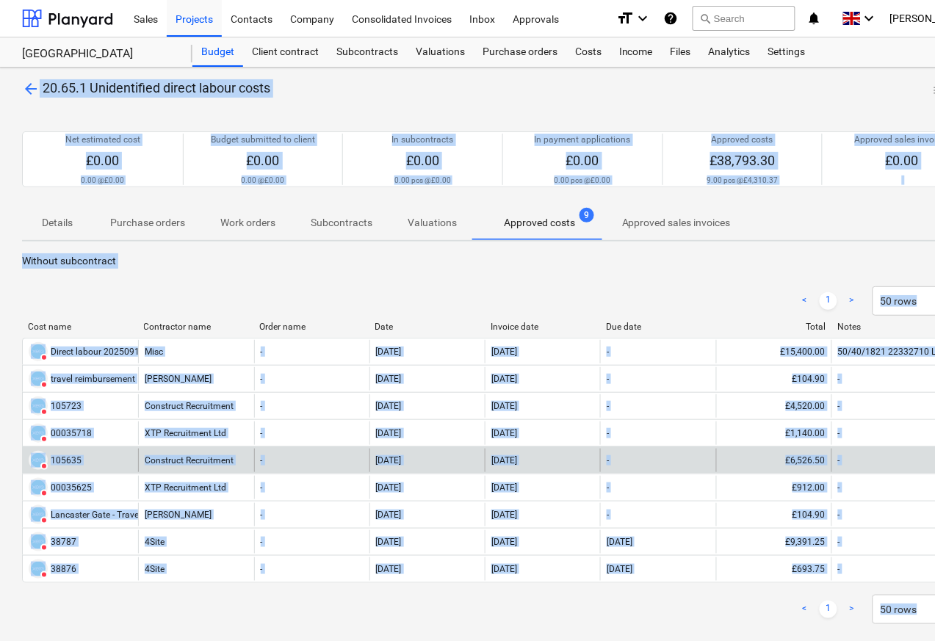
click at [56, 462] on div "105635" at bounding box center [66, 460] width 31 height 10
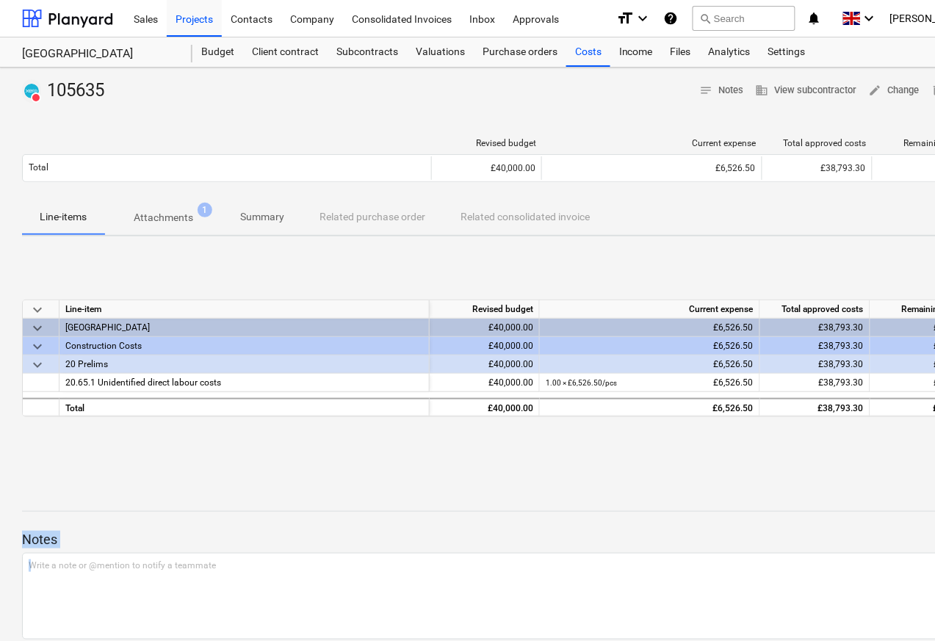
click at [147, 217] on p "Attachments" at bounding box center [164, 217] width 60 height 15
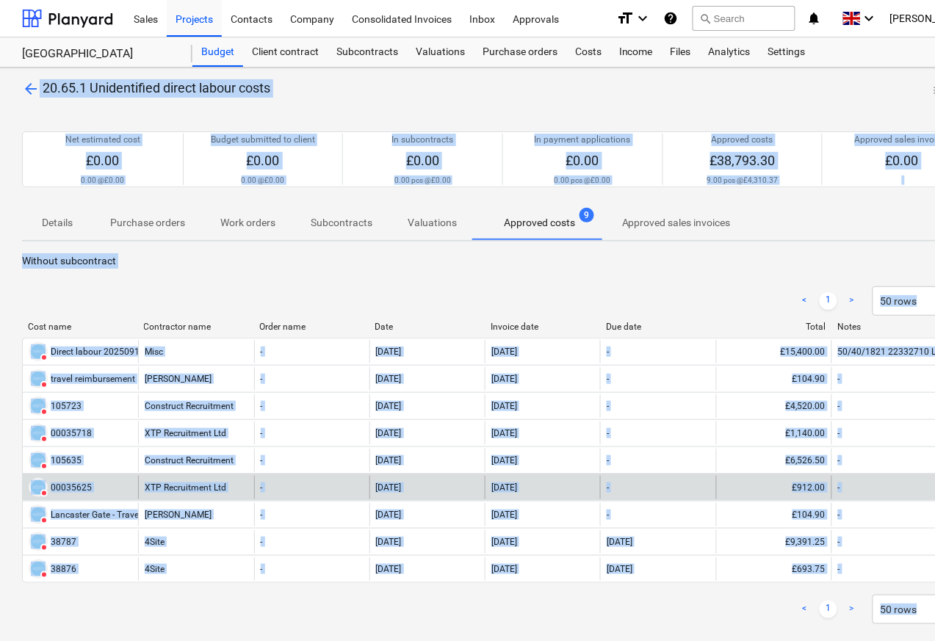
click at [59, 489] on div "00035625" at bounding box center [71, 488] width 41 height 10
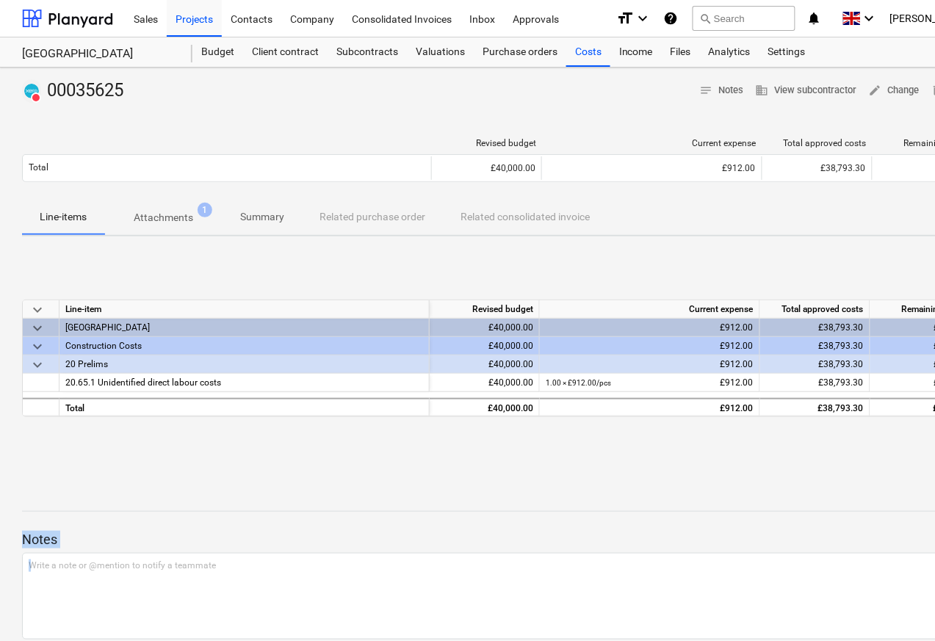
click at [160, 220] on p "Attachments" at bounding box center [164, 217] width 60 height 15
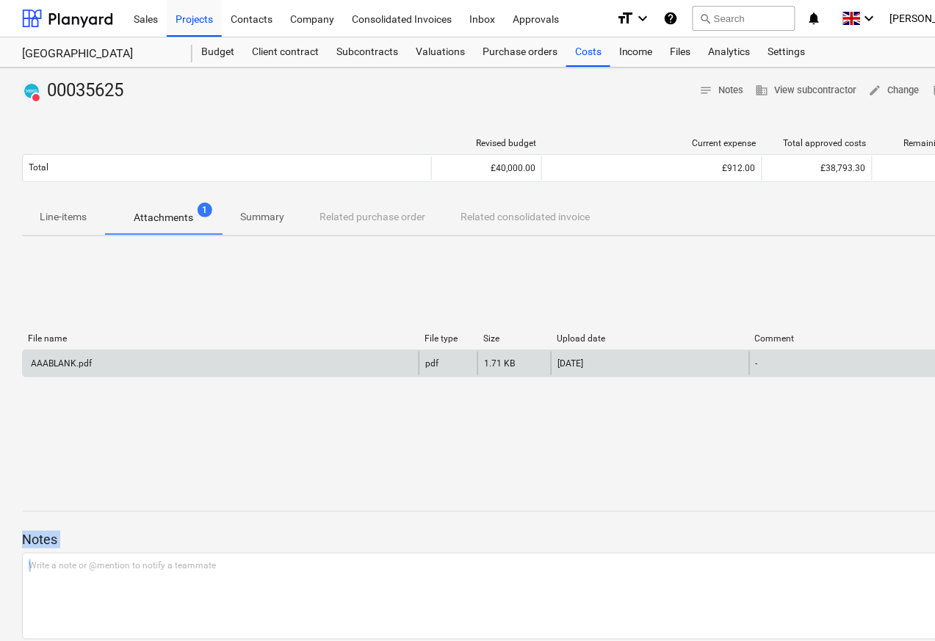
click at [81, 367] on div "AAABLANK.pdf" at bounding box center [60, 363] width 63 height 10
click at [73, 366] on div "AAABLANK.pdf" at bounding box center [60, 363] width 63 height 10
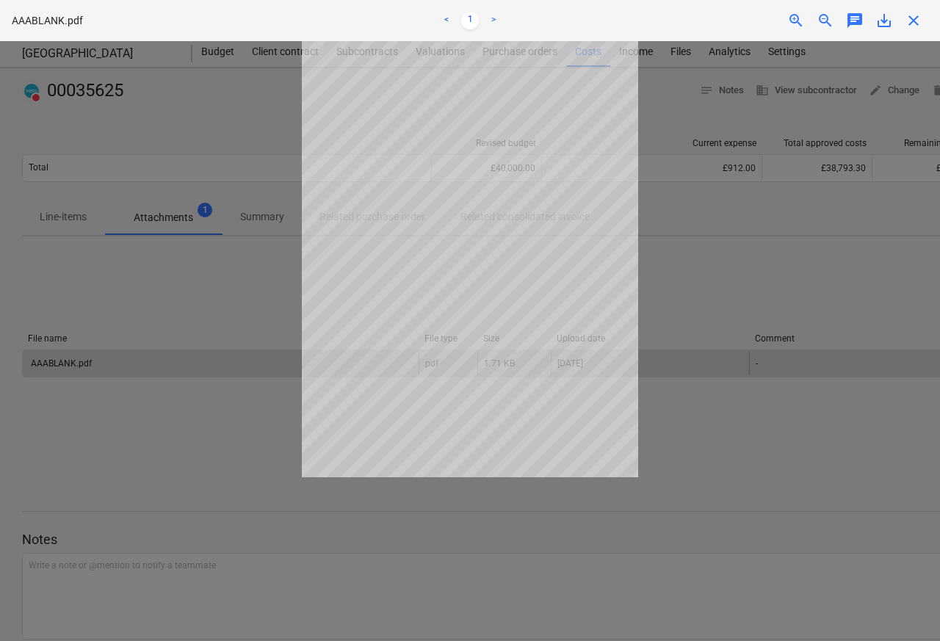
click at [913, 21] on span "close" at bounding box center [914, 21] width 18 height 18
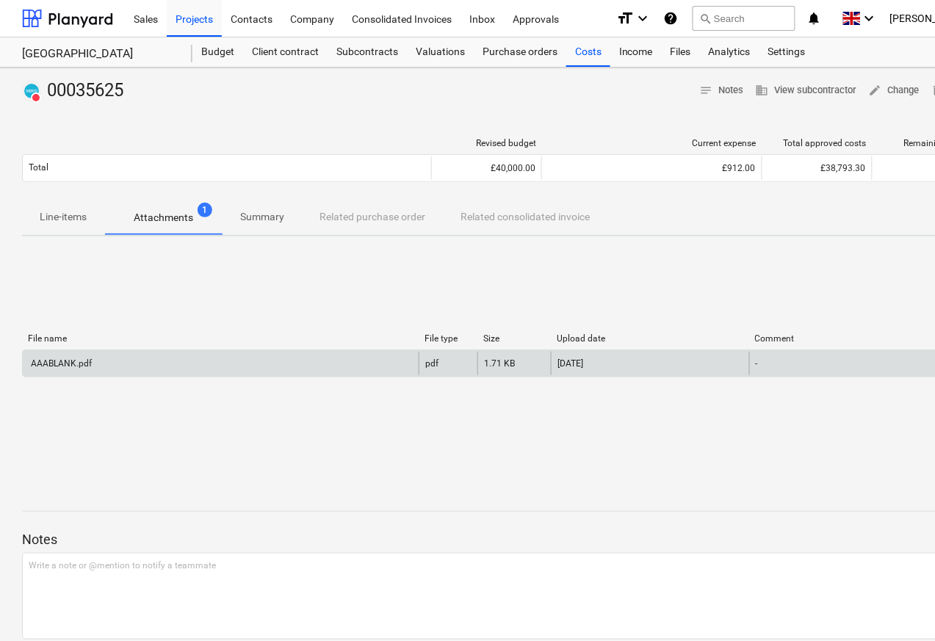
click at [61, 366] on div "AAABLANK.pdf" at bounding box center [60, 363] width 63 height 10
click at [72, 366] on div "AAABLANK.pdf" at bounding box center [60, 363] width 63 height 10
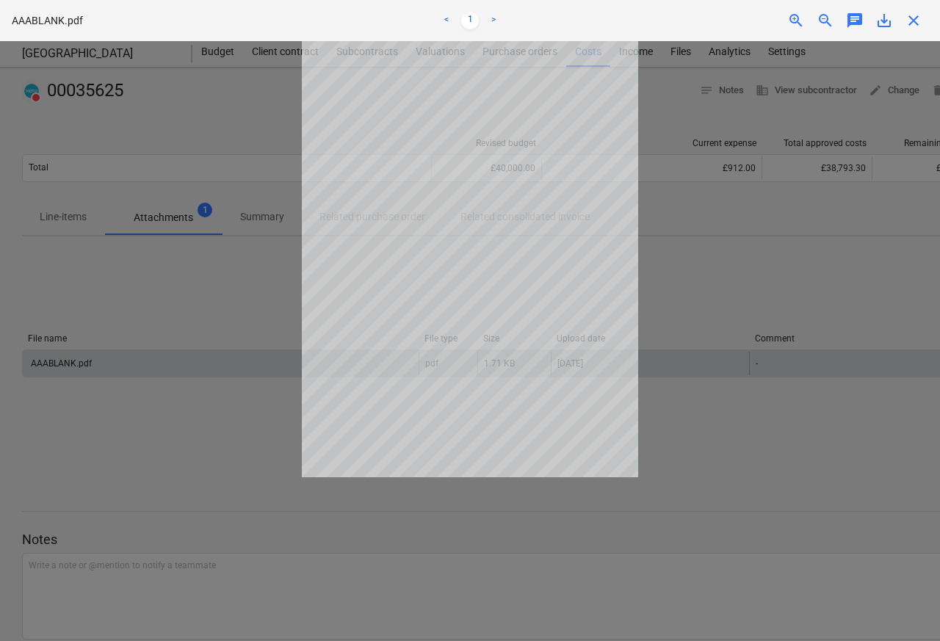
click at [879, 21] on span "save_alt" at bounding box center [885, 21] width 18 height 18
click at [912, 21] on span "close" at bounding box center [914, 21] width 18 height 18
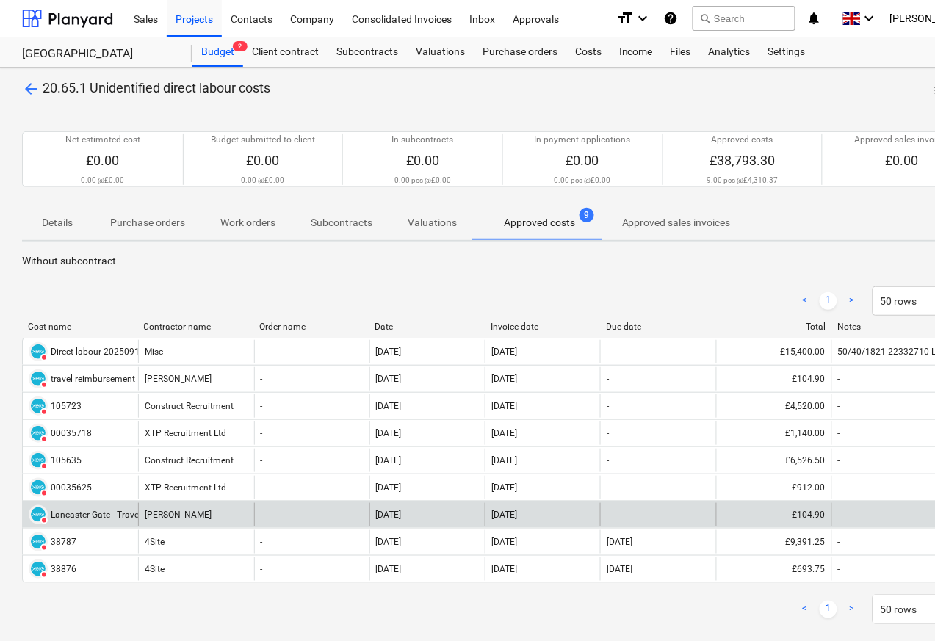
click at [73, 503] on div "DELETED Lancaster Gate - Travel Reimbursement" at bounding box center [80, 515] width 115 height 24
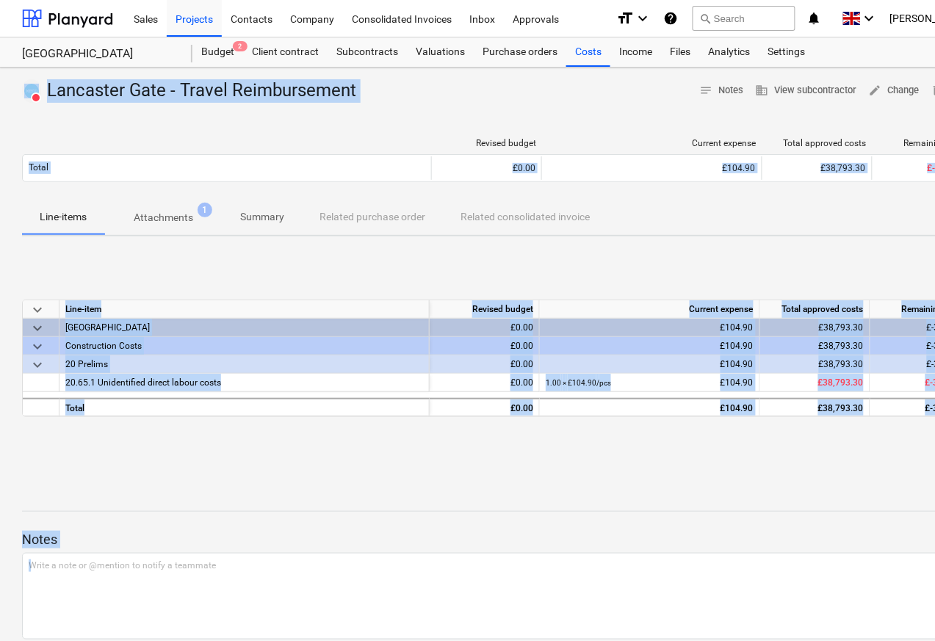
click at [154, 219] on p "Attachments" at bounding box center [164, 217] width 60 height 15
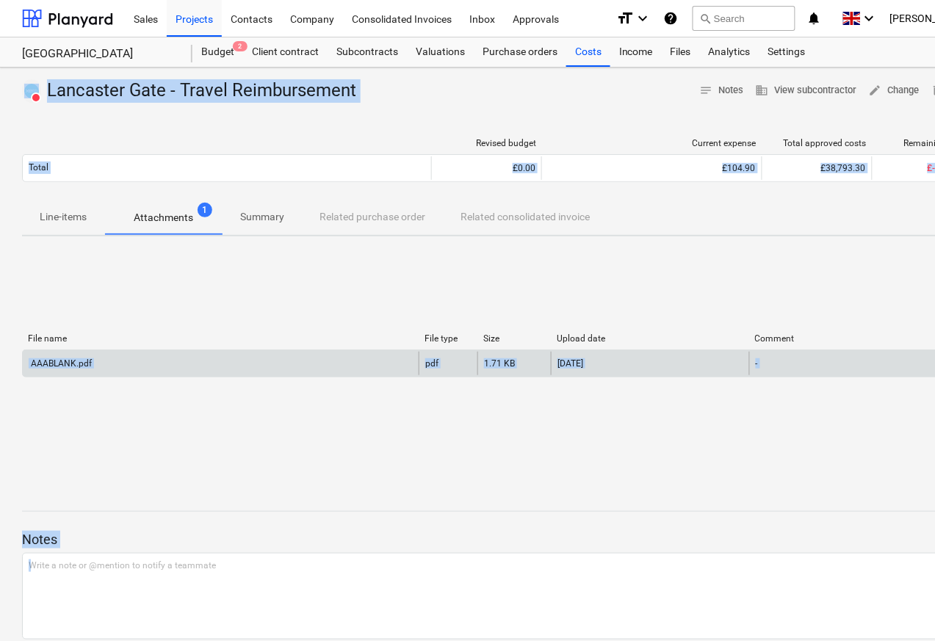
click at [67, 366] on div "AAABLANK.pdf" at bounding box center [60, 363] width 63 height 10
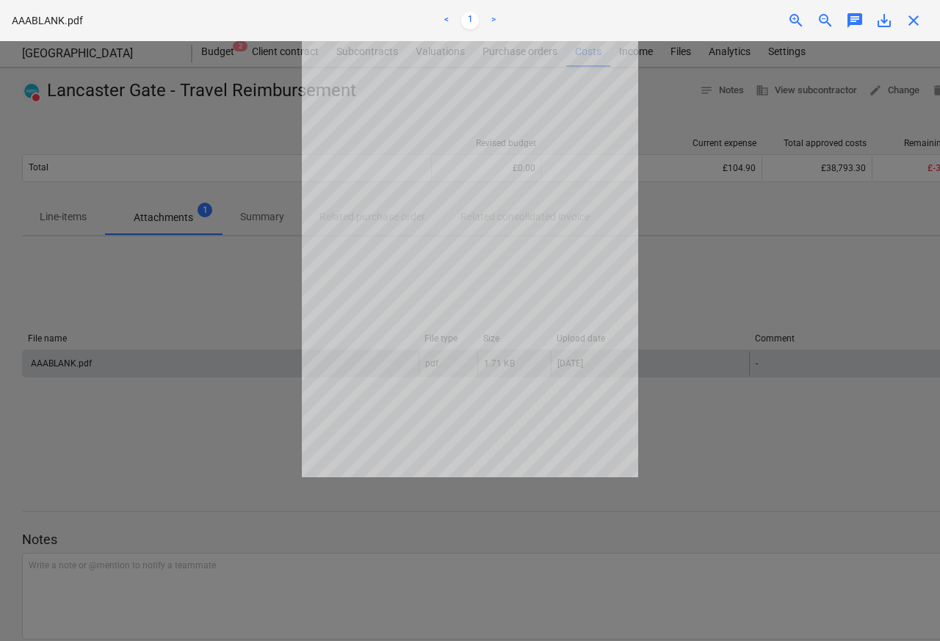
click at [913, 21] on span "close" at bounding box center [914, 21] width 18 height 18
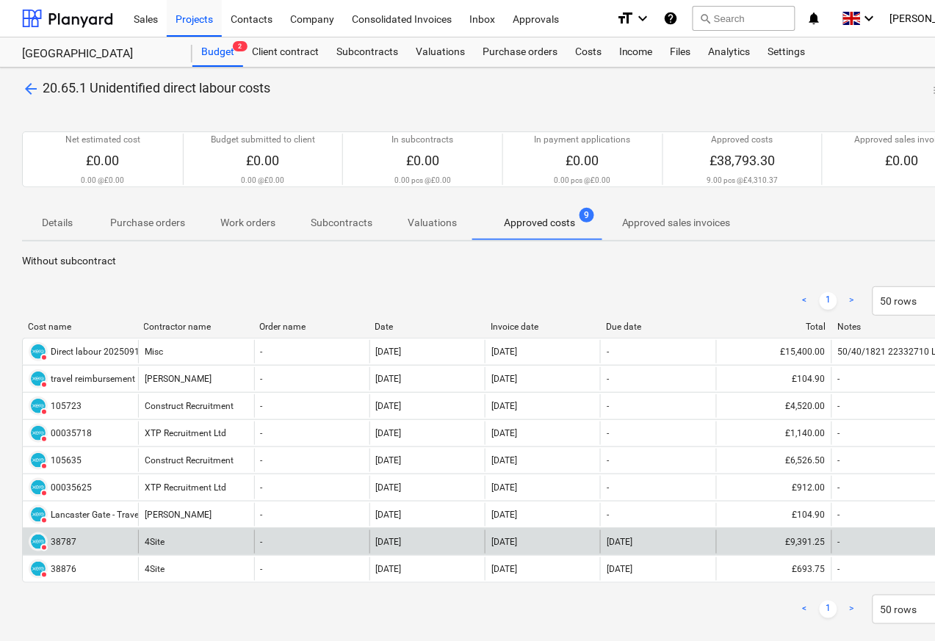
click at [51, 544] on div "38787" at bounding box center [64, 542] width 26 height 10
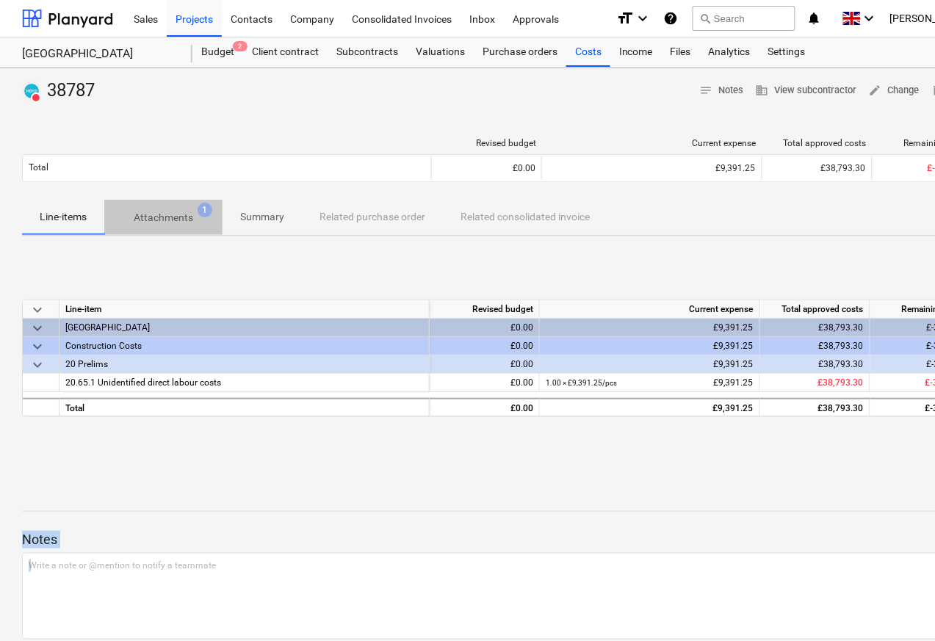
click at [154, 219] on p "Attachments" at bounding box center [164, 217] width 60 height 15
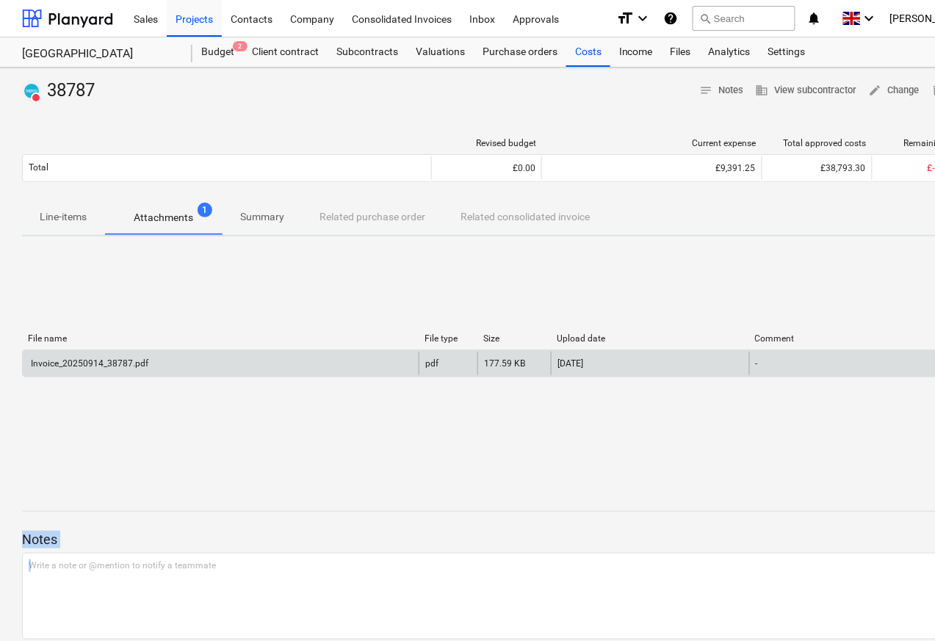
click at [73, 366] on div "Invoice_20250914_38787.pdf" at bounding box center [89, 363] width 120 height 10
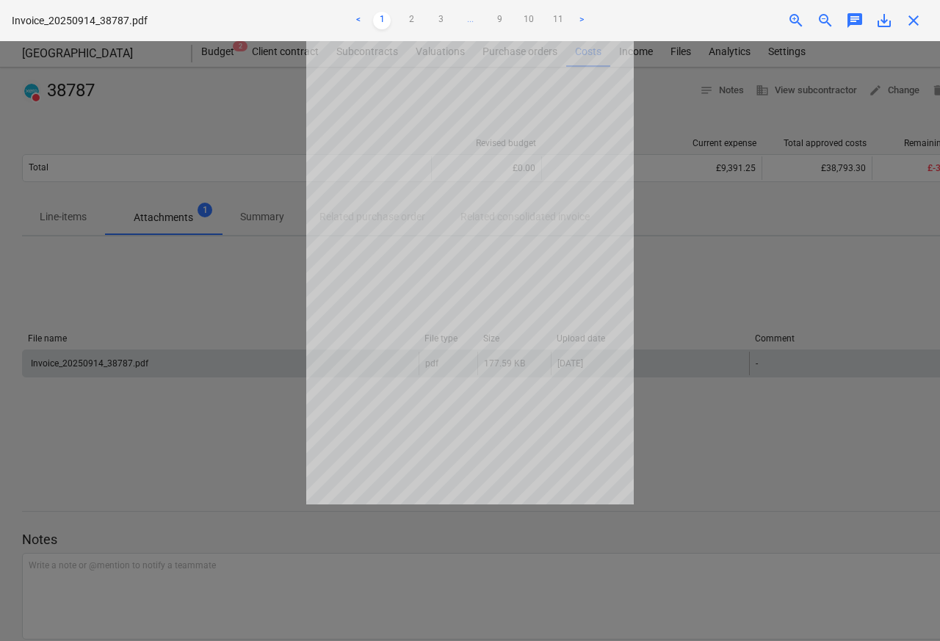
click at [912, 21] on span "close" at bounding box center [914, 21] width 18 height 18
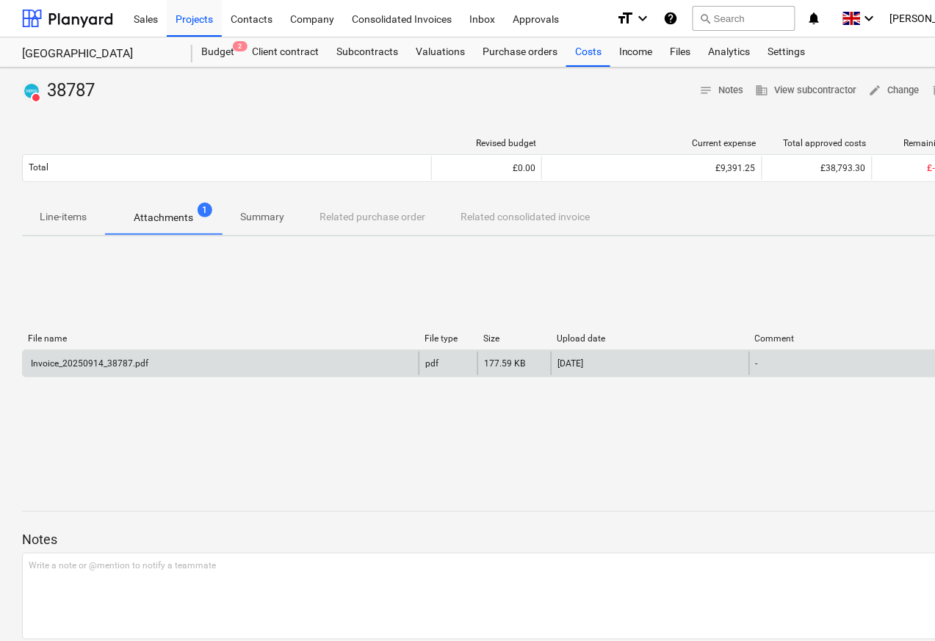
click at [73, 366] on div "Invoice_20250914_38787.pdf" at bounding box center [89, 363] width 120 height 10
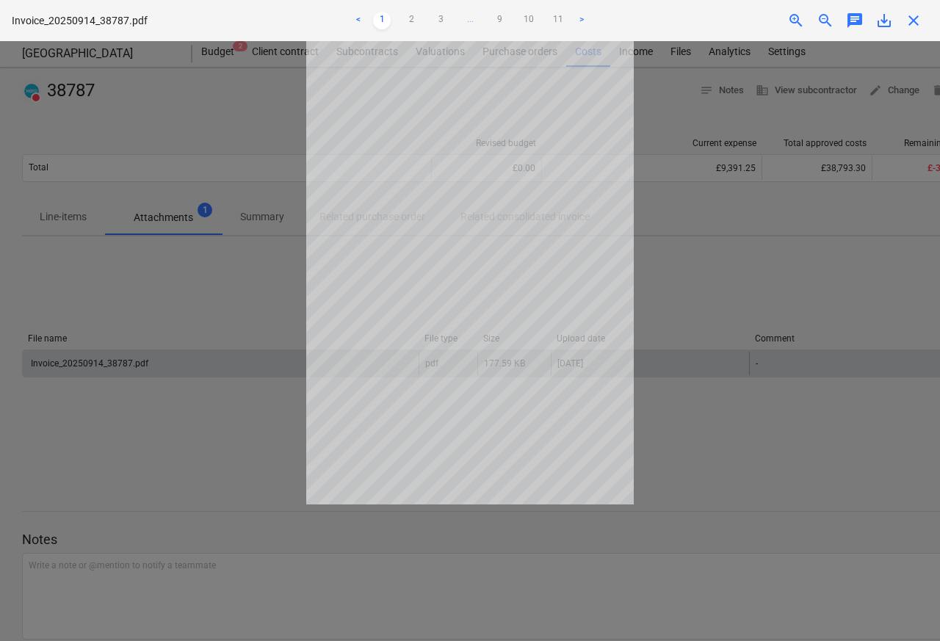
click at [861, 21] on span "chat" at bounding box center [855, 21] width 18 height 18
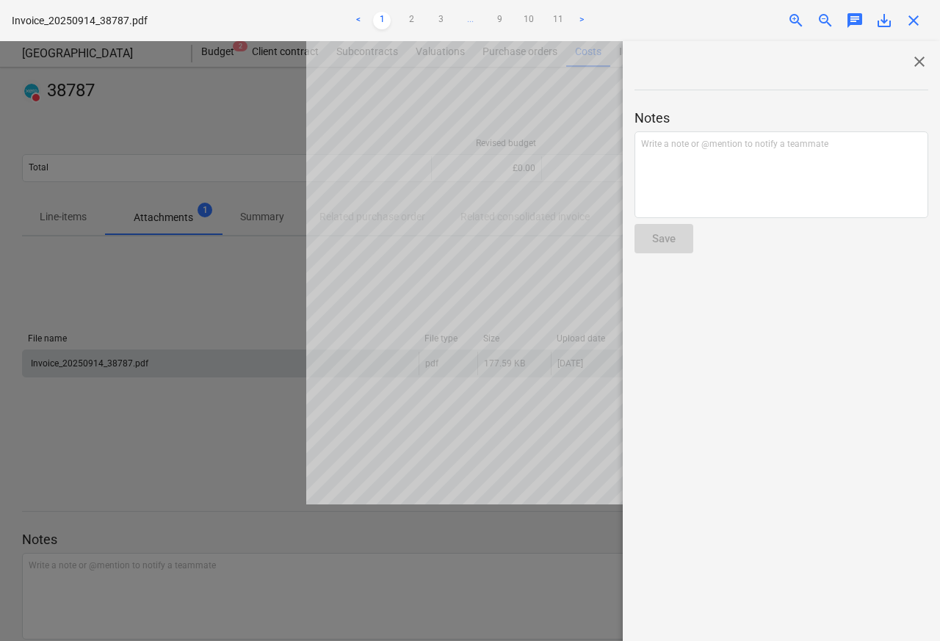
click at [843, 21] on div "chat" at bounding box center [854, 21] width 29 height 18
click at [831, 21] on span "zoom_out" at bounding box center [826, 21] width 18 height 18
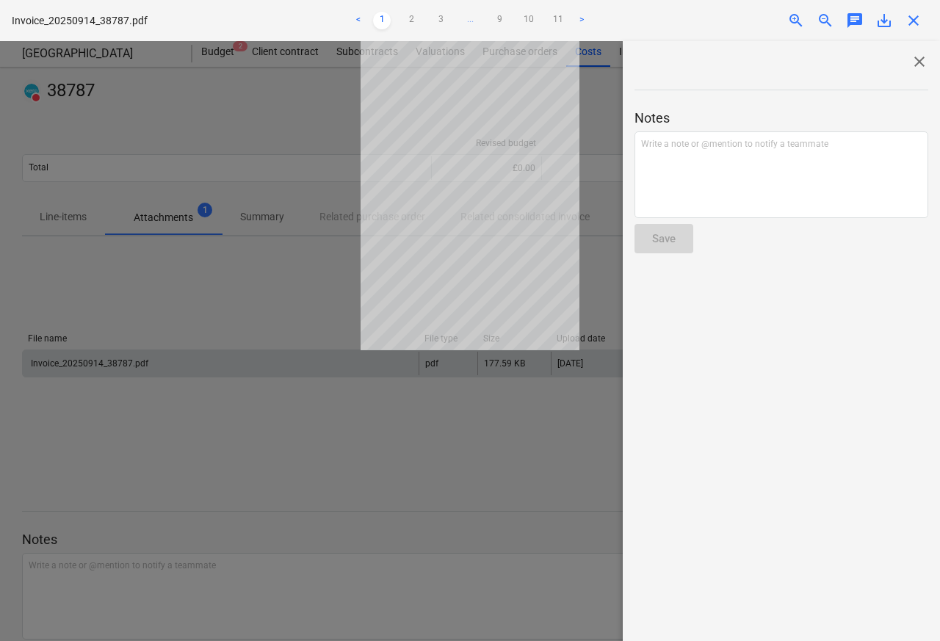
click at [880, 21] on span "save_alt" at bounding box center [885, 21] width 18 height 18
click at [852, 21] on span "chat" at bounding box center [855, 21] width 18 height 18
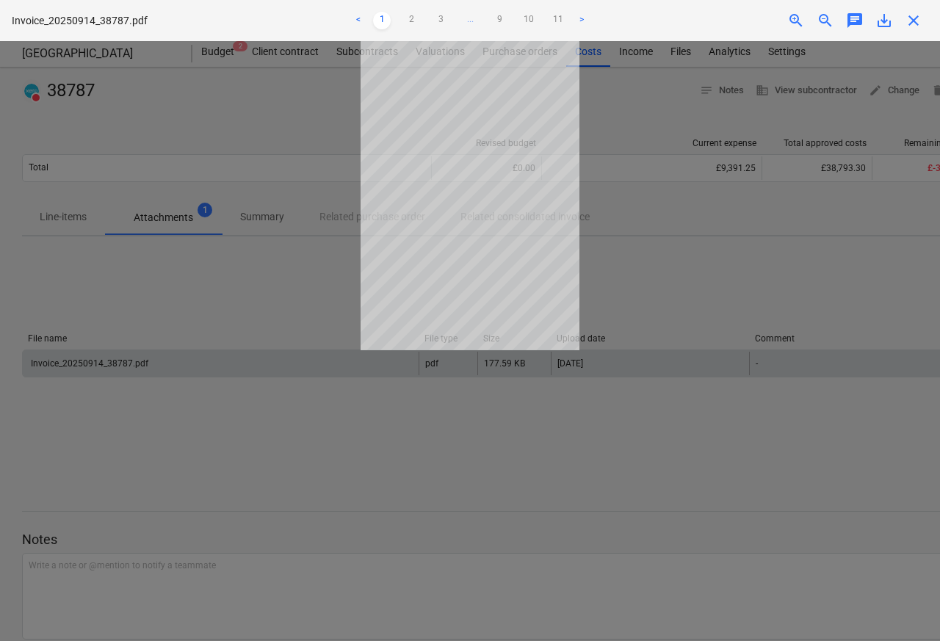
click at [826, 21] on span "zoom_out" at bounding box center [826, 21] width 18 height 18
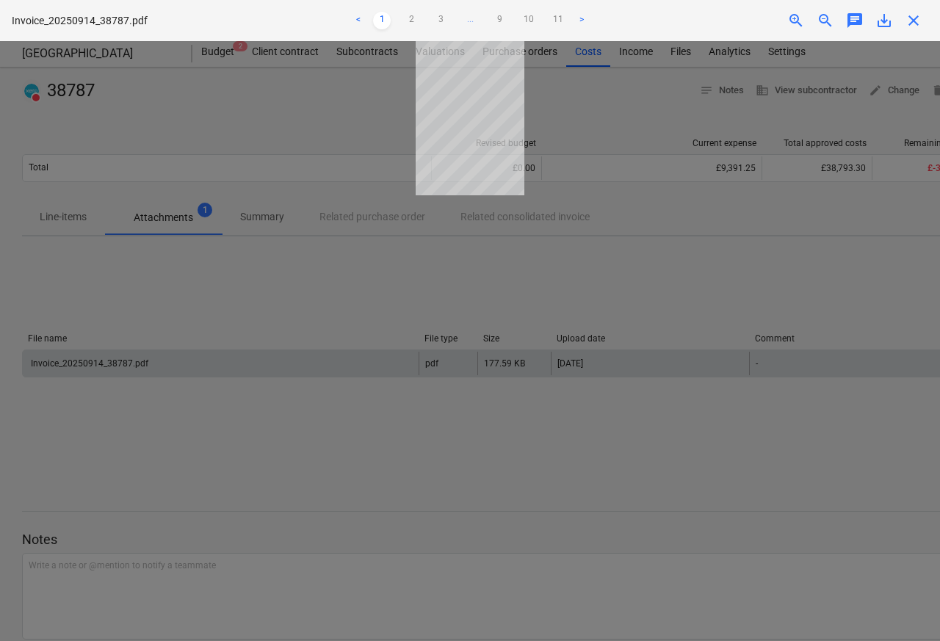
click at [806, 21] on div "zoom_in" at bounding box center [796, 21] width 29 height 18
click at [912, 21] on span "close" at bounding box center [914, 21] width 18 height 18
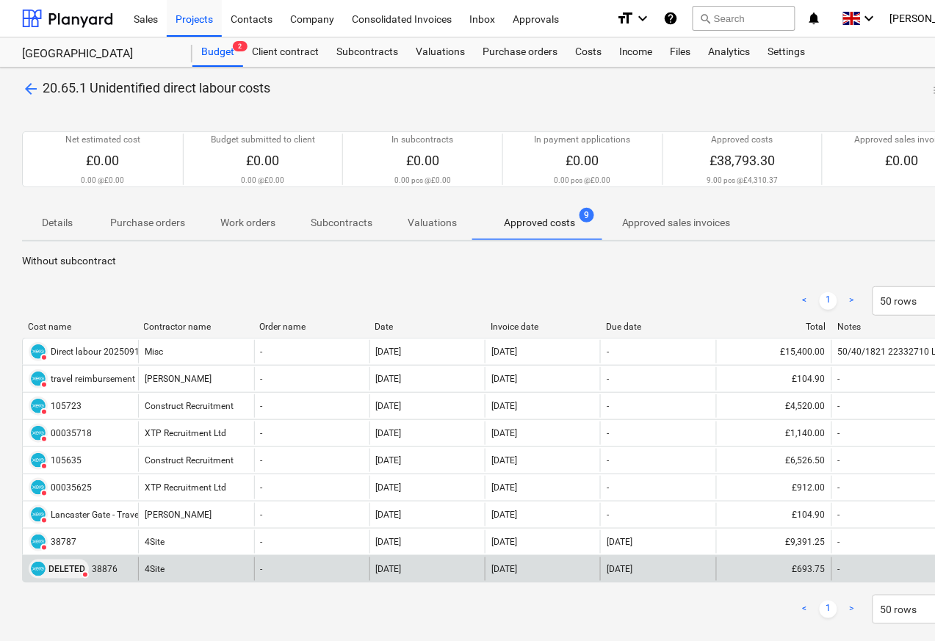
click at [46, 570] on div "DELETED" at bounding box center [59, 569] width 60 height 19
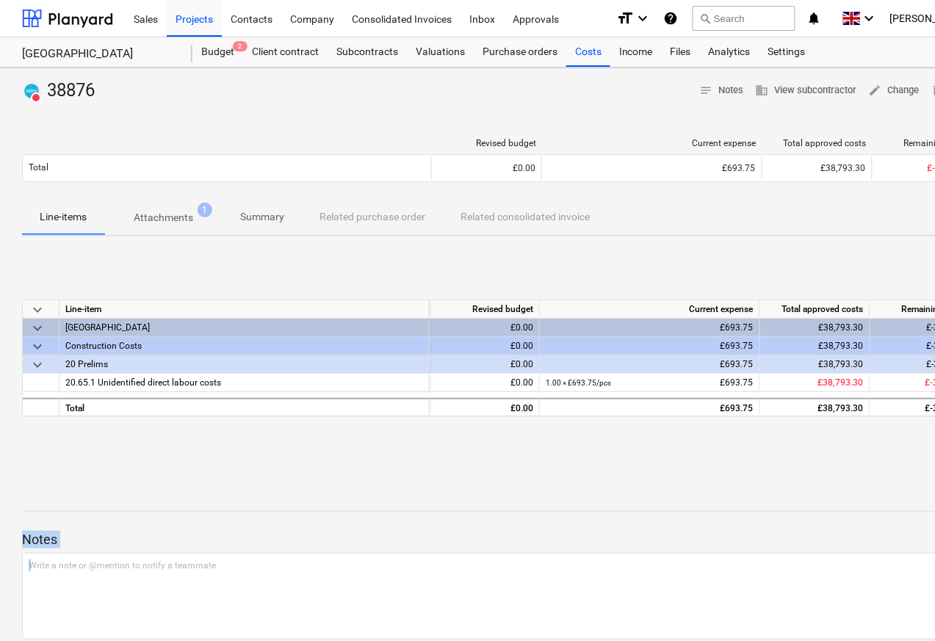
click at [145, 217] on p "Attachments" at bounding box center [164, 217] width 60 height 15
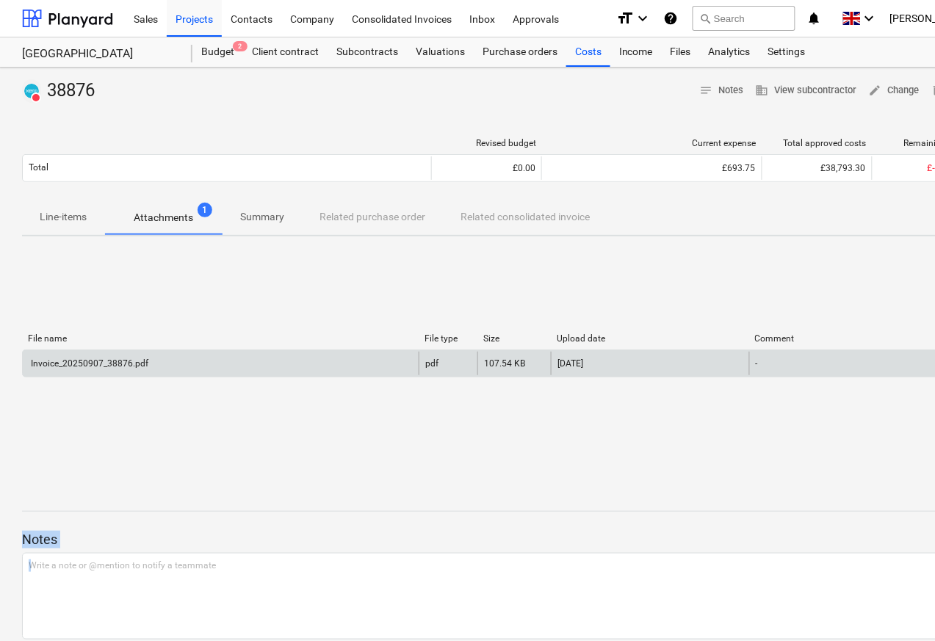
click at [72, 366] on div "Invoice_20250907_38876.pdf" at bounding box center [89, 363] width 120 height 10
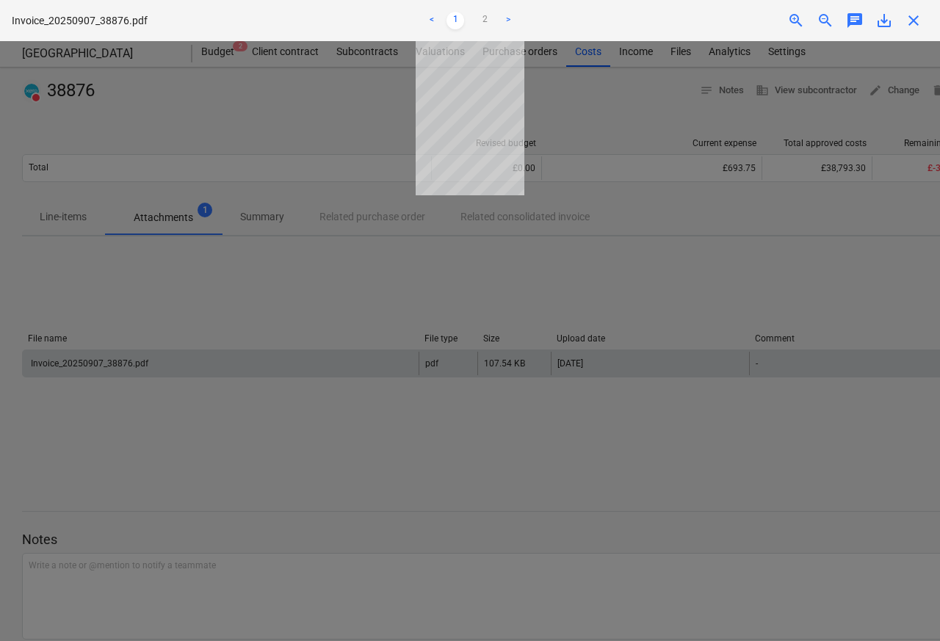
click at [912, 21] on span "close" at bounding box center [914, 21] width 18 height 18
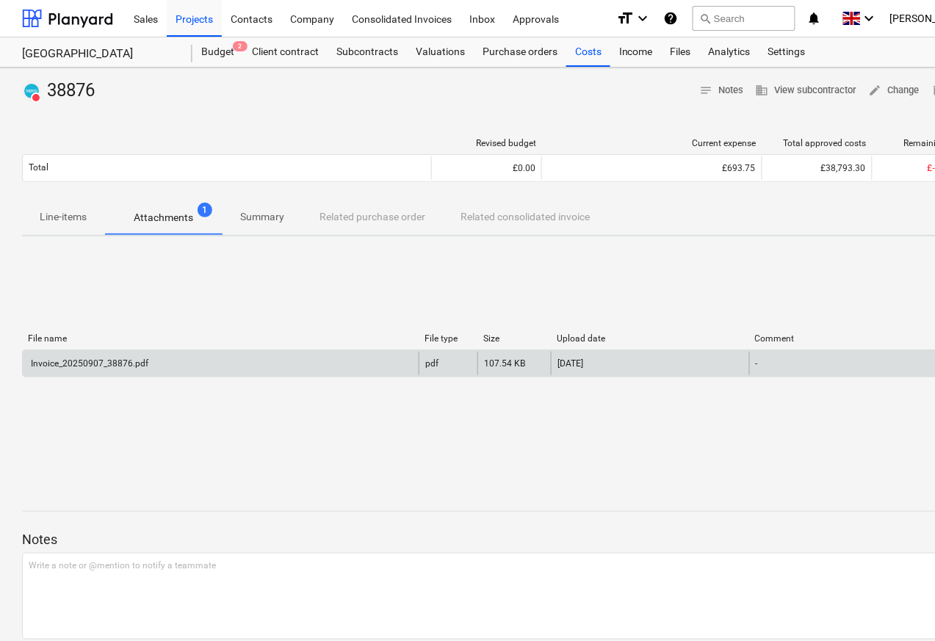
click at [72, 366] on div "Invoice_20250907_38876.pdf" at bounding box center [89, 363] width 120 height 10
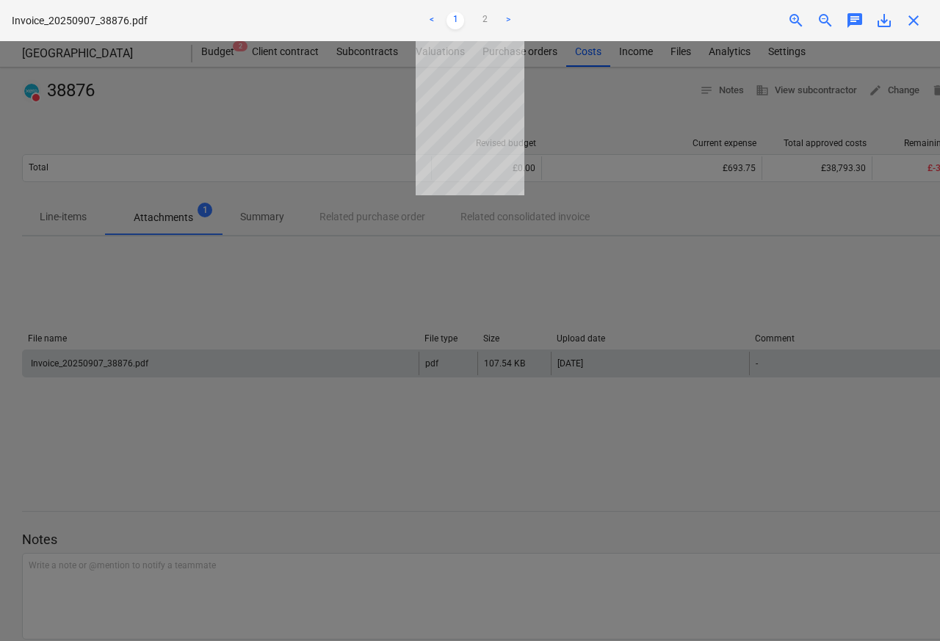
click at [817, 21] on span "zoom_out" at bounding box center [826, 21] width 18 height 18
click at [72, 366] on div at bounding box center [470, 341] width 940 height 600
click at [854, 21] on span "chat" at bounding box center [855, 21] width 18 height 18
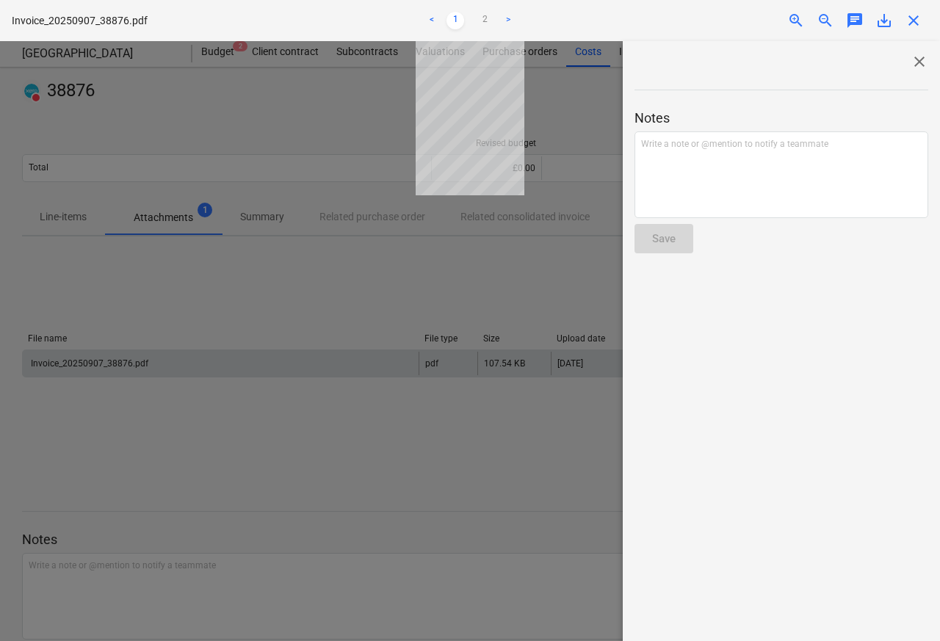
click at [845, 21] on div "chat" at bounding box center [854, 21] width 29 height 18
click at [852, 21] on span "chat" at bounding box center [855, 21] width 18 height 18
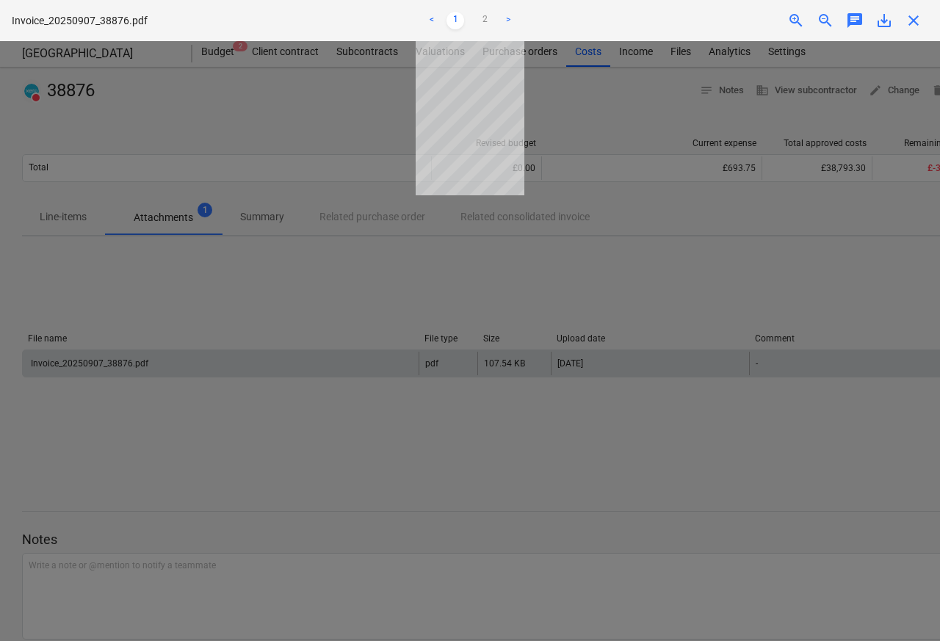
click at [857, 21] on span "chat" at bounding box center [855, 21] width 18 height 18
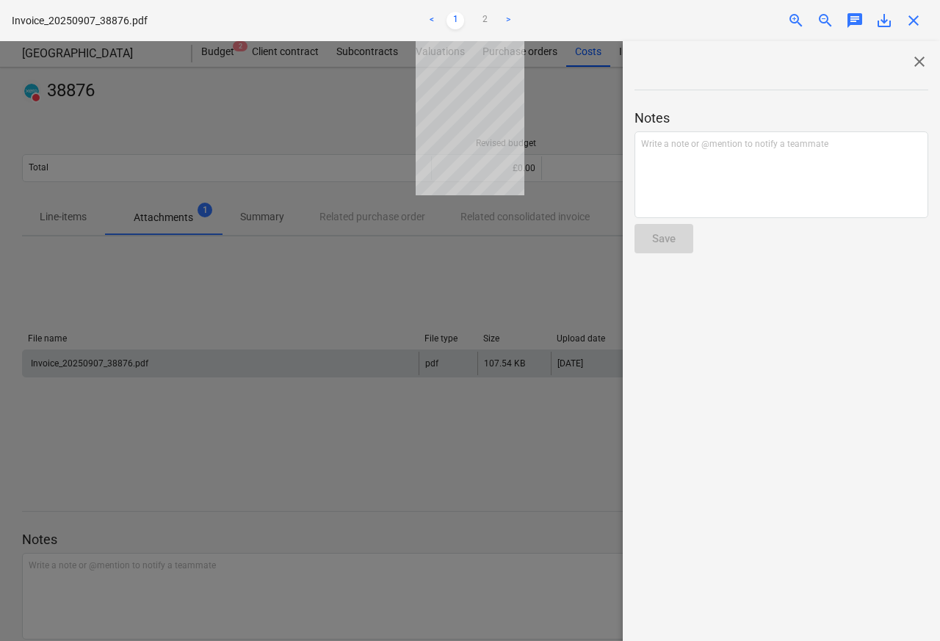
click at [853, 21] on span "chat" at bounding box center [855, 21] width 18 height 18
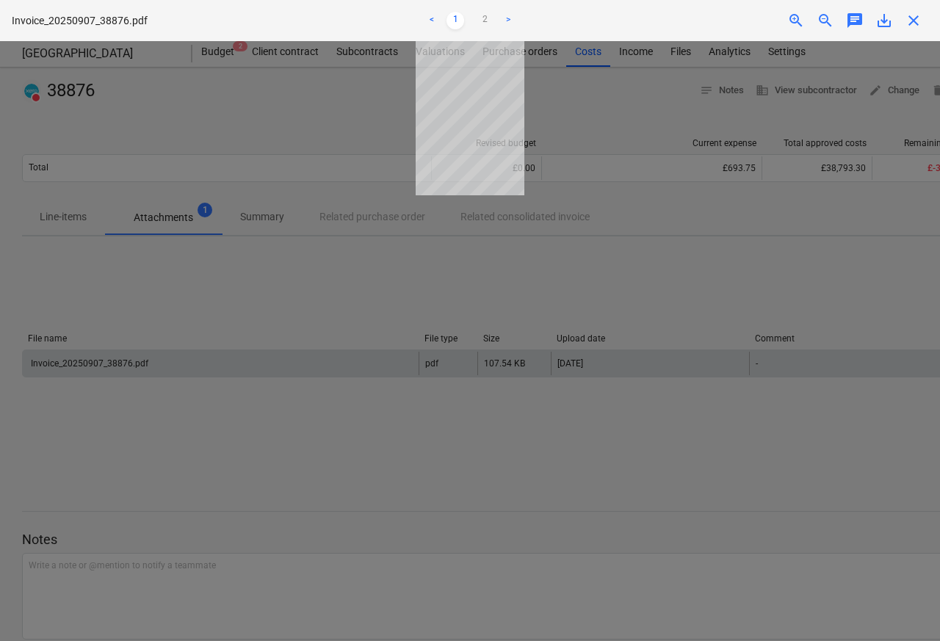
click at [830, 19] on span "zoom_out" at bounding box center [826, 21] width 18 height 18
click at [839, 21] on div "zoom_out" at bounding box center [825, 21] width 29 height 18
click at [913, 19] on span "close" at bounding box center [914, 21] width 18 height 18
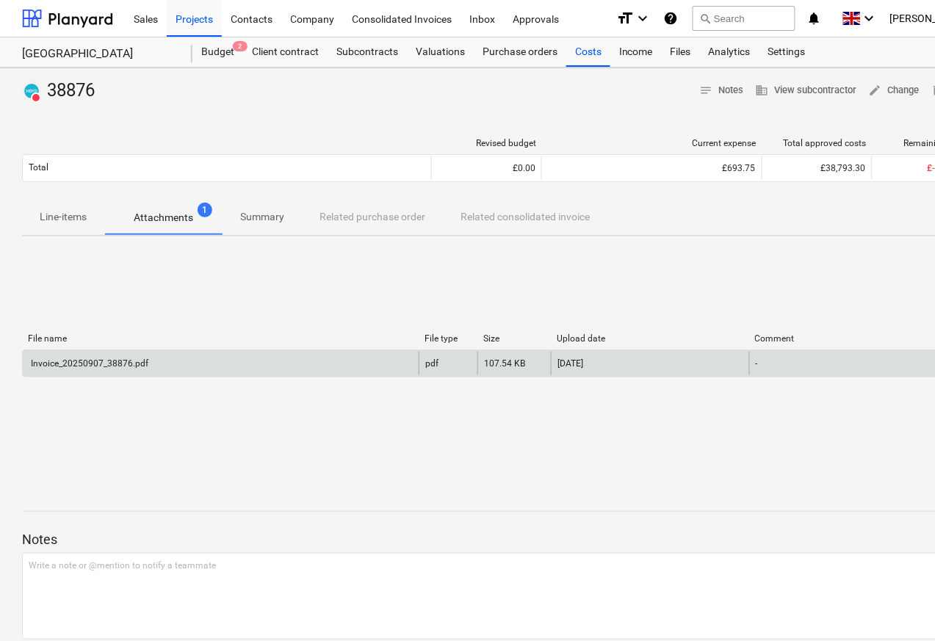
click at [90, 364] on div "Invoice_20250907_38876.pdf" at bounding box center [89, 363] width 120 height 10
click at [92, 364] on div "Invoice_20250907_38876.pdf" at bounding box center [89, 363] width 120 height 10
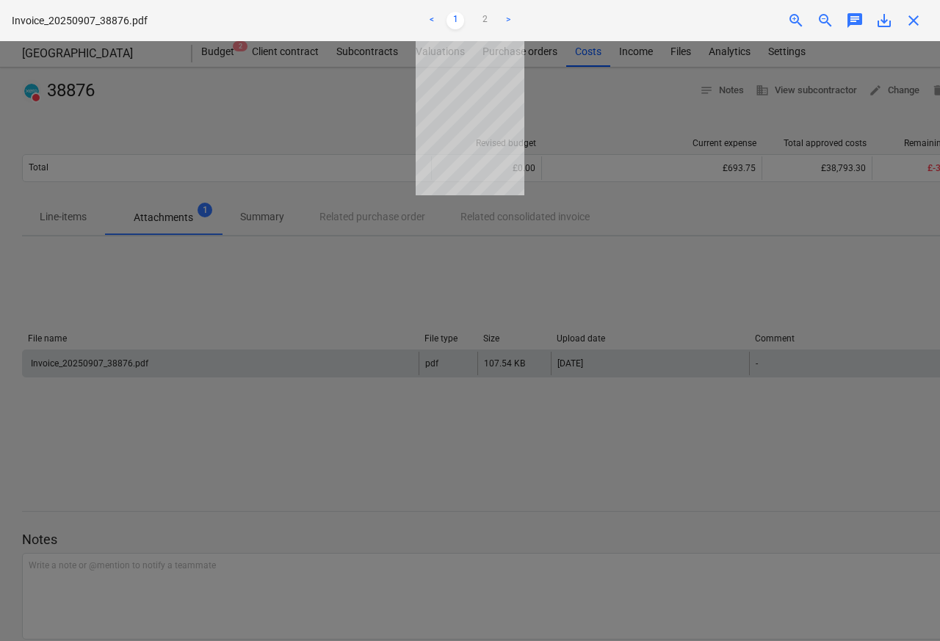
click at [867, 19] on div "chat" at bounding box center [854, 21] width 29 height 18
drag, startPoint x: 125, startPoint y: 366, endPoint x: 913, endPoint y: 21, distance: 860.5
click at [913, 21] on div "Invoice_20250907_38876.pdf < 1 2 > zoom_in zoom_out chat 0 save_alt close" at bounding box center [470, 320] width 940 height 641
click at [916, 21] on span "close" at bounding box center [914, 21] width 18 height 18
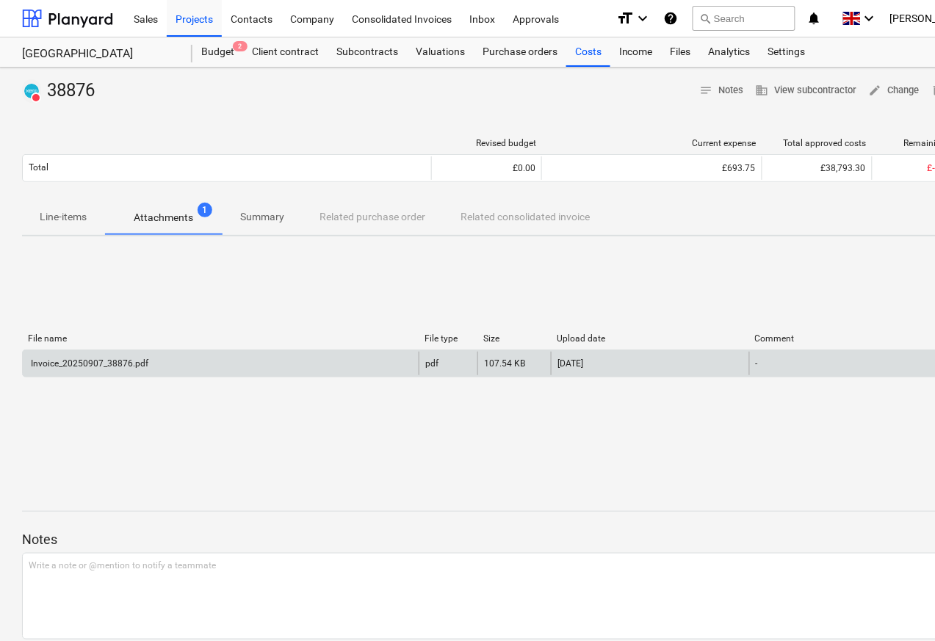
click at [87, 366] on div "Invoice_20250907_38876.pdf" at bounding box center [89, 363] width 120 height 10
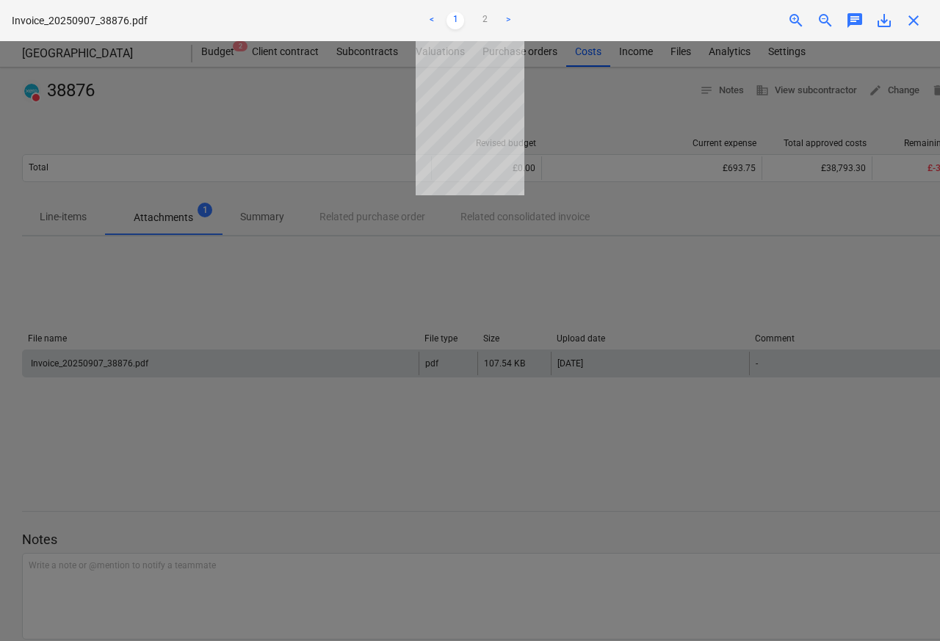
click at [847, 21] on span "chat" at bounding box center [855, 21] width 18 height 18
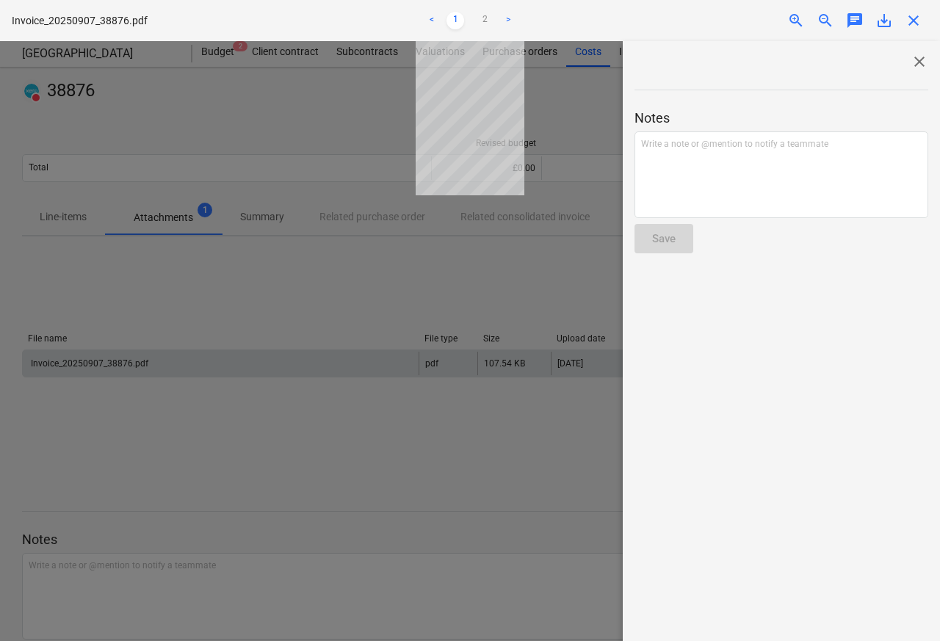
click at [847, 21] on span "chat" at bounding box center [855, 21] width 18 height 18
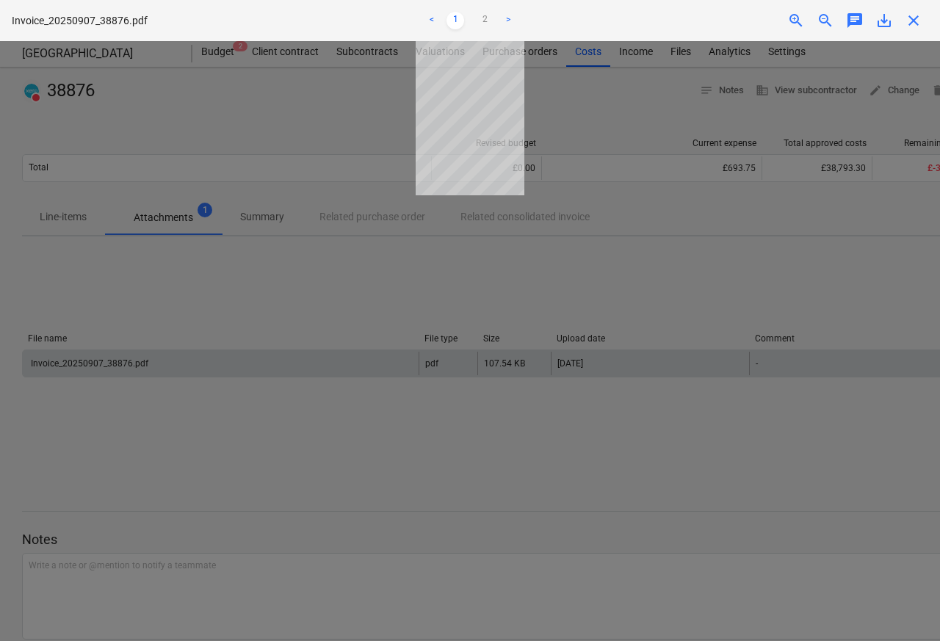
click at [839, 21] on div "zoom_out" at bounding box center [825, 21] width 29 height 18
click at [835, 19] on div "zoom_out" at bounding box center [825, 21] width 29 height 18
click at [831, 21] on span "zoom_out" at bounding box center [826, 21] width 18 height 18
click at [824, 21] on span "zoom_out" at bounding box center [826, 21] width 18 height 18
click at [861, 21] on div "Invoice_20250907_38876.pdf < 1 2 > zoom_in zoom_out chat 0 save_alt close" at bounding box center [470, 320] width 940 height 641
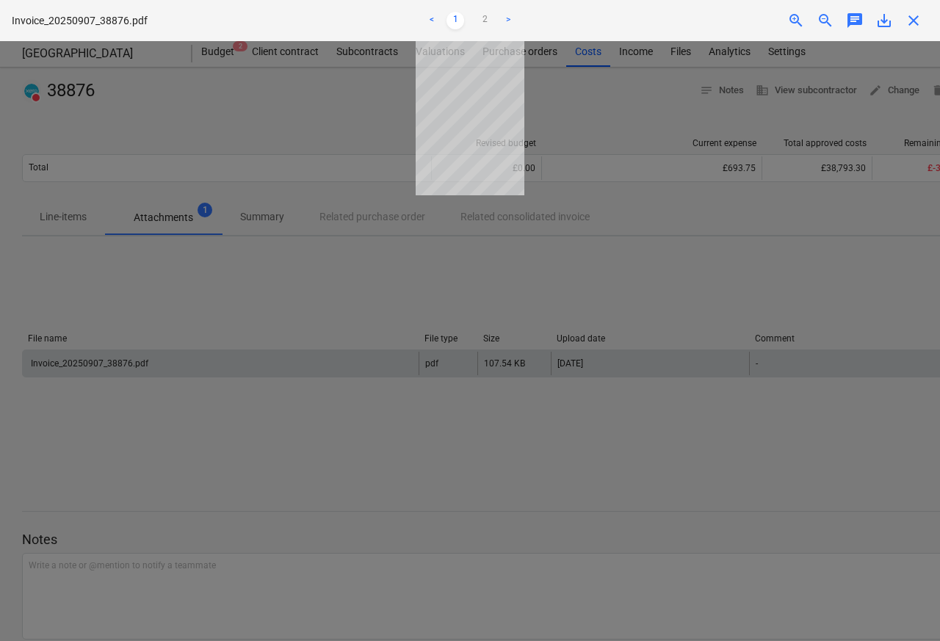
click at [882, 10] on div "Invoice_20250907_38876.pdf < 1 2 > zoom_in zoom_out chat 0 save_alt close" at bounding box center [470, 20] width 940 height 41
click at [873, 21] on div "save_alt" at bounding box center [884, 21] width 29 height 18
click at [916, 21] on span "close" at bounding box center [914, 21] width 18 height 18
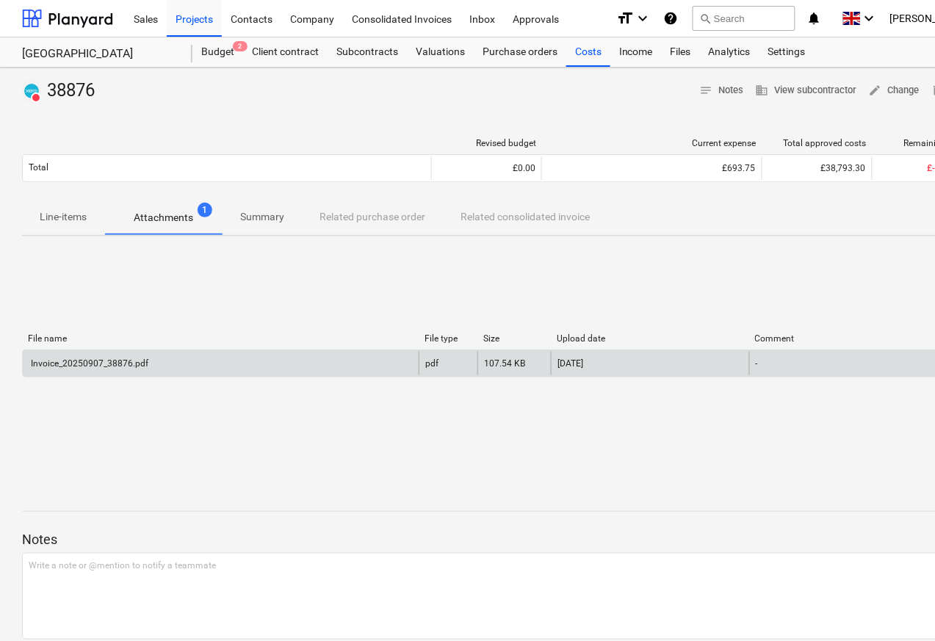
click at [101, 366] on div "Invoice_20250907_38876.pdf" at bounding box center [89, 363] width 120 height 10
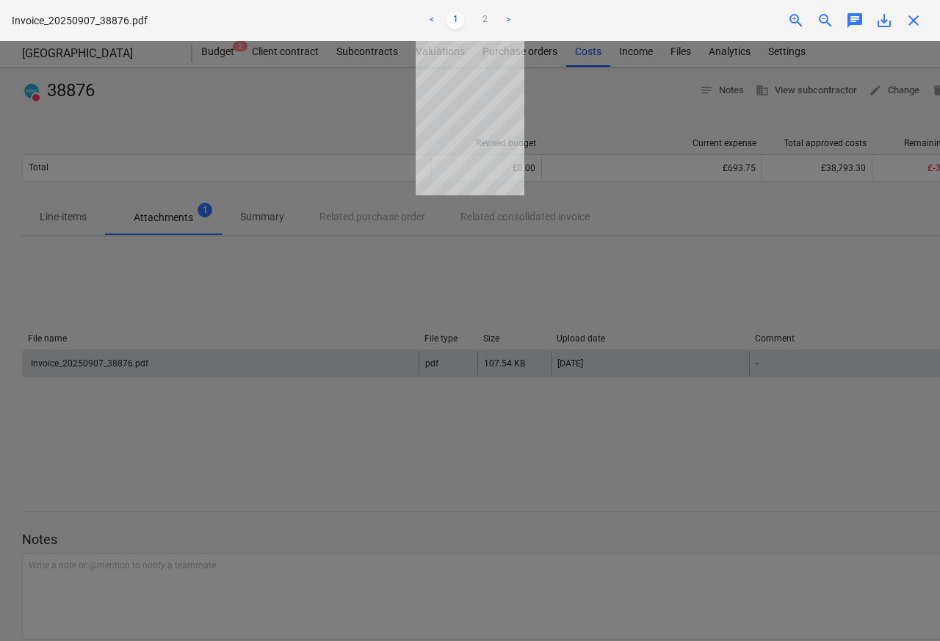
click at [889, 21] on span "save_alt" at bounding box center [885, 21] width 18 height 18
click at [893, 21] on span "save_alt" at bounding box center [885, 21] width 18 height 18
